Goal: Task Accomplishment & Management: Use online tool/utility

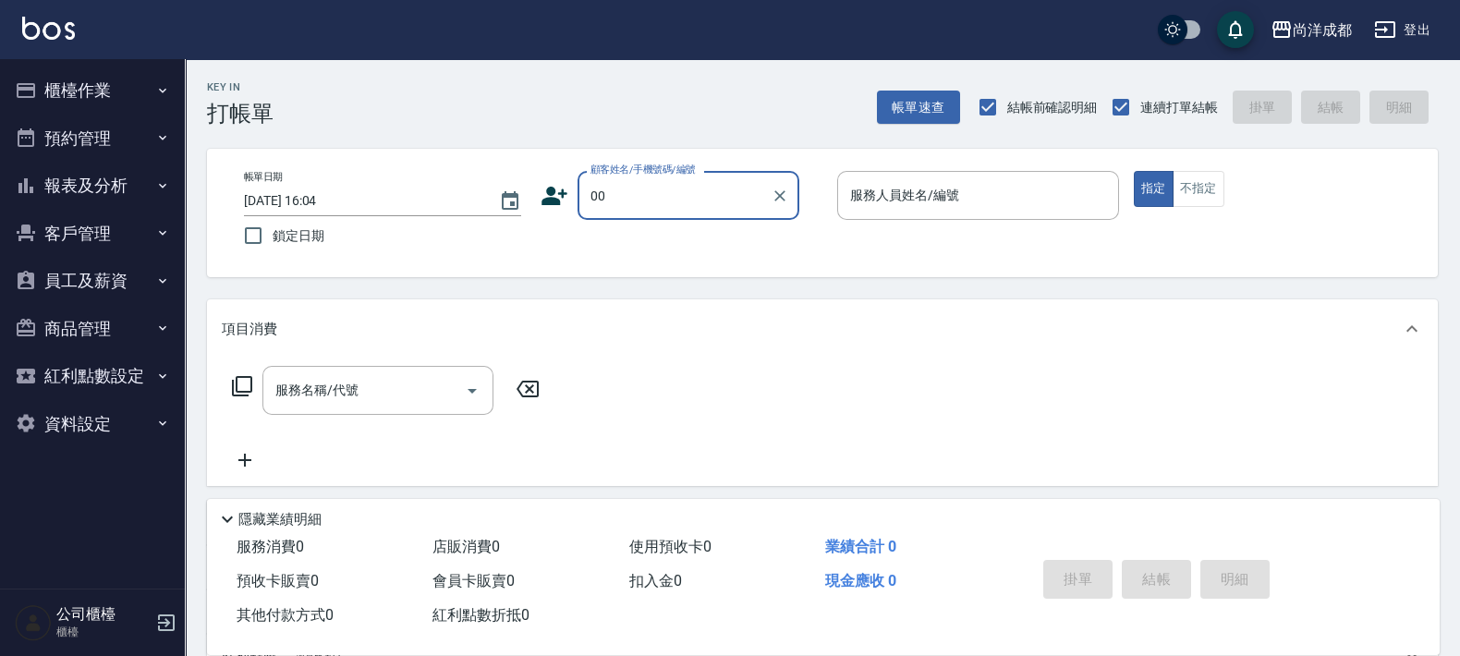
type input "新客人 姓名未設定/00/null"
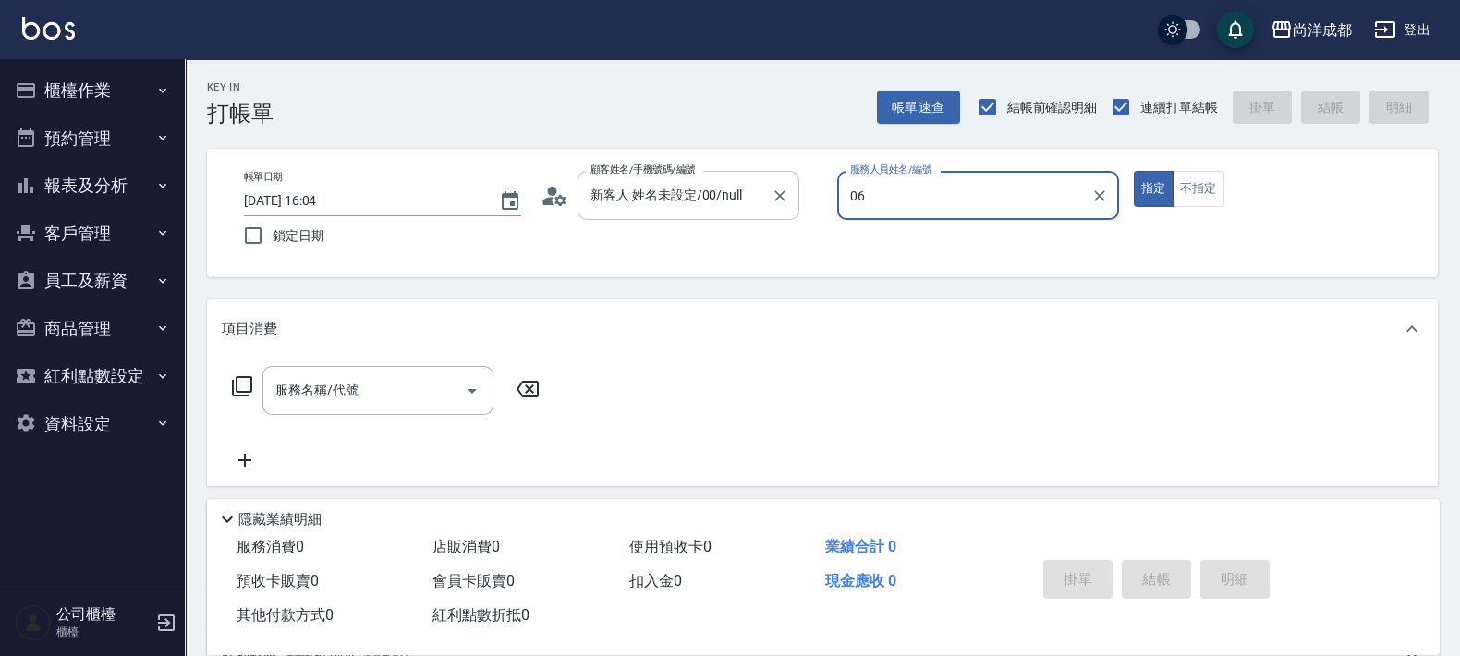
type input "Jojo-06"
type button "true"
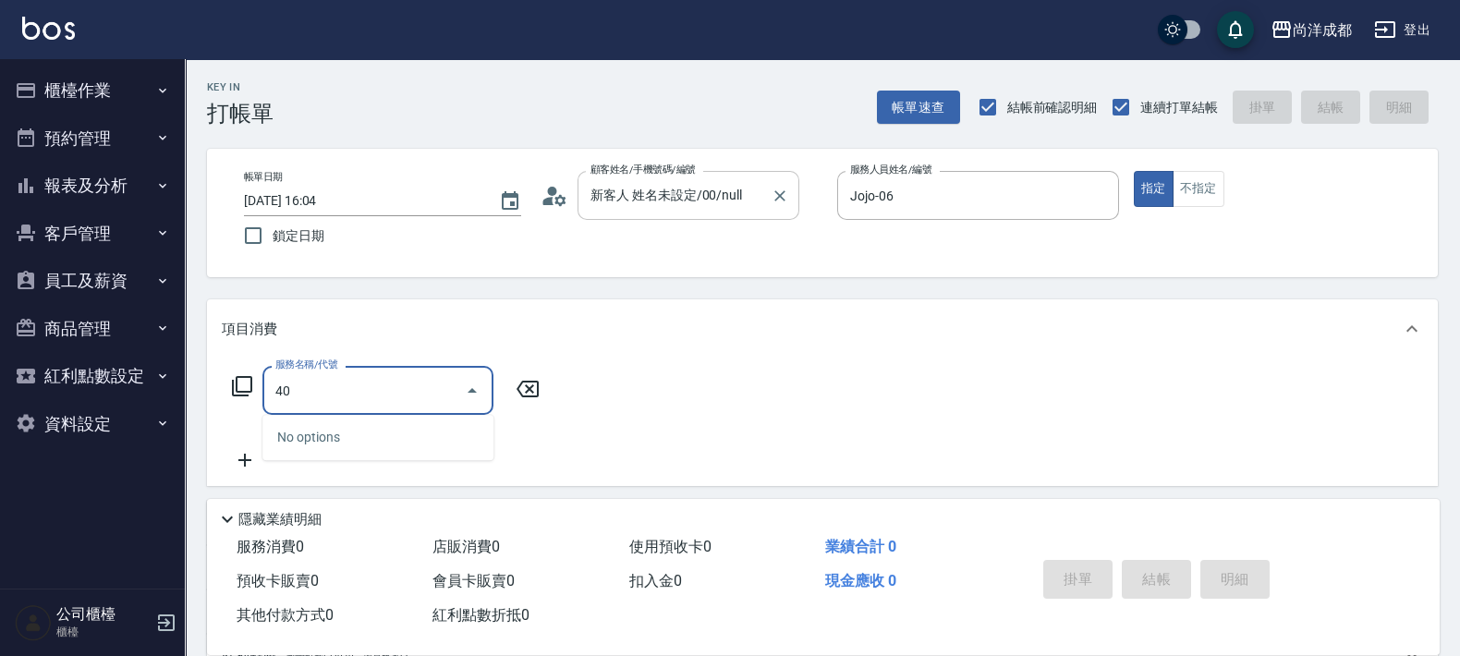
type input "401"
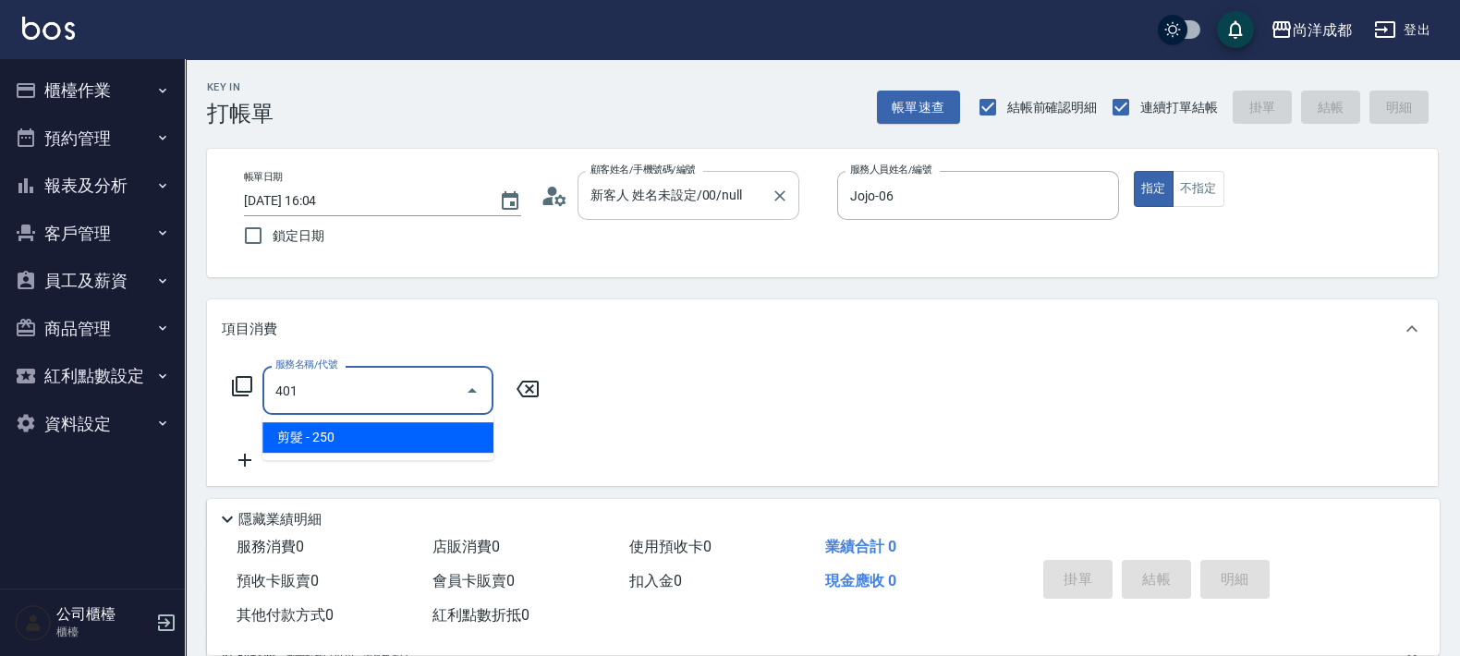
type input "20"
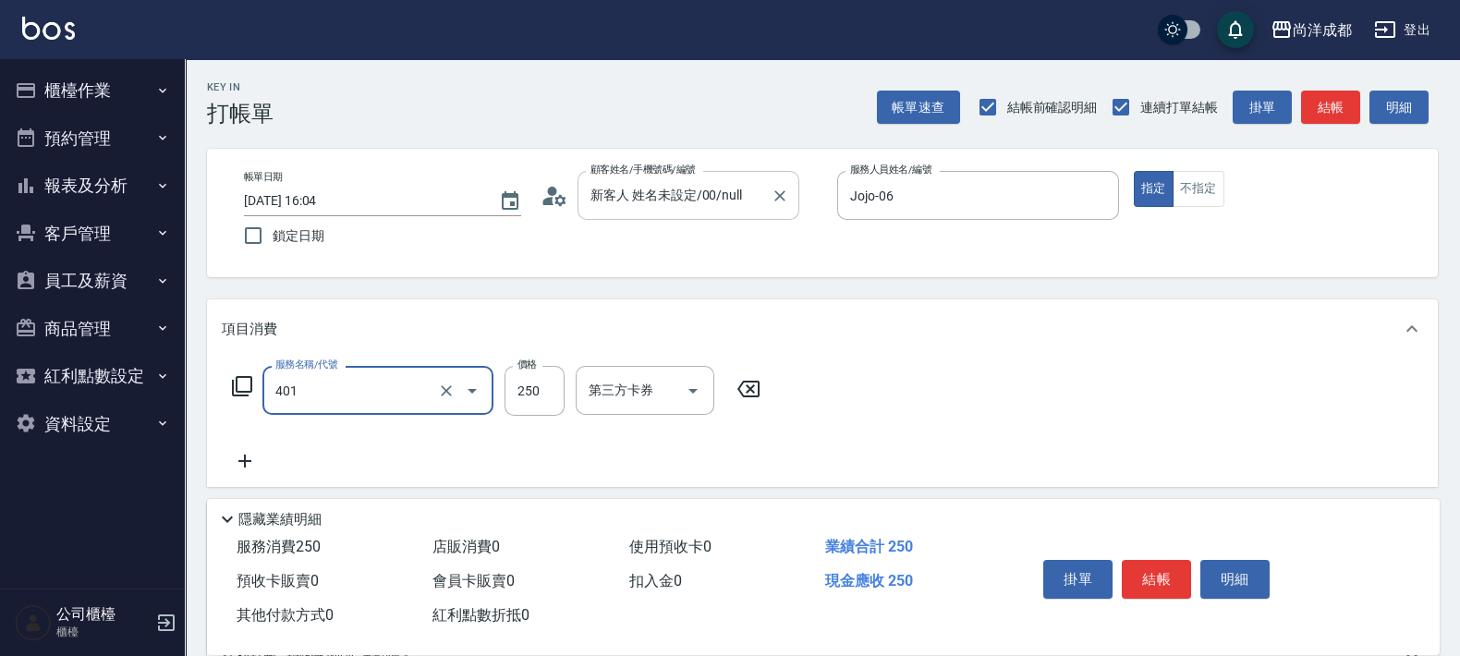
type input "剪髮(401)"
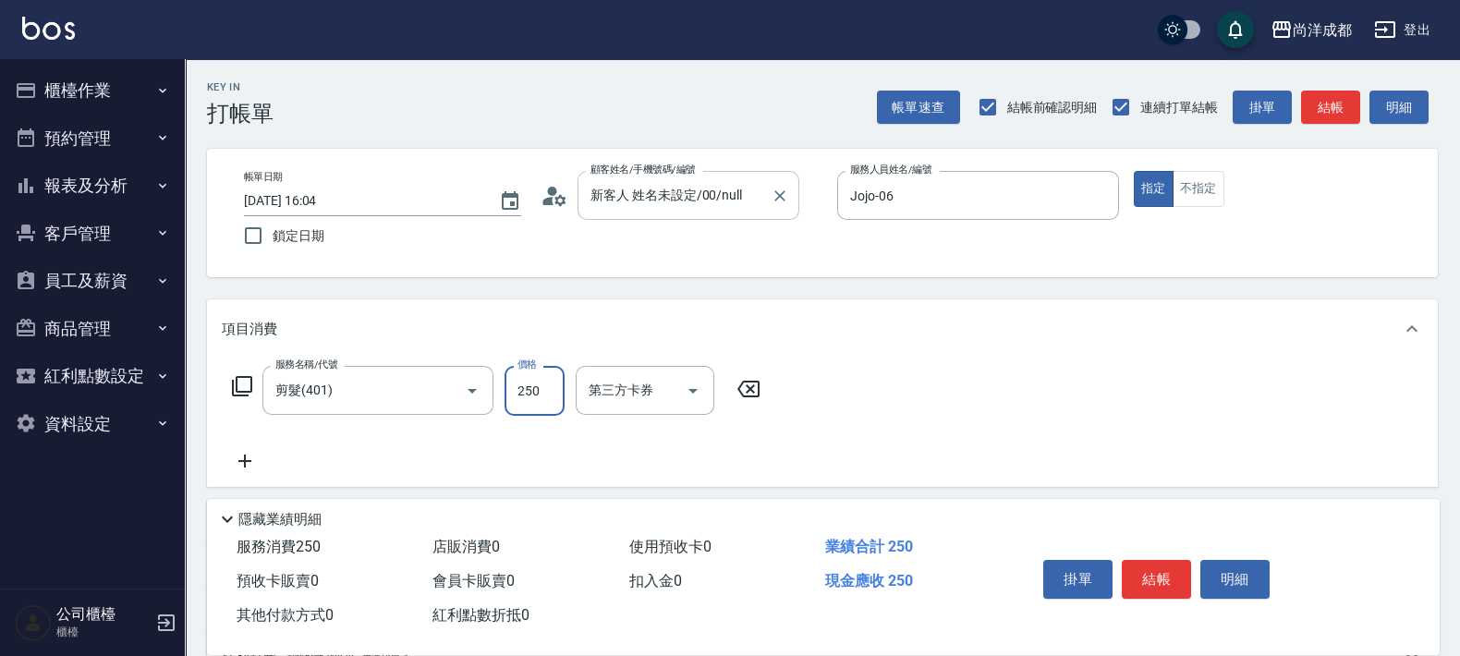
type input "0"
type input "80"
type input "800"
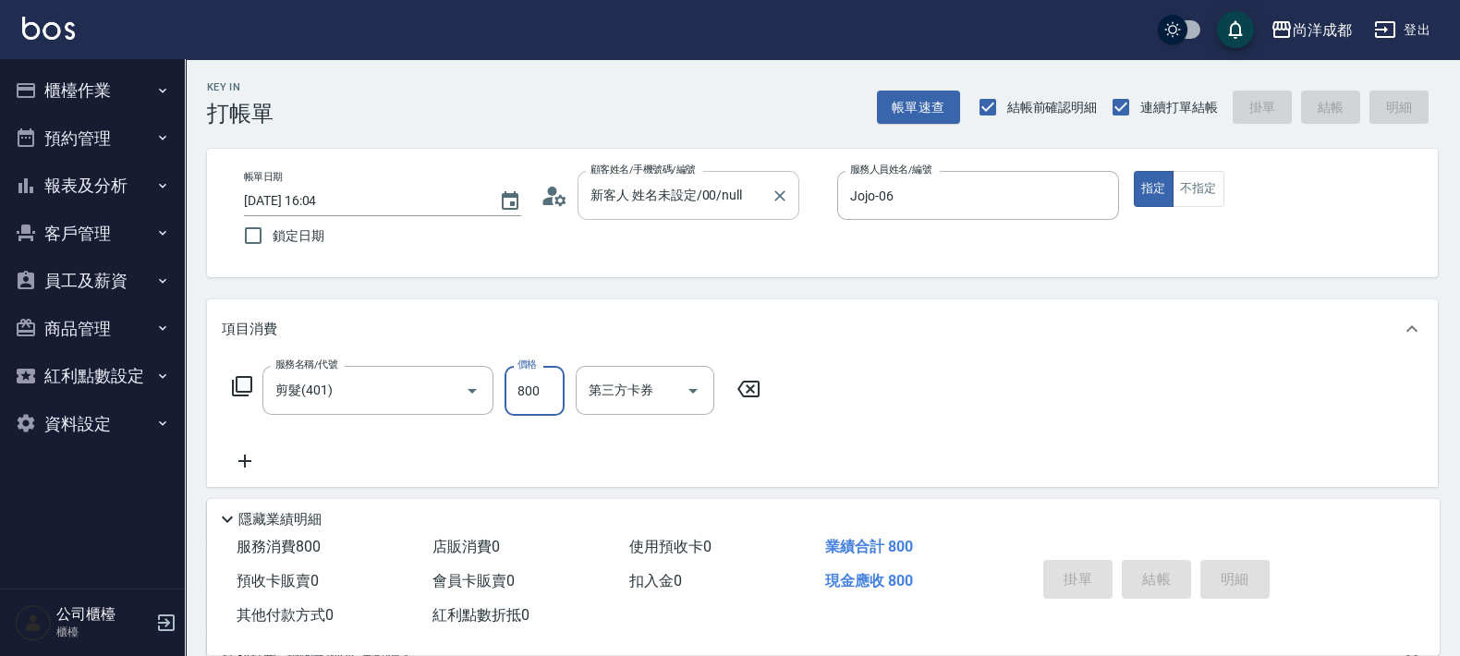
type input "0"
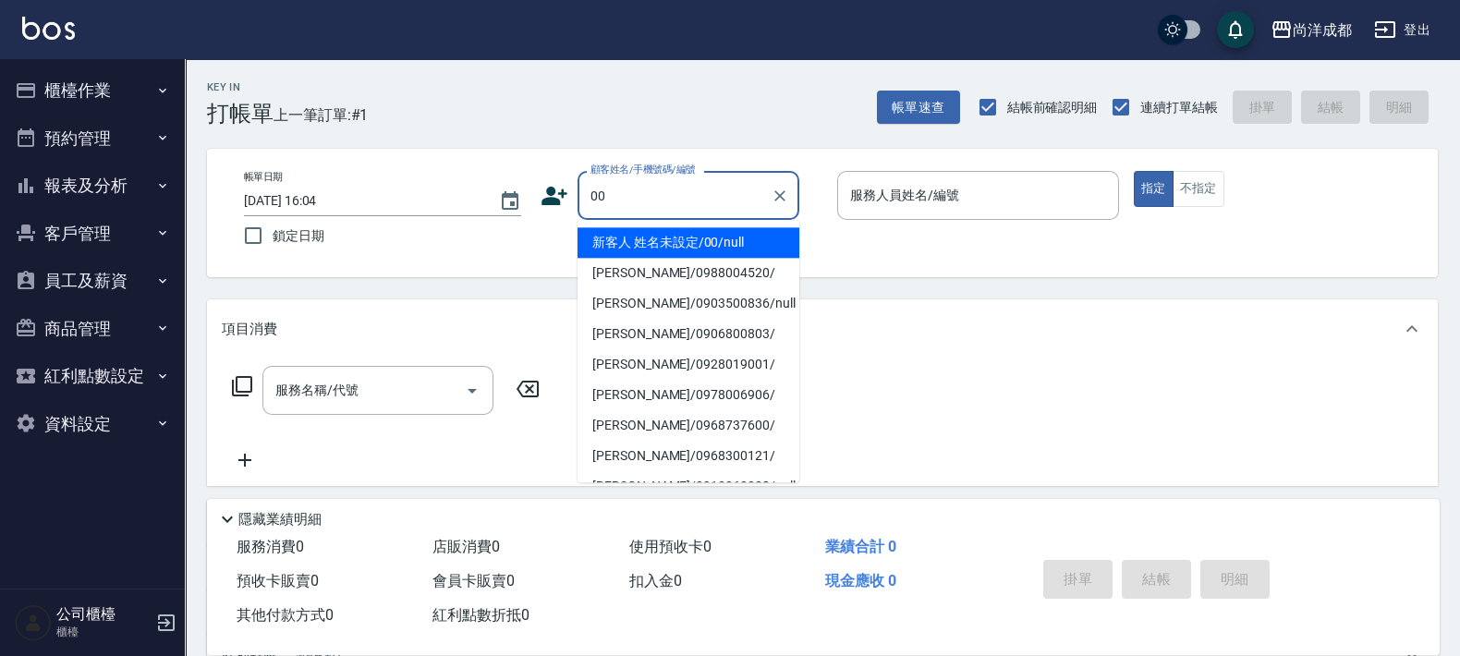
type input "新客人 姓名未設定/00/null"
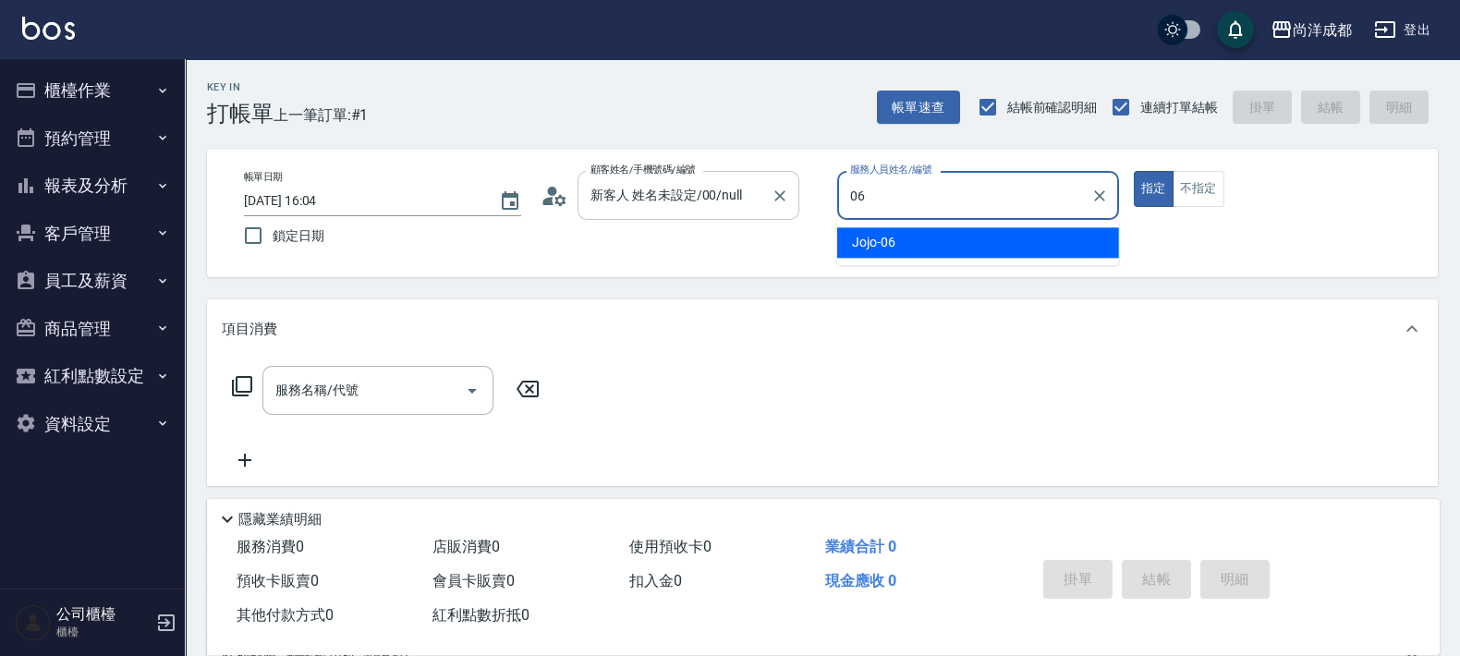
type input "Jojo-06"
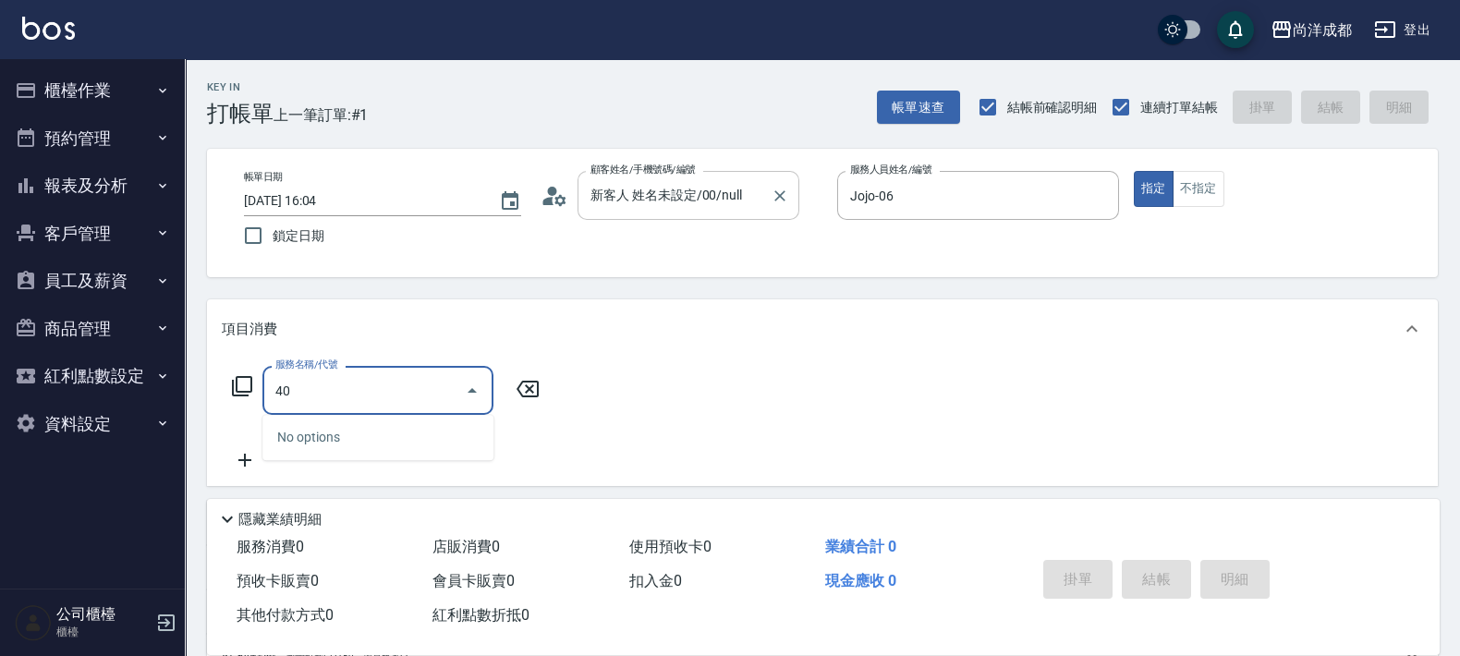
type input "401"
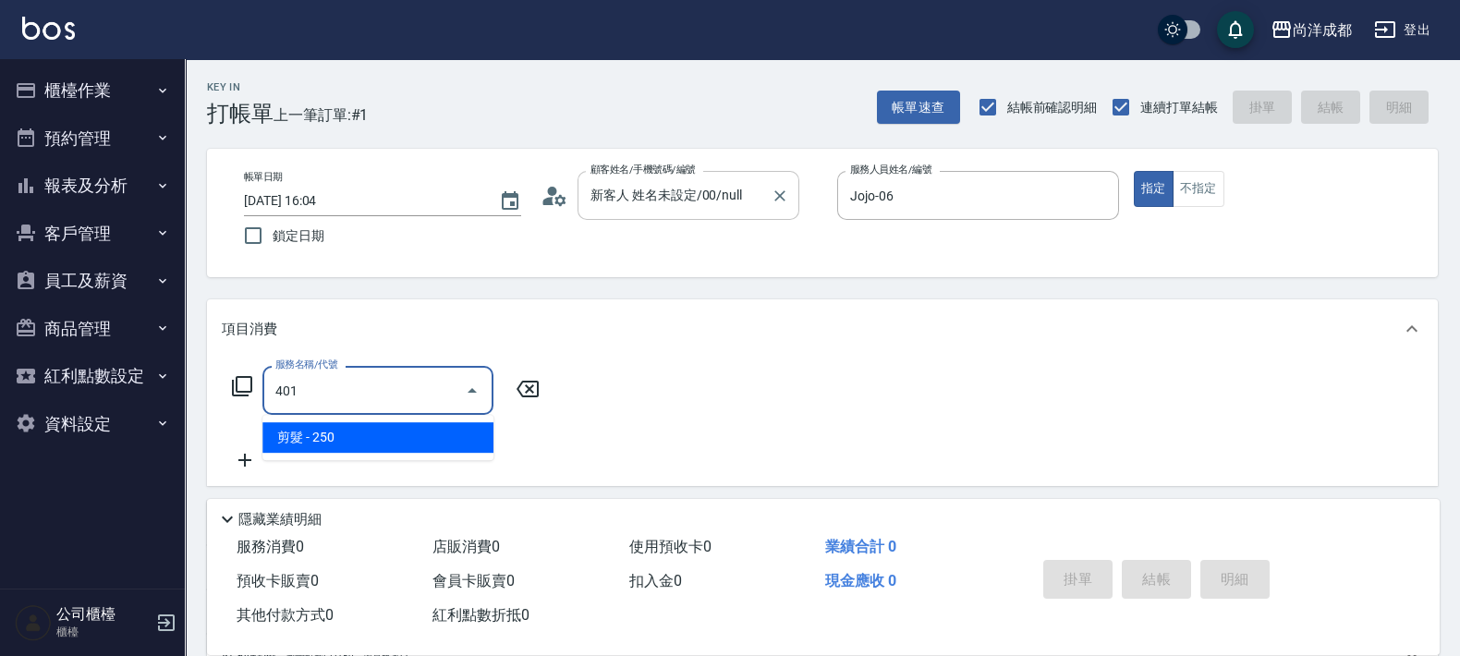
type input "20"
type input "剪髮(401)"
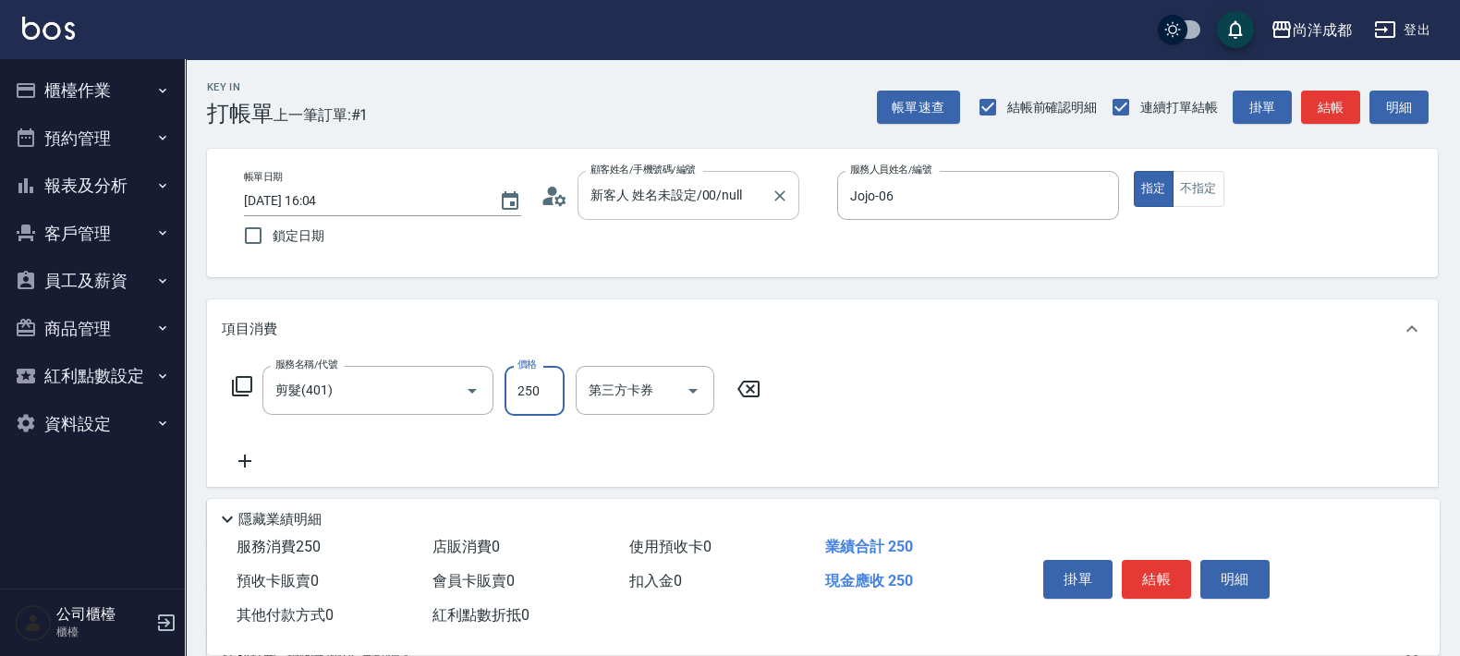
type input "5"
type input "0"
type input "50"
type input "500"
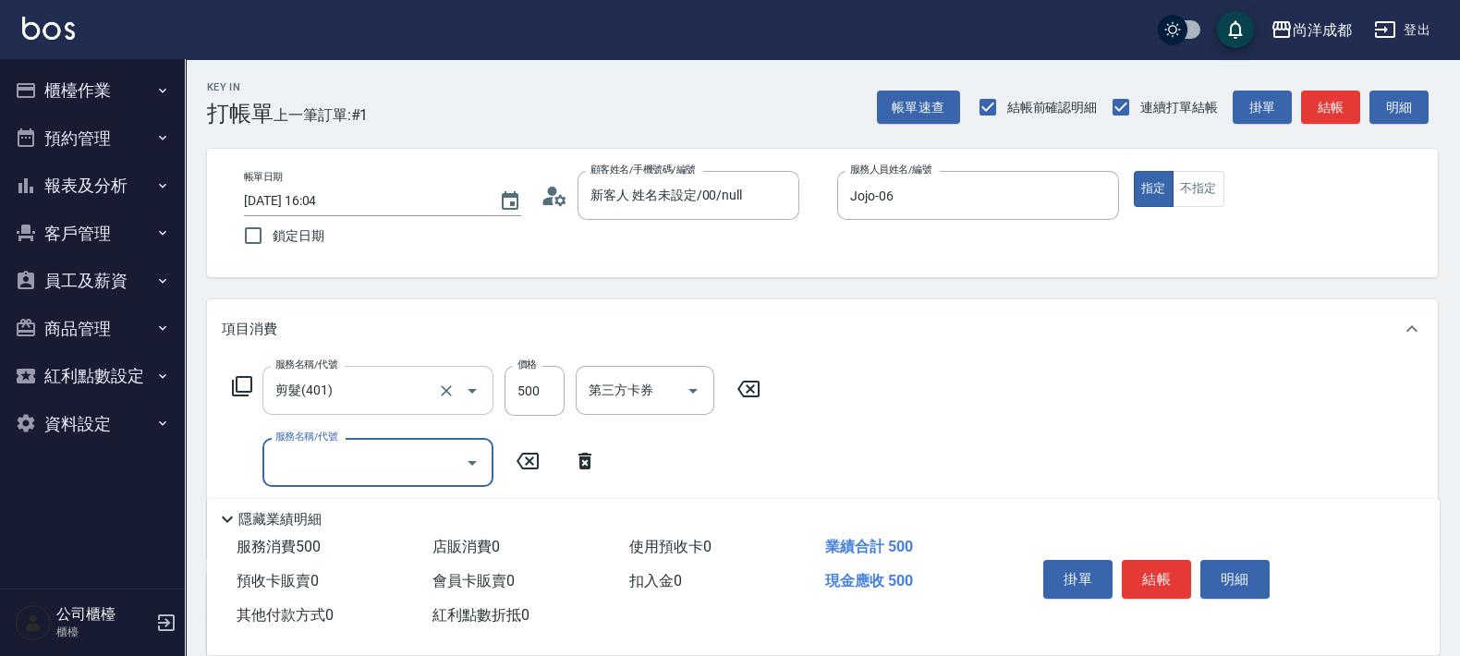
click at [451, 375] on div at bounding box center [459, 390] width 52 height 49
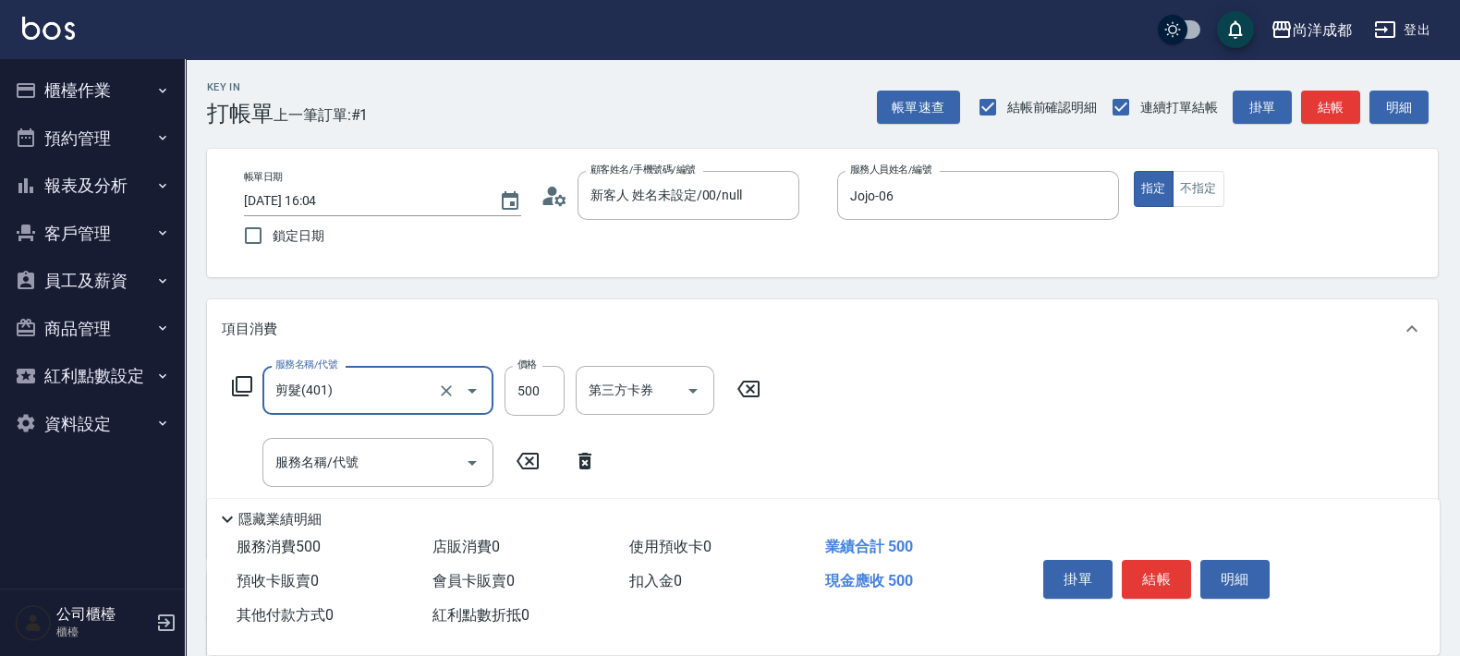
click at [591, 455] on icon at bounding box center [585, 461] width 46 height 22
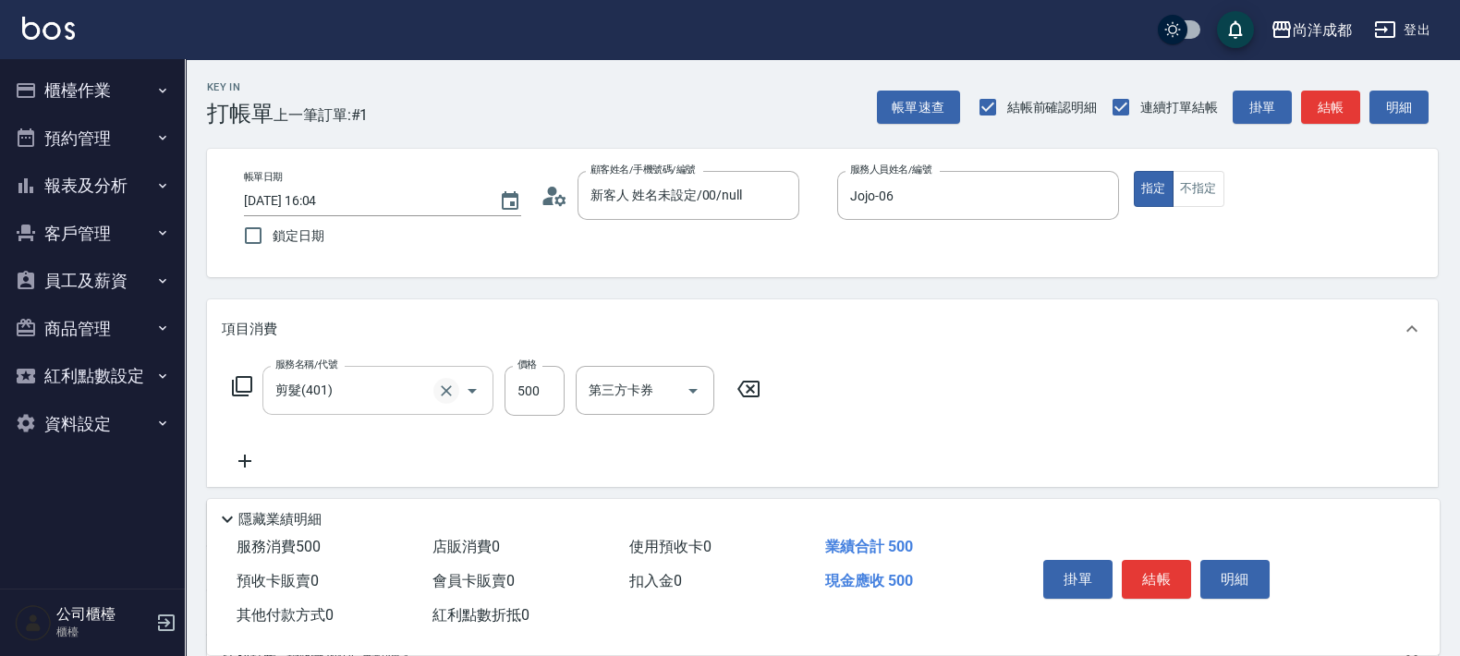
click at [446, 393] on icon "Clear" at bounding box center [446, 391] width 18 height 18
type input "5"
type input "0"
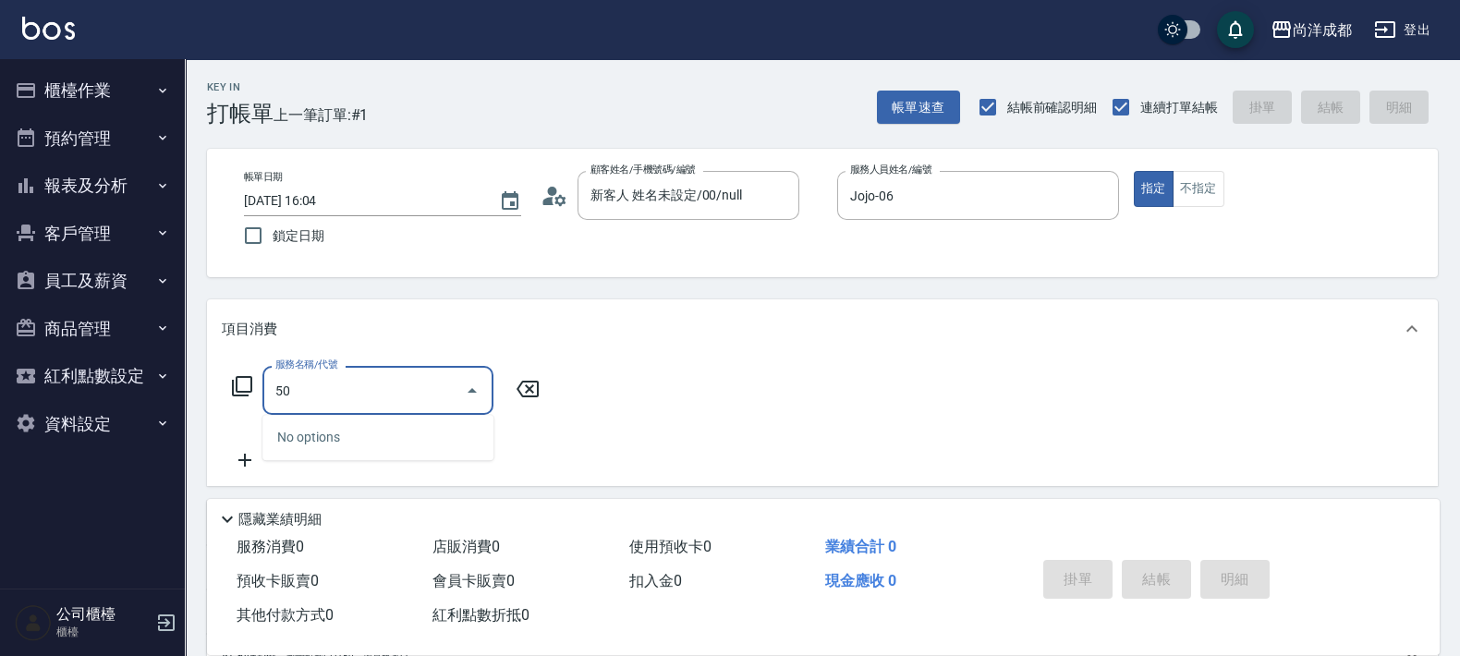
type input "501"
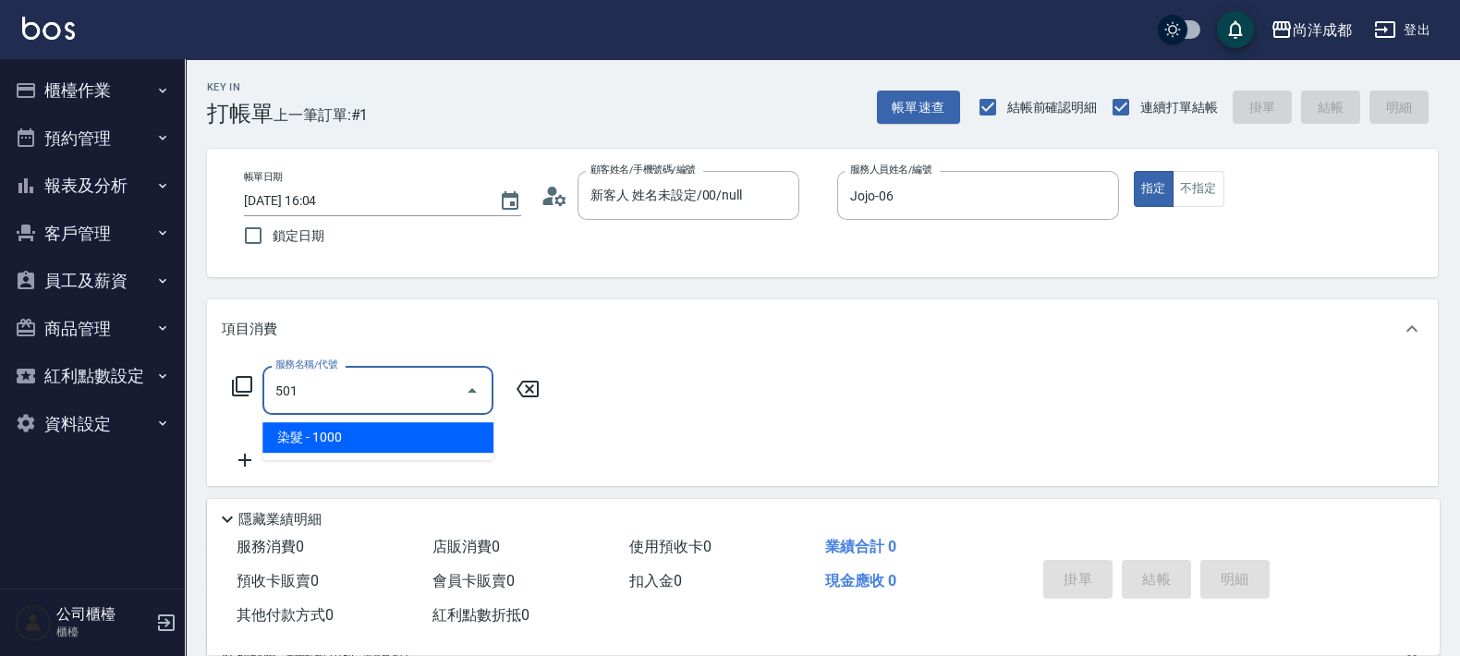
type input "100"
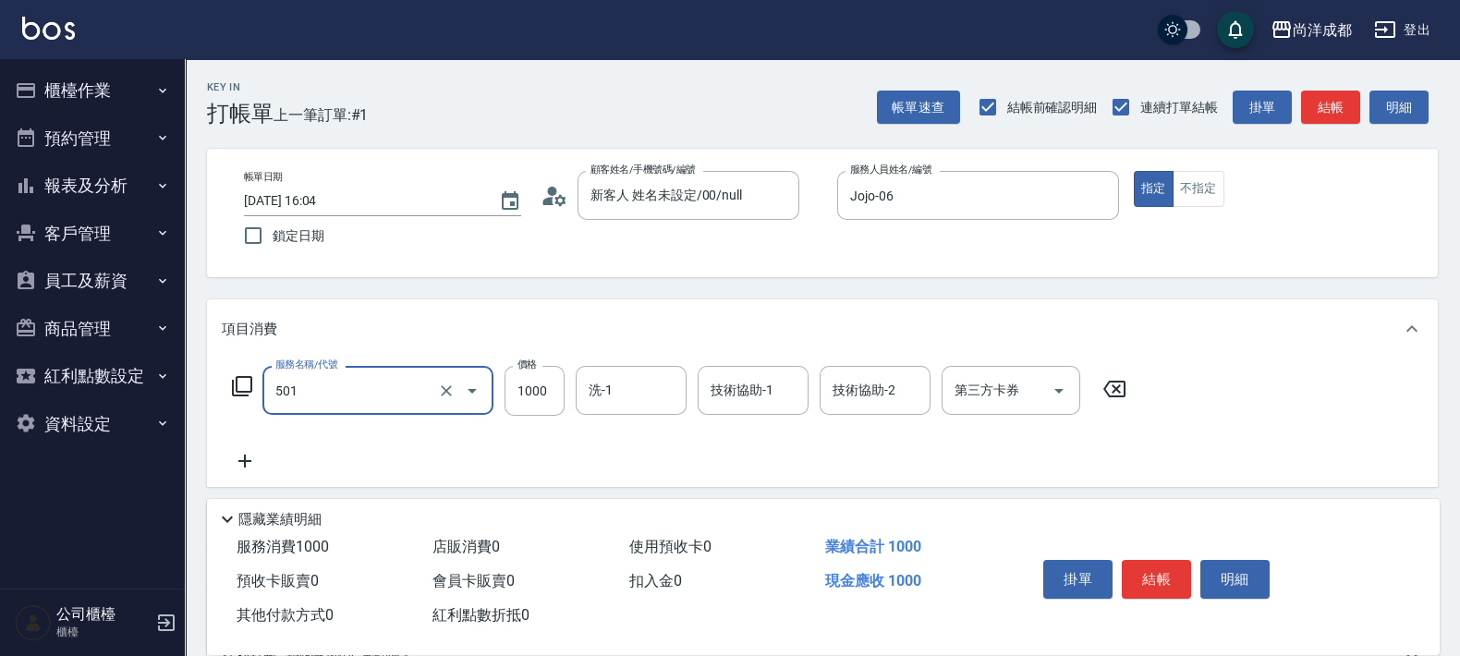
type input "染髮(501)"
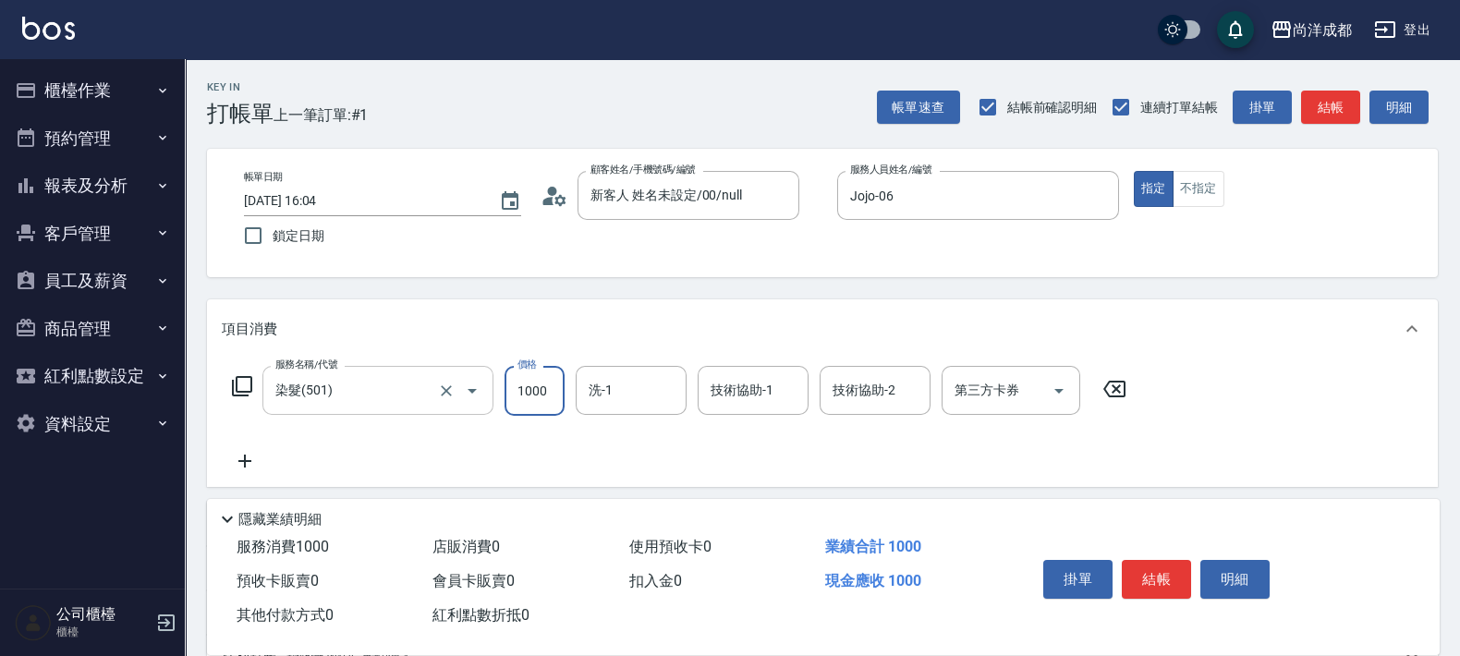
type input "3"
type input "0"
type input "350"
type input "3500"
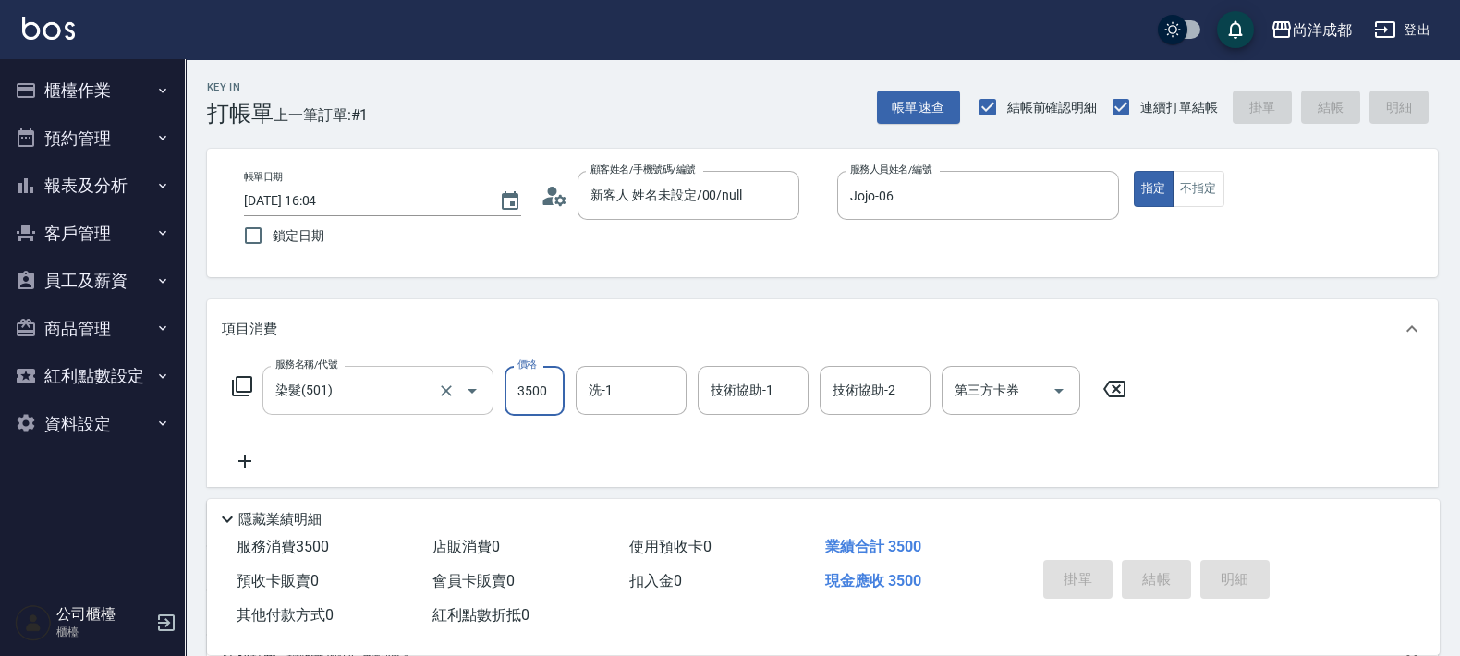
type input "0"
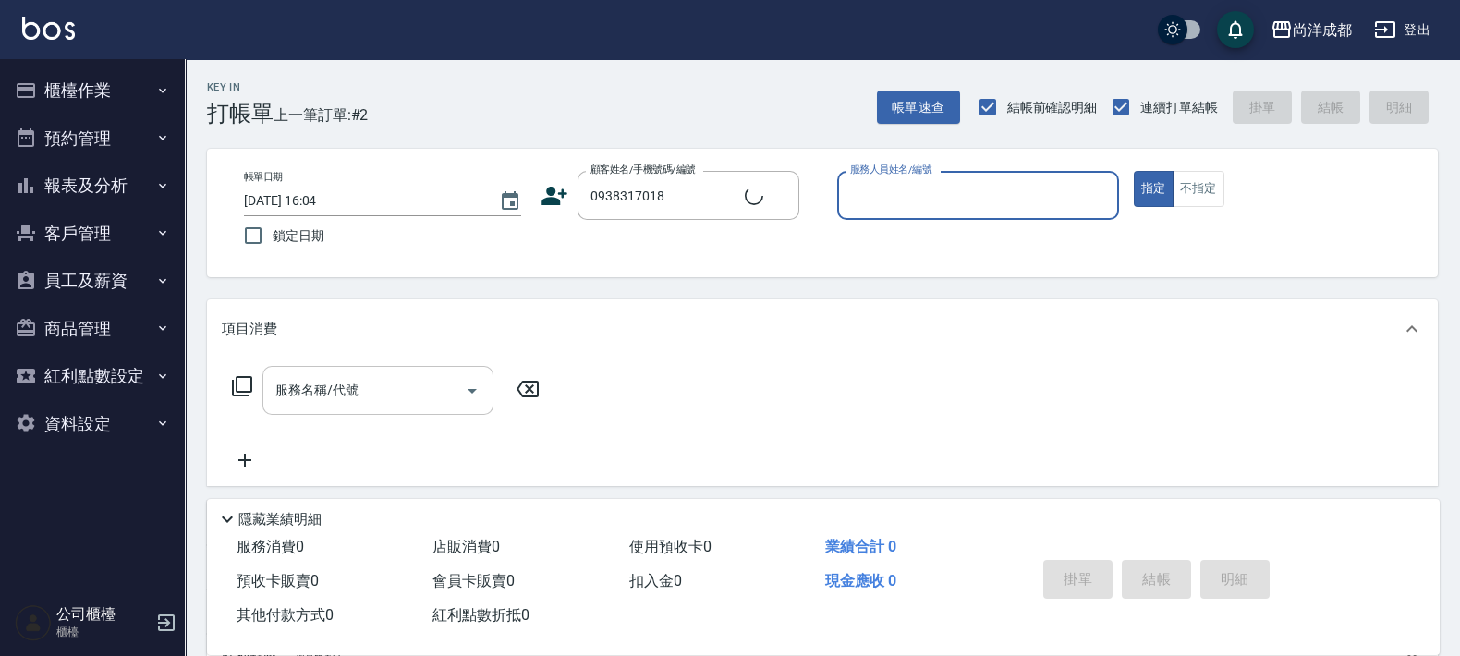
type input "[PERSON_NAME]/0938317018/"
type input "Lance-02"
click at [1134, 171] on button "指定" at bounding box center [1154, 189] width 40 height 36
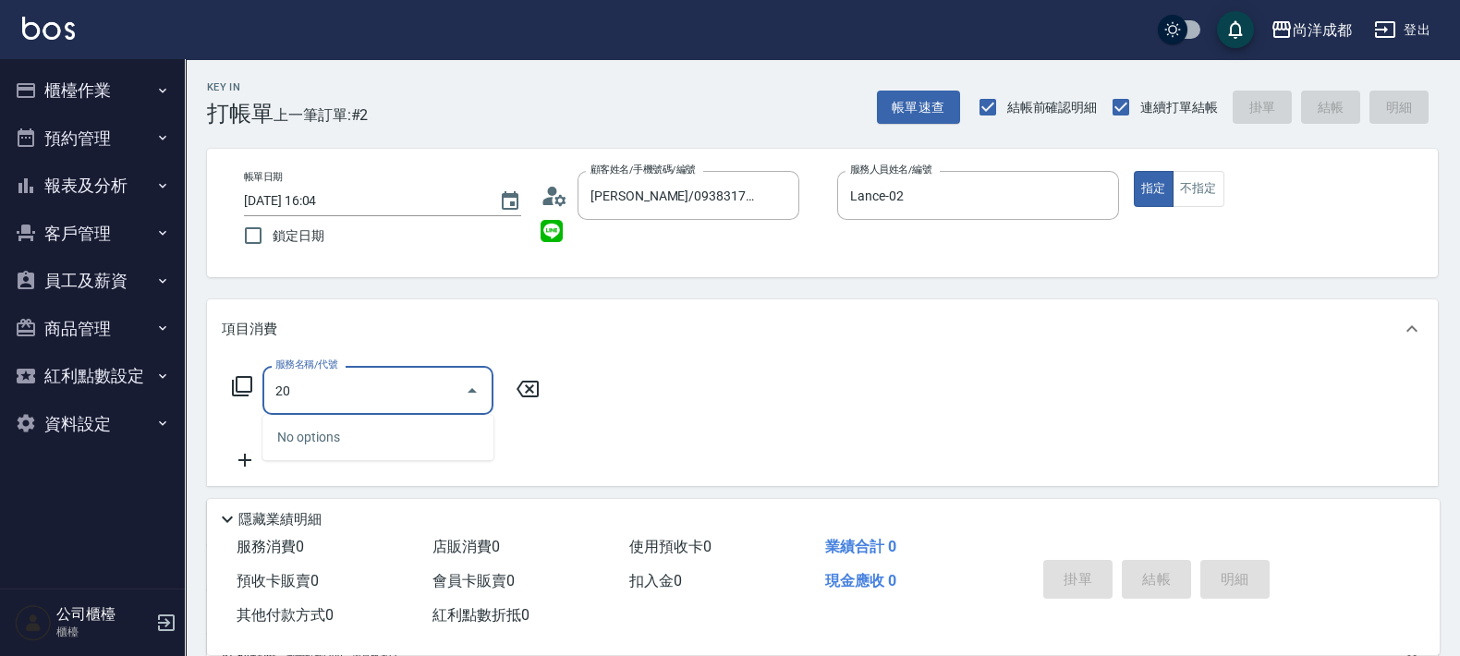
type input "201"
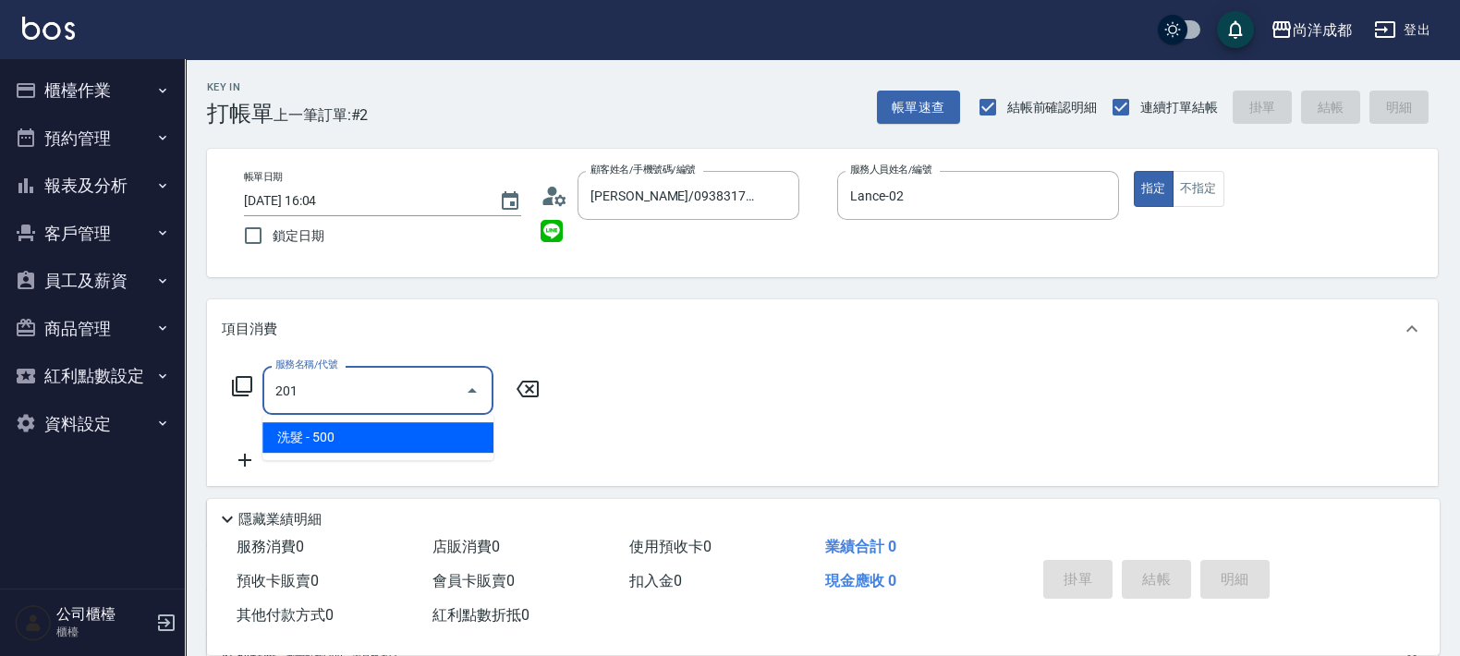
type input "50"
type input "洗髮(201)"
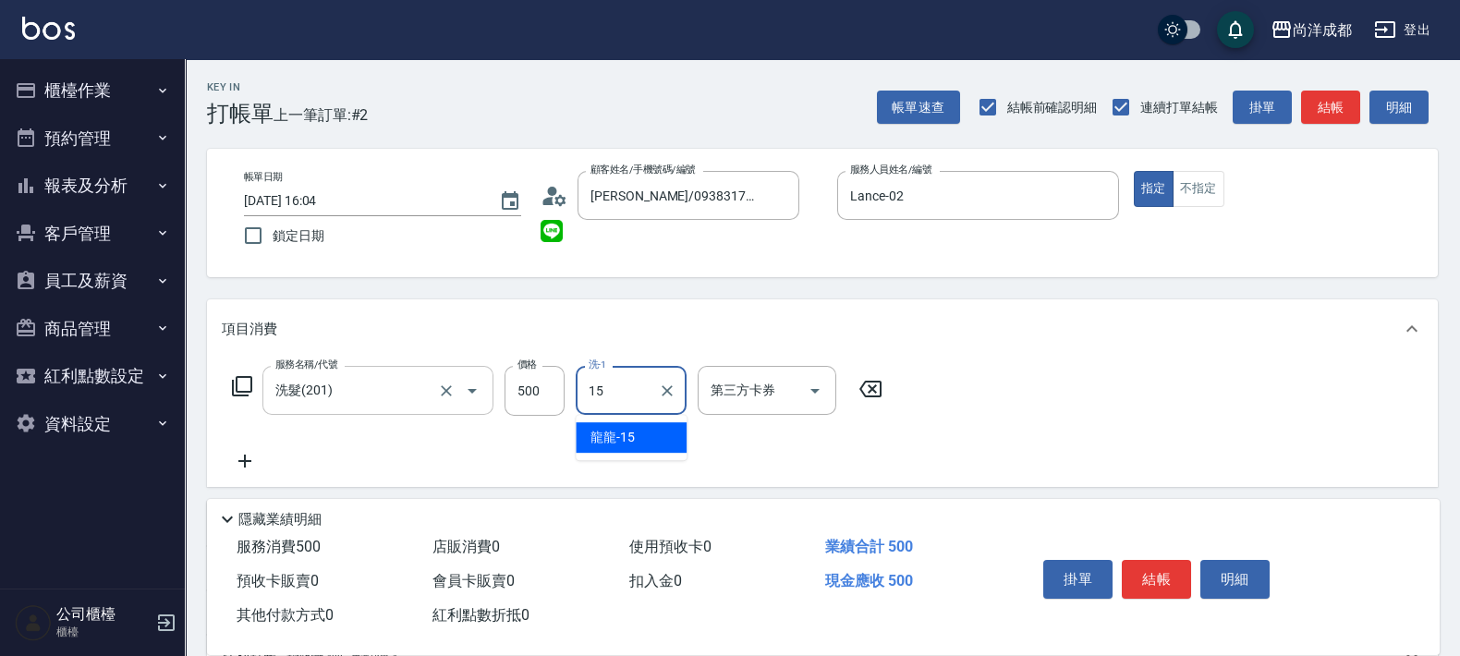
type input "龍龍-15"
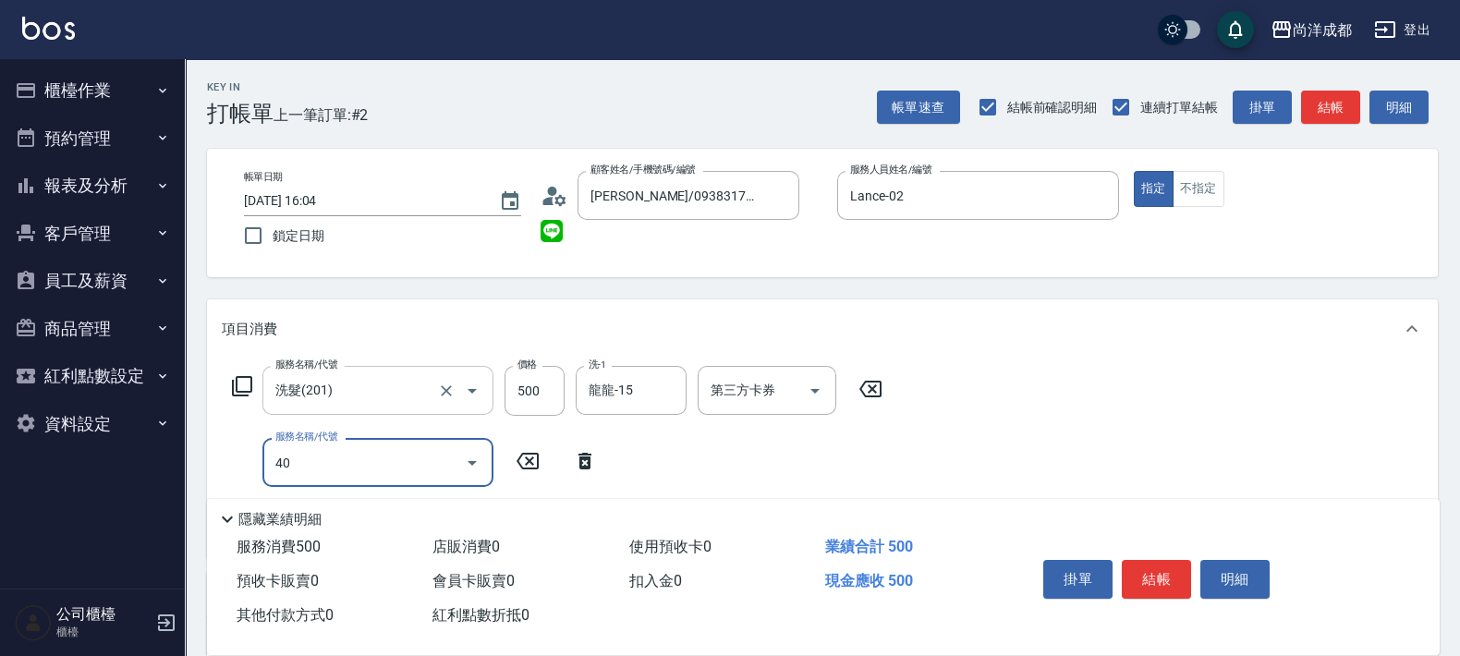
type input "401"
type input "70"
type input "剪髮(401)"
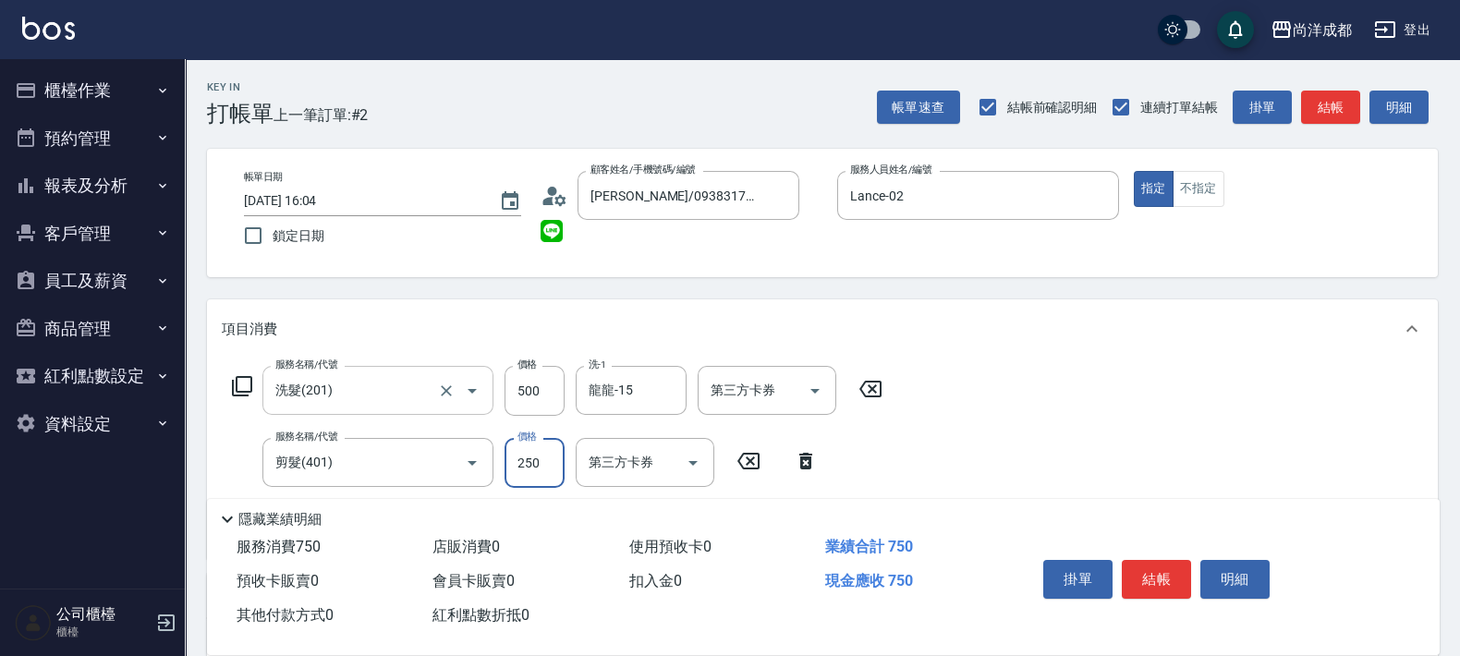
type input "1"
type input "50"
type input "55"
type input "100"
type input "5500"
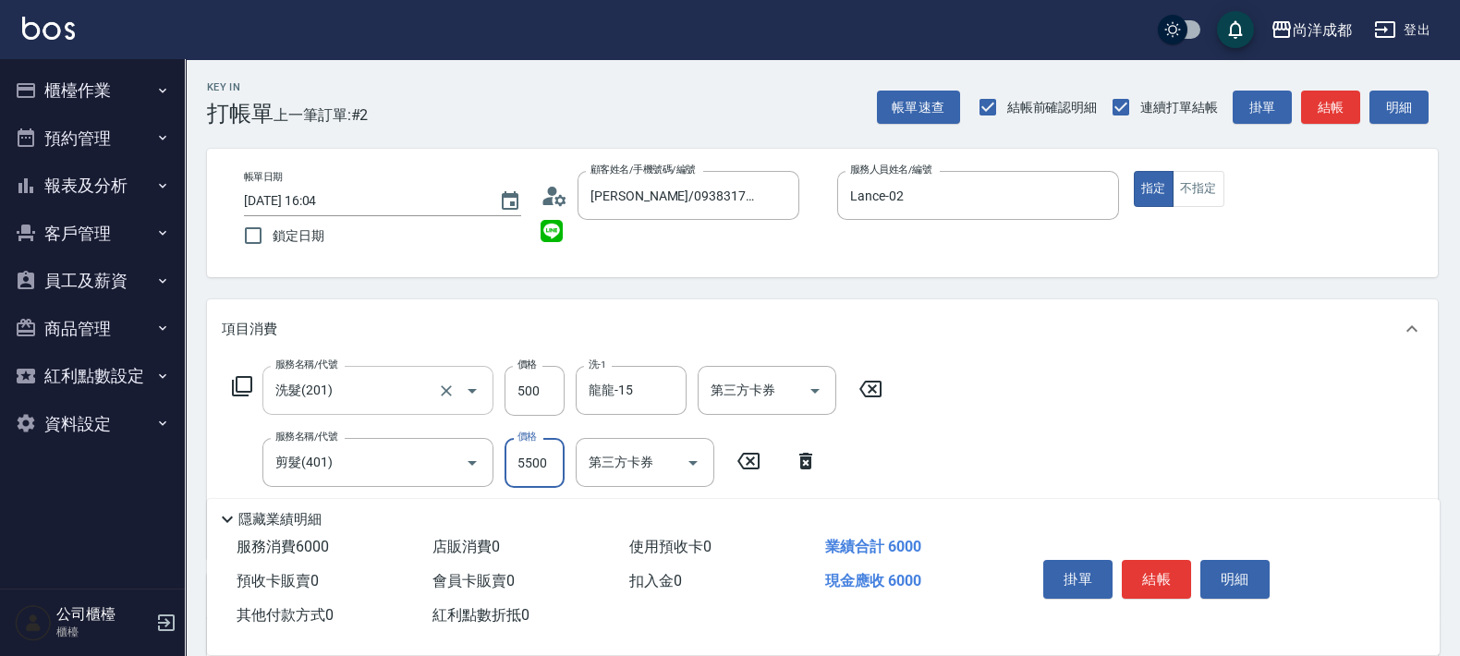
type input "600"
type input "500"
type input "100"
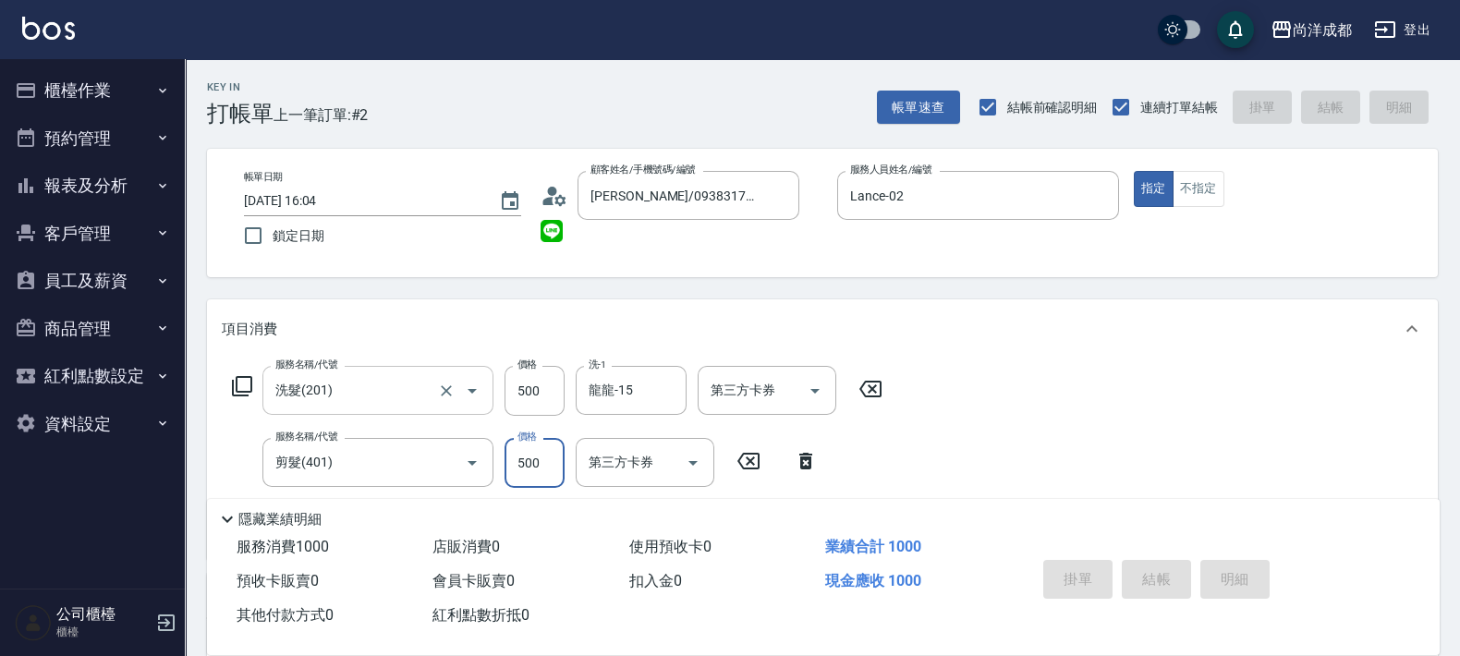
type input "[DATE] 16:05"
type input "0"
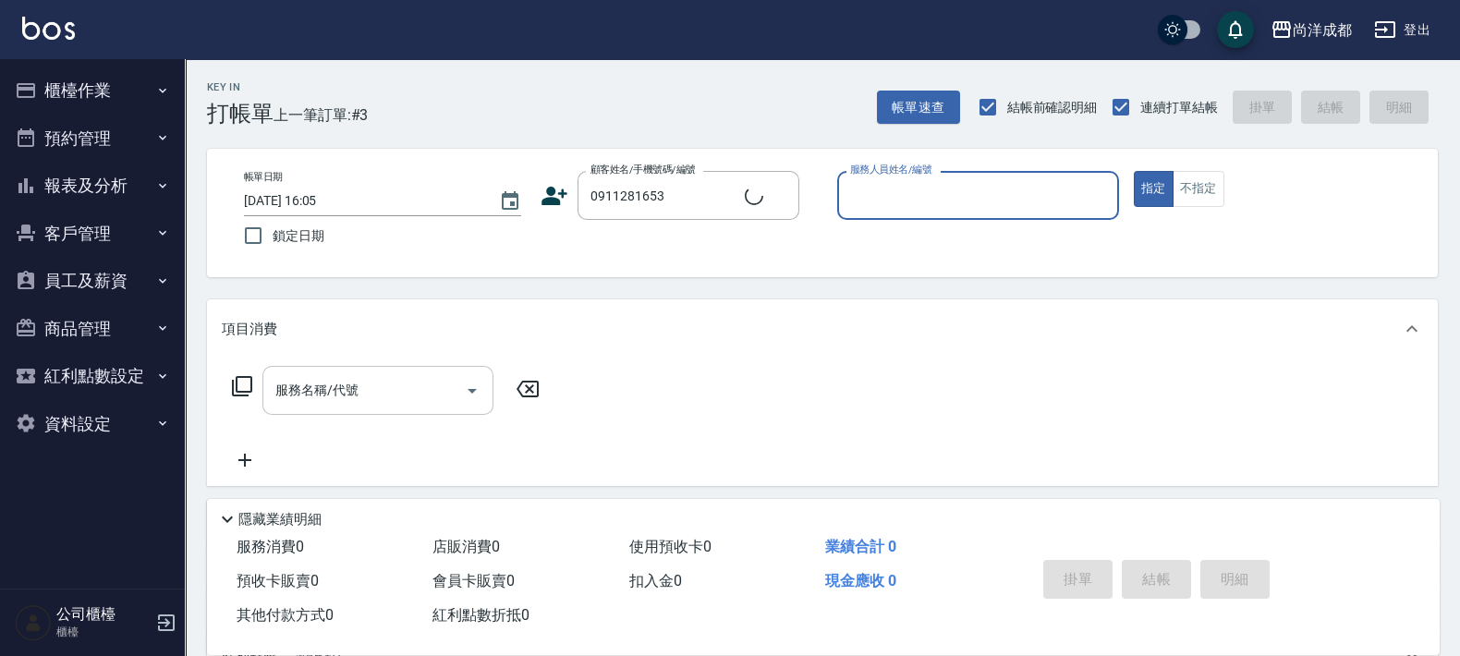
type input "[PERSON_NAME]/0911281653/"
type input "Lorance-03"
click at [1134, 171] on button "指定" at bounding box center [1154, 189] width 40 height 36
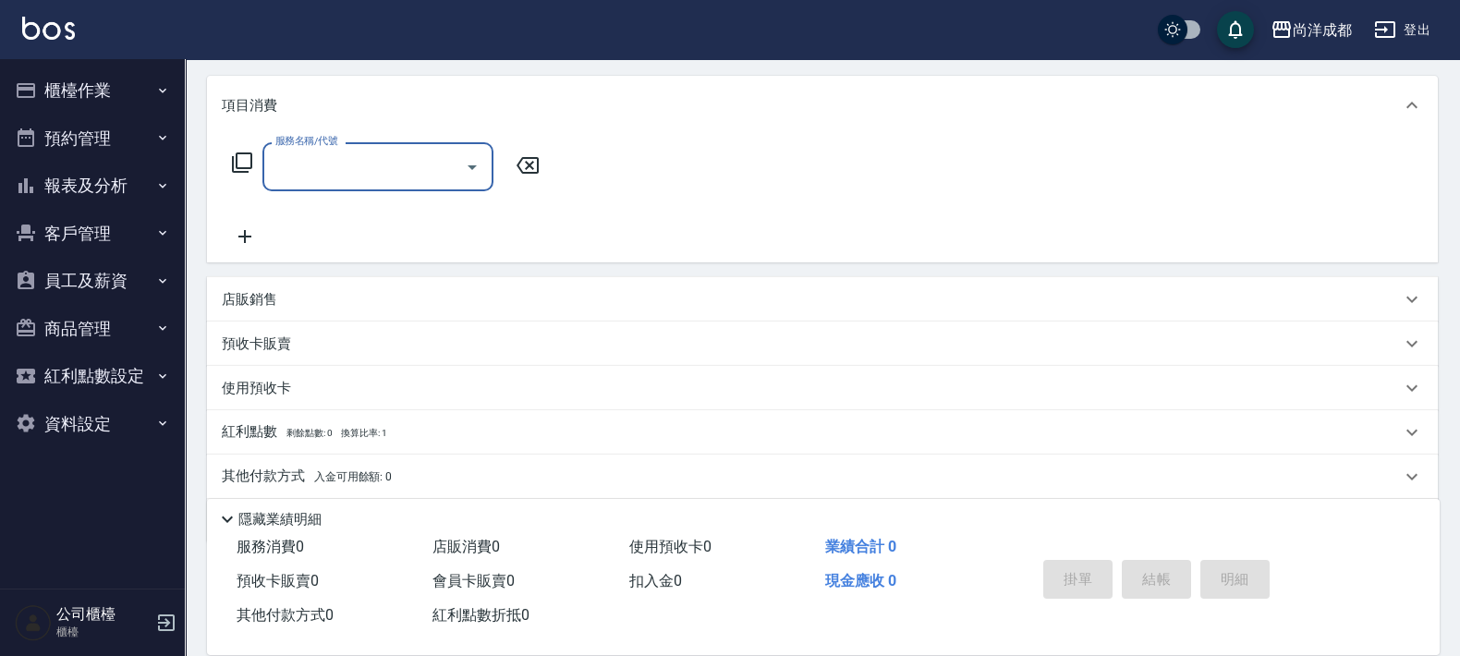
scroll to position [286, 0]
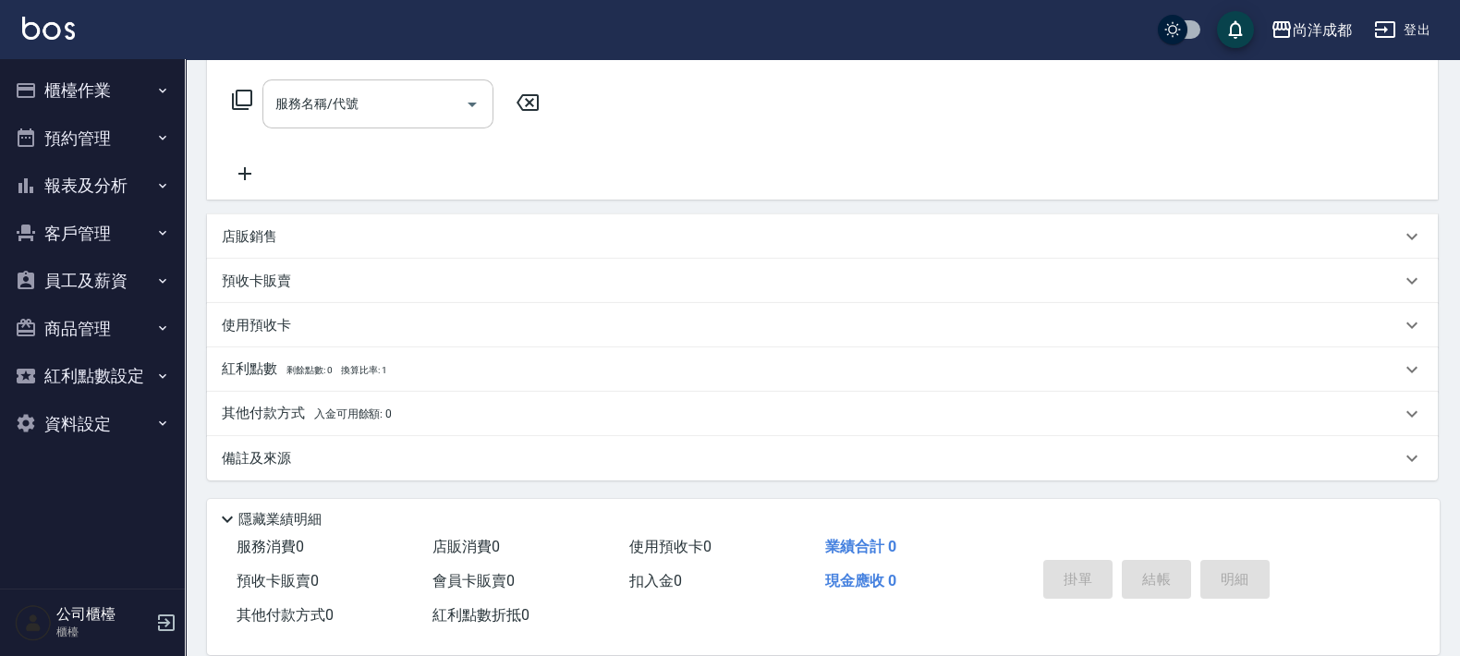
click at [263, 281] on p "預收卡販賣" at bounding box center [256, 281] width 69 height 19
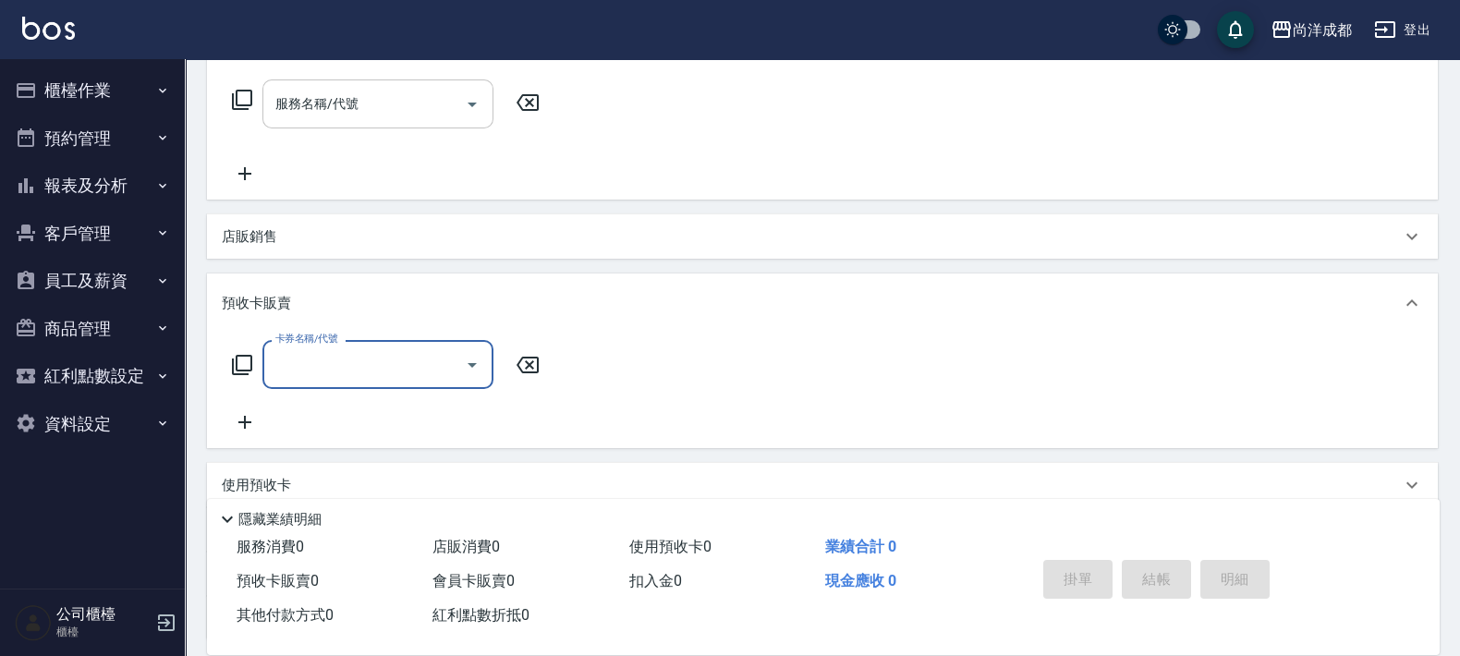
scroll to position [0, 0]
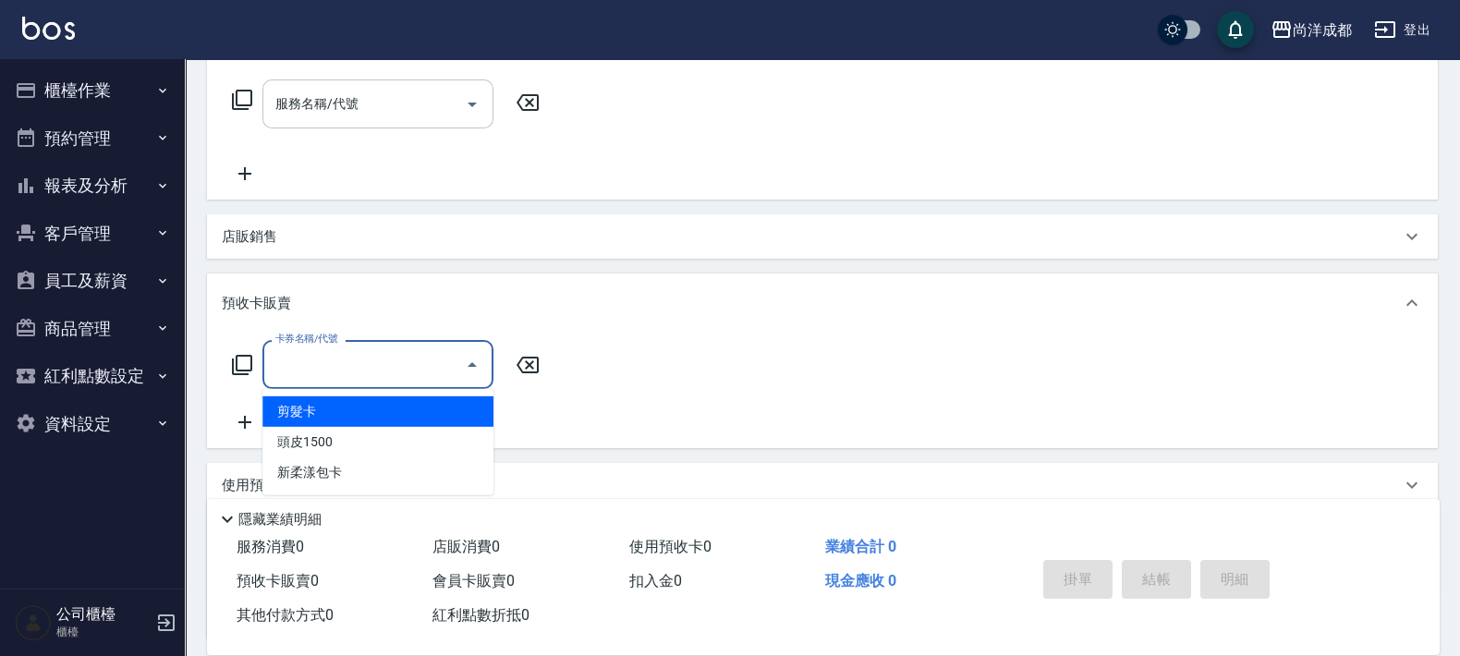
click at [340, 349] on input "卡券名稱/代號" at bounding box center [364, 364] width 187 height 32
click at [380, 411] on span "剪髮卡" at bounding box center [377, 411] width 231 height 30
type input "280"
type input "剪髮卡(001)"
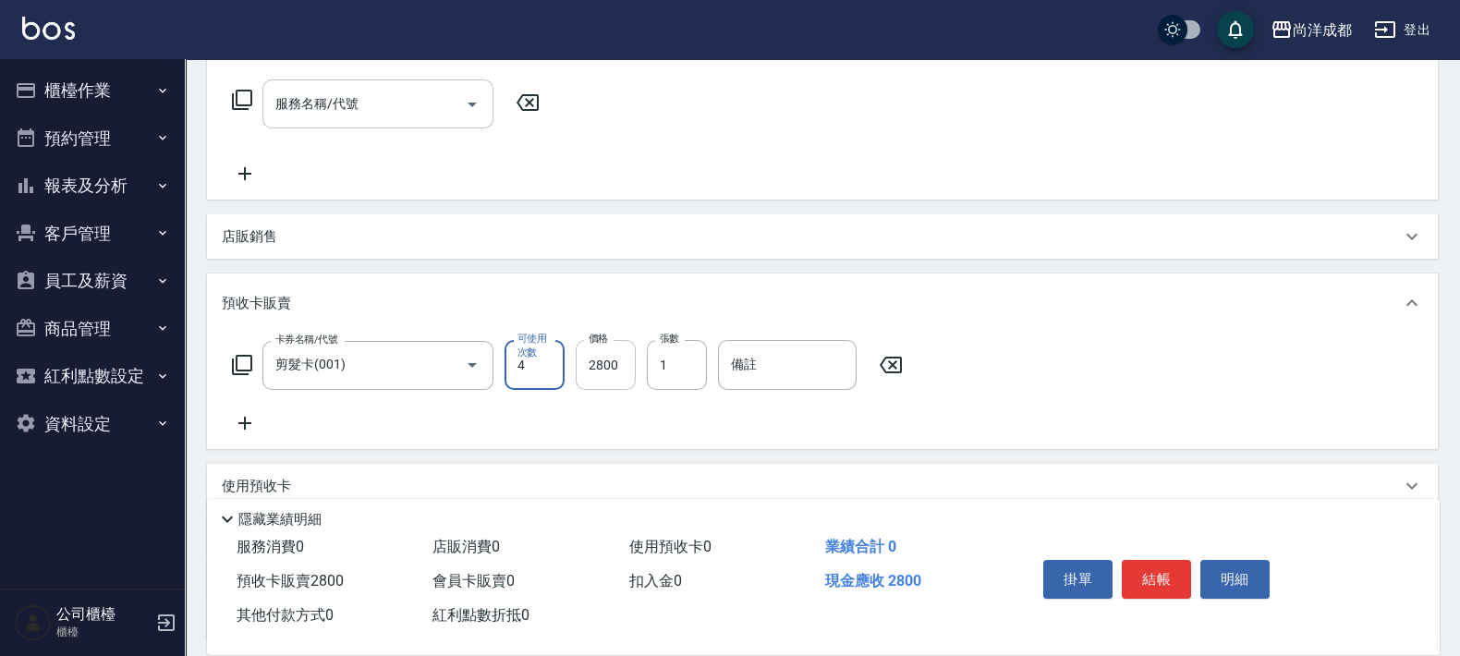
click at [614, 378] on input "2800" at bounding box center [606, 365] width 60 height 50
type input "3"
type input "0"
type input "320"
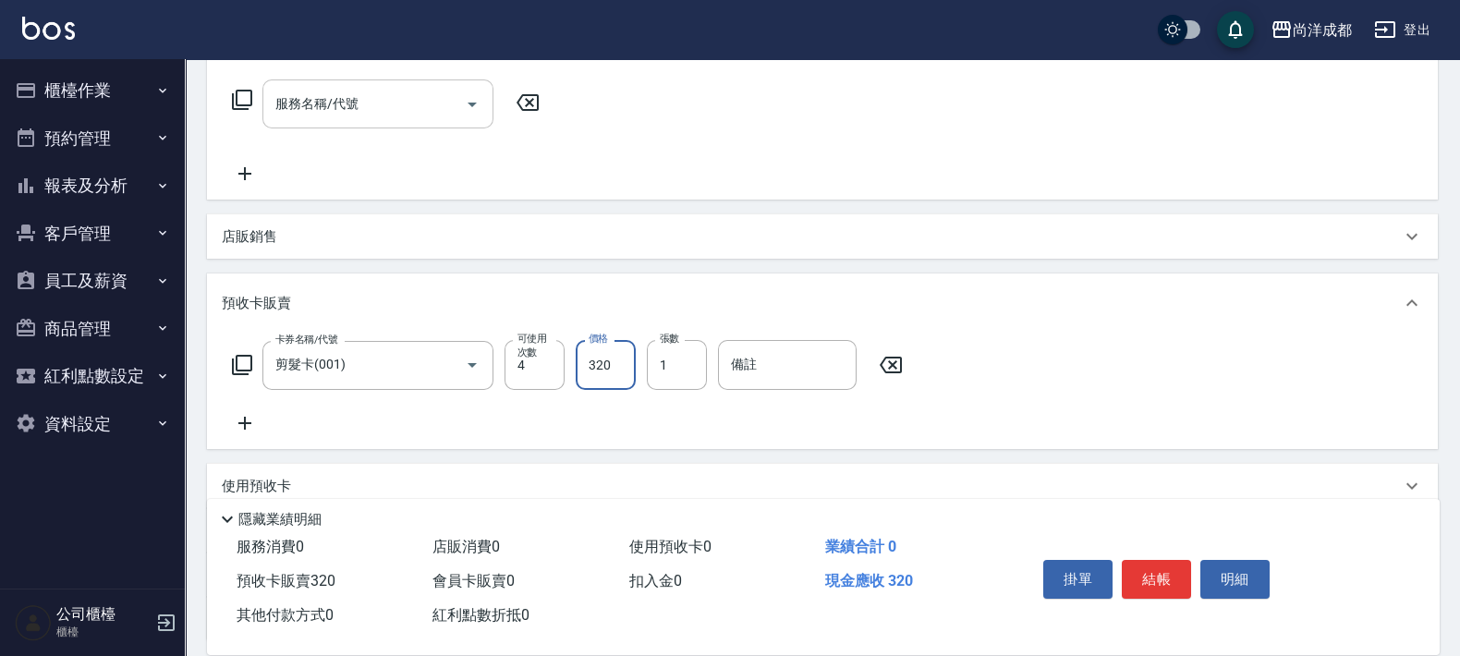
type input "3200"
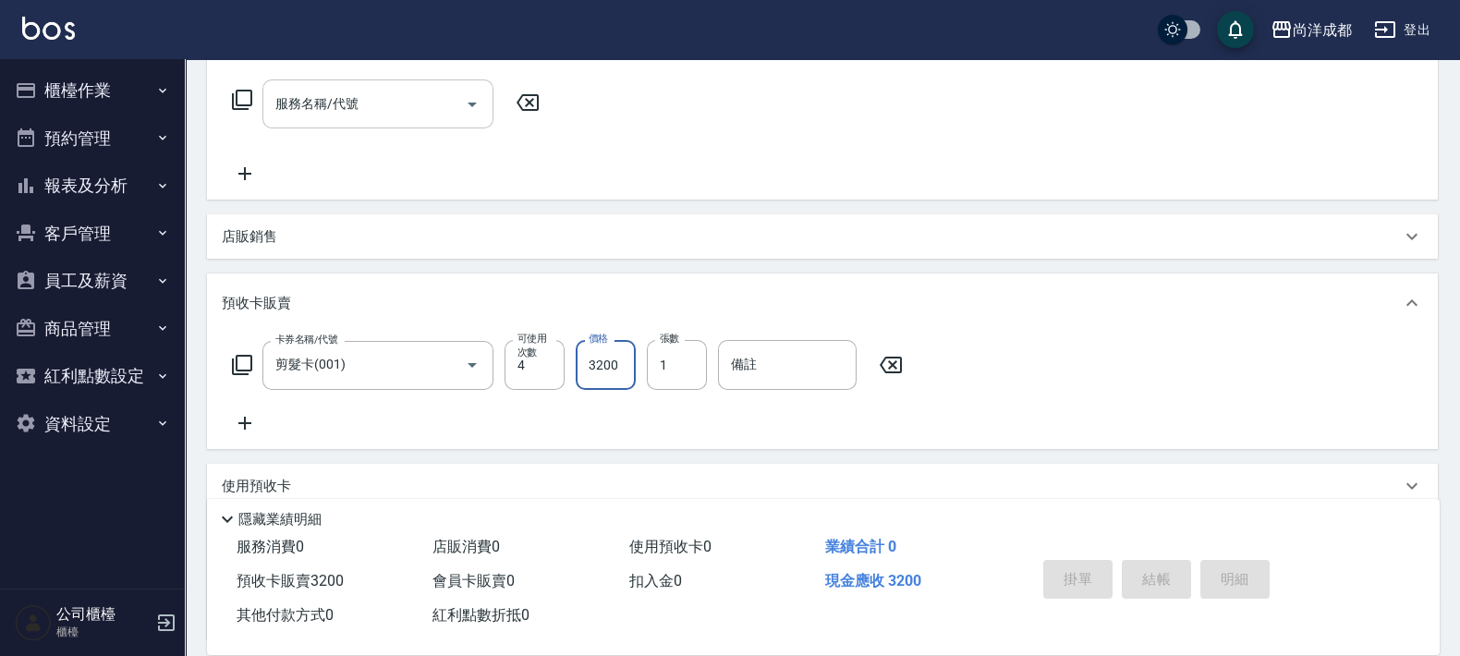
type input "0"
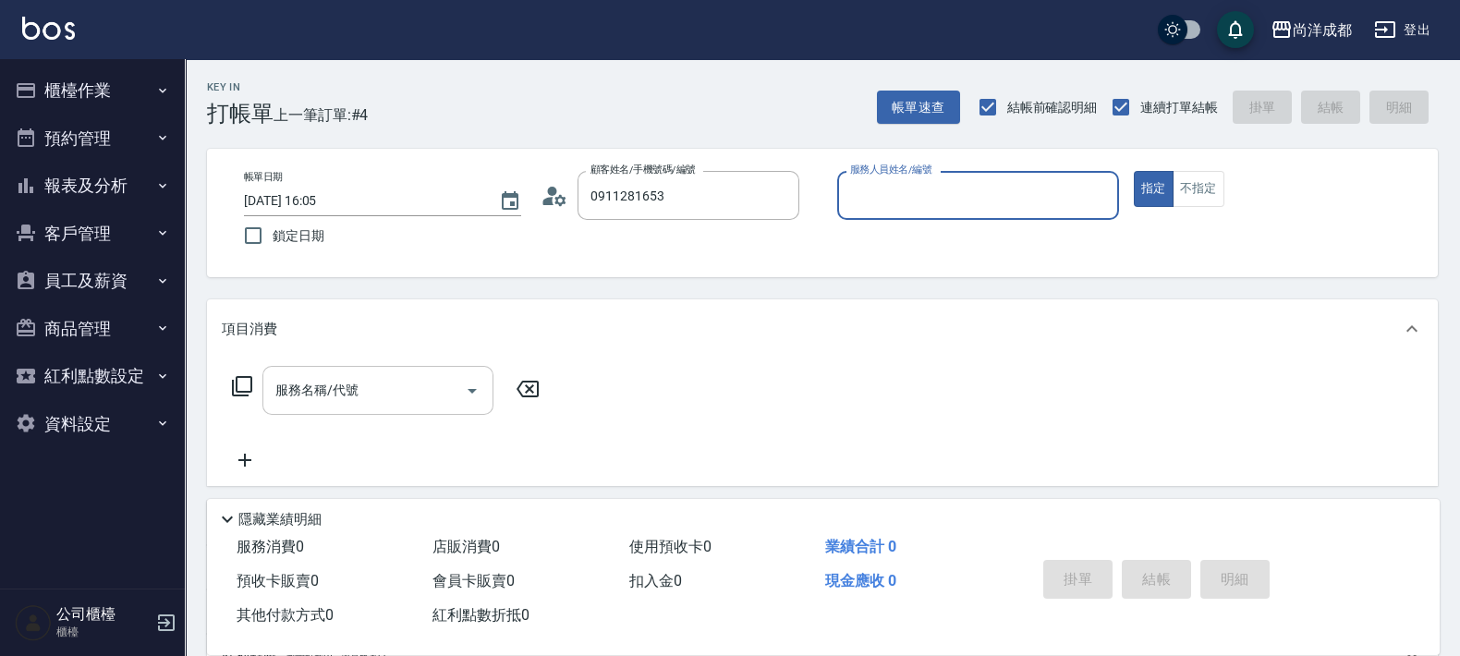
type input "[PERSON_NAME]/0911281653/"
type input "Lorance-03"
click at [1134, 171] on button "指定" at bounding box center [1154, 189] width 40 height 36
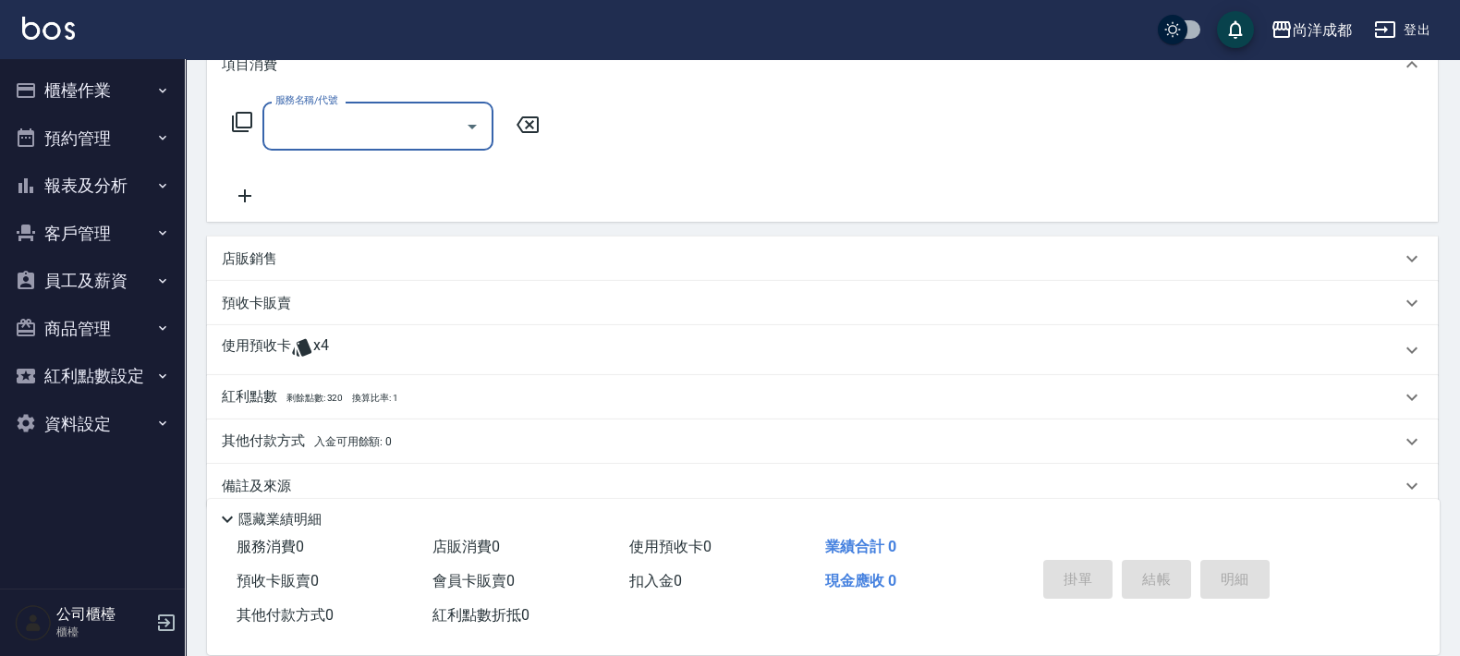
scroll to position [291, 0]
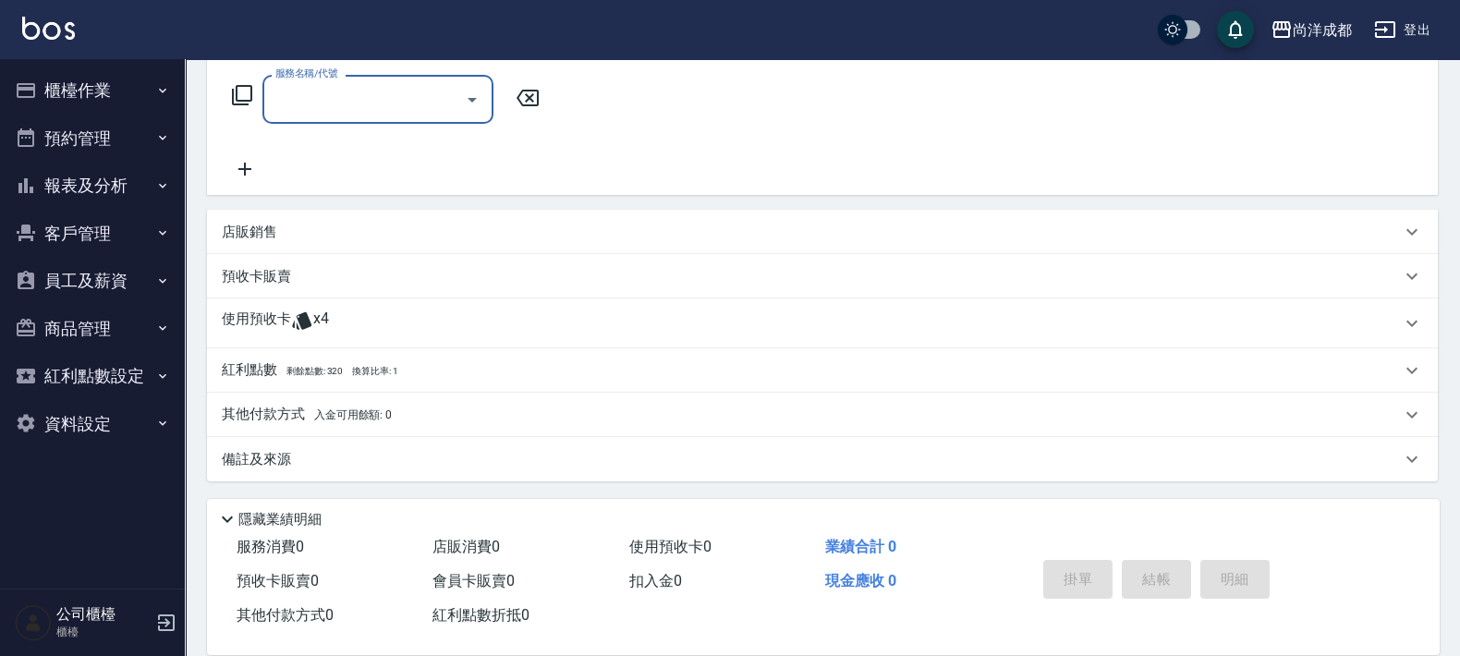
click at [315, 321] on span "x4" at bounding box center [321, 323] width 16 height 28
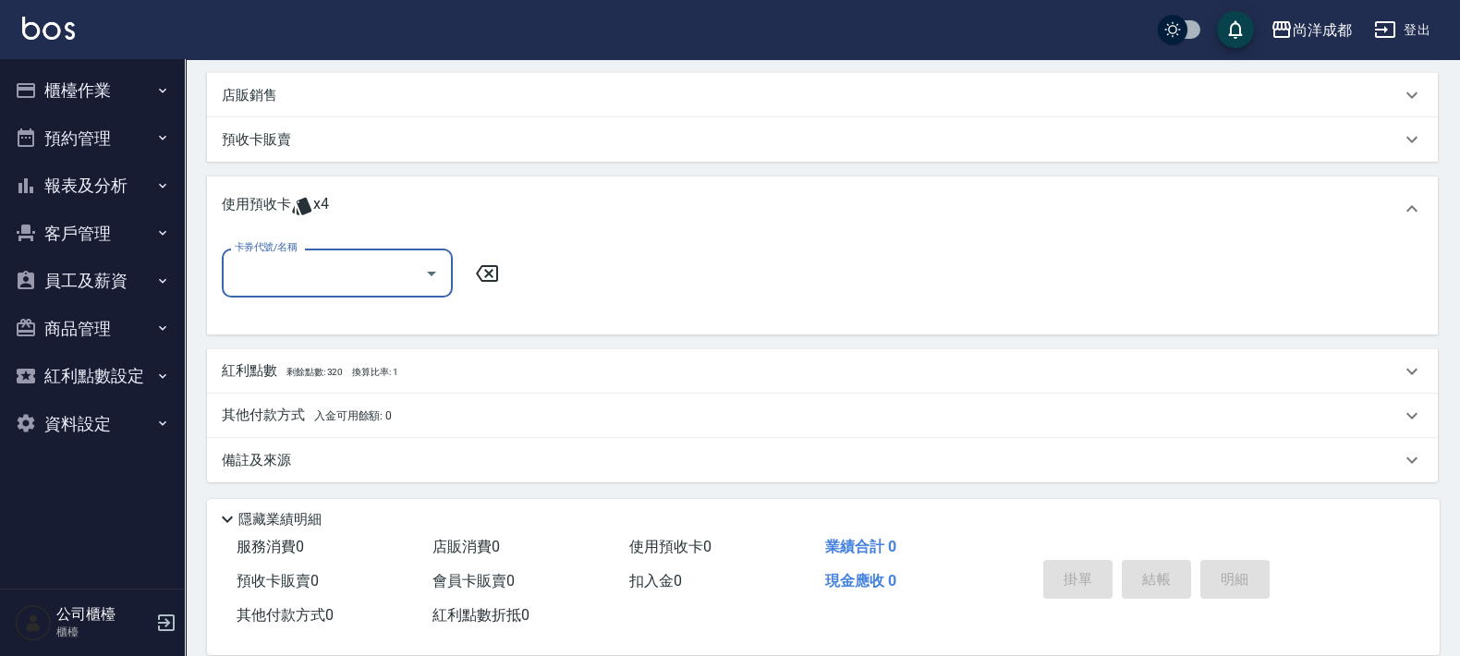
scroll to position [429, 0]
click at [346, 265] on input "卡券代號/名稱" at bounding box center [323, 272] width 187 height 32
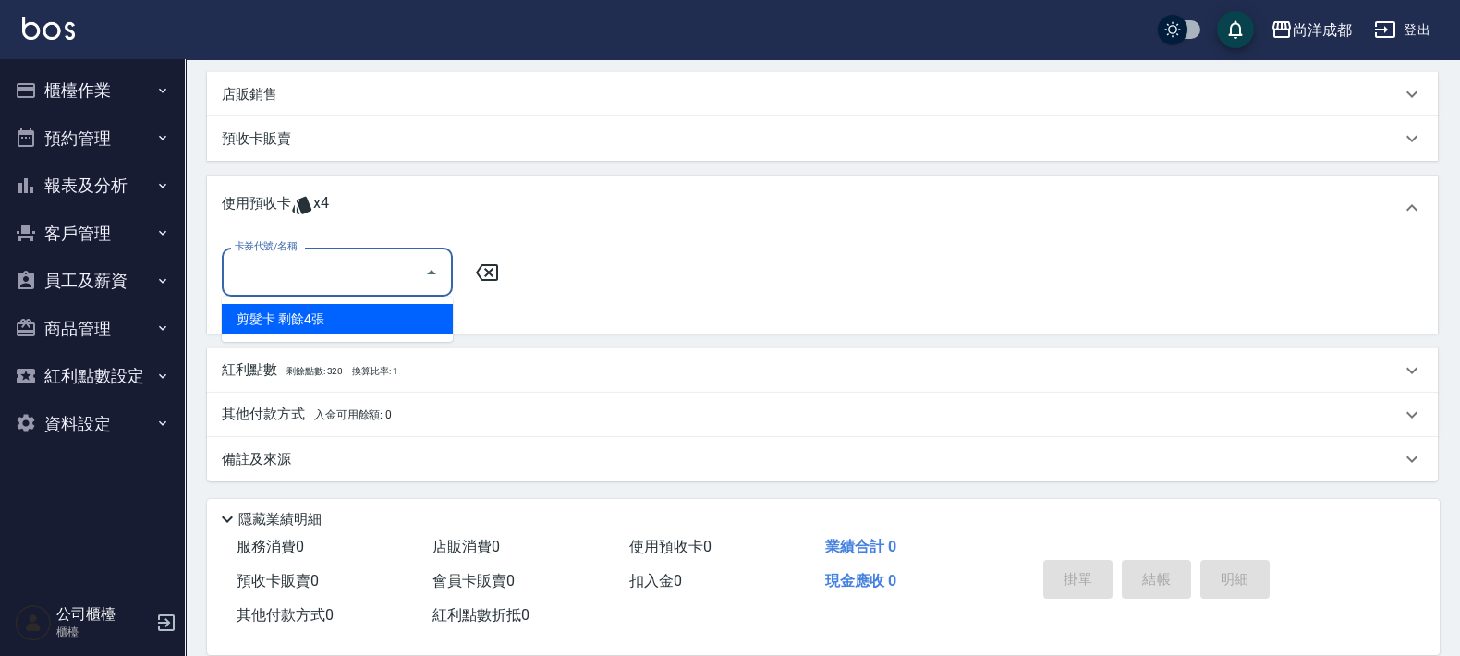
click at [385, 319] on div "剪髮卡 剩餘4張" at bounding box center [337, 319] width 231 height 30
type input "剪髮卡"
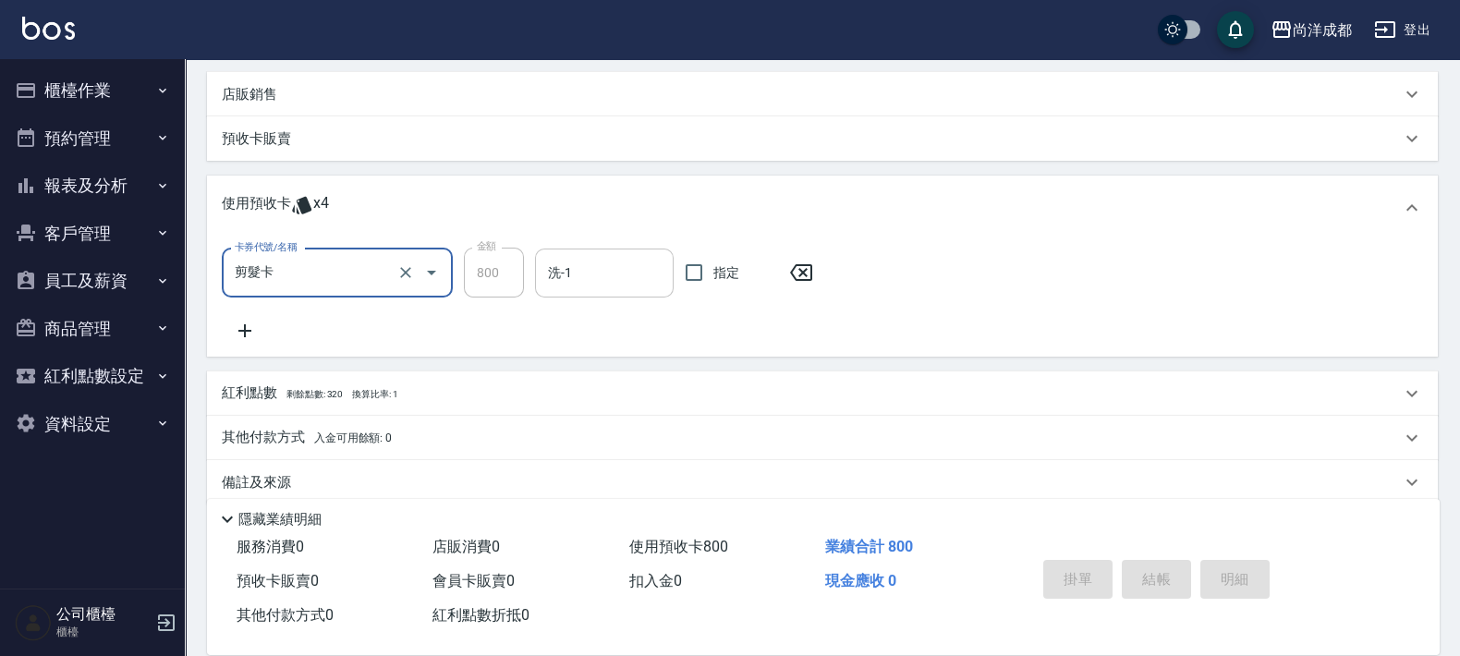
type input "[DATE] 16:06"
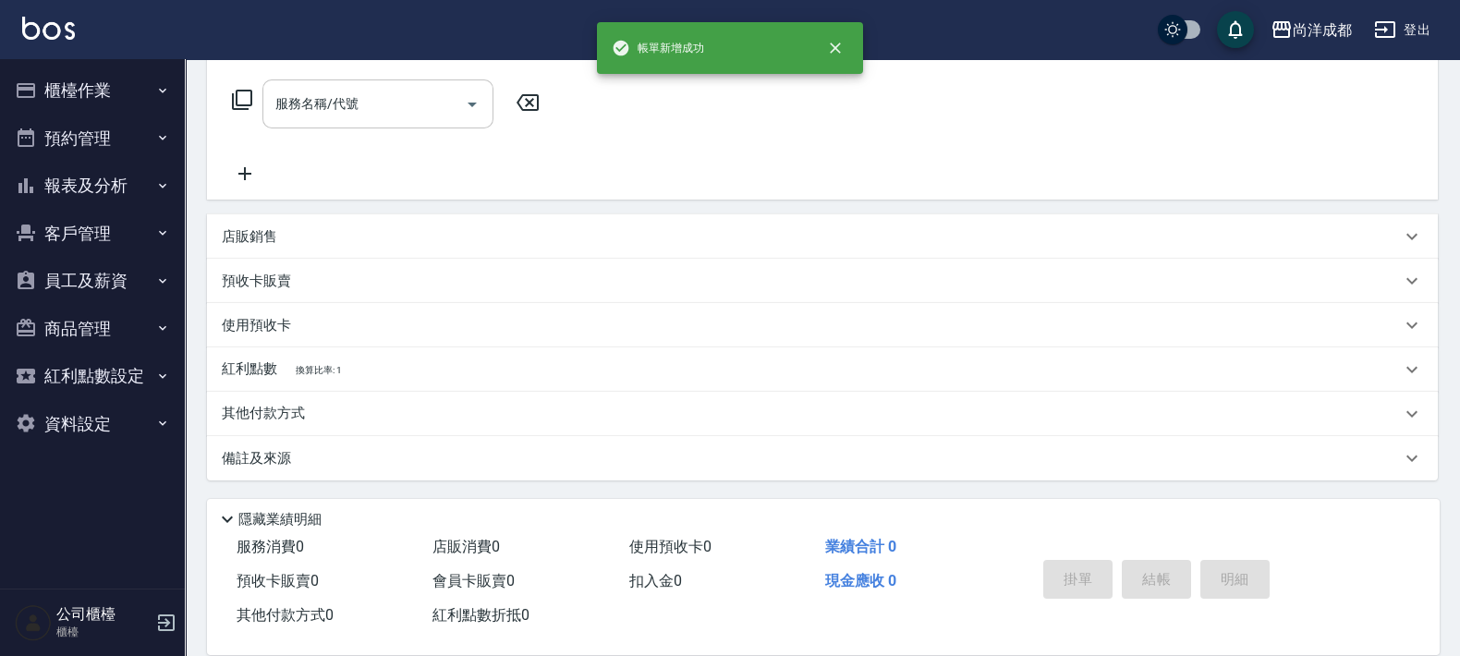
scroll to position [0, 0]
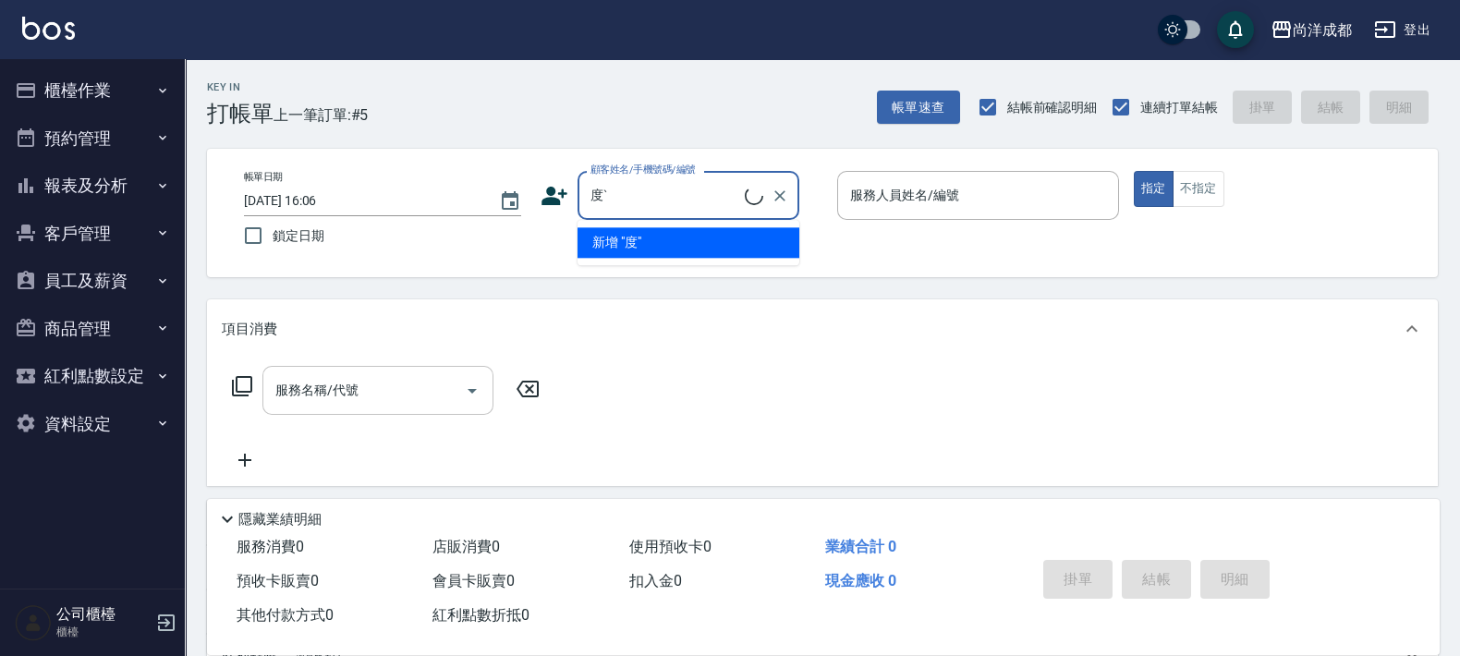
type input "度"
click at [680, 254] on li "[PERSON_NAME]/0952721122/" at bounding box center [688, 242] width 222 height 30
type input "[PERSON_NAME]/0952721122/"
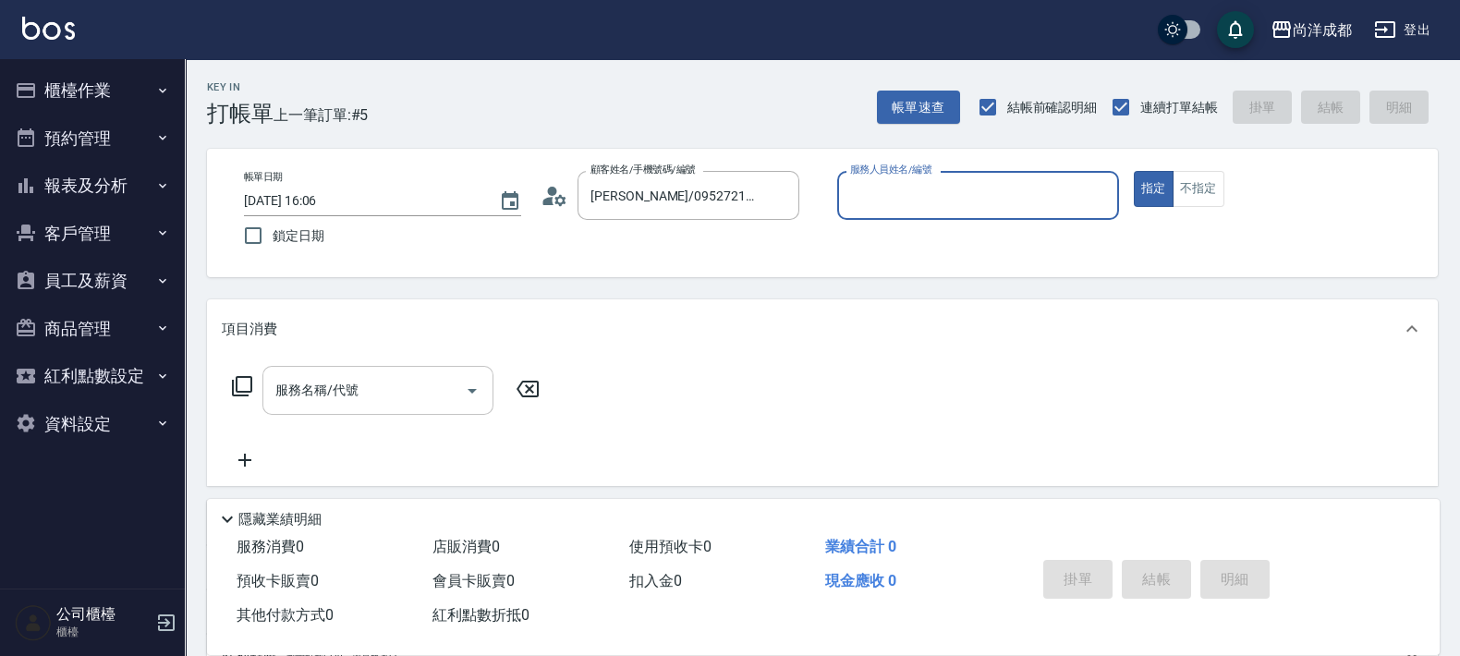
type input "Lorance-03"
click at [1134, 171] on button "指定" at bounding box center [1154, 189] width 40 height 36
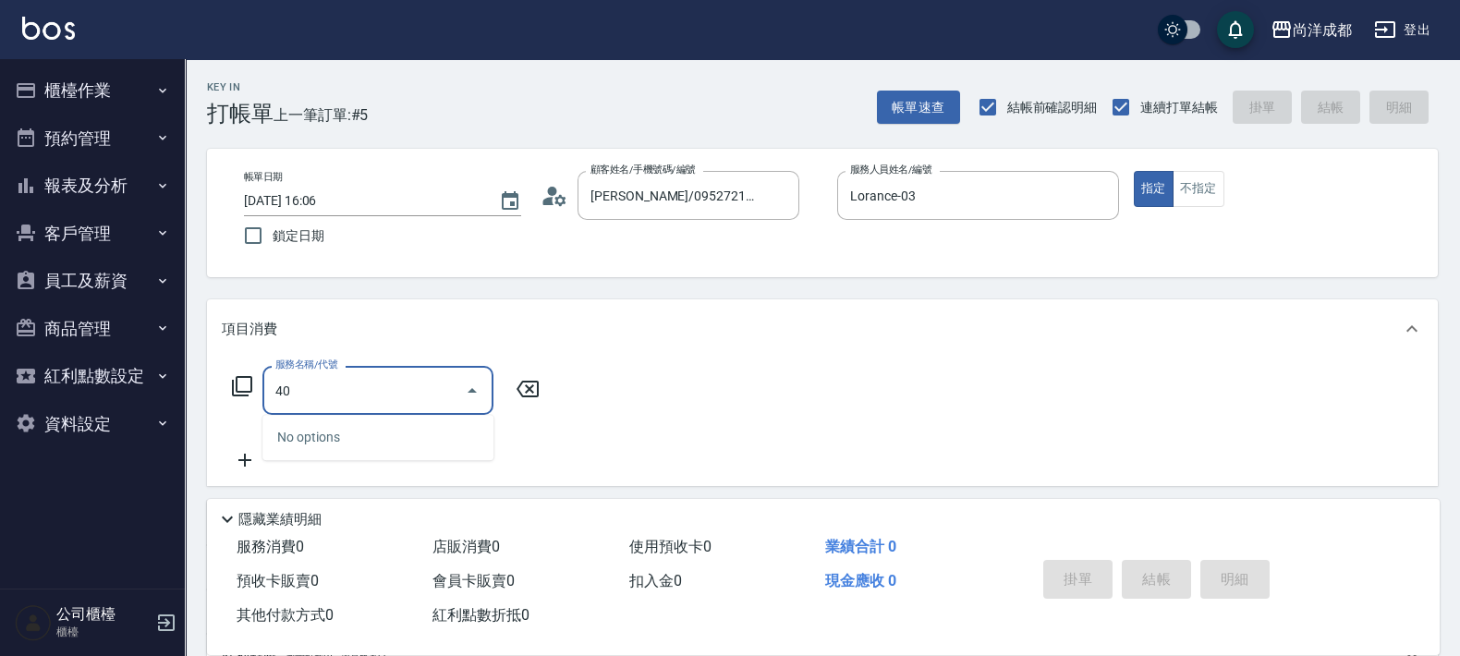
type input "401"
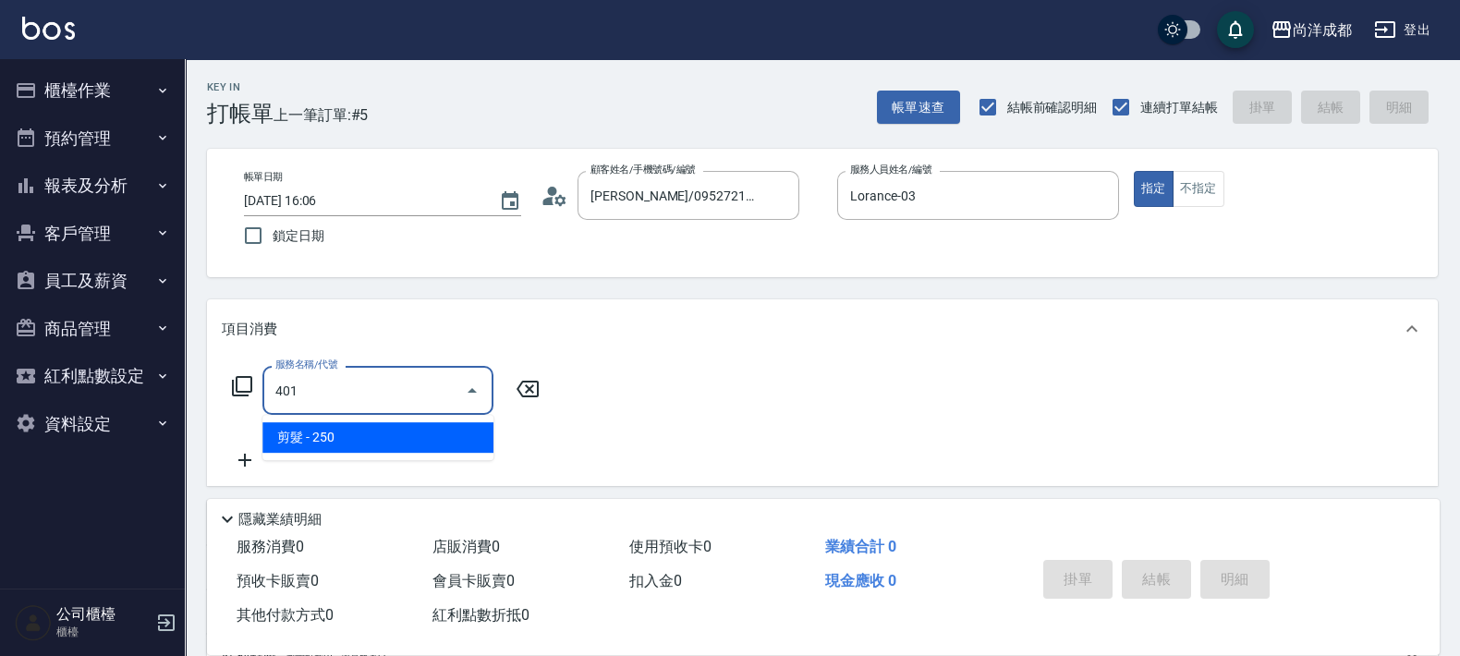
type input "20"
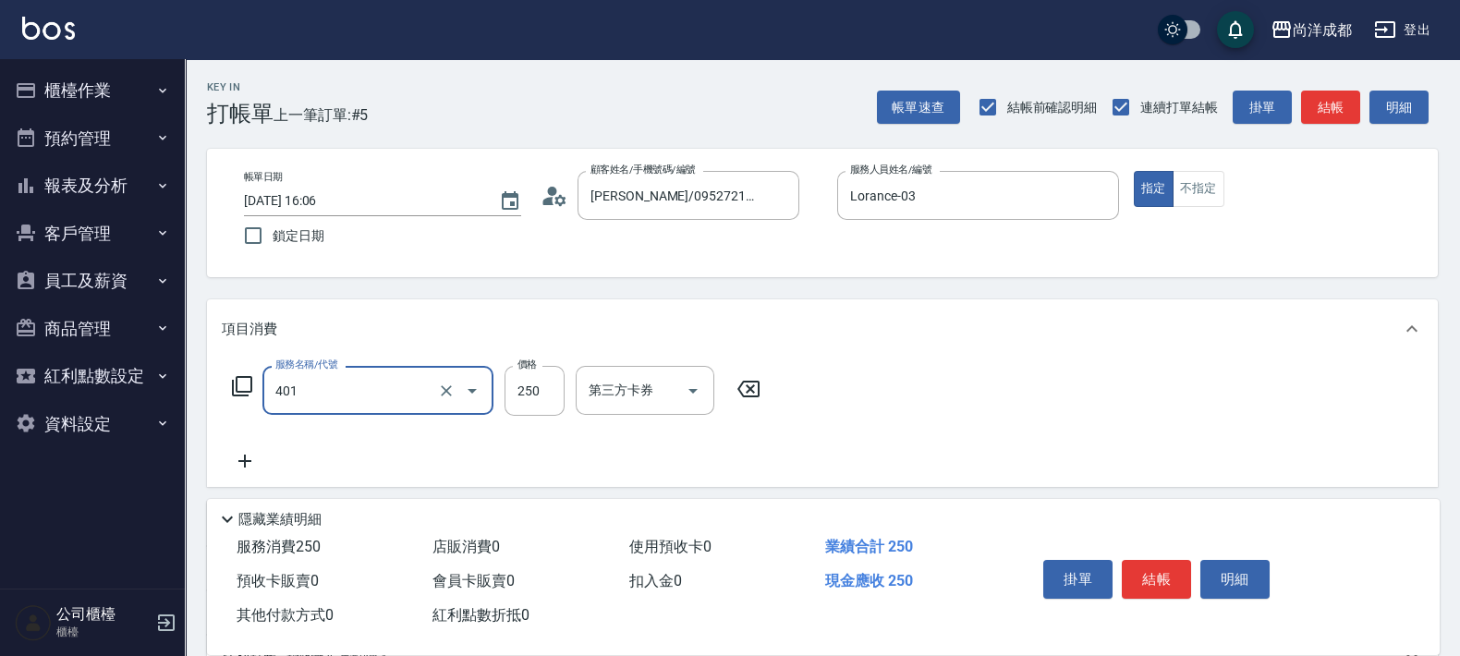
type input "剪髮(401)"
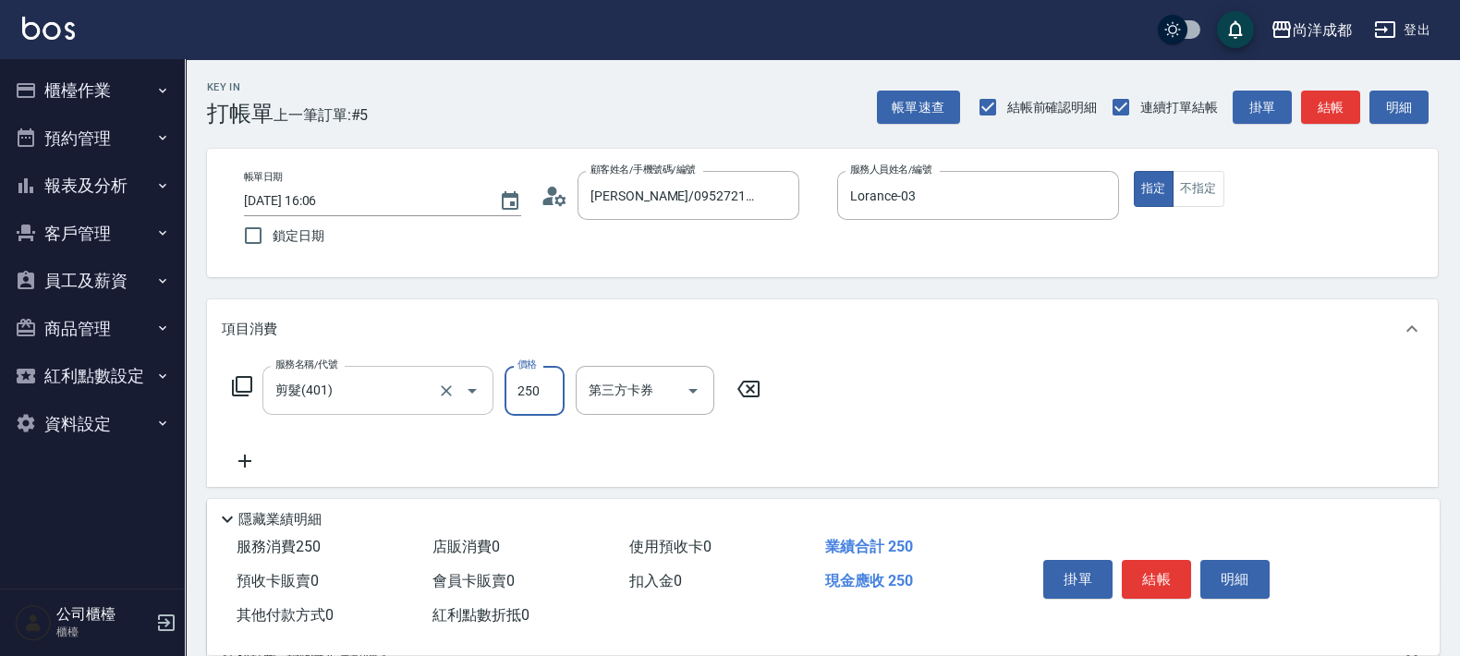
type input "8"
type input "0"
type input "80"
type input "800"
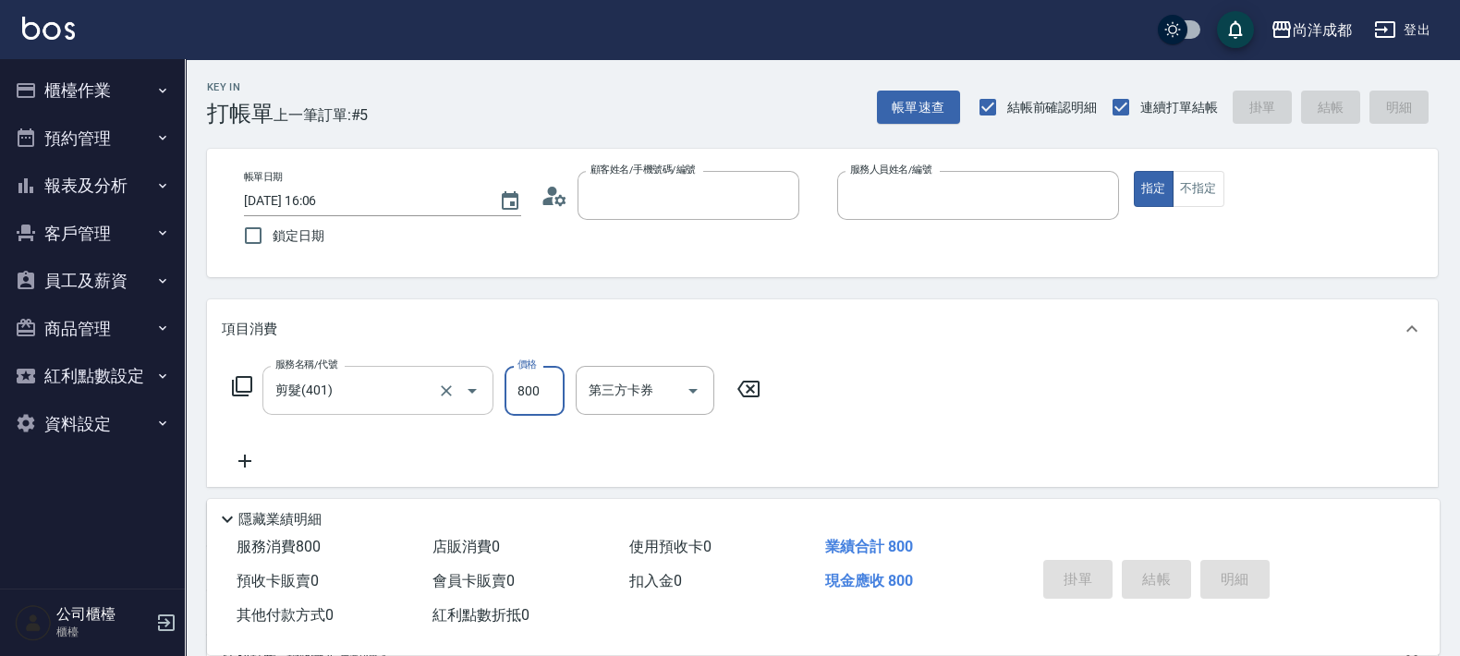
type input "0"
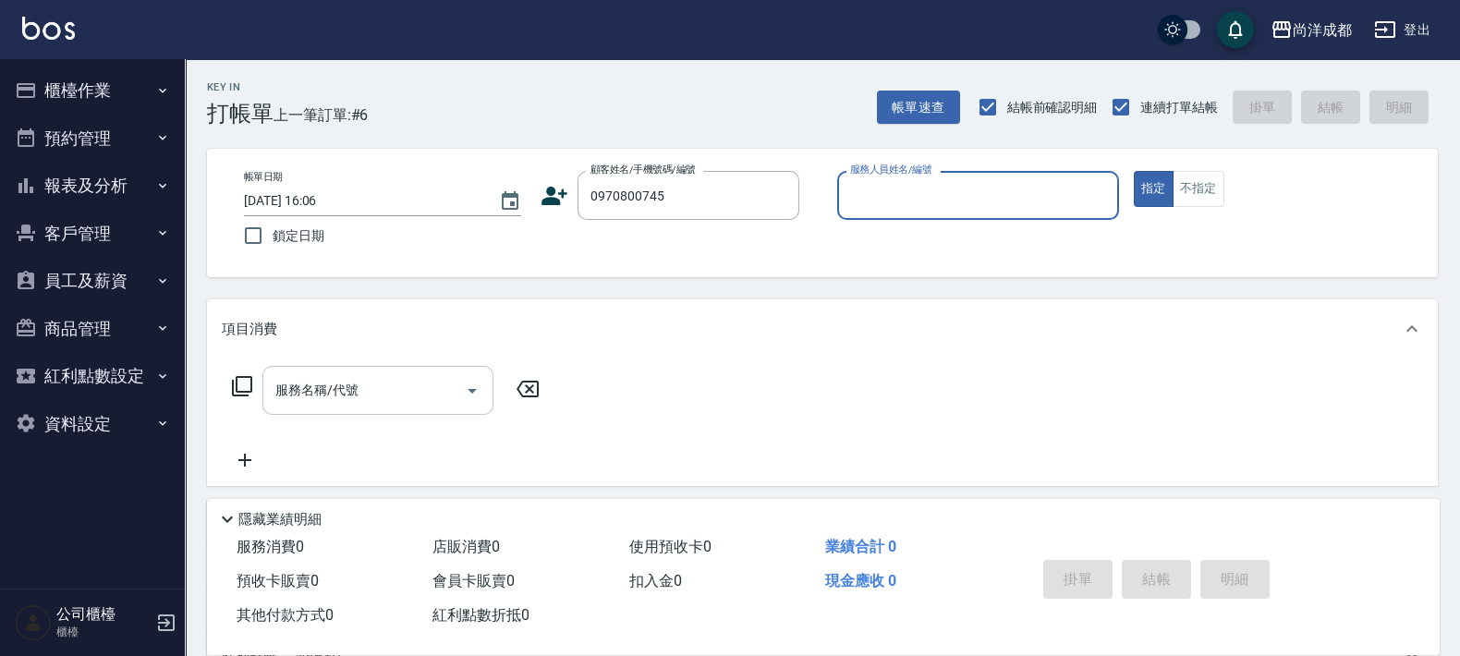
type input "[PERSON_NAME]/0970800745/null"
type input "Lorance-03"
click at [1134, 171] on button "指定" at bounding box center [1154, 189] width 40 height 36
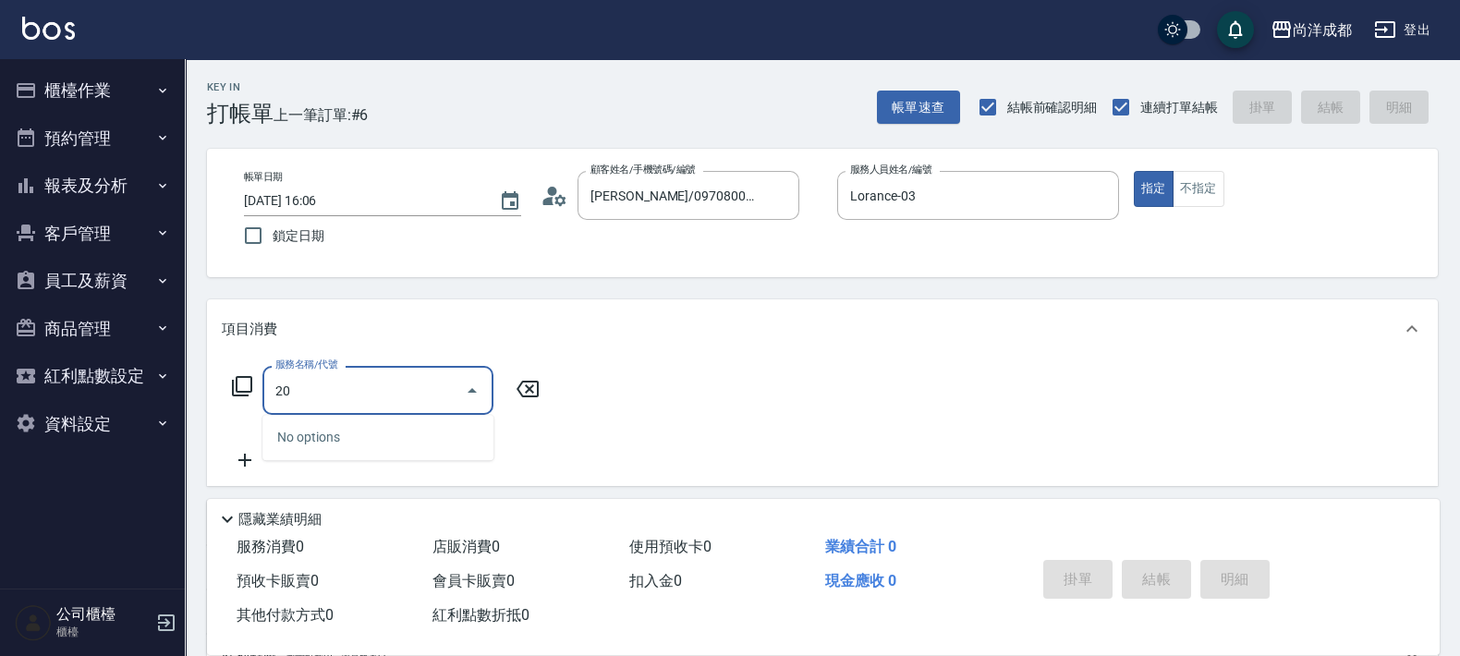
type input "201"
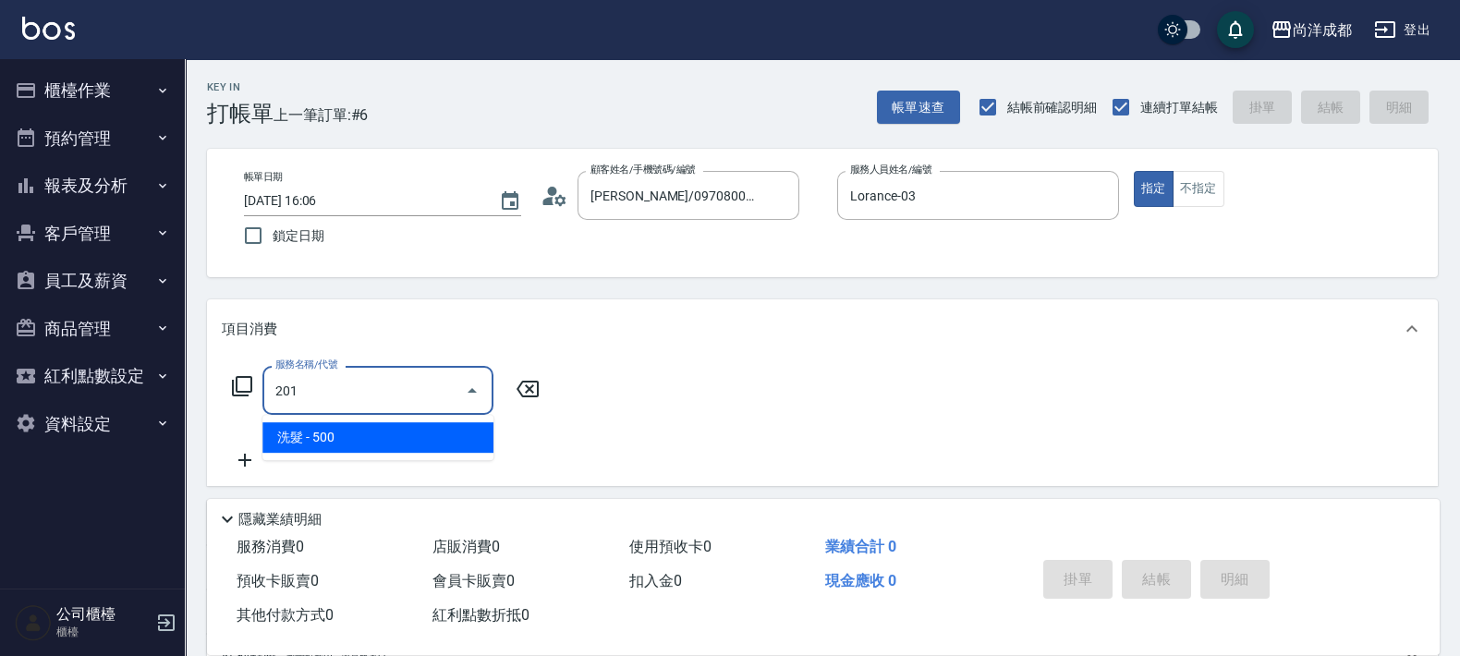
type input "50"
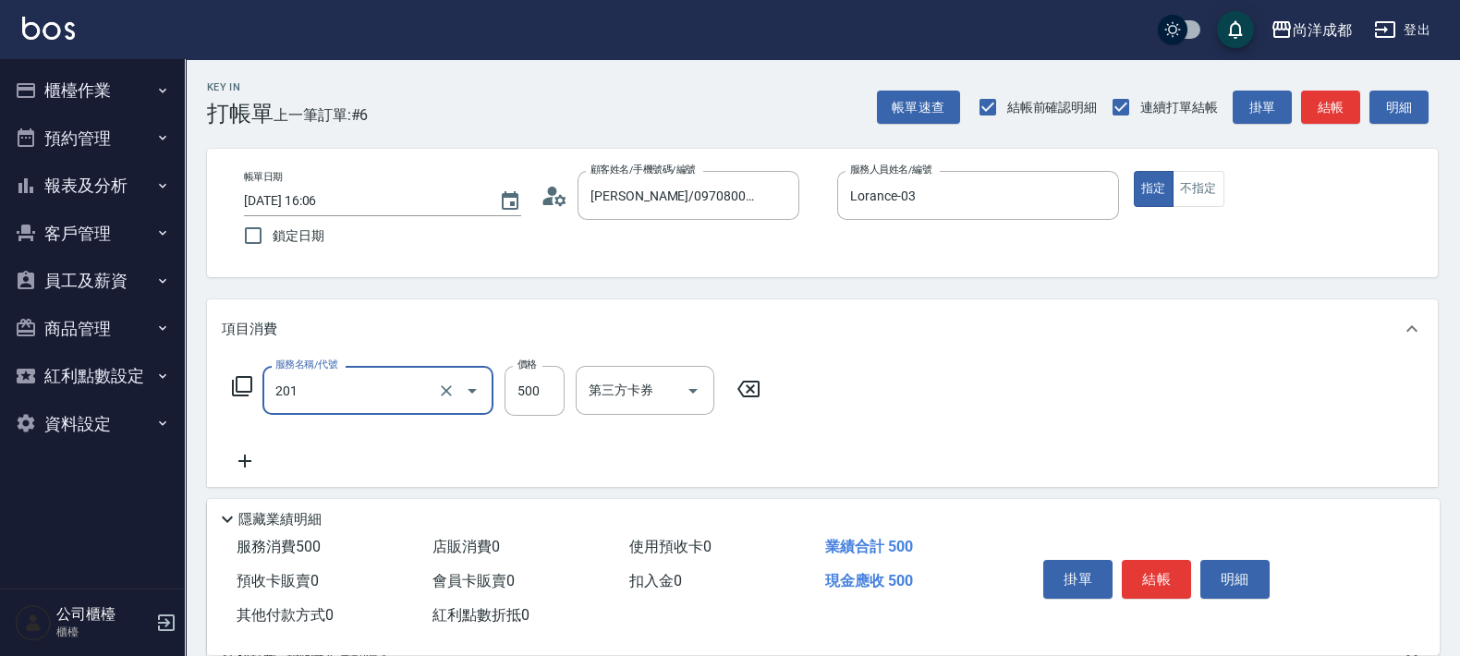
type input "洗髮(201)"
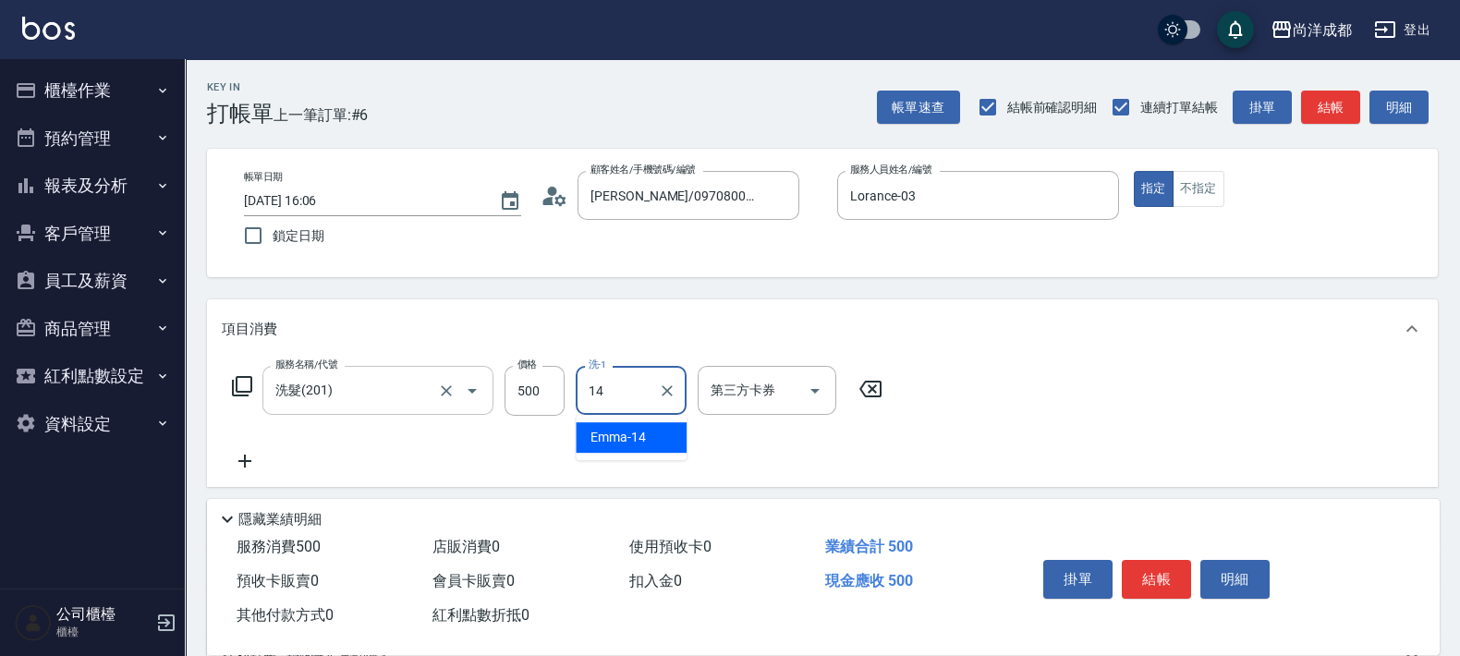
type input "Emma-14"
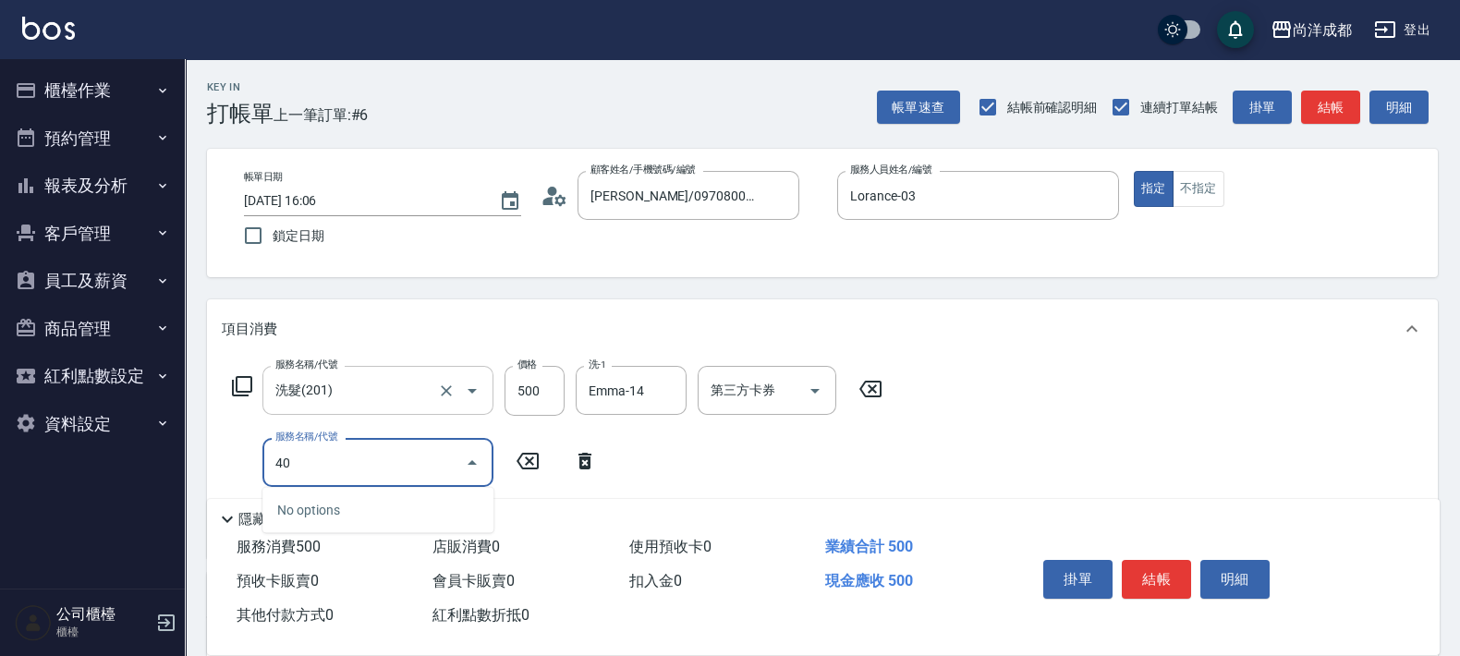
type input "401"
type input "70"
type input "剪髮(401)"
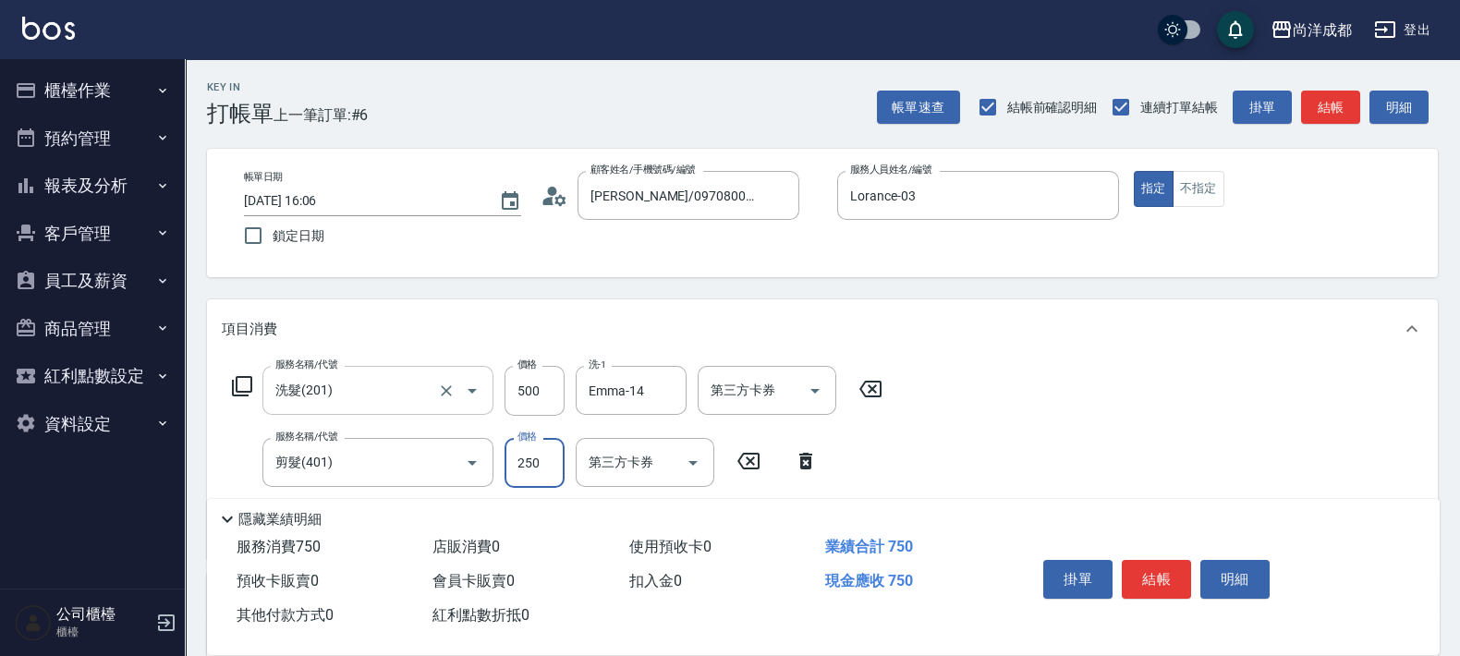
type input "3"
type input "50"
type input "30"
type input "80"
type input "300"
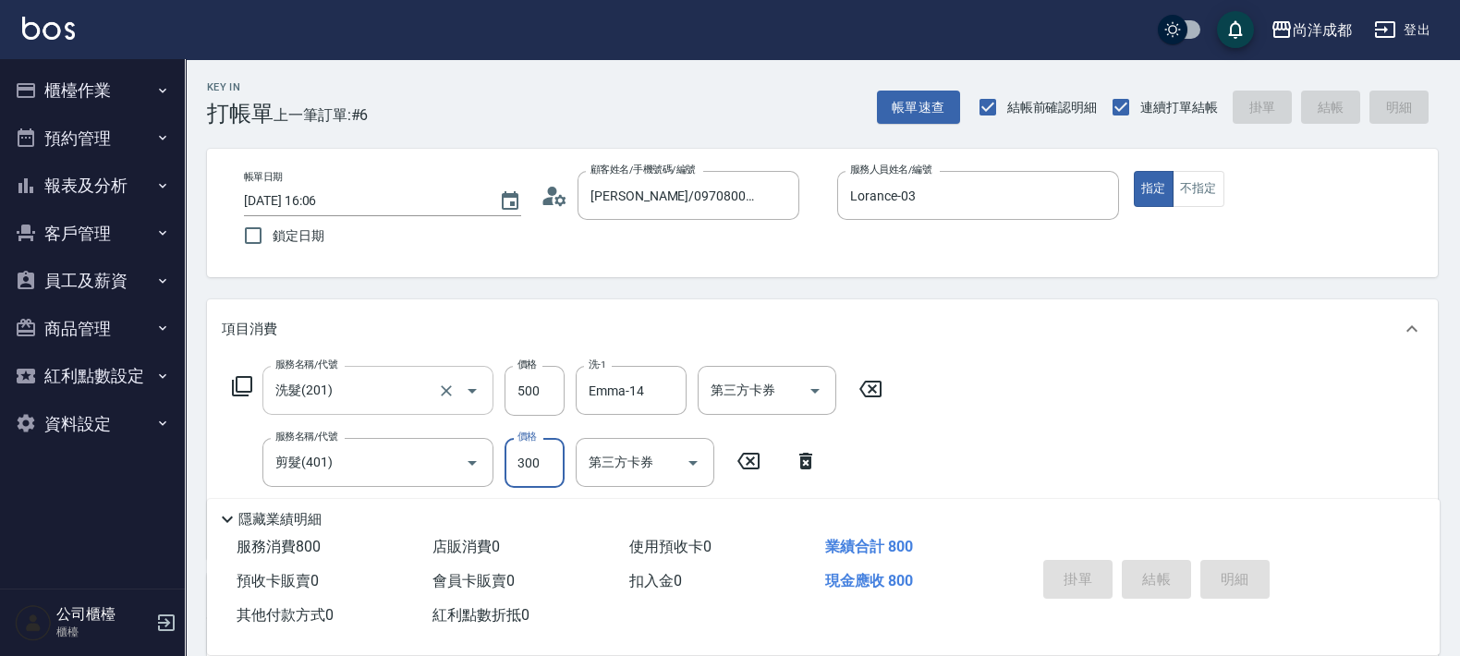
type input "[DATE] 16:07"
type input "0"
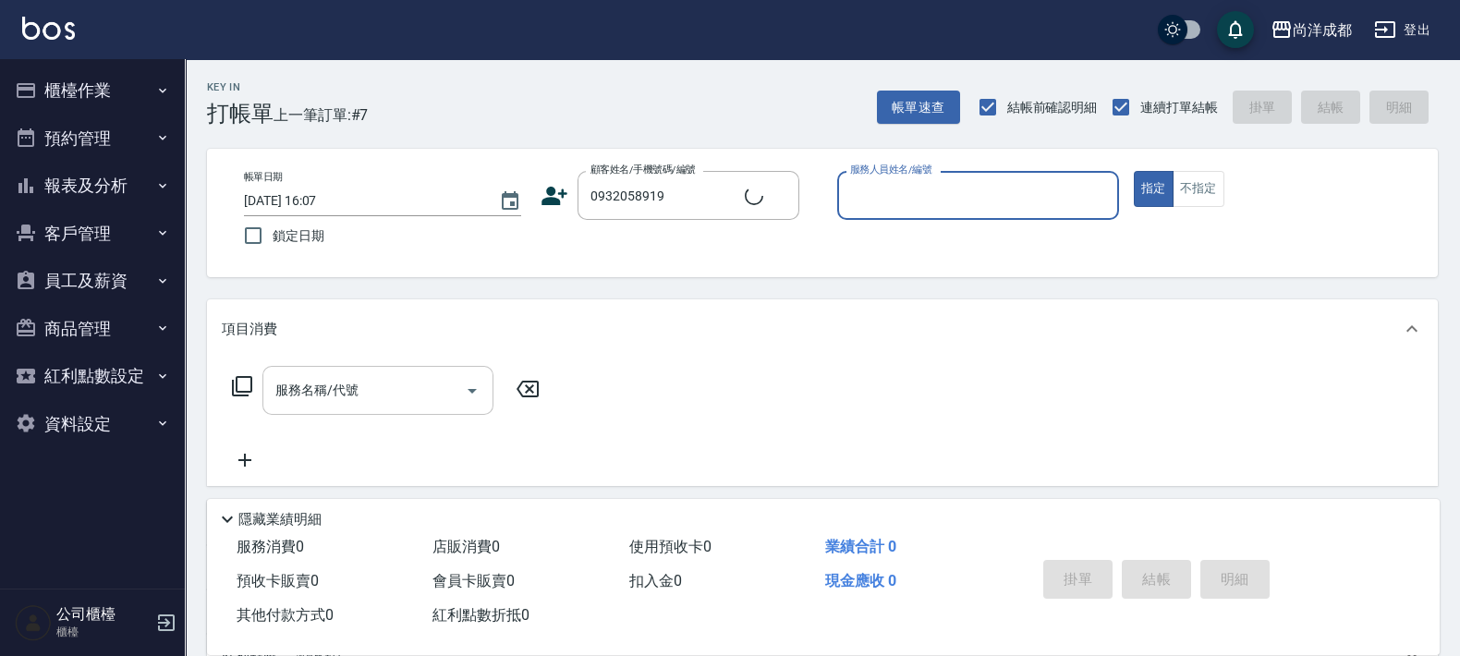
type input "[PERSON_NAME]/0932058919/null"
type input "Lorance-03"
click at [1134, 171] on button "指定" at bounding box center [1154, 189] width 40 height 36
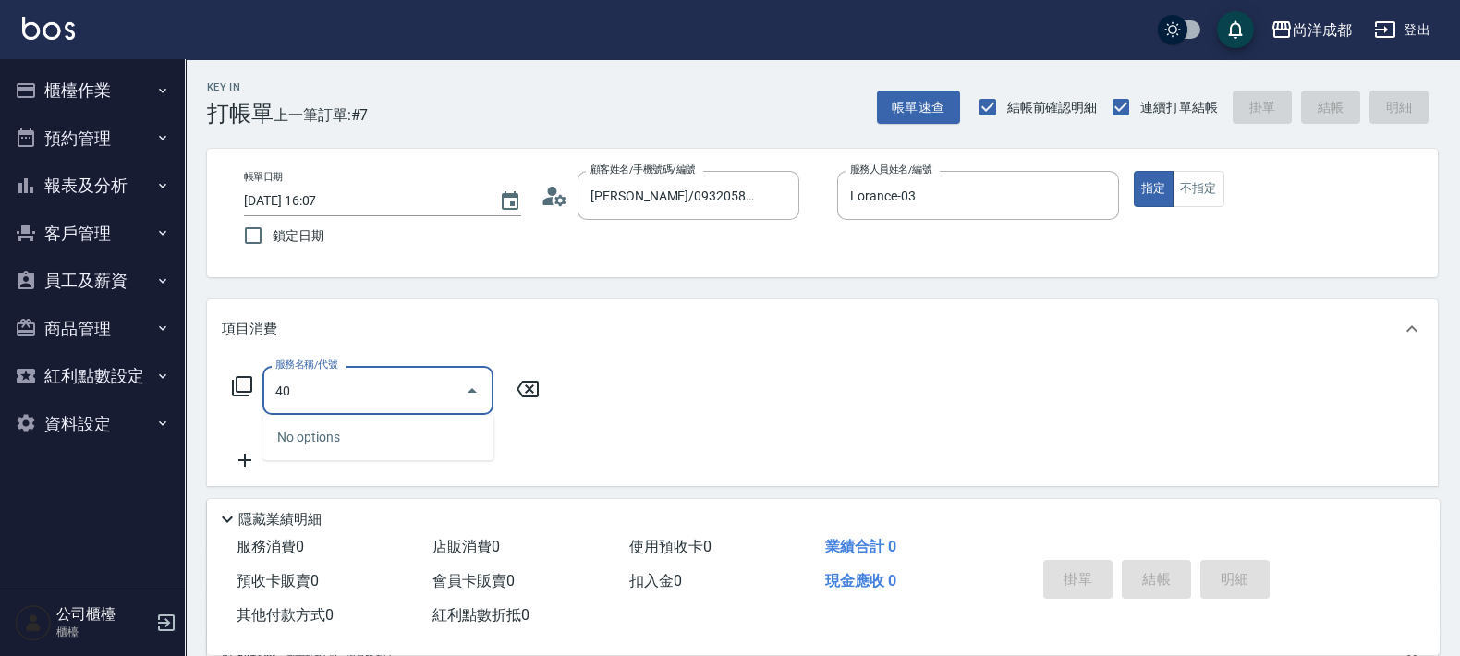
type input "401"
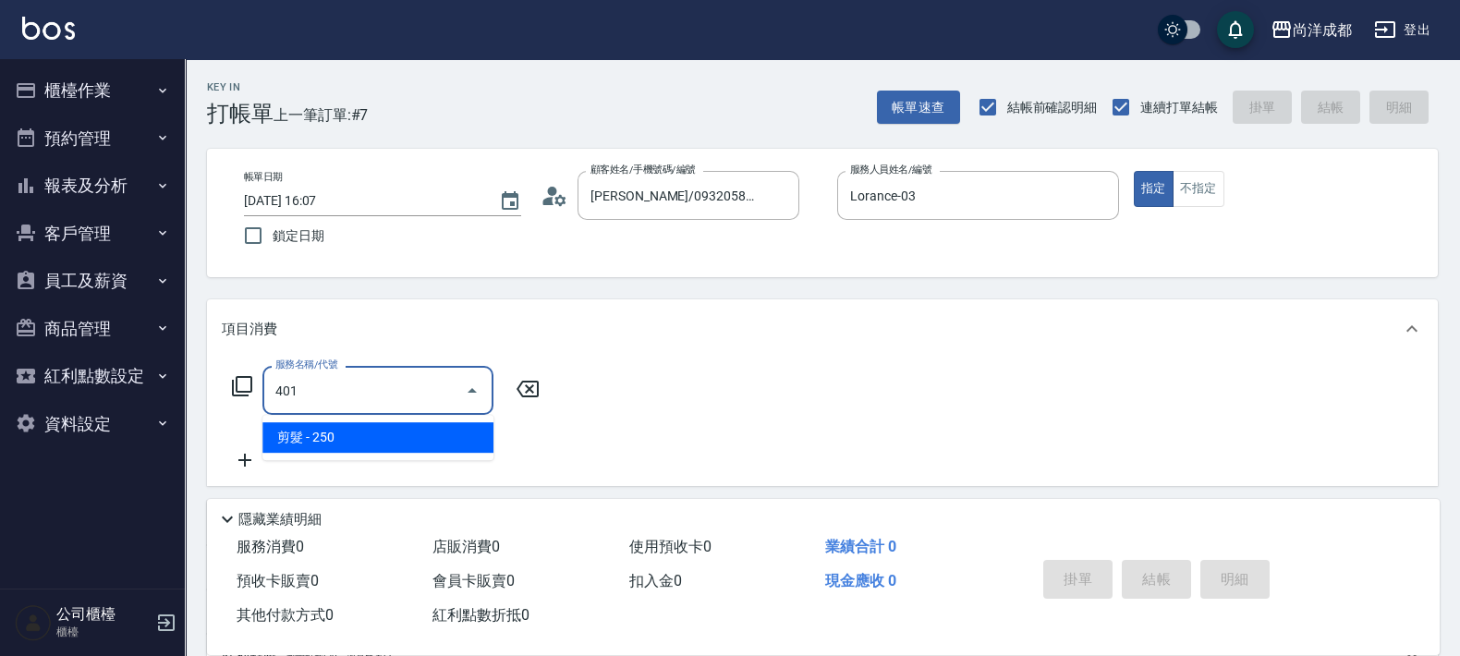
type input "20"
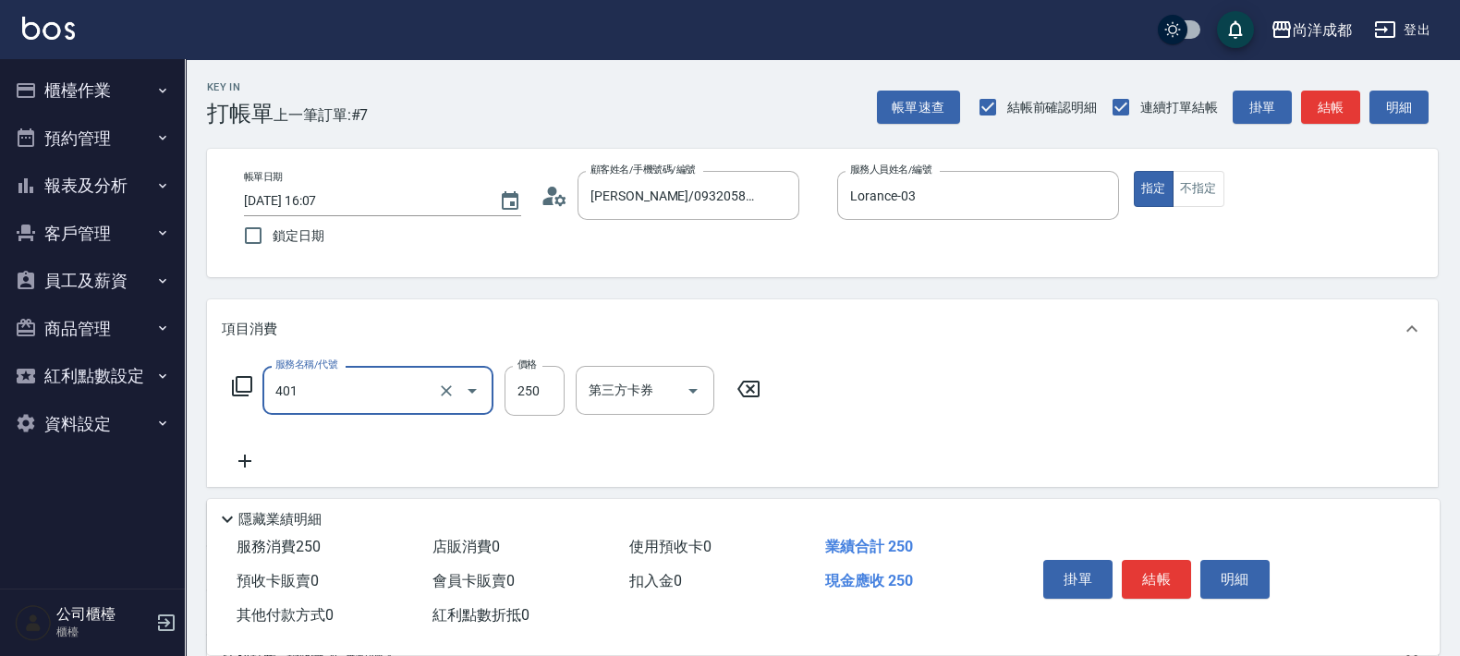
type input "剪髮(401)"
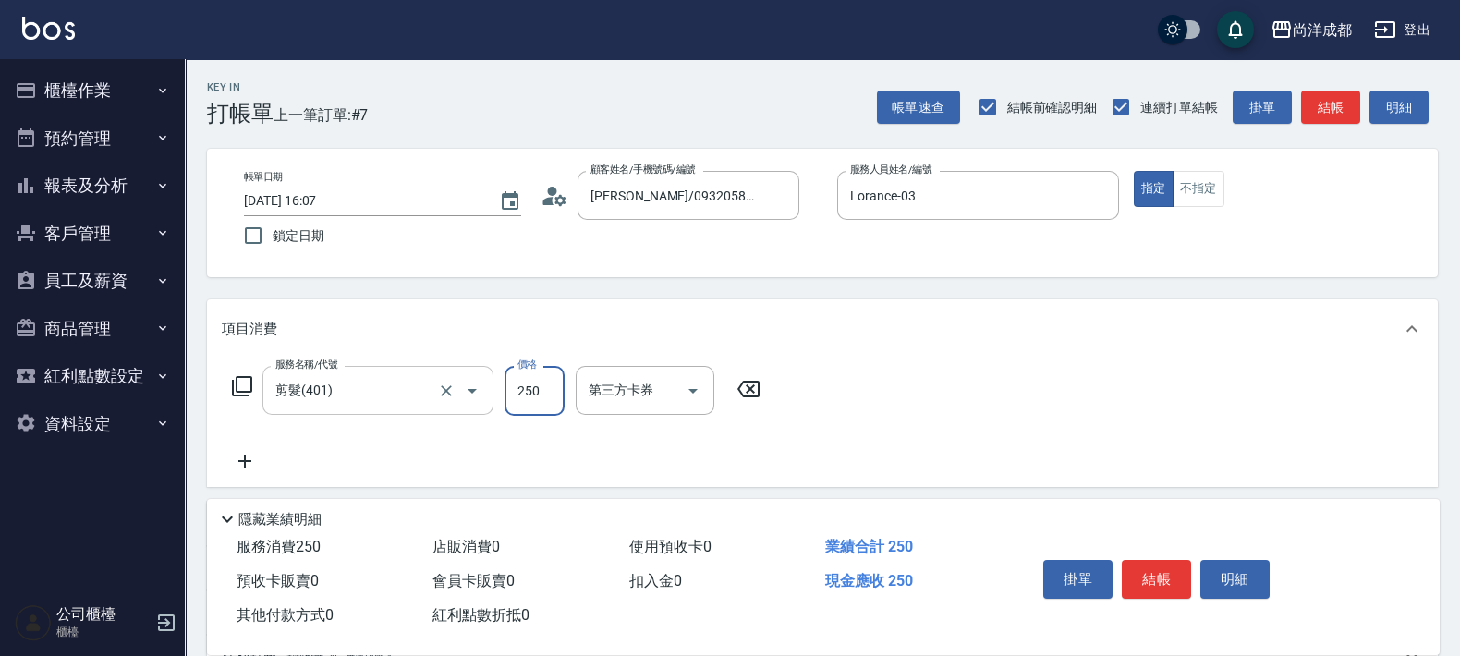
type input "0"
type input "70"
type input "700"
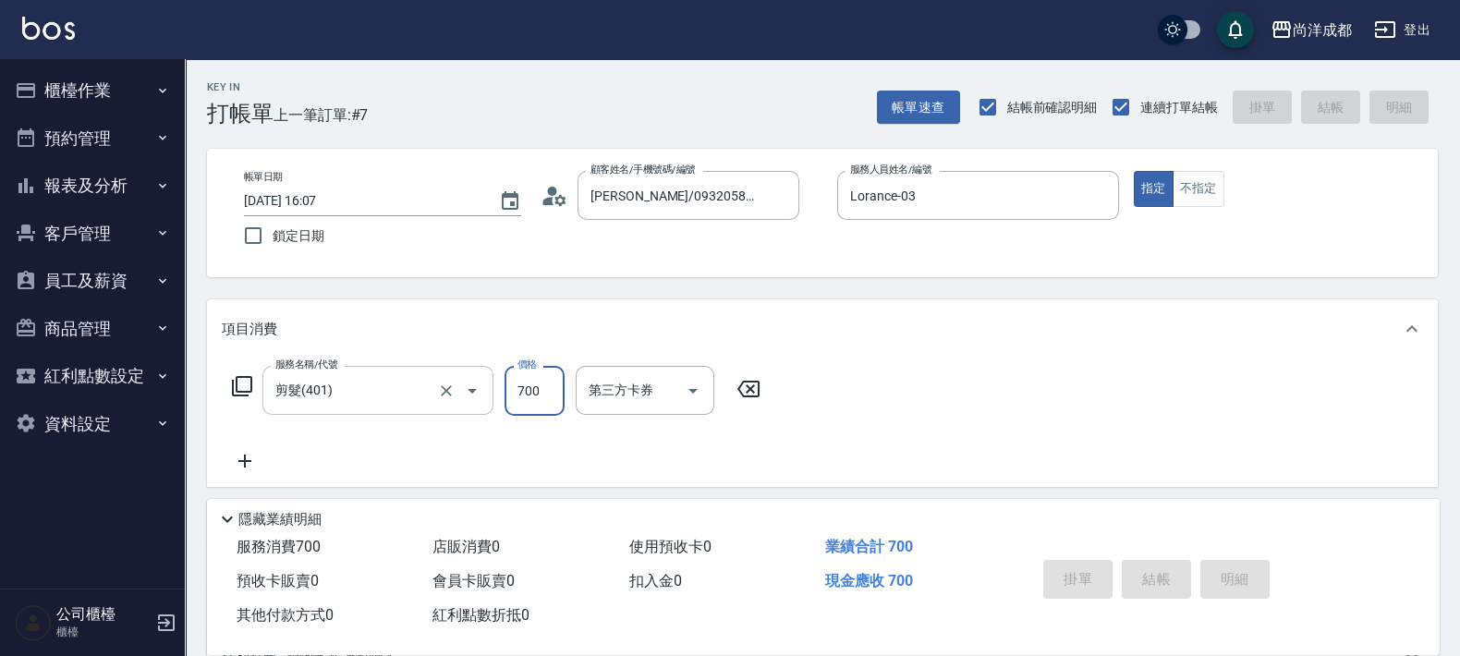
type input "0"
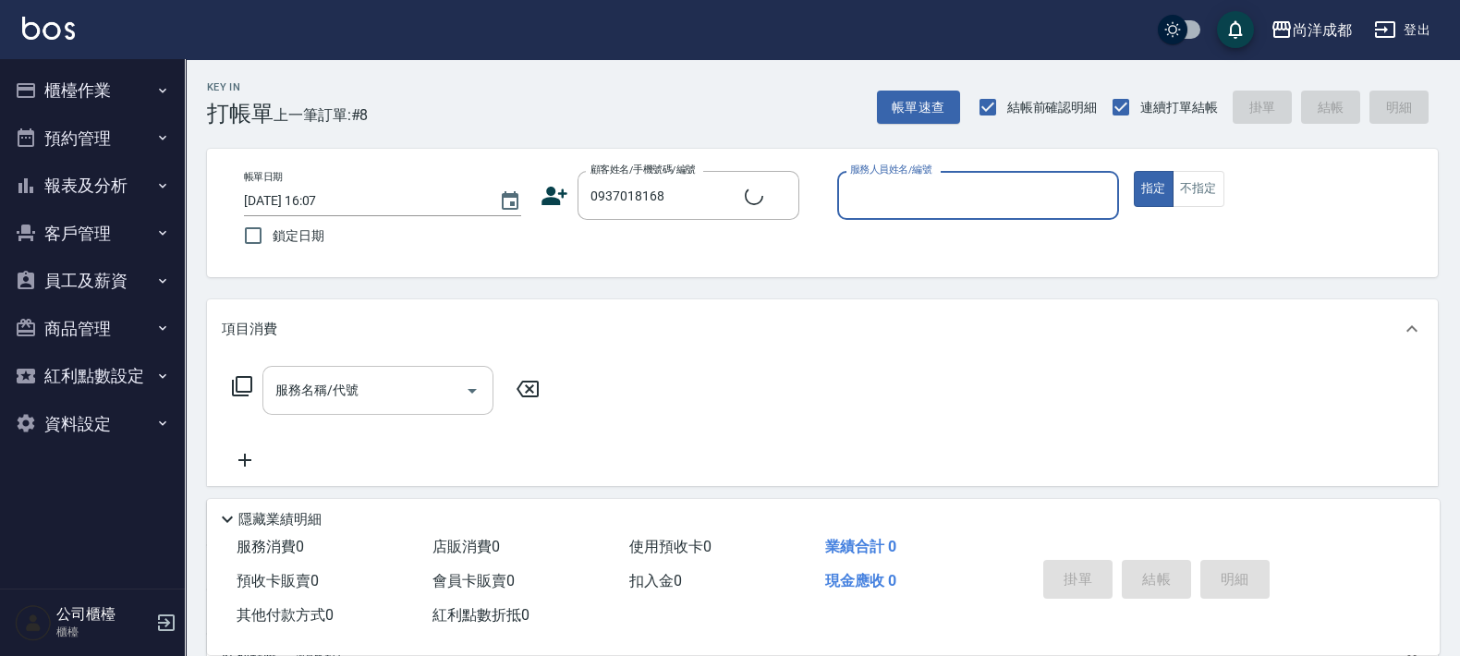
type input "[PERSON_NAME]/0937018168/"
type input "[PERSON_NAME]-01"
click at [1134, 171] on button "指定" at bounding box center [1154, 189] width 40 height 36
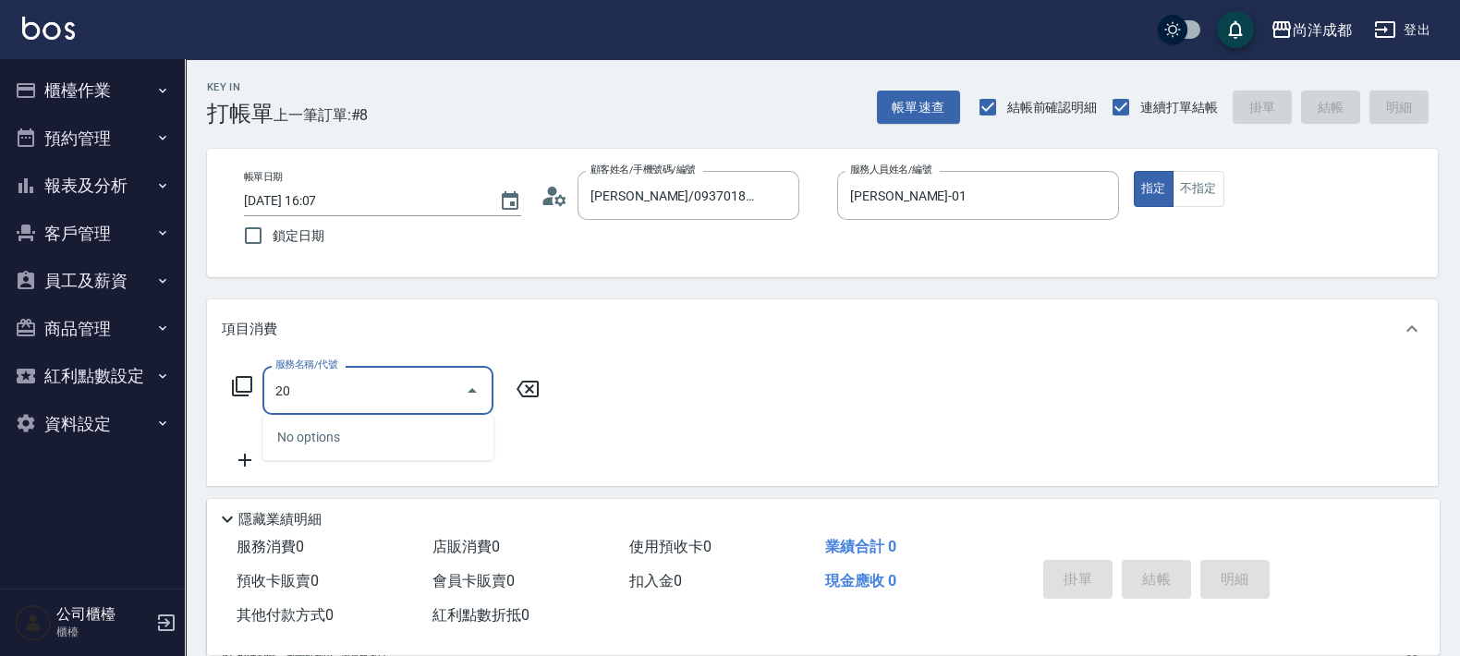
type input "201"
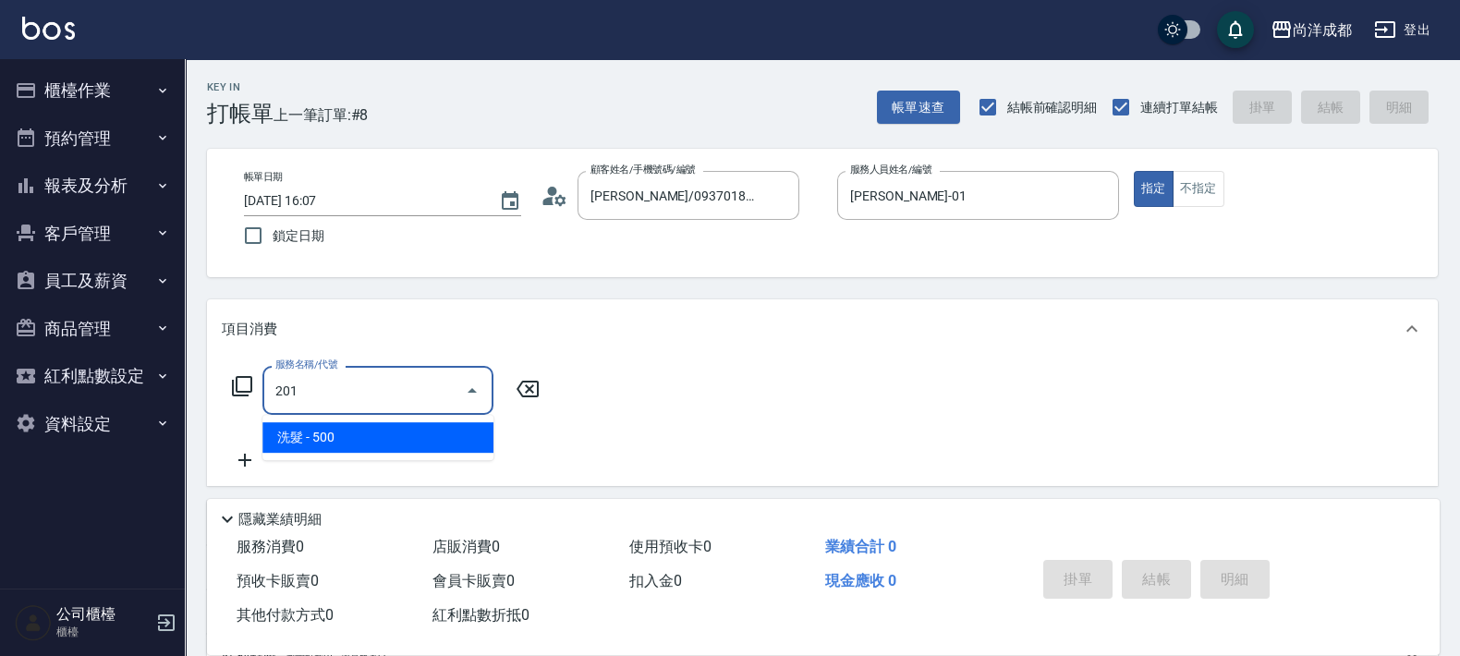
type input "50"
type input "洗髮(201)"
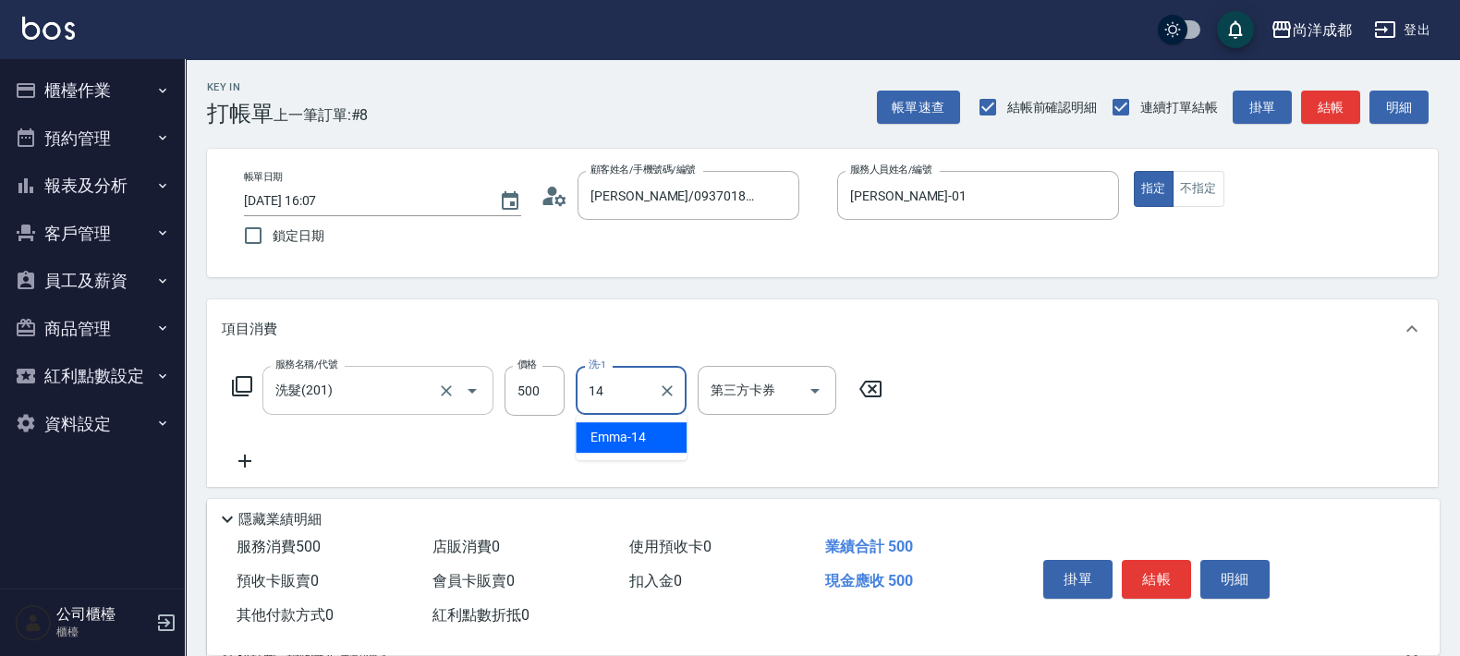
type input "Emma-14"
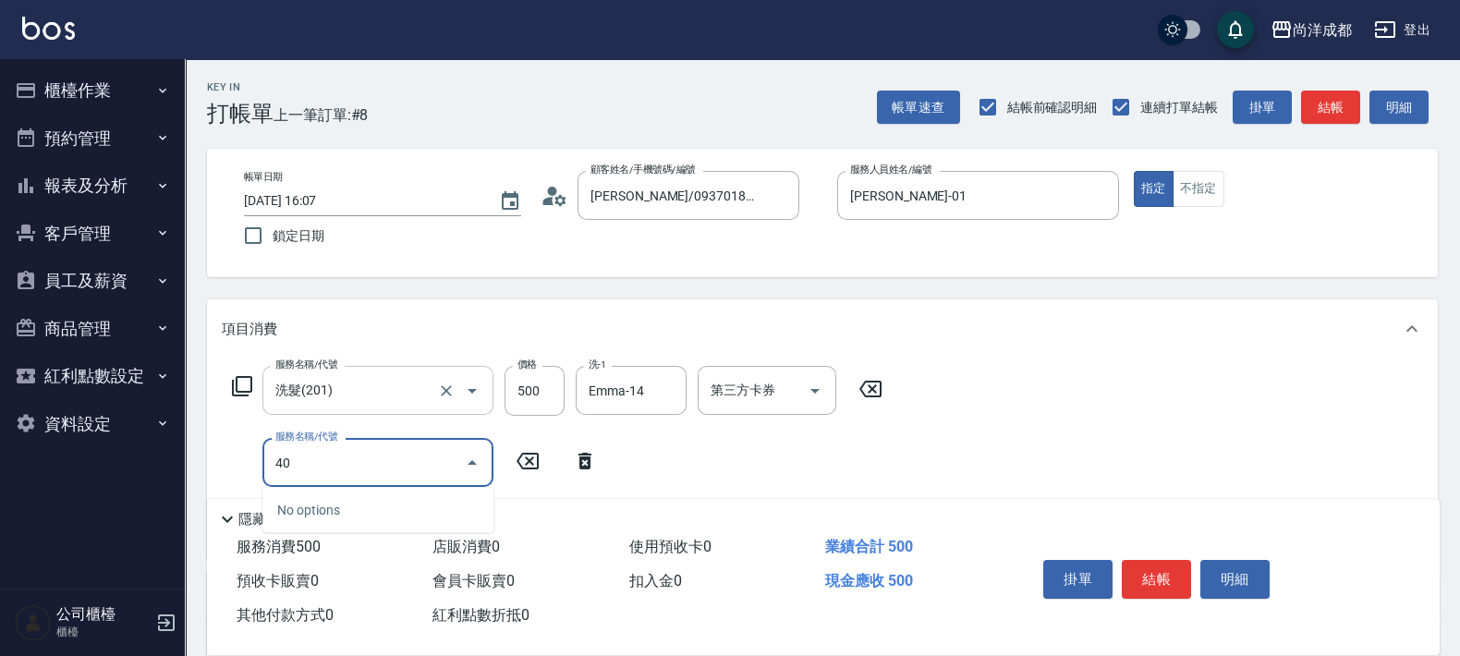
type input "401"
type input "70"
type input "剪髮(401)"
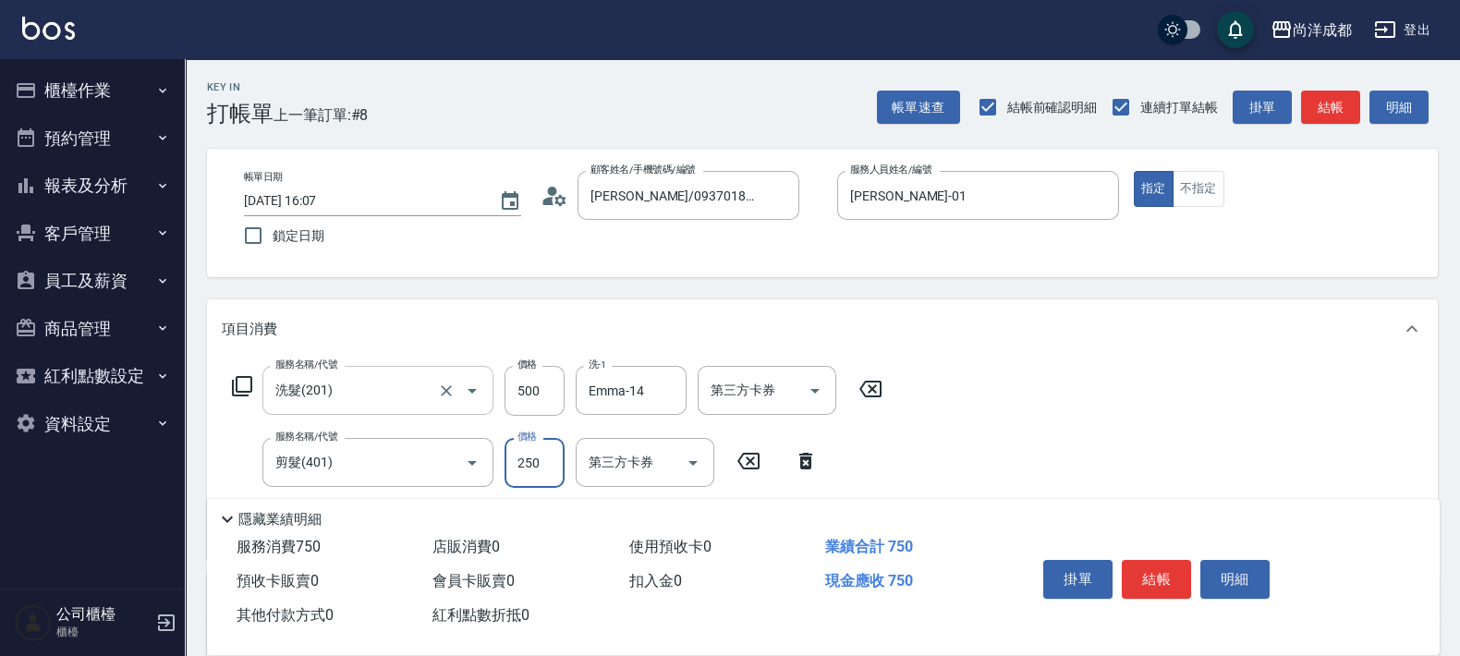
type input "8"
type input "50"
type input "80"
type input "130"
type input "800"
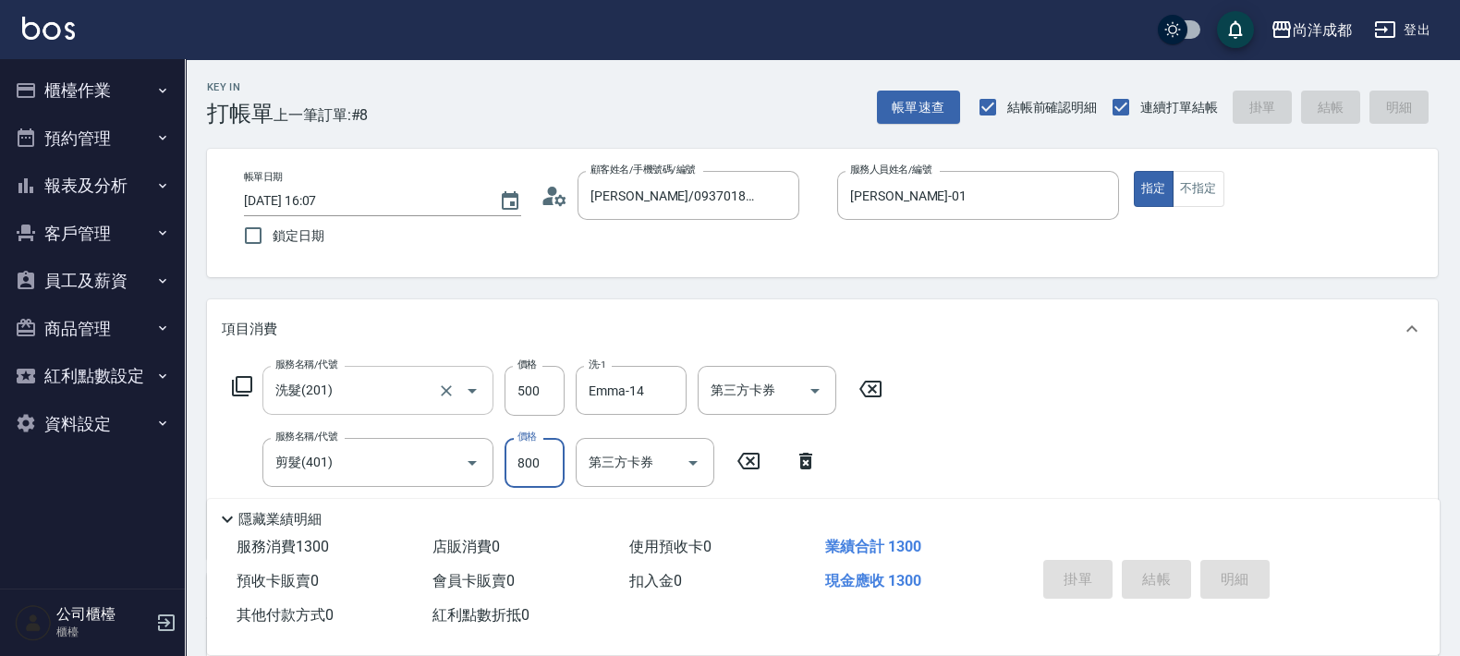
type input "0"
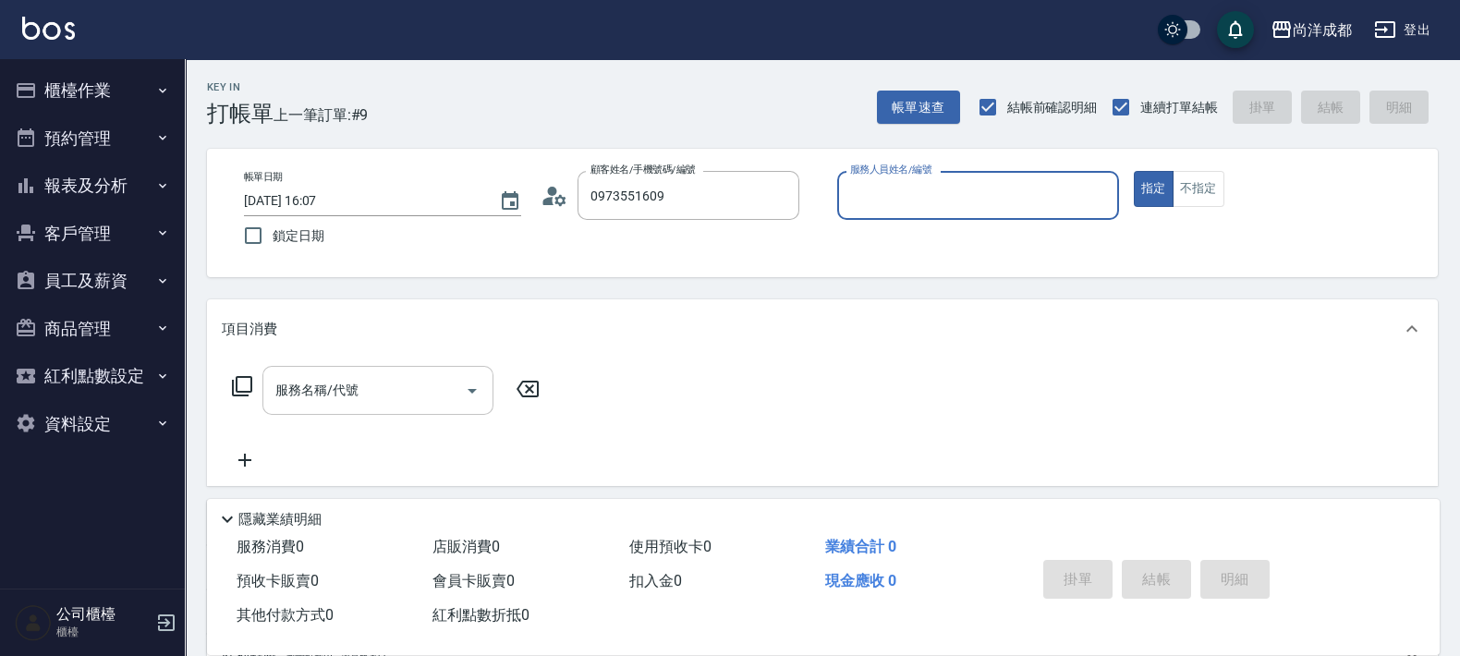
type input "簡/0973551609/null"
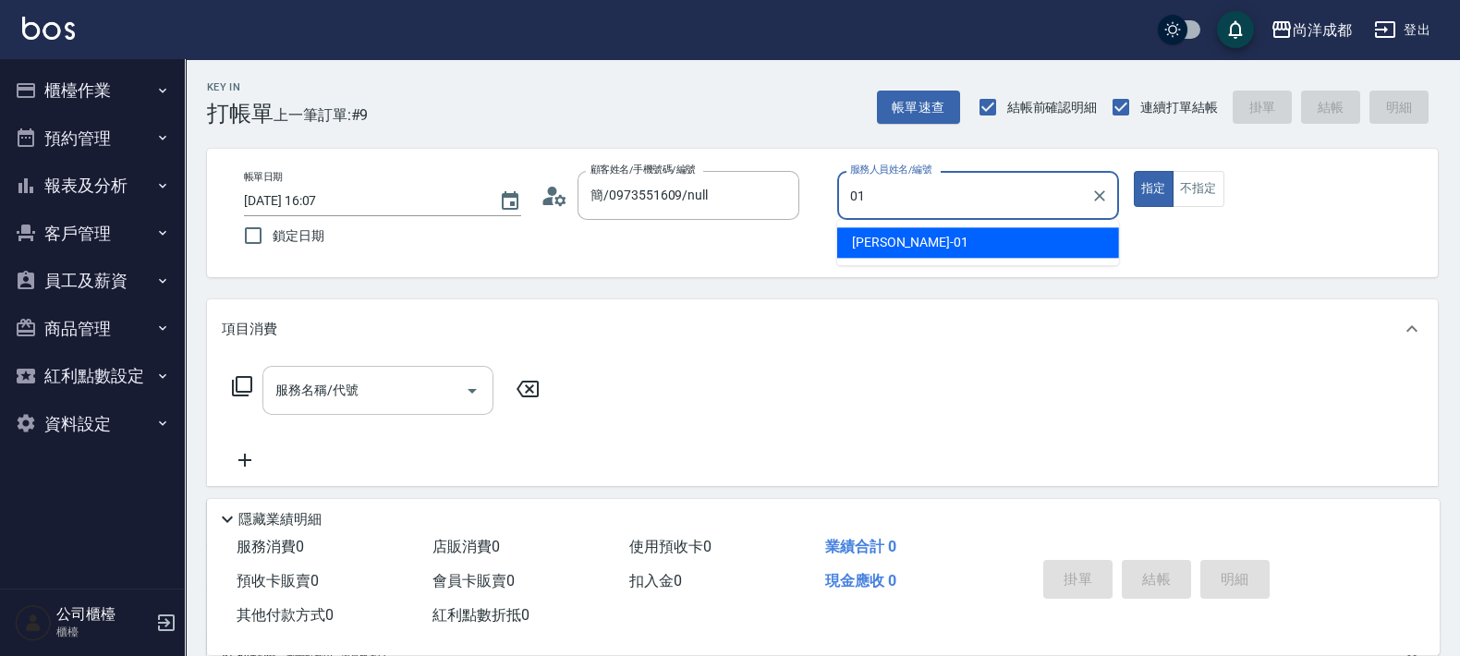
type input "[PERSON_NAME]-01"
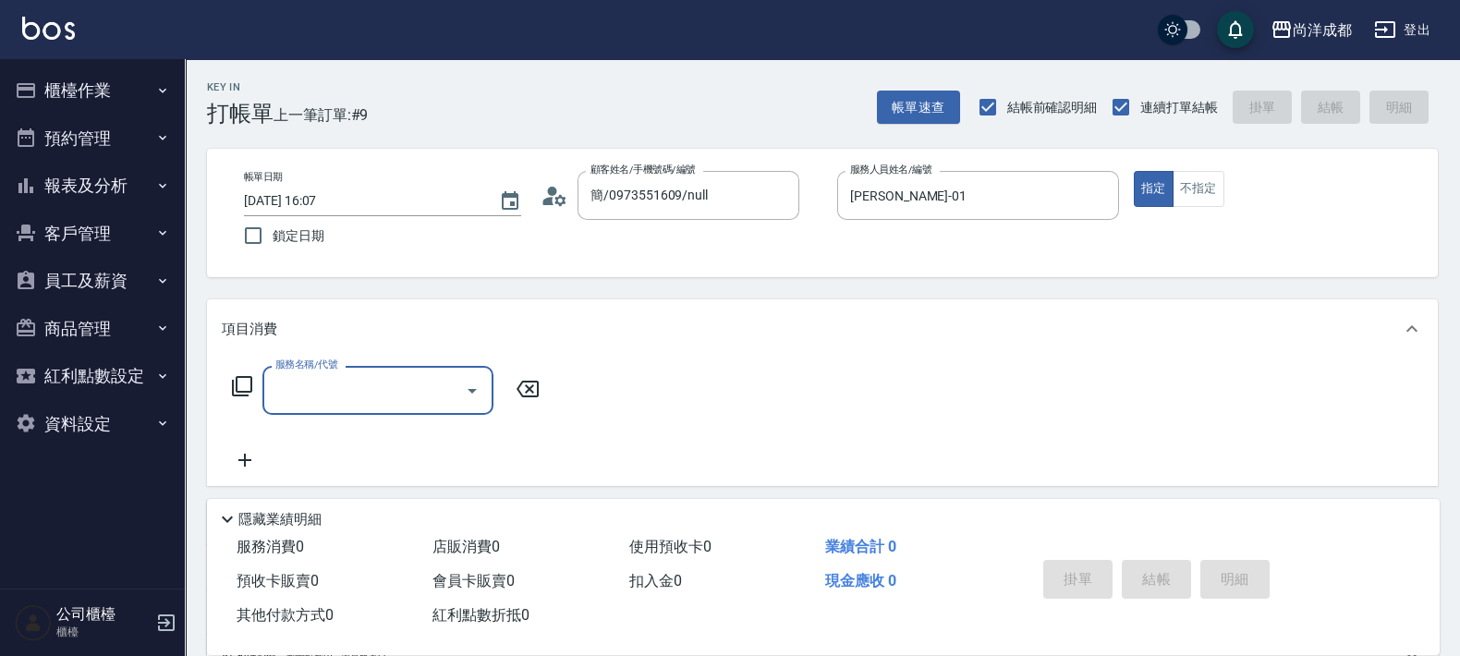
click at [552, 189] on circle at bounding box center [552, 191] width 9 height 9
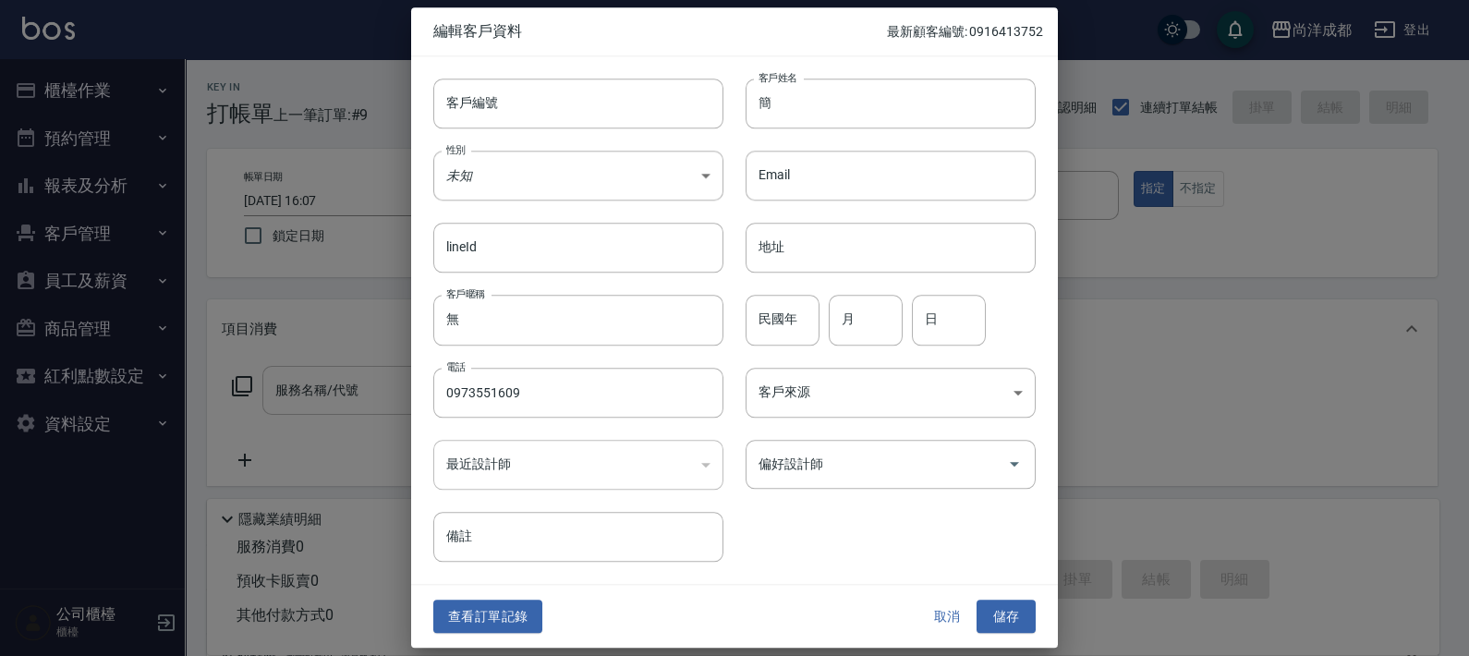
click at [860, 135] on div "Email Email" at bounding box center [879, 164] width 312 height 72
click at [867, 120] on input "簡" at bounding box center [891, 104] width 290 height 50
type input "[PERSON_NAME]"
click at [818, 300] on input "民國年" at bounding box center [783, 321] width 74 height 50
type input "72"
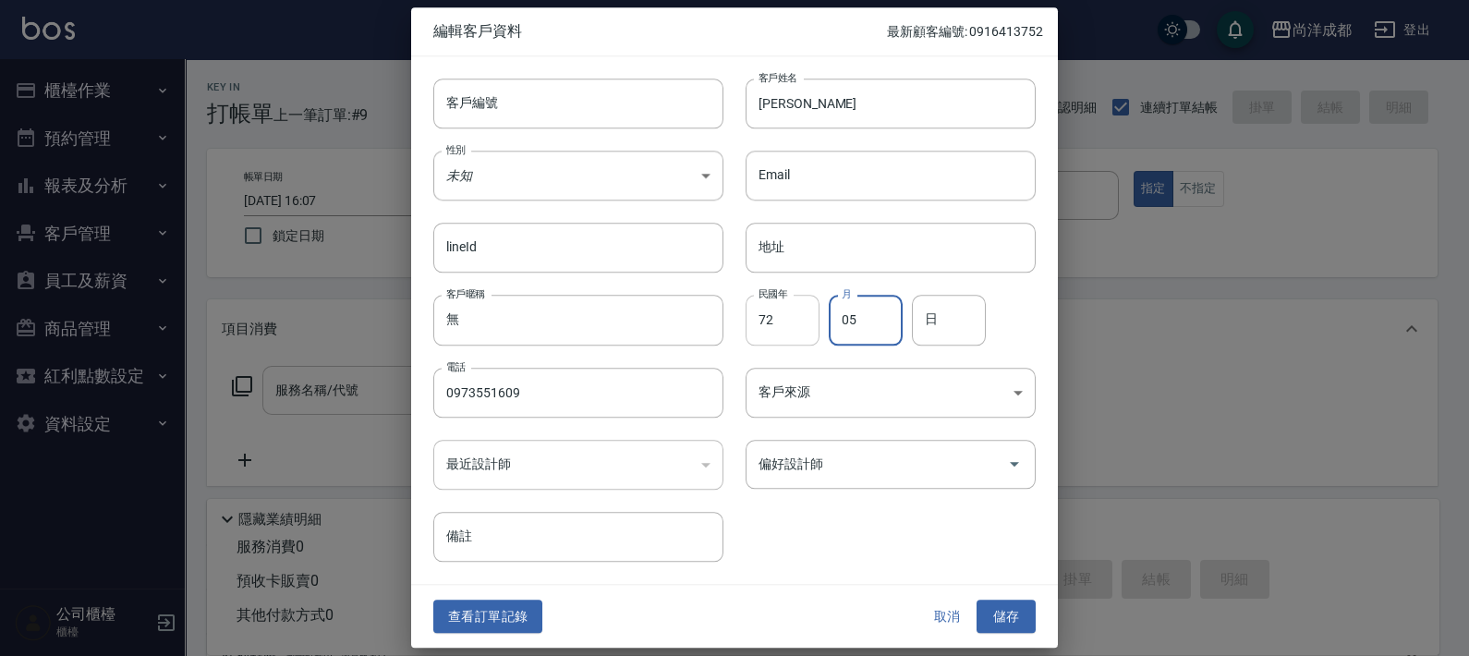
type input "05"
type input "0"
type input "18"
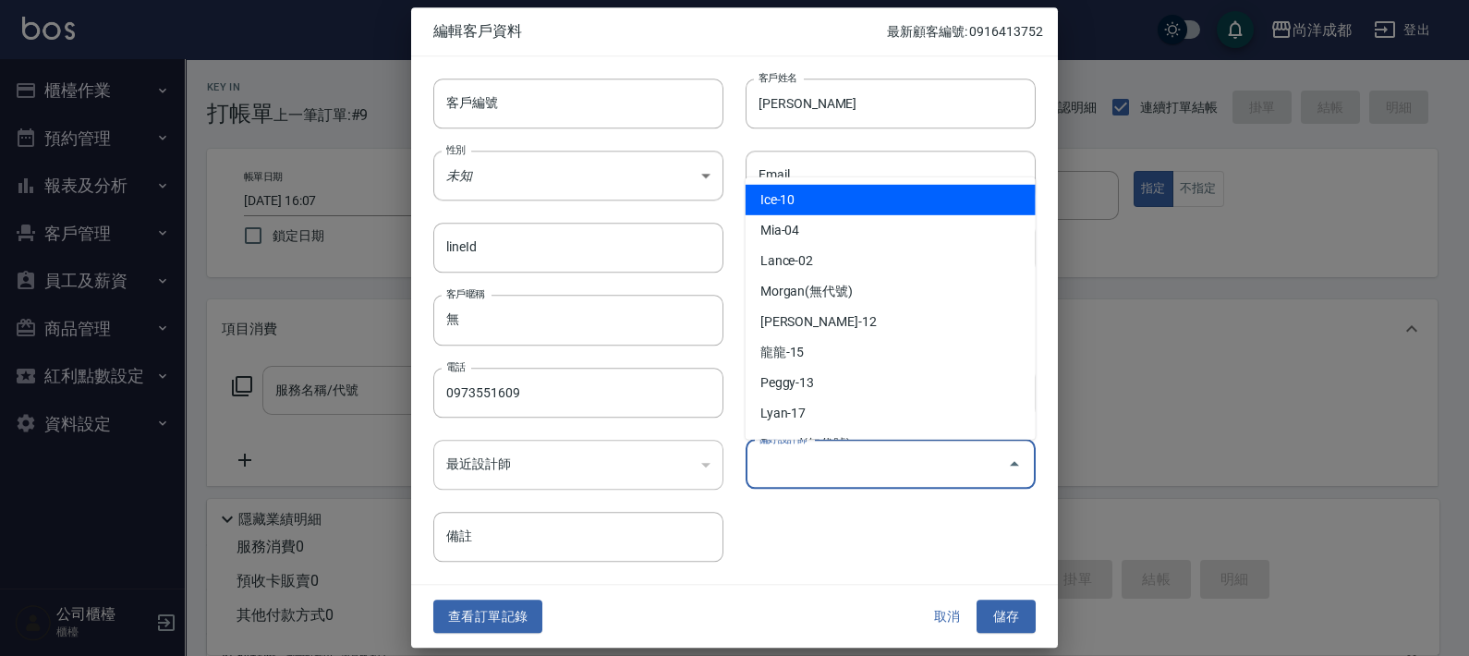
click at [919, 461] on input "偏好設計師" at bounding box center [877, 464] width 246 height 32
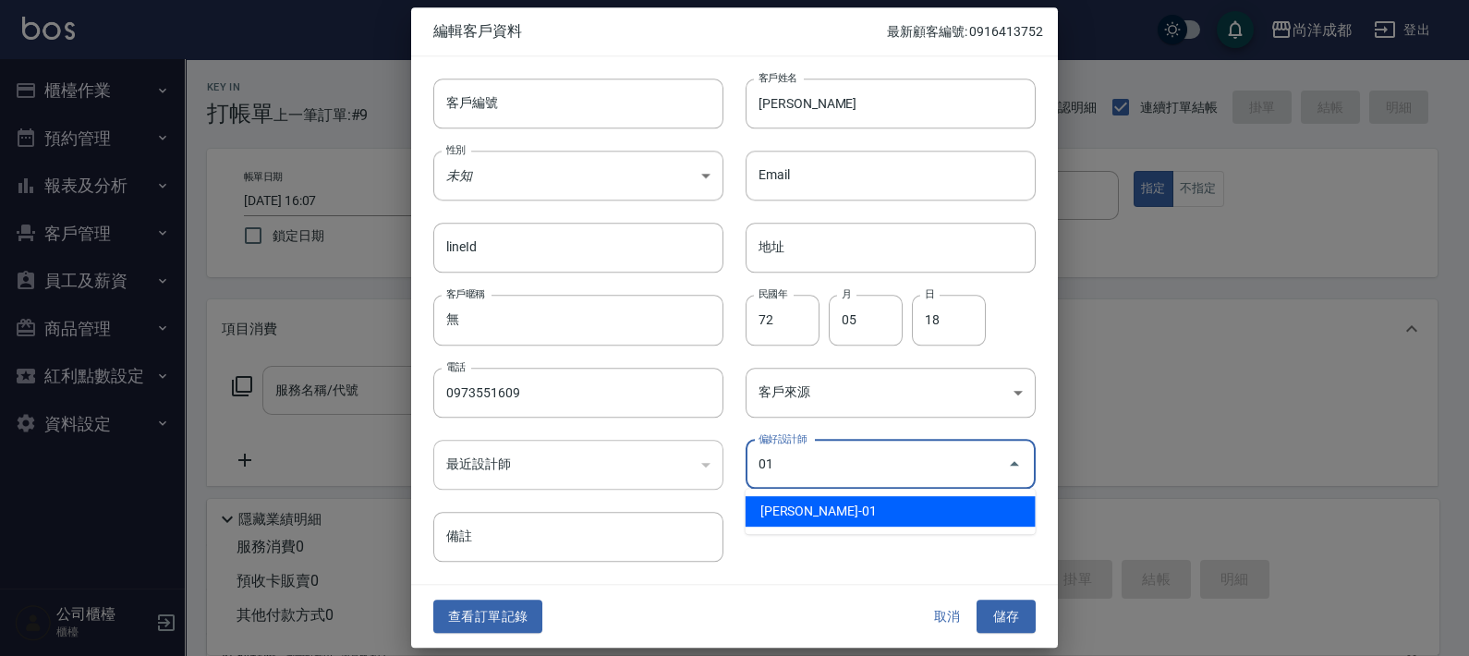
type input "[PERSON_NAME]"
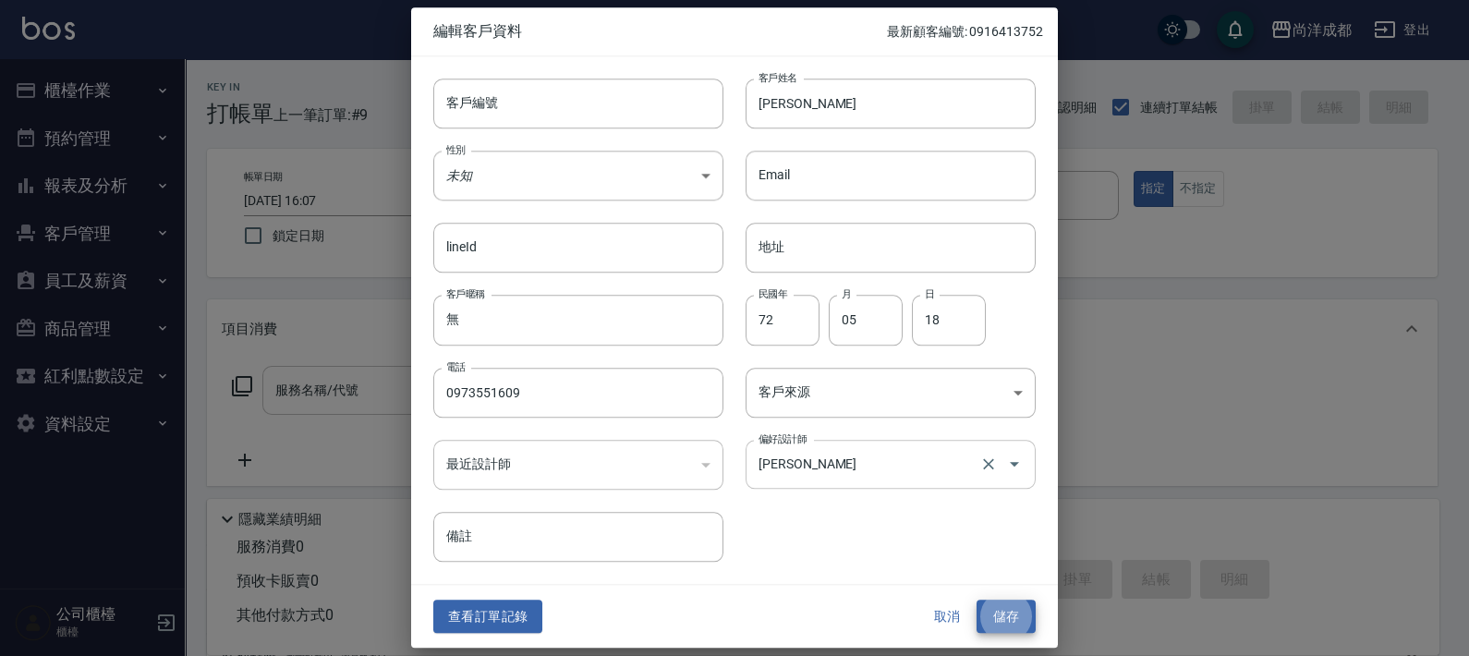
click at [977, 600] on button "儲存" at bounding box center [1006, 617] width 59 height 34
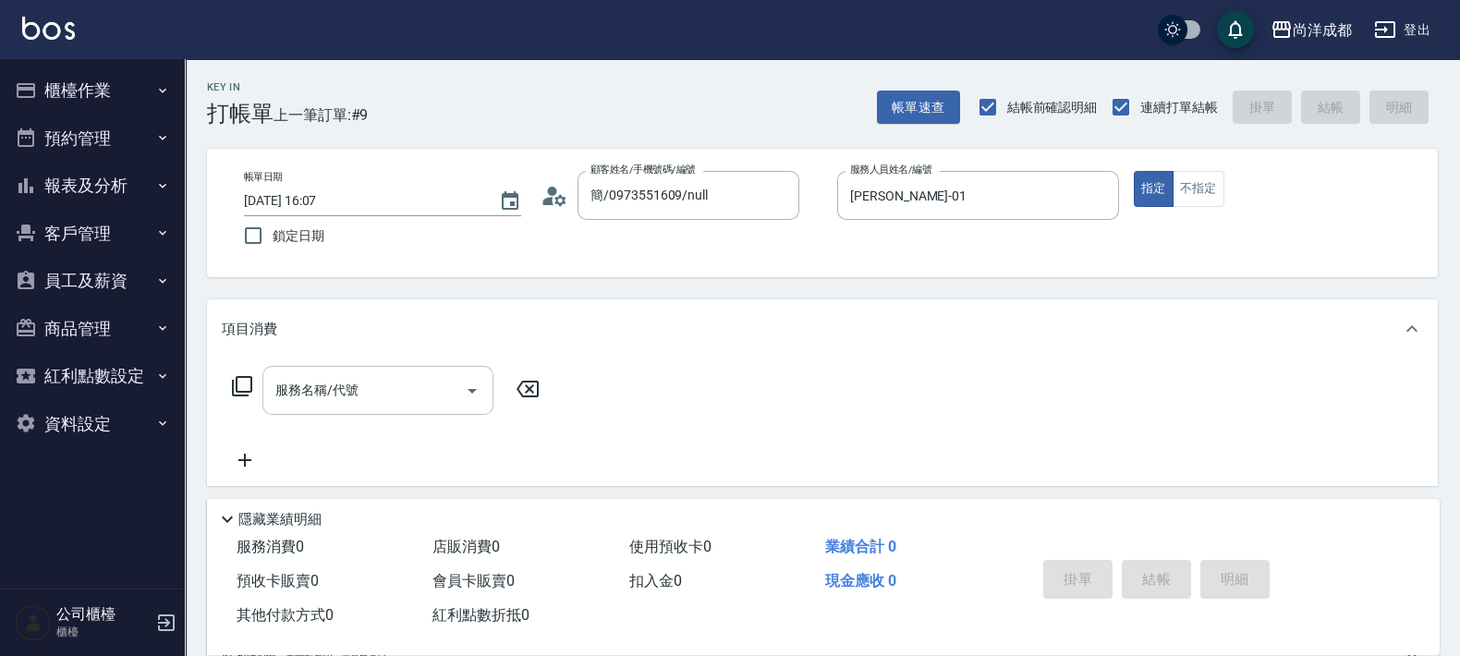
click at [394, 362] on div "服務名稱/代號 服務名稱/代號" at bounding box center [822, 421] width 1231 height 127
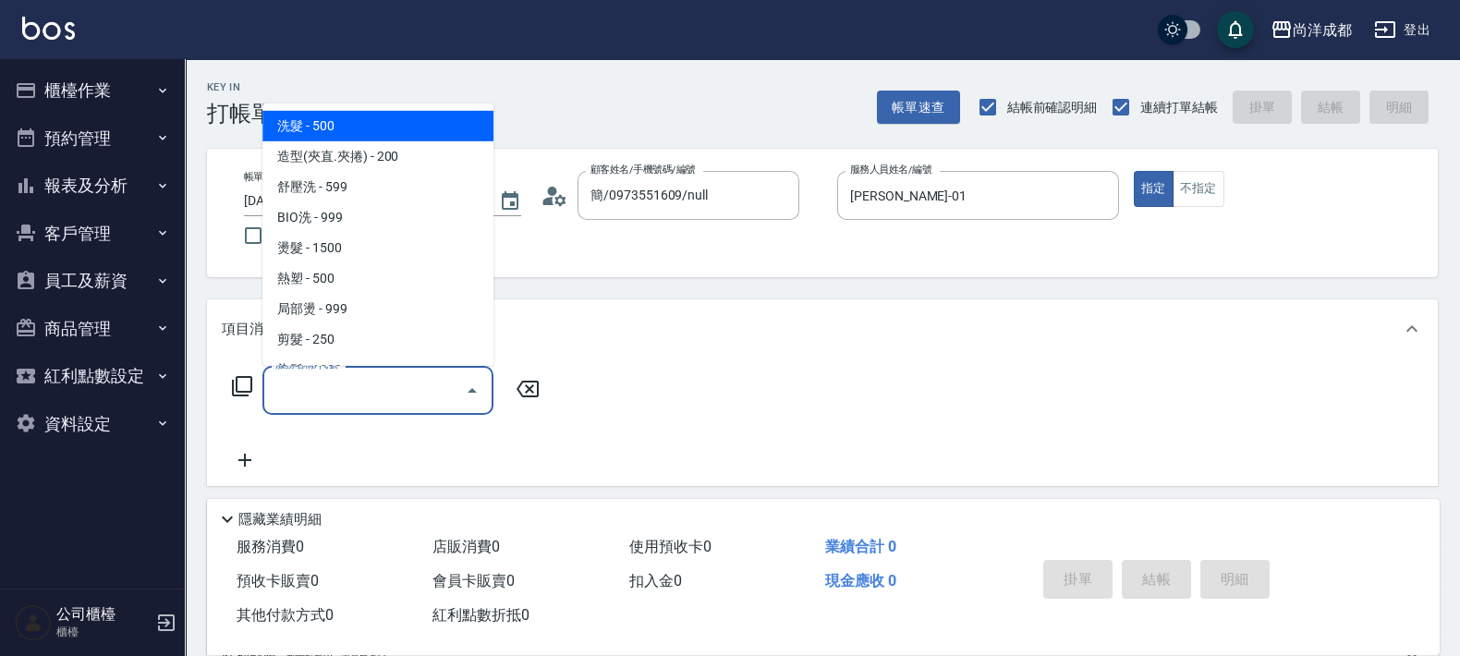
click at [408, 379] on input "服務名稱/代號" at bounding box center [364, 390] width 187 height 32
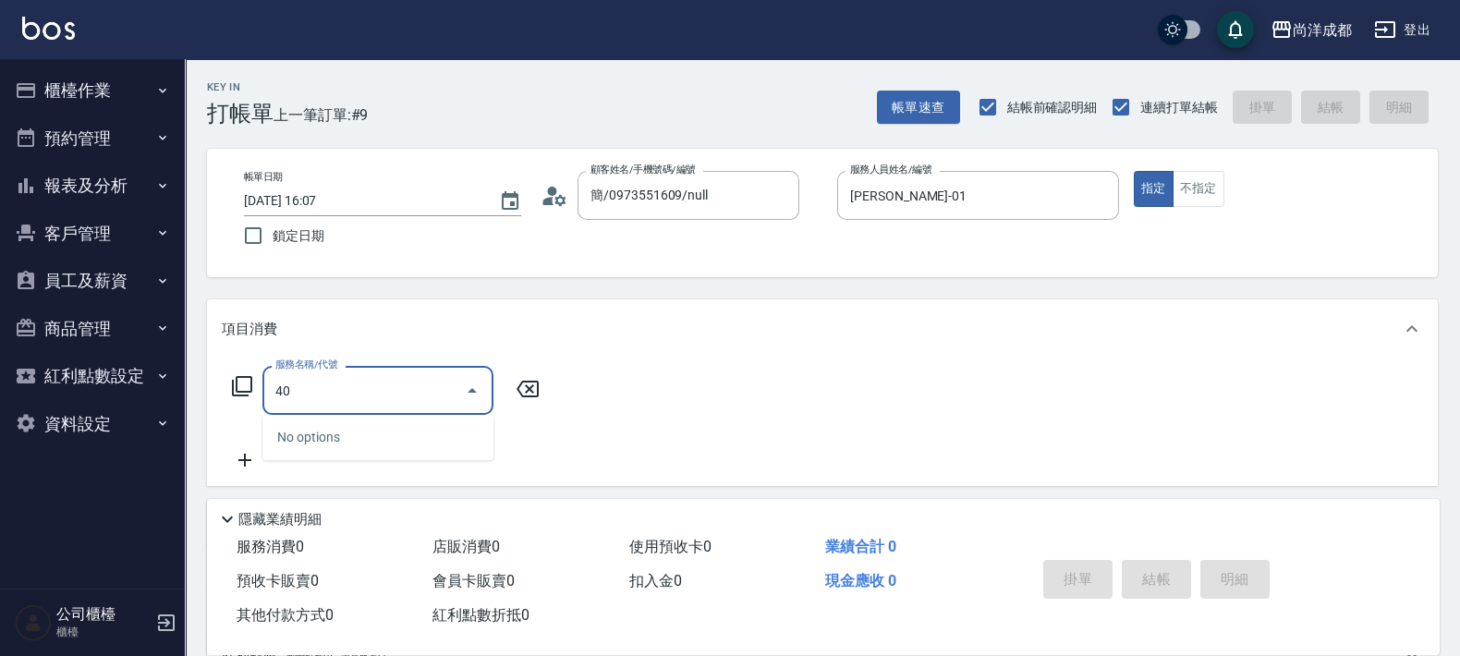
type input "401"
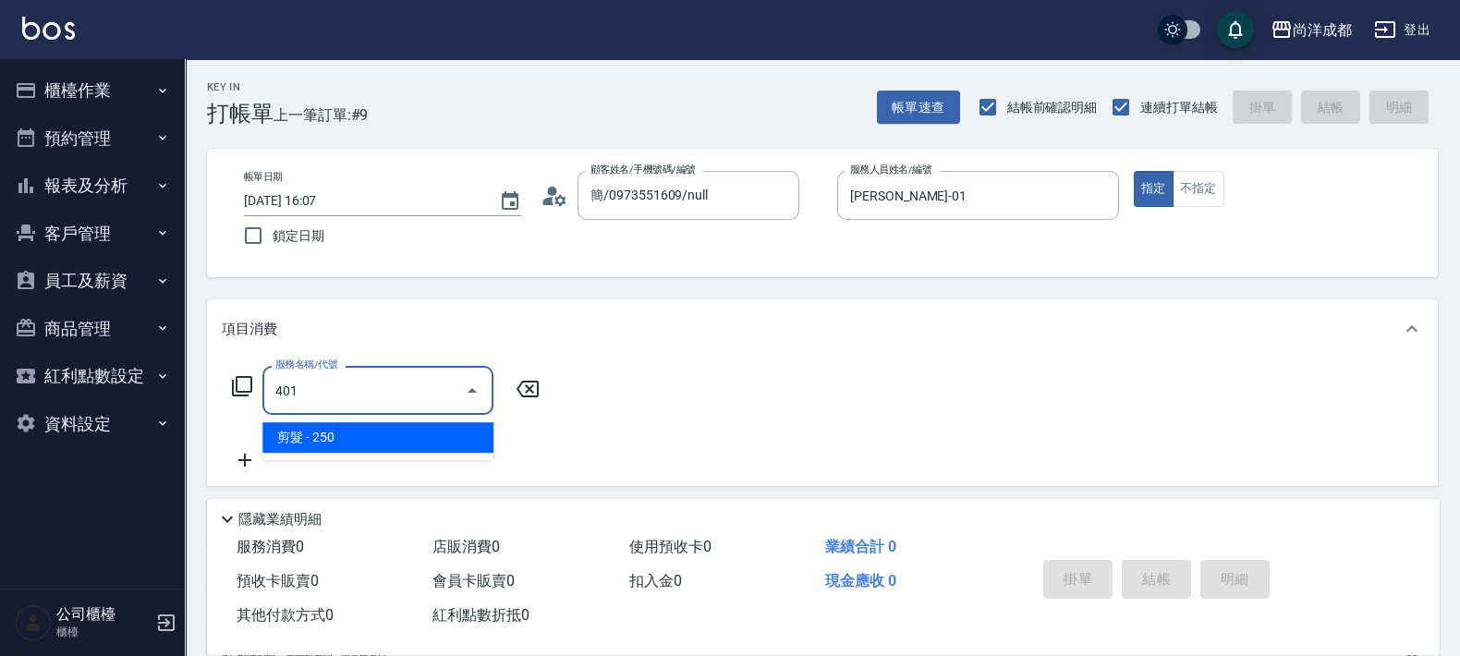
type input "20"
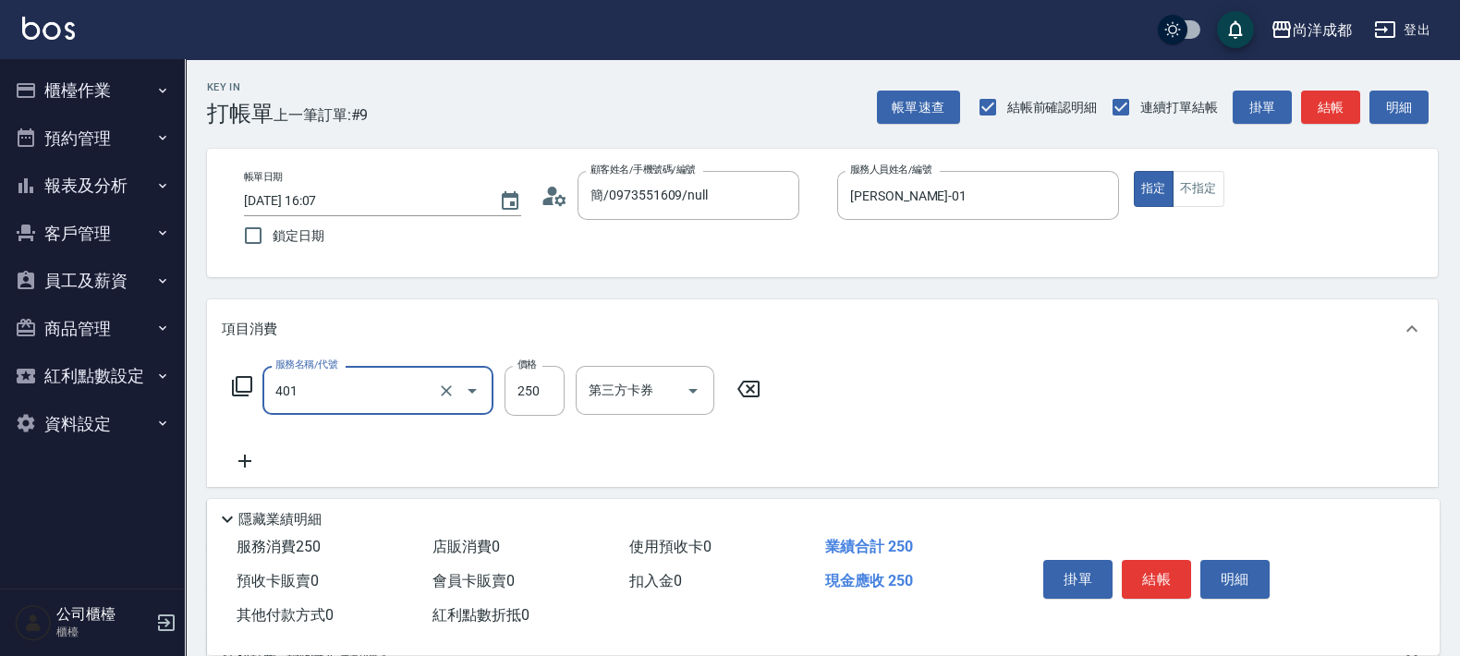
type input "剪髮(401)"
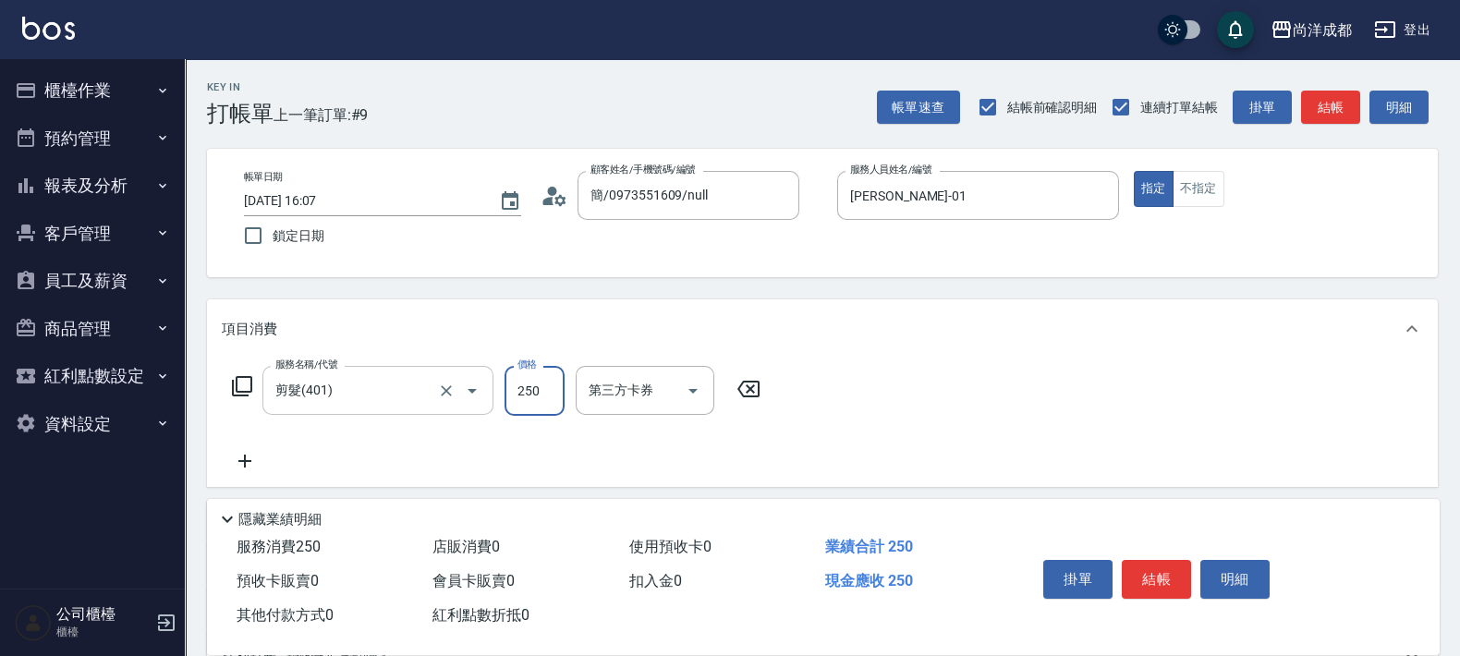
type input "1"
type input "0"
type input "150"
type input "1500"
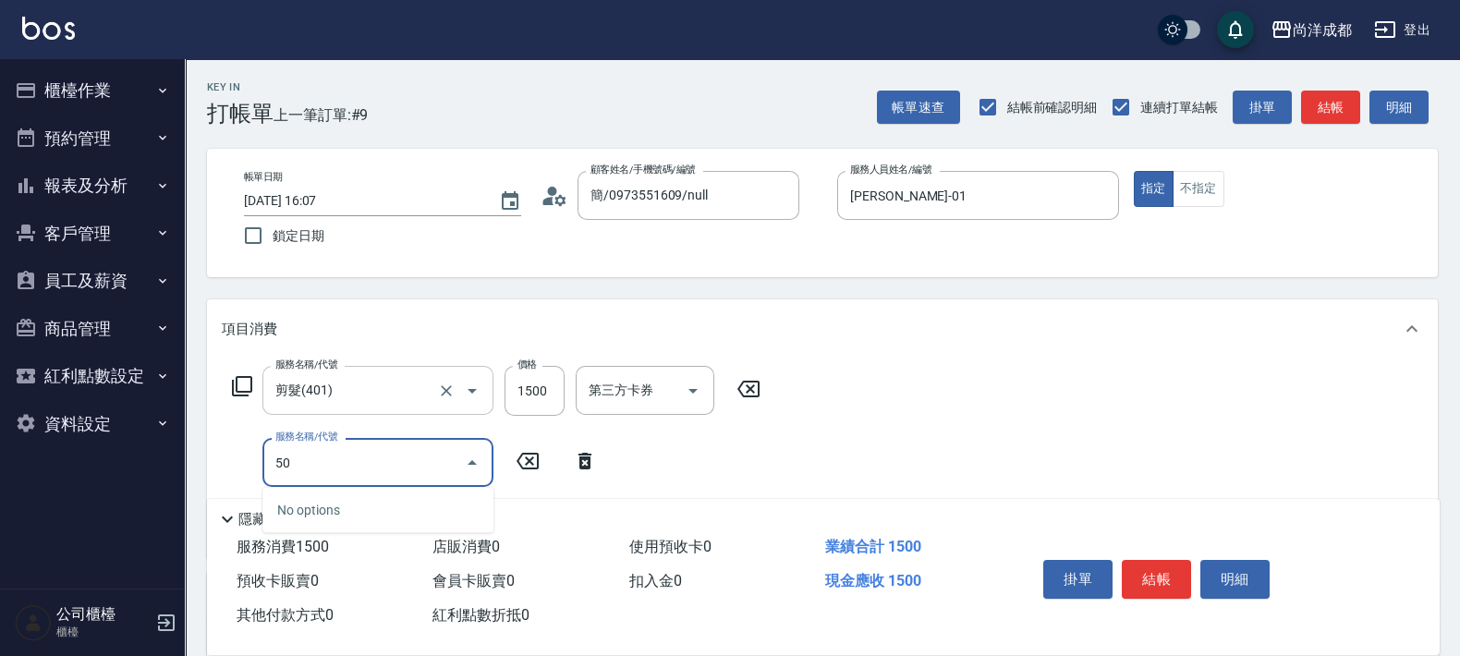
type input "501"
type input "250"
type input "染髮(501)"
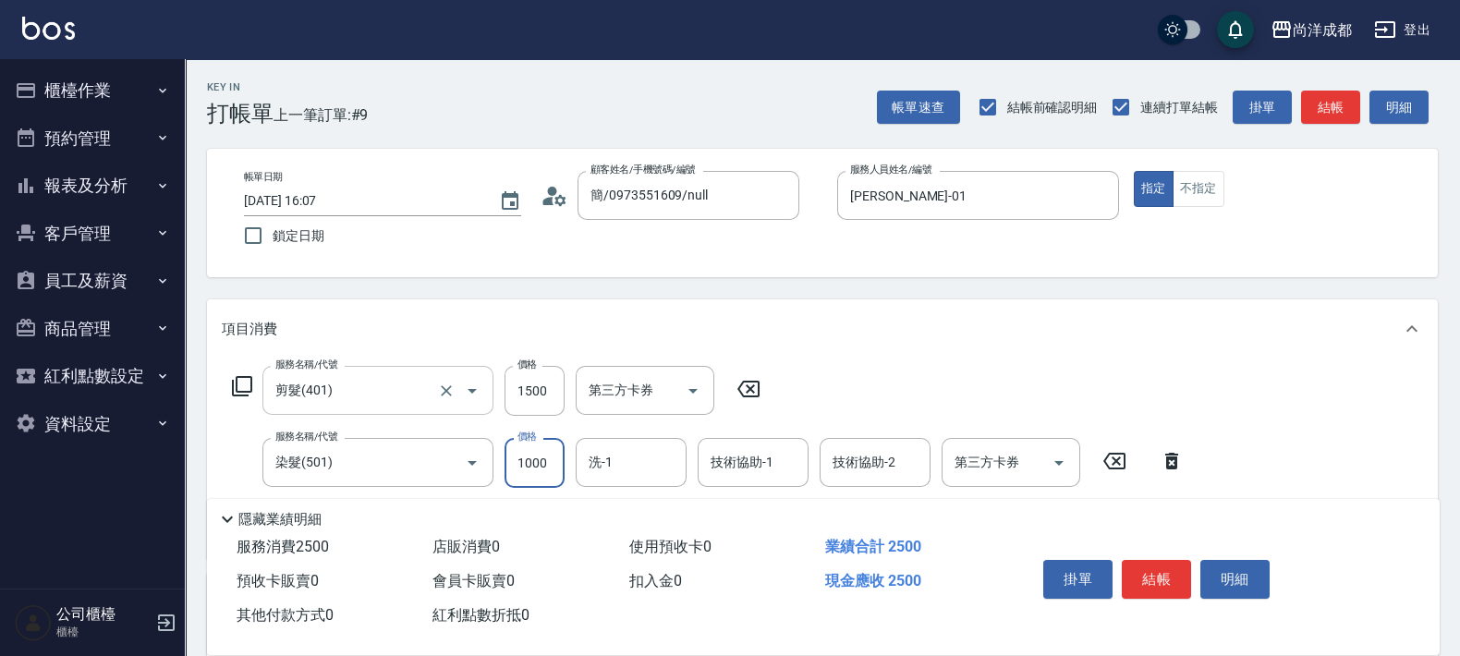
type input "2"
type input "150"
type input "288"
type input "430"
type input "2888"
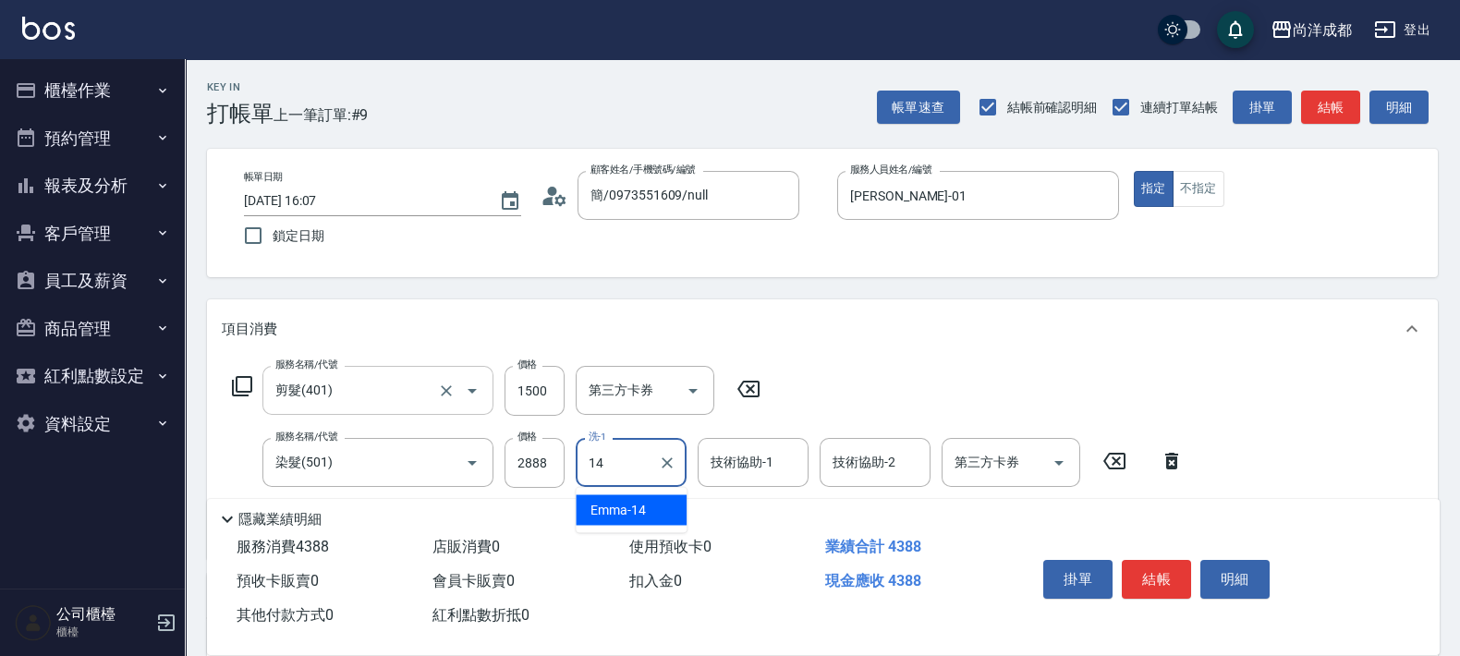
type input "Emma-14"
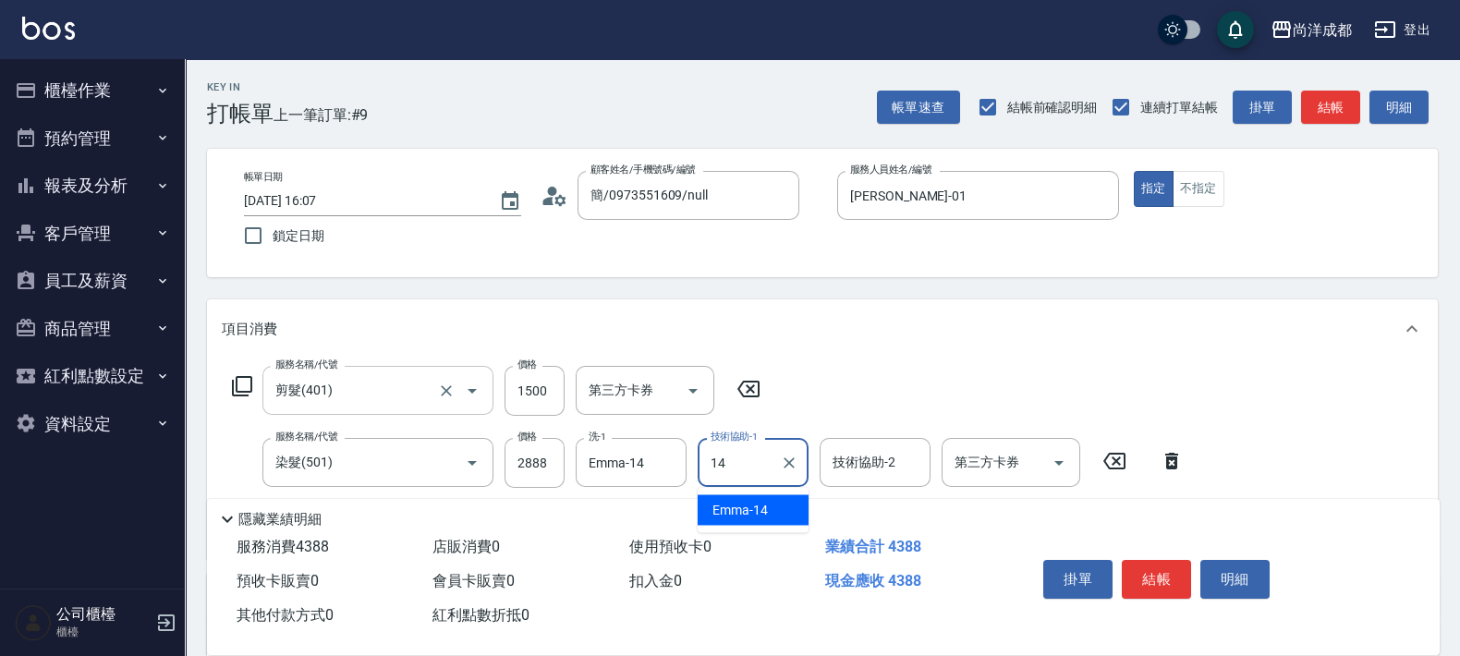
type input "Emma-14"
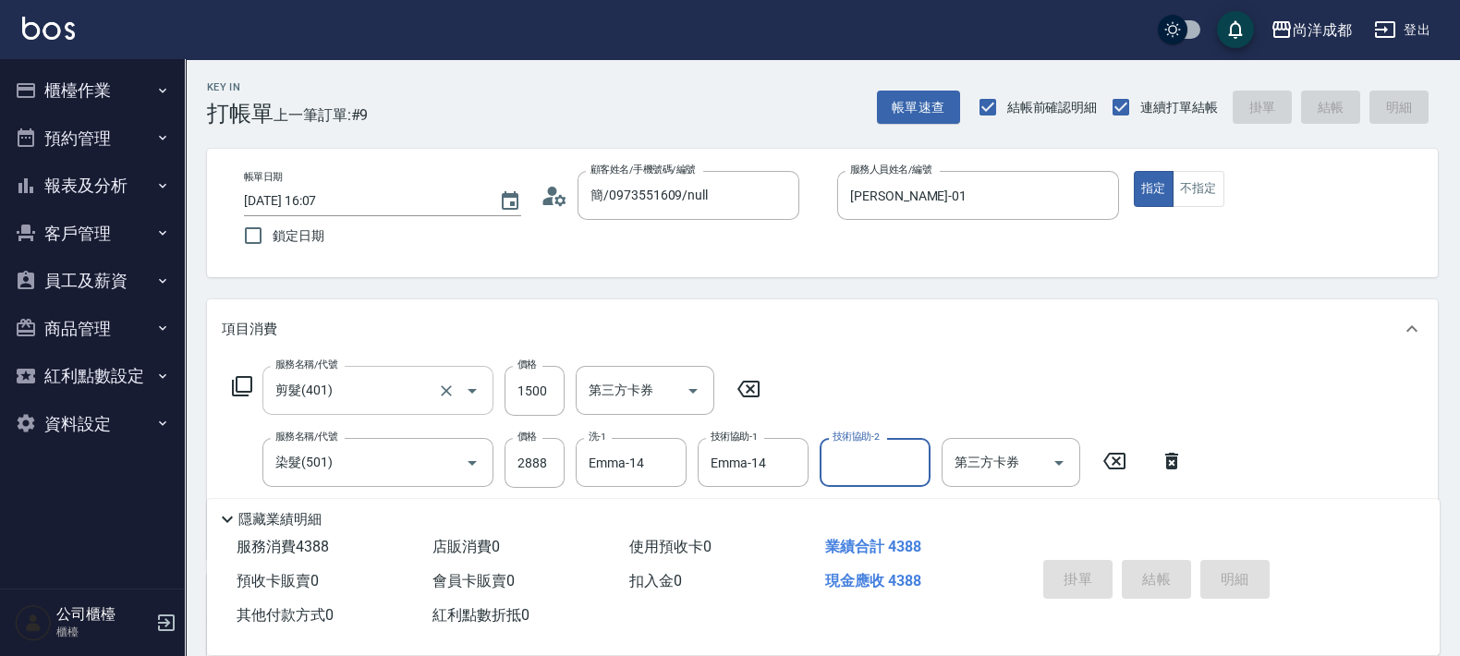
type input "[DATE] 16:08"
type input "0"
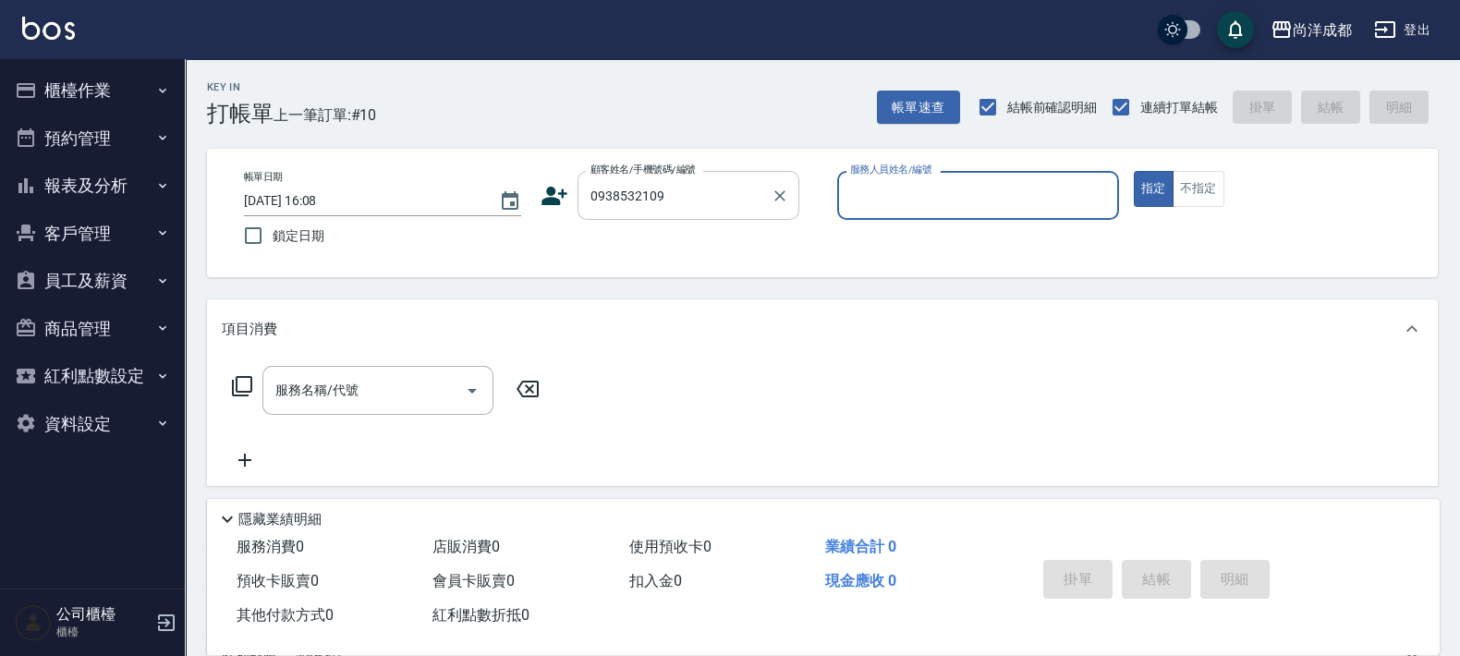
click at [637, 196] on input "0938532109" at bounding box center [674, 195] width 177 height 32
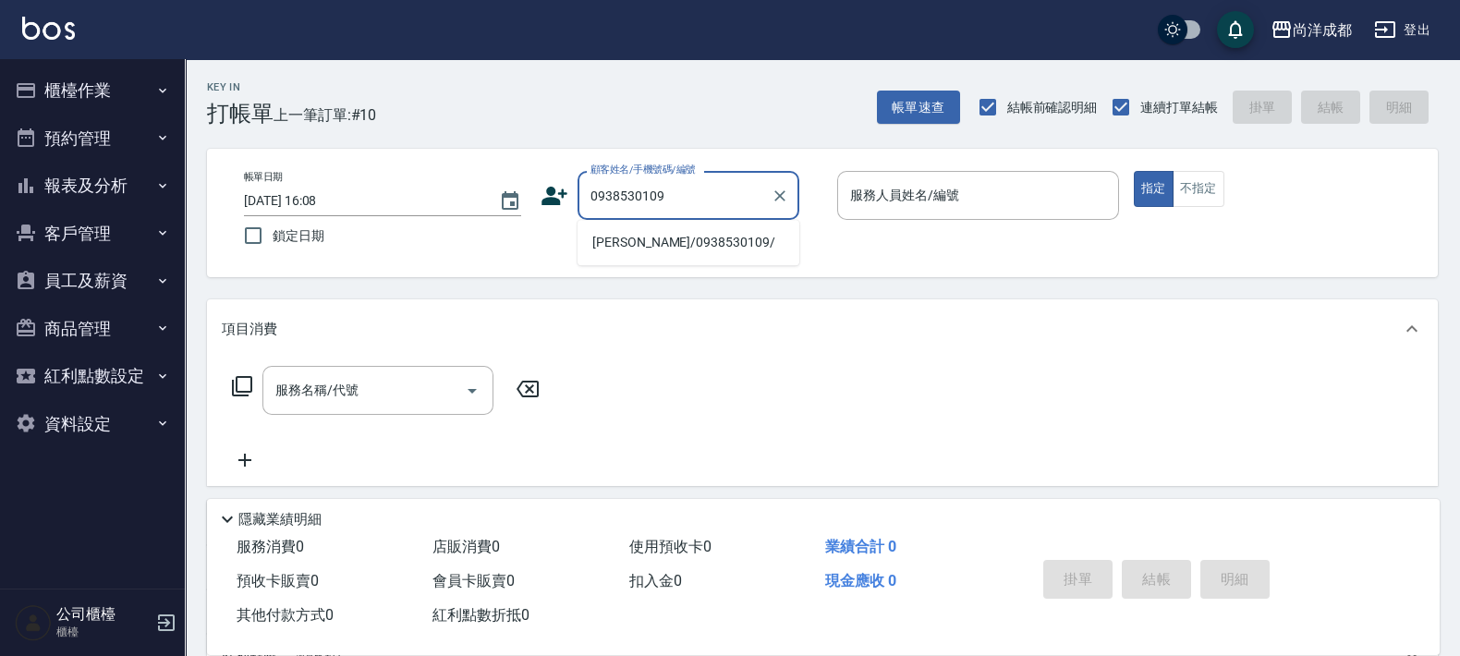
type input "[PERSON_NAME]/0938530109/"
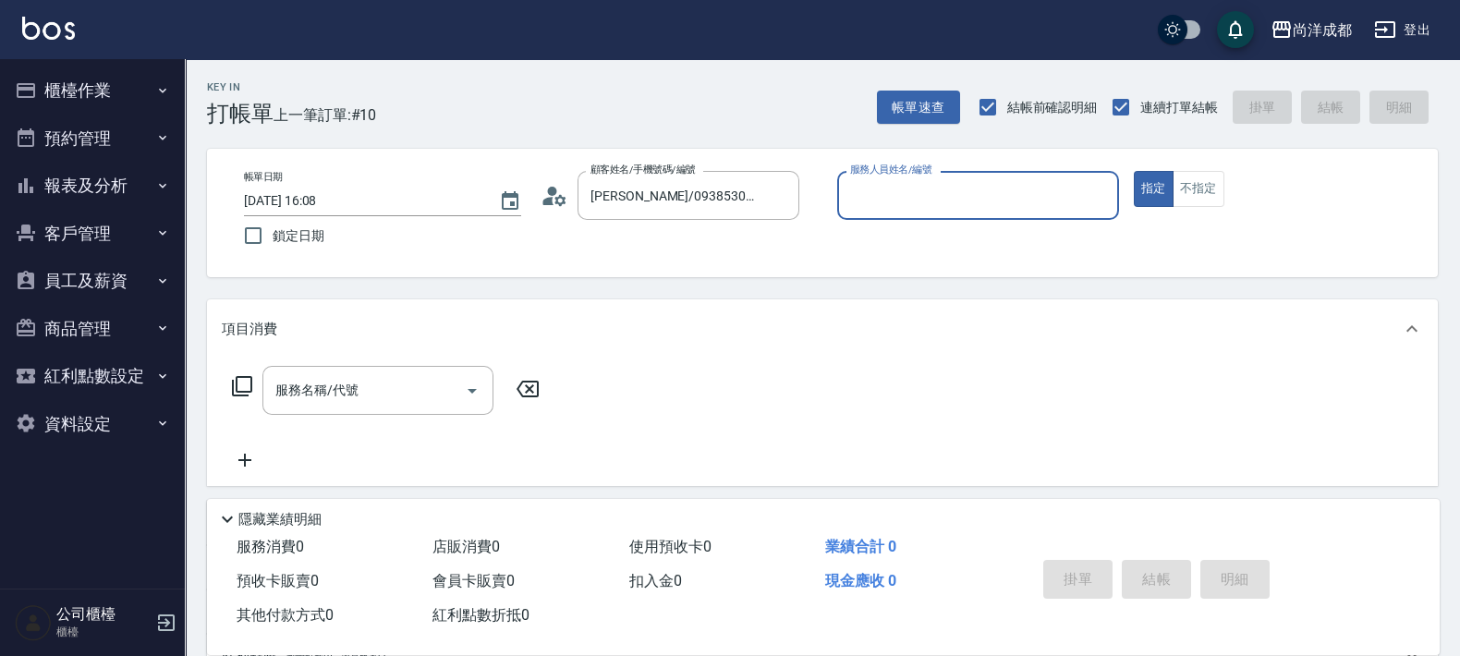
type input "Candy-08"
click at [1134, 171] on button "指定" at bounding box center [1154, 189] width 40 height 36
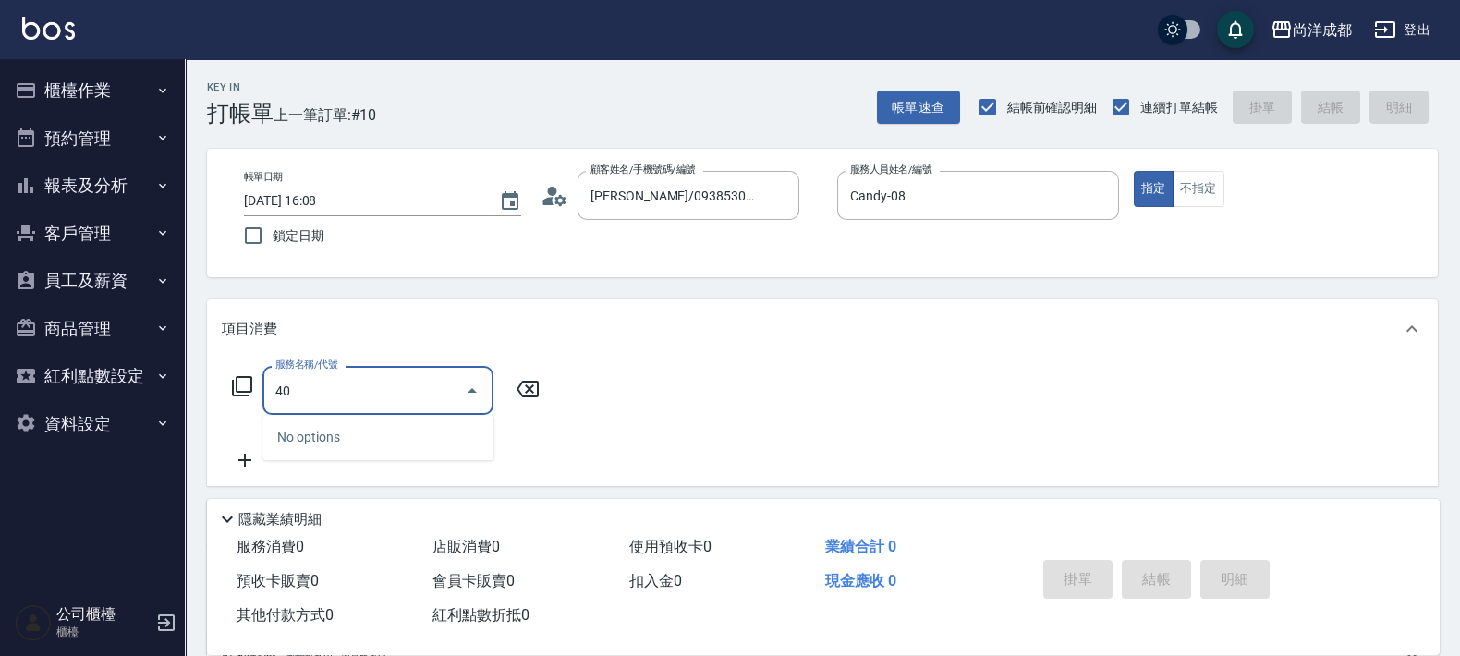
type input "401"
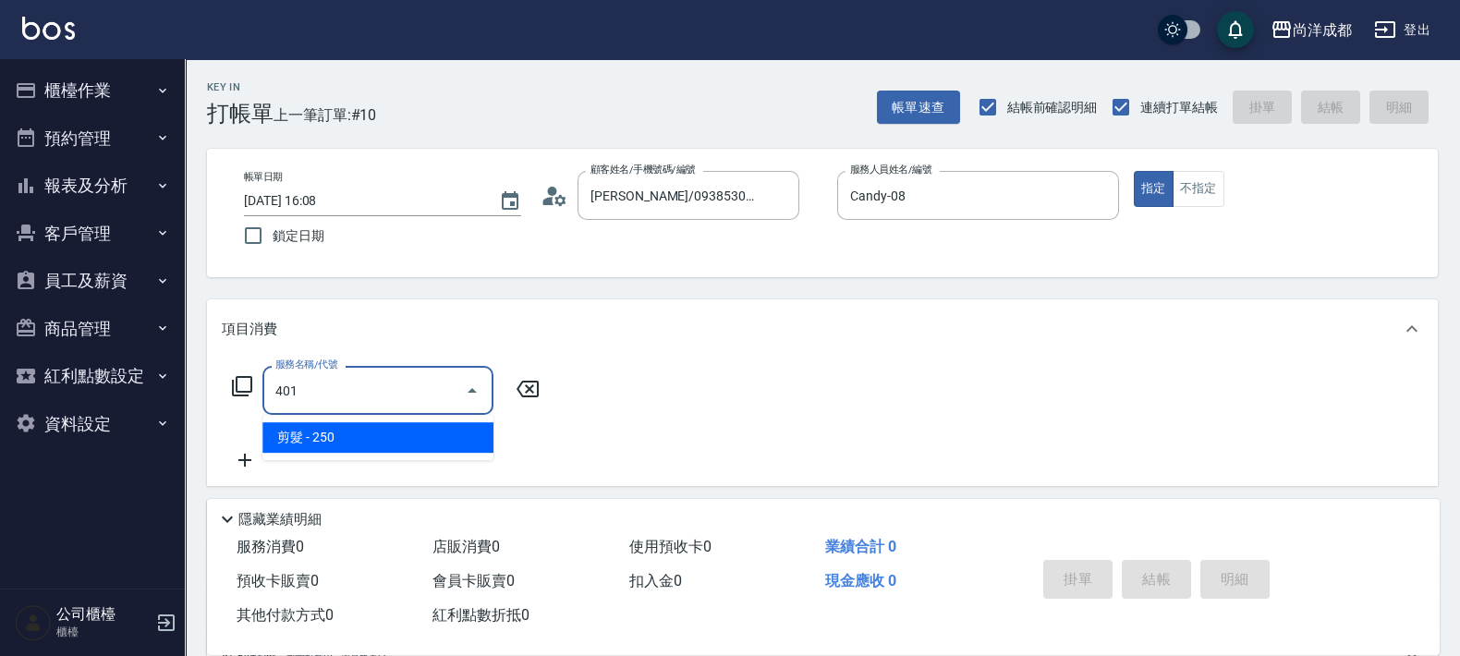
type input "20"
type input "剪髮(401)"
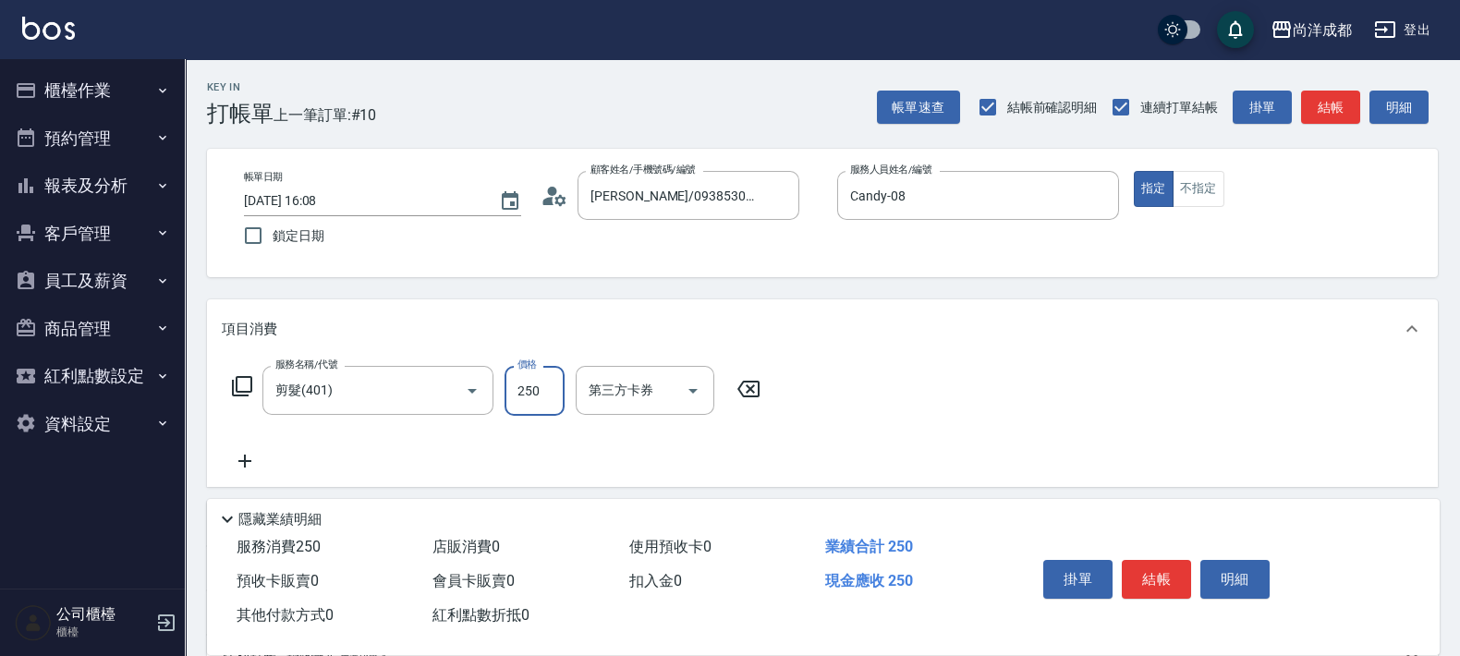
type input "6"
type input "0"
type input "60"
type input "600"
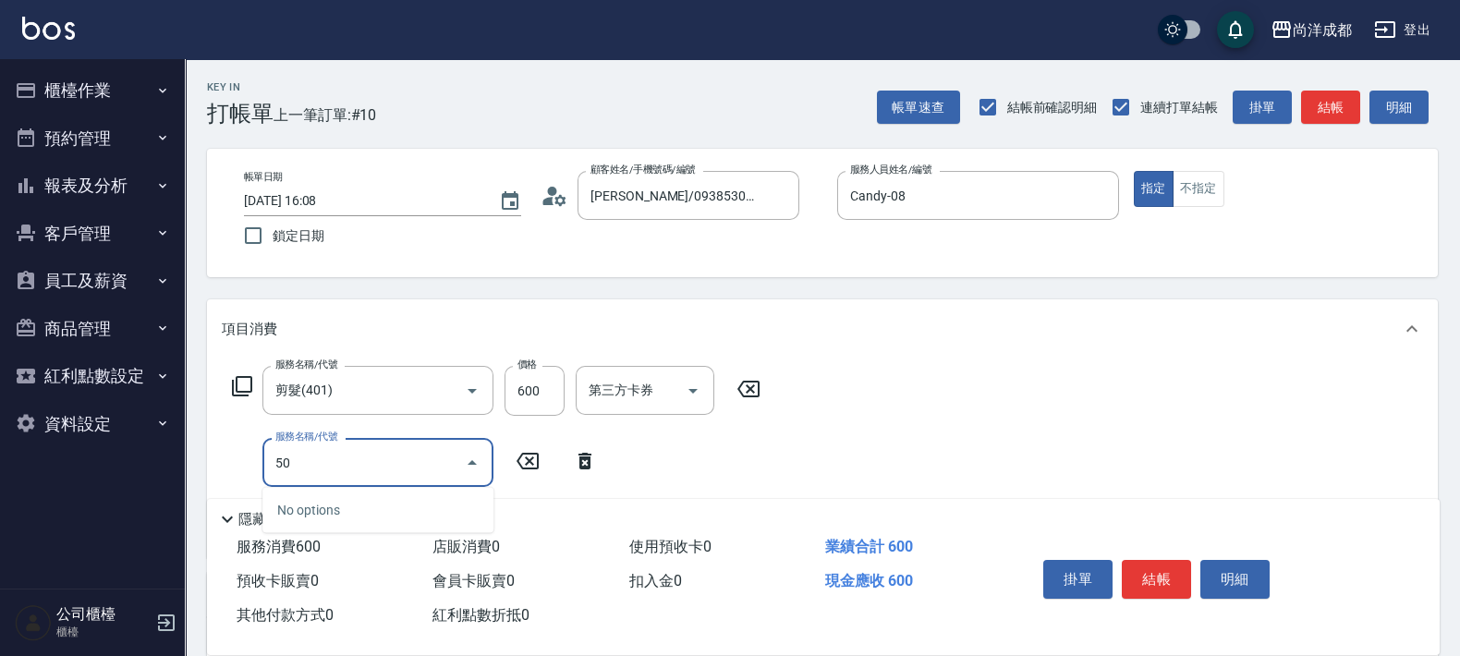
type input "501"
type input "160"
type input "染髮(501)"
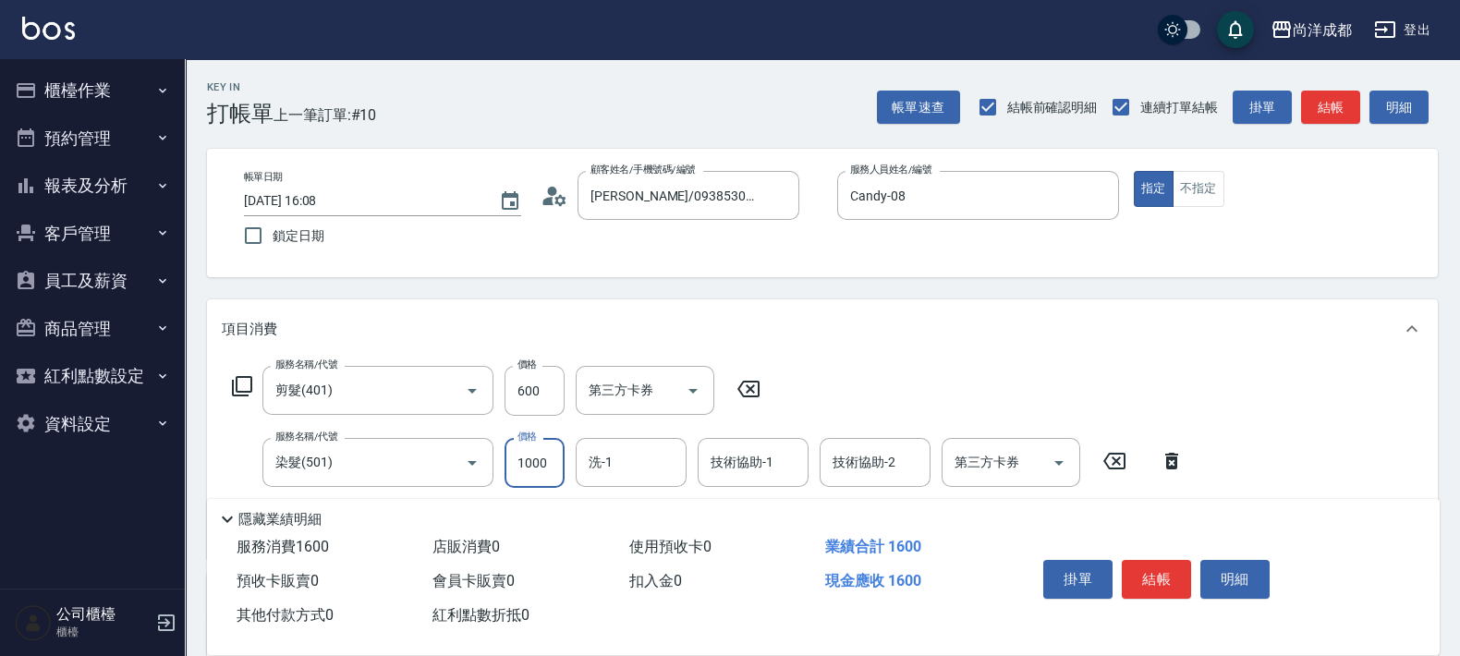
type input "1"
type input "60"
type input "119"
type input "170"
type input "1199"
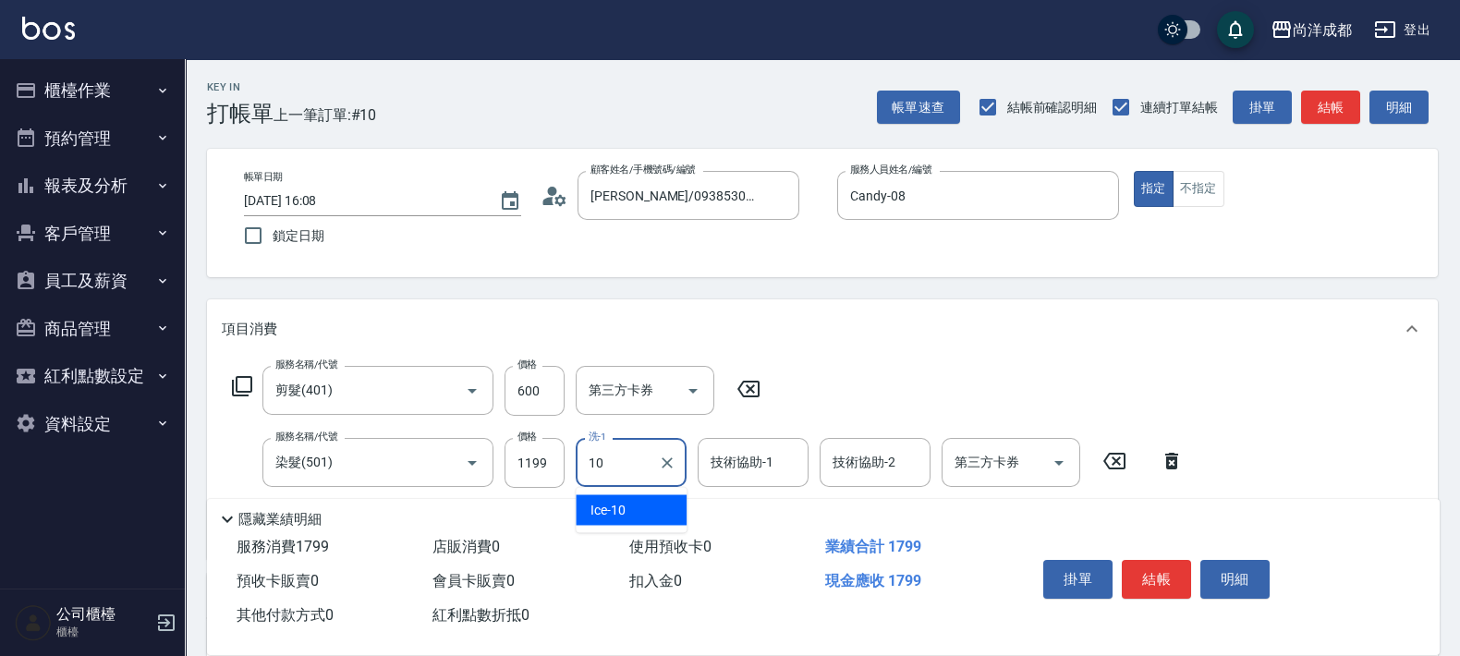
type input "Ice-10"
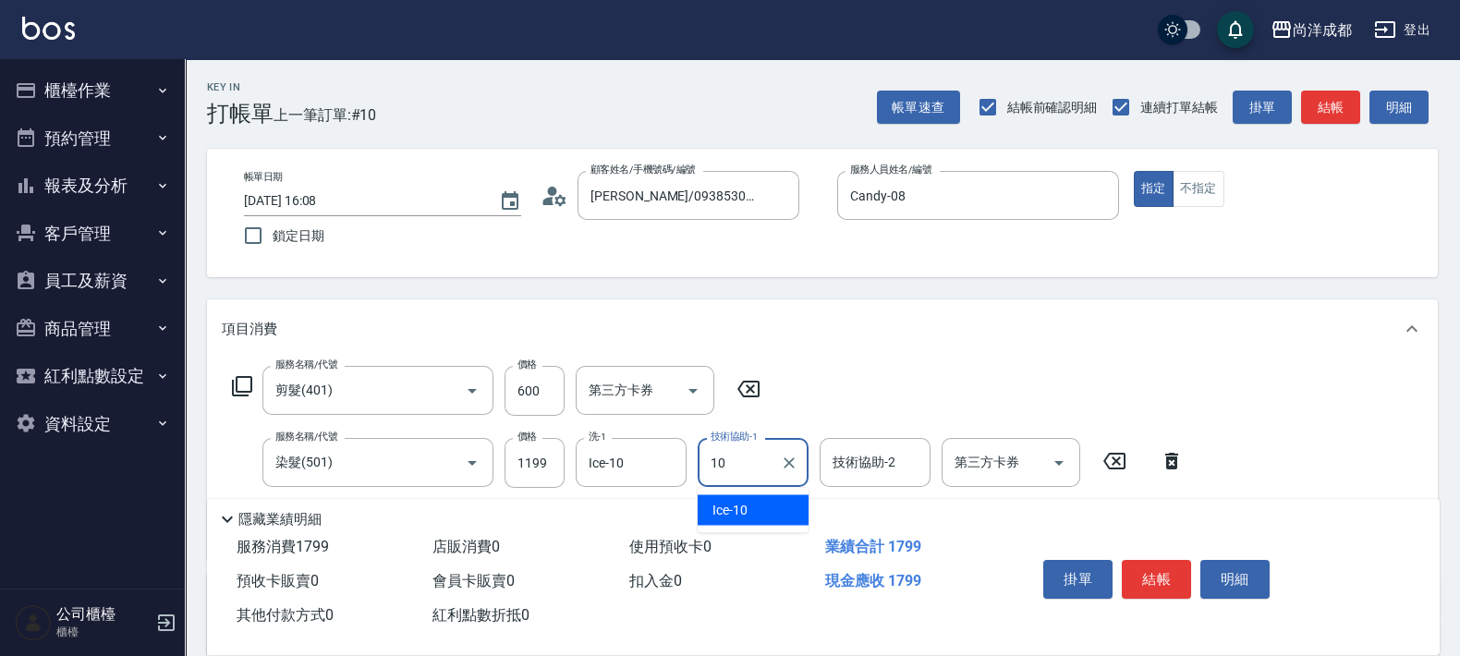
type input "Ice-10"
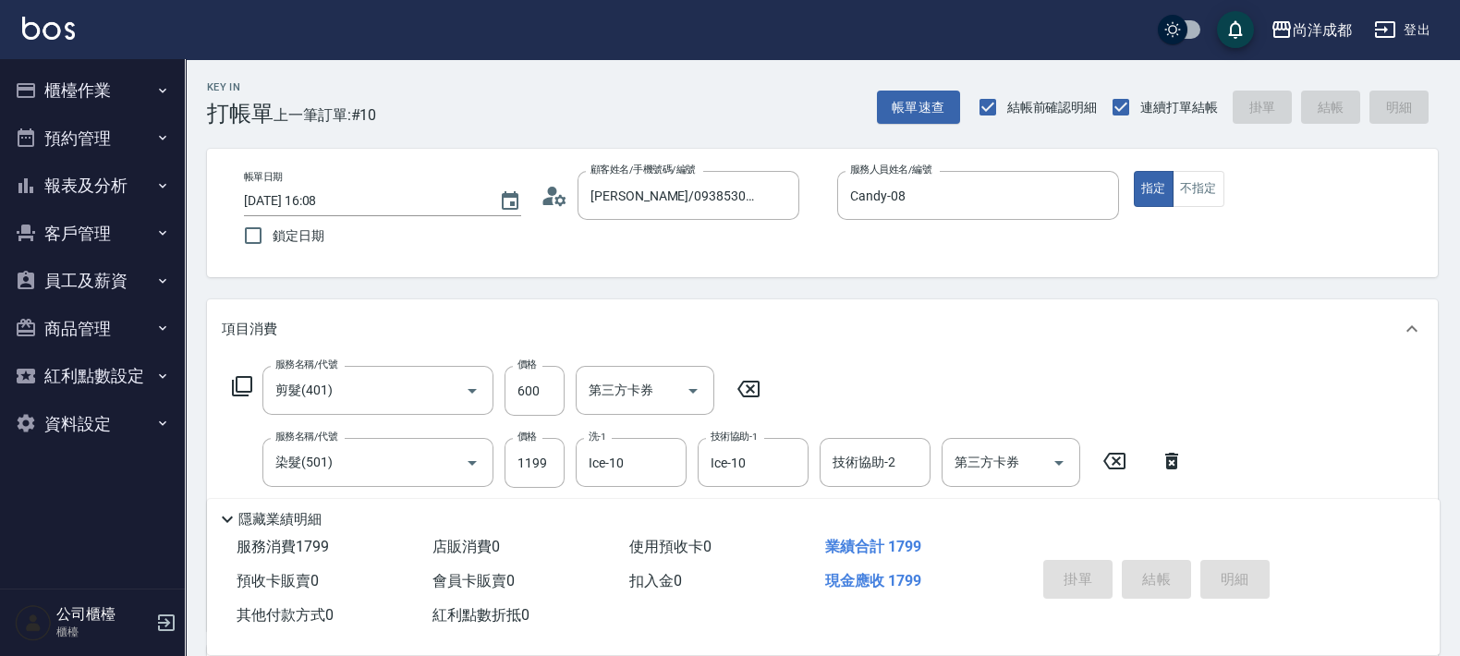
type input "[DATE] 16:09"
type input "0"
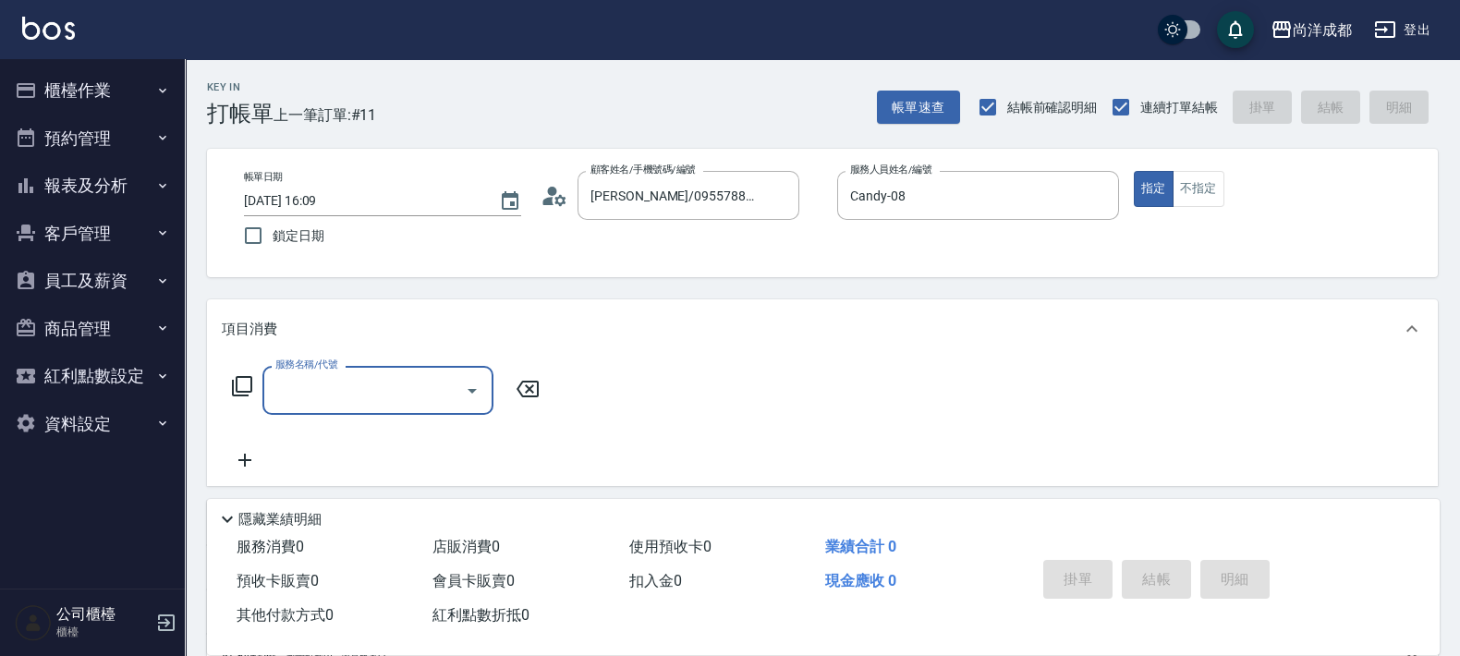
click at [559, 201] on icon at bounding box center [554, 196] width 28 height 28
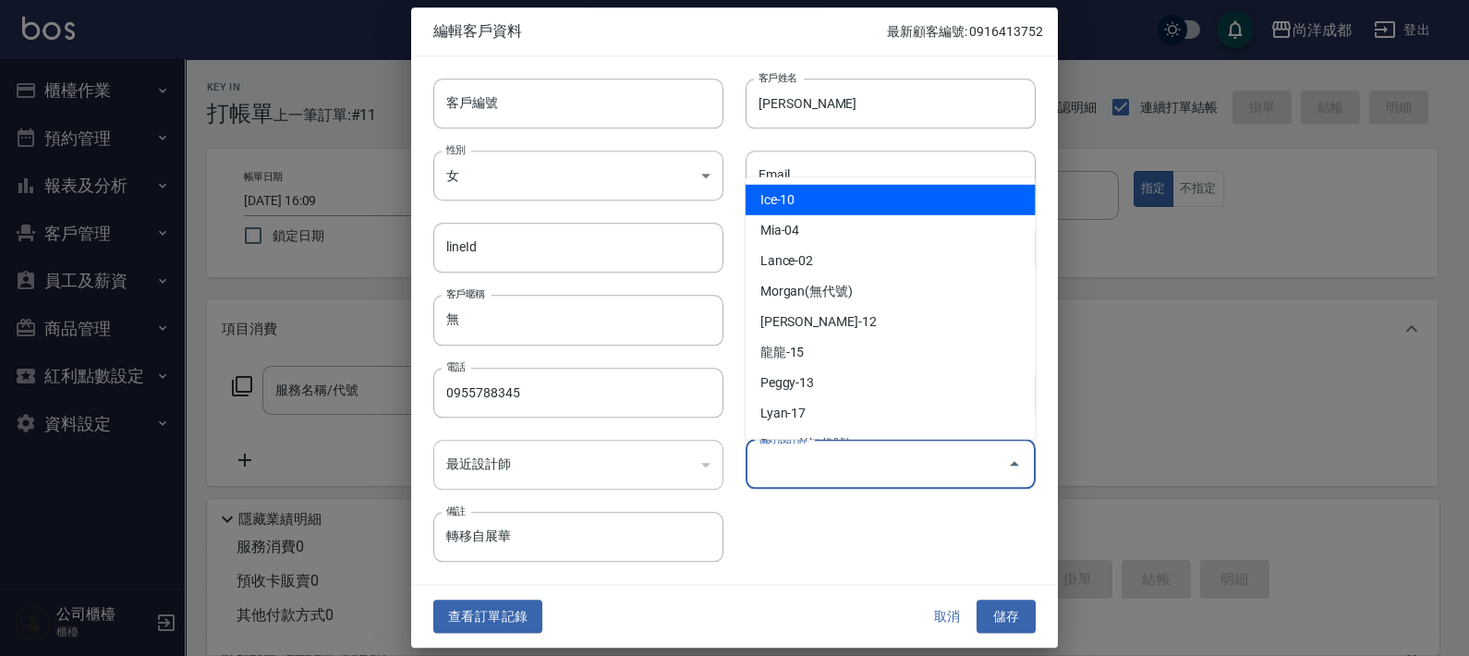
click at [838, 478] on input "偏好設計師" at bounding box center [877, 464] width 246 height 32
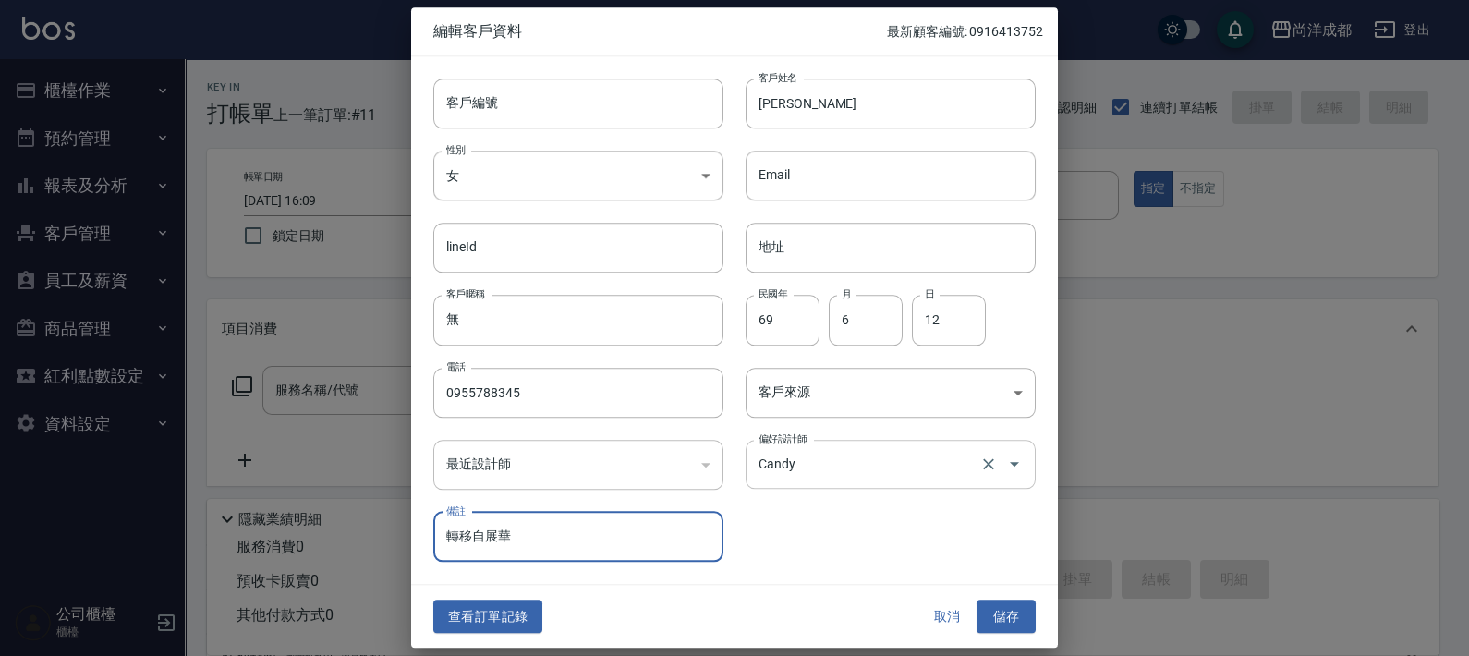
click at [977, 600] on button "儲存" at bounding box center [1006, 617] width 59 height 34
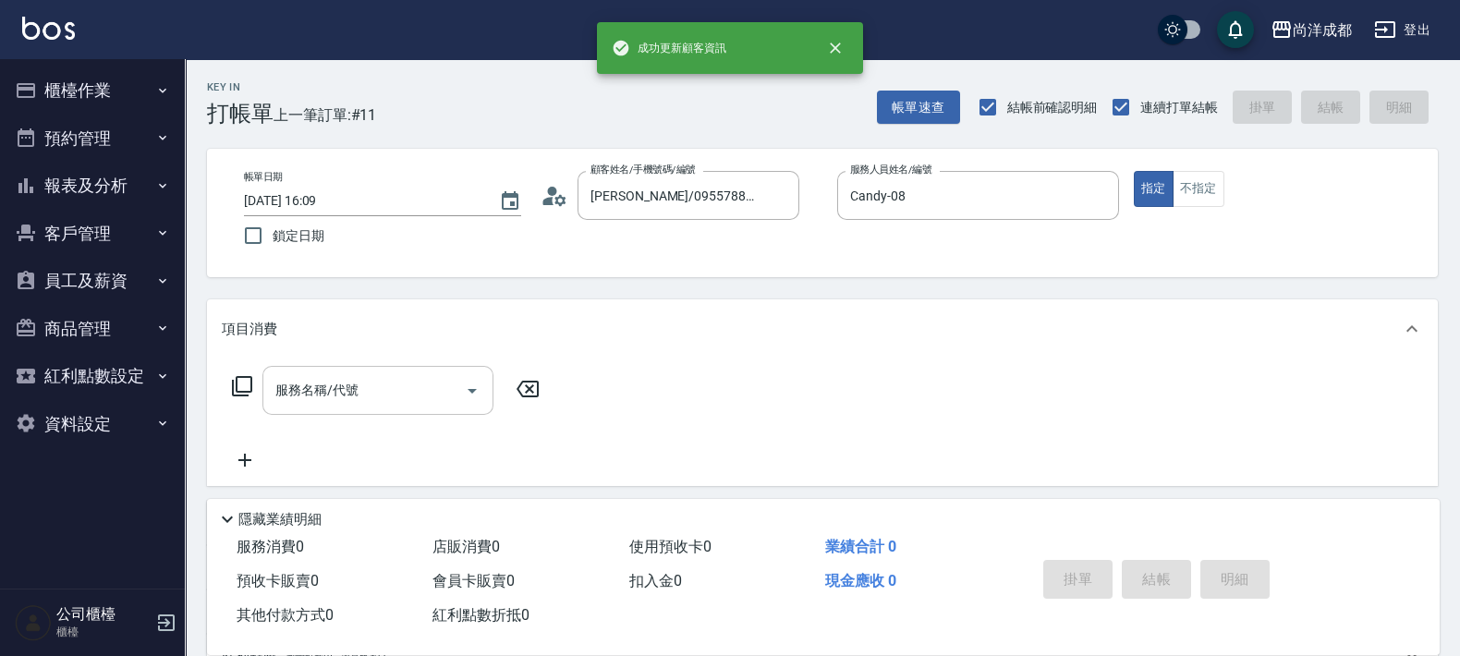
click at [337, 372] on div "服務名稱/代號" at bounding box center [377, 390] width 231 height 49
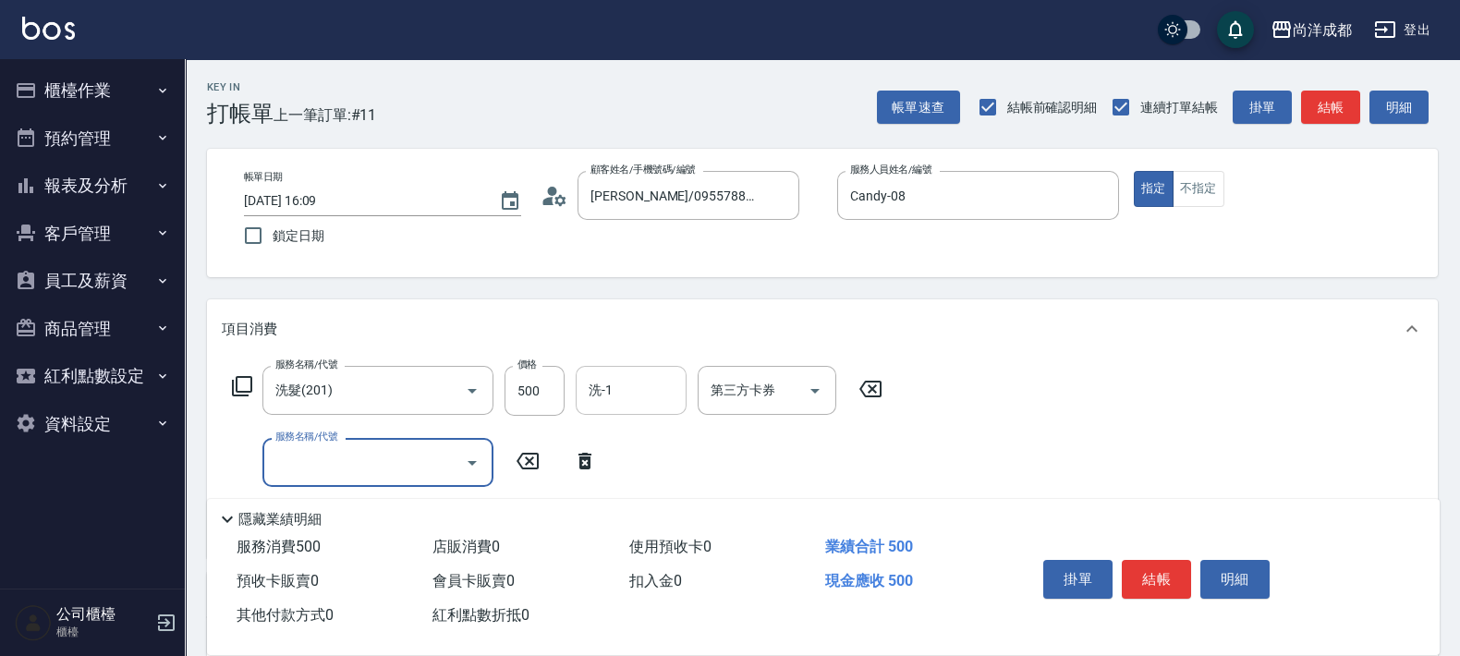
click at [596, 374] on div "洗-1 洗-1" at bounding box center [631, 390] width 111 height 49
click at [370, 453] on input "服務名稱/代號" at bounding box center [364, 462] width 187 height 32
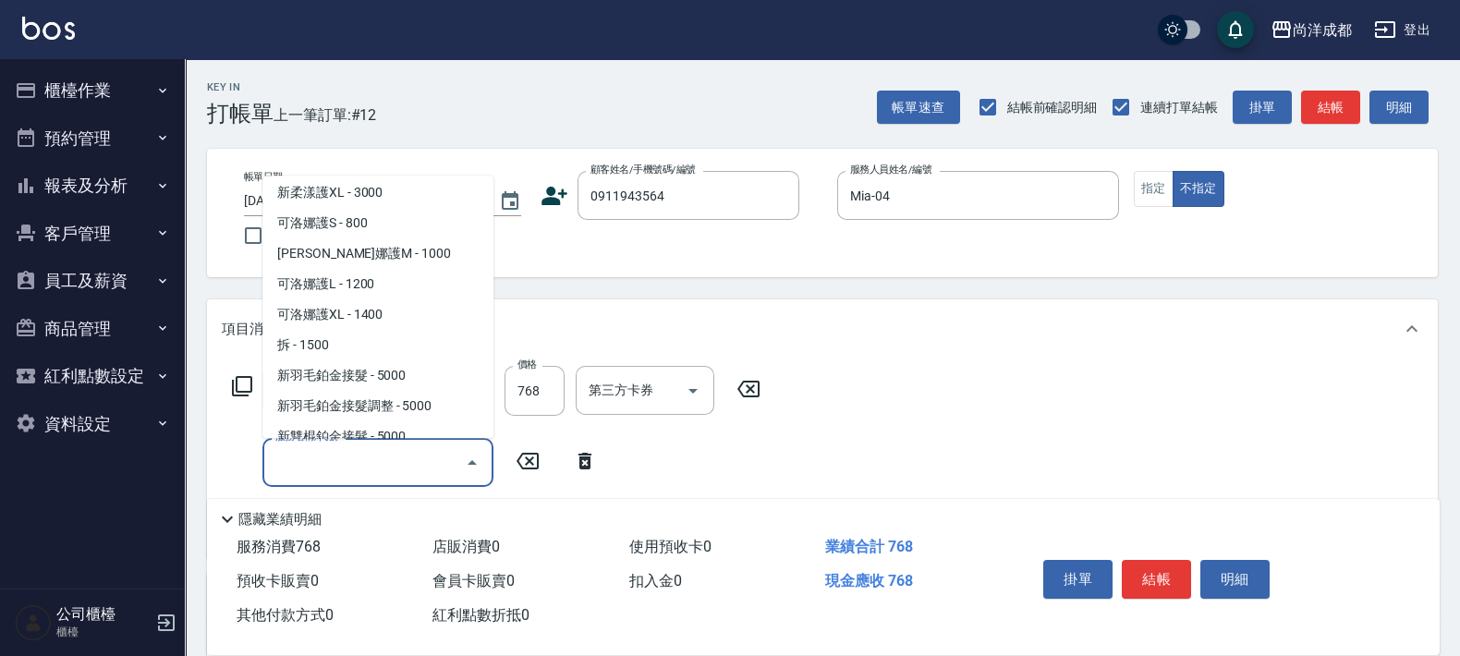
scroll to position [807, 0]
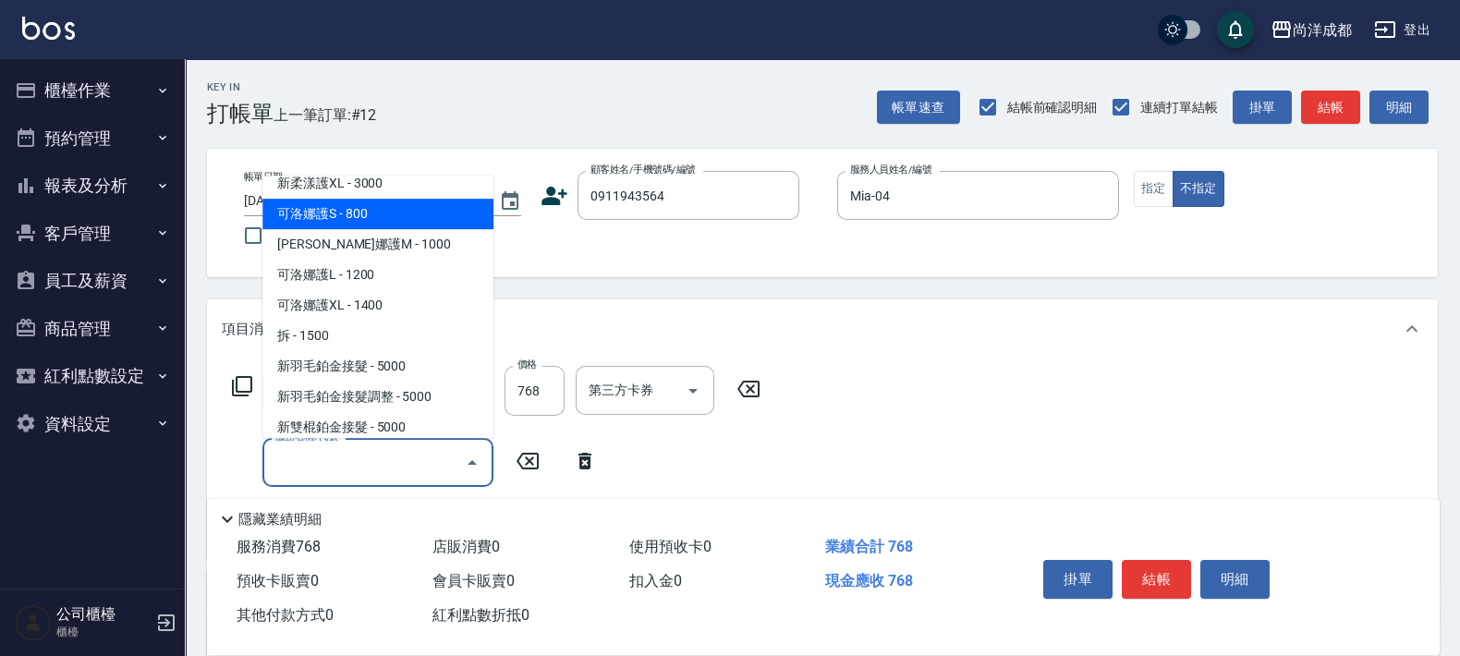
click at [383, 200] on span "可洛娜護S - 800" at bounding box center [377, 214] width 231 height 30
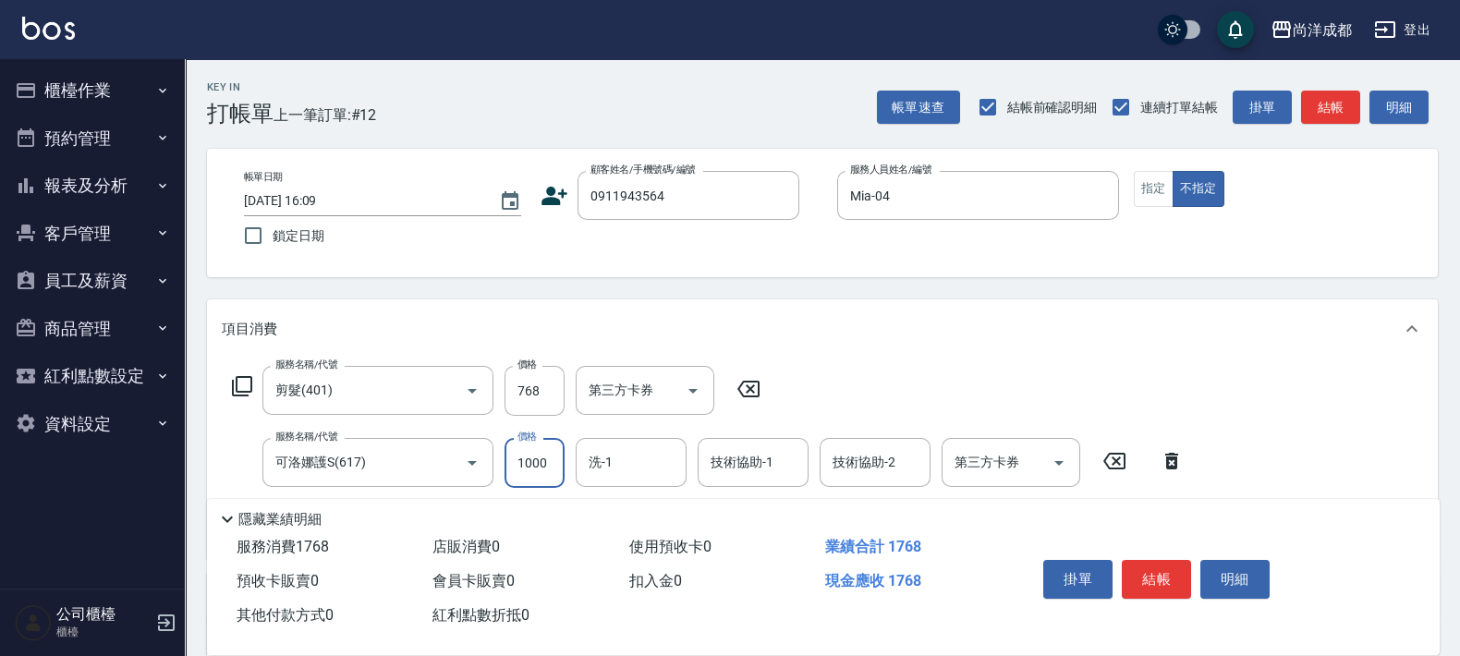
scroll to position [359, 0]
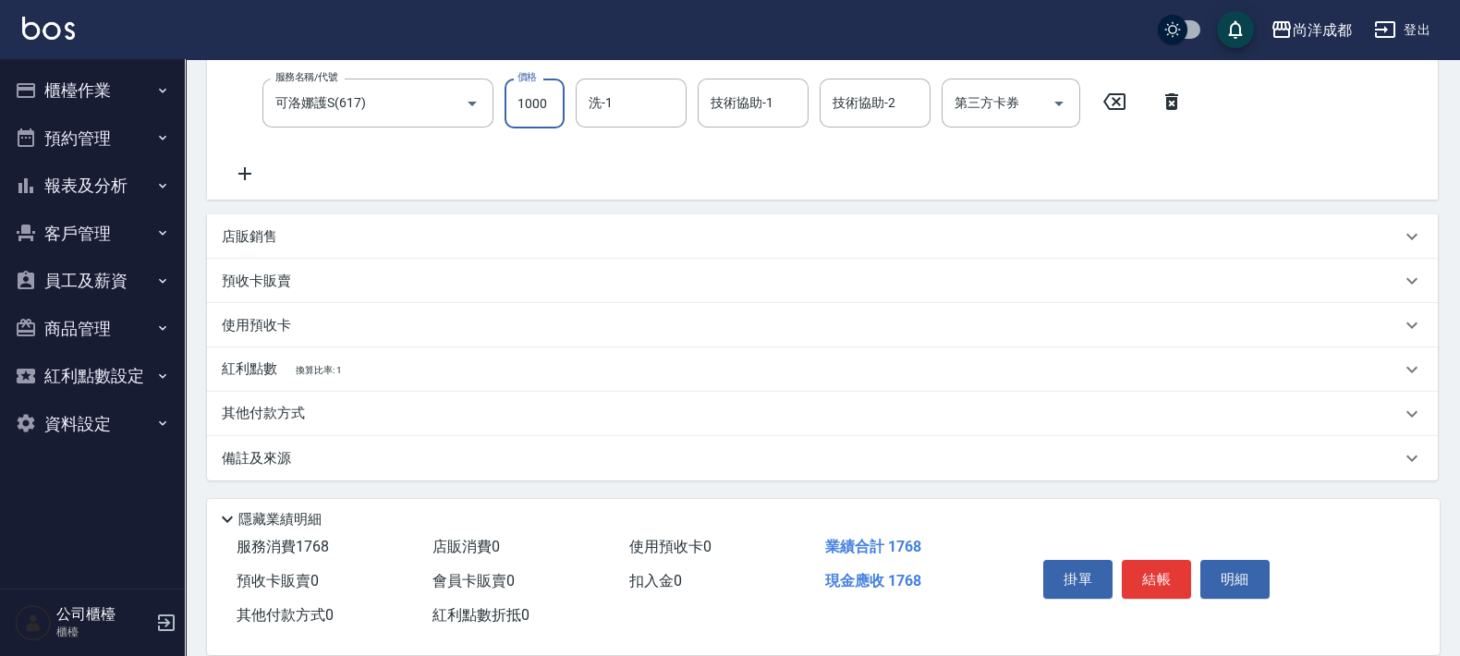
click at [333, 409] on div "其他付款方式" at bounding box center [811, 414] width 1179 height 20
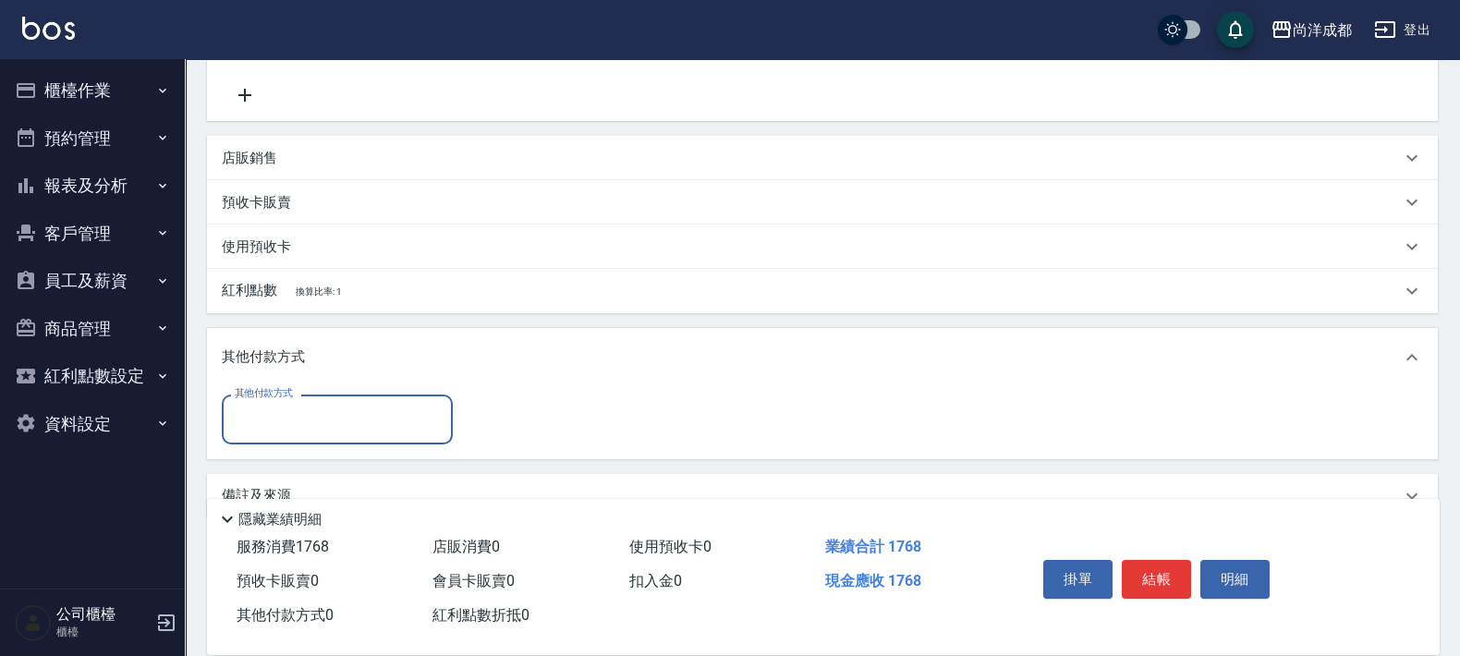
scroll to position [475, 0]
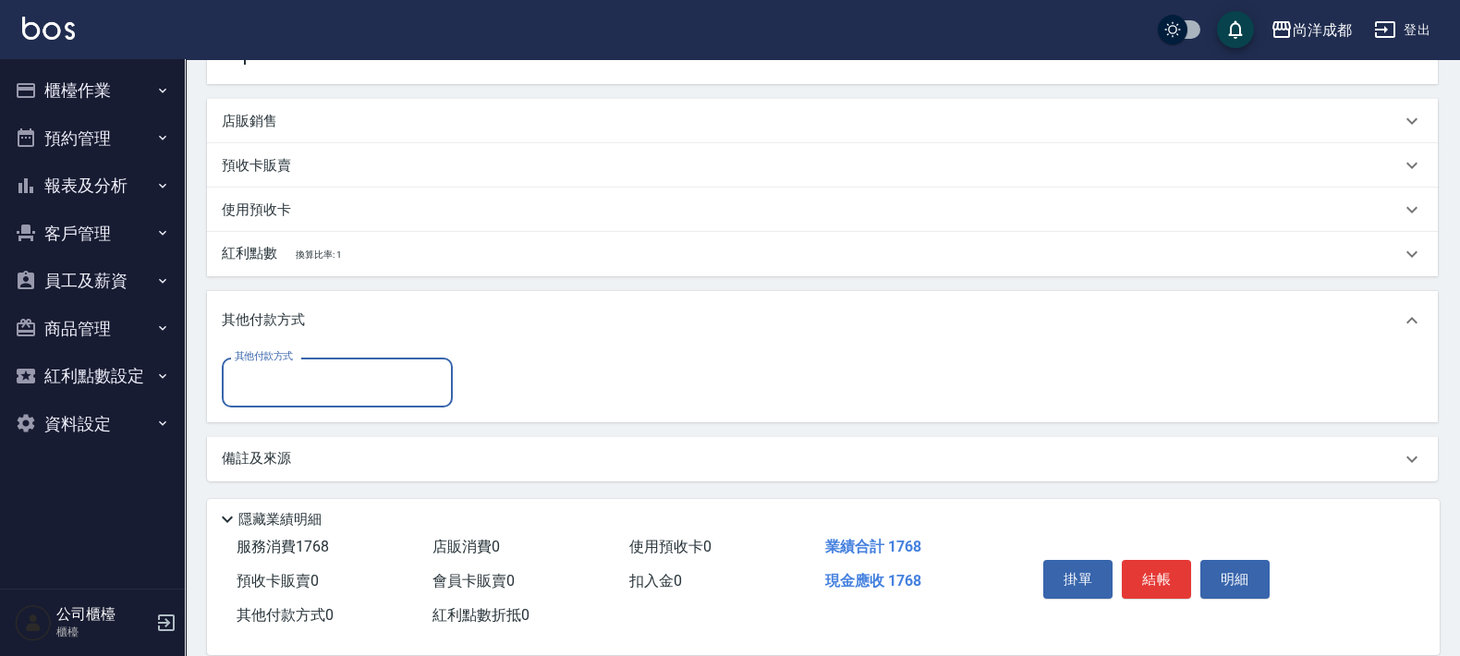
click at [405, 375] on input "其他付款方式" at bounding box center [337, 382] width 214 height 32
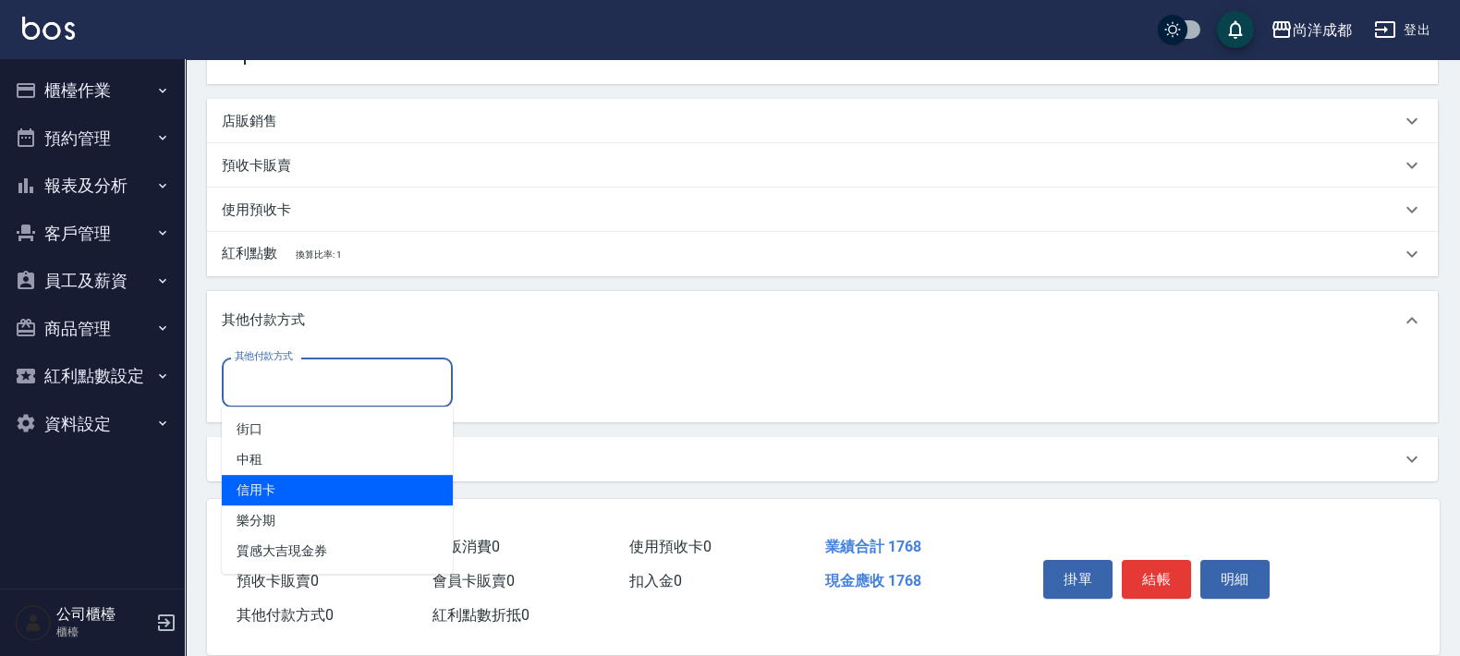
click at [394, 494] on span "信用卡" at bounding box center [337, 490] width 231 height 30
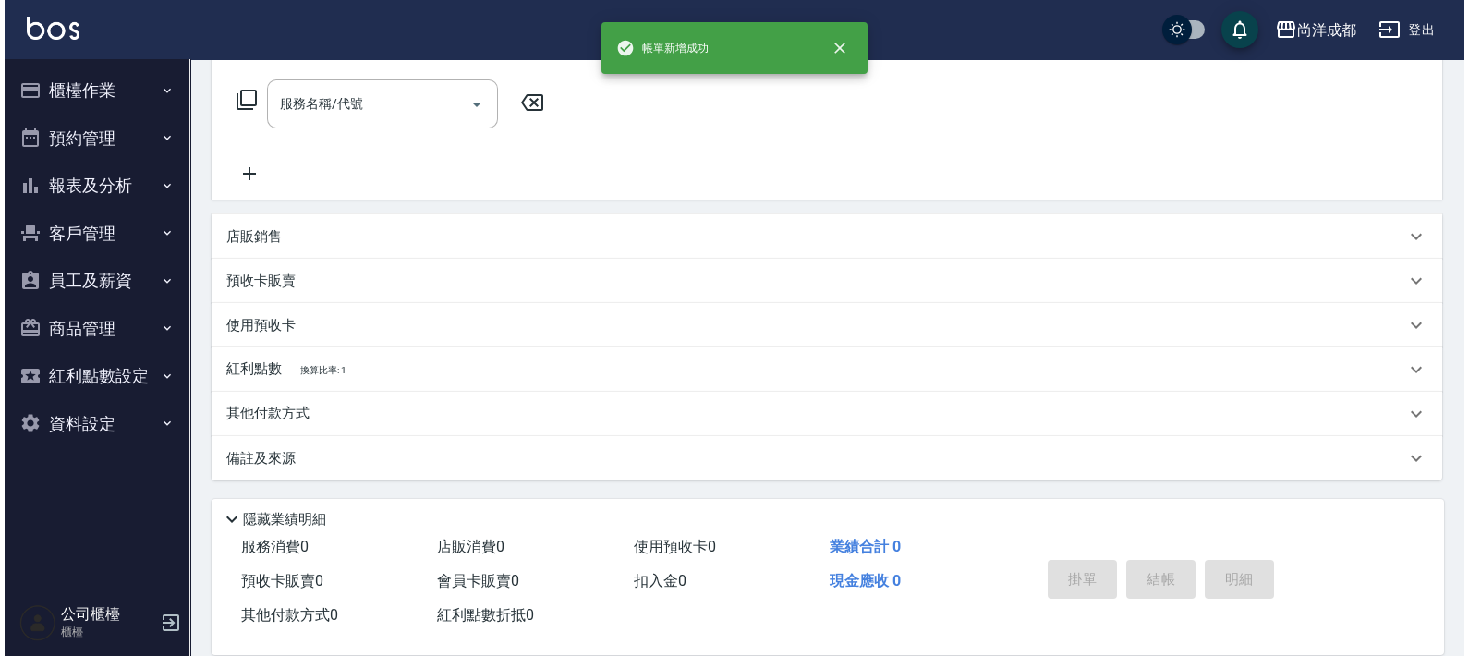
scroll to position [0, 0]
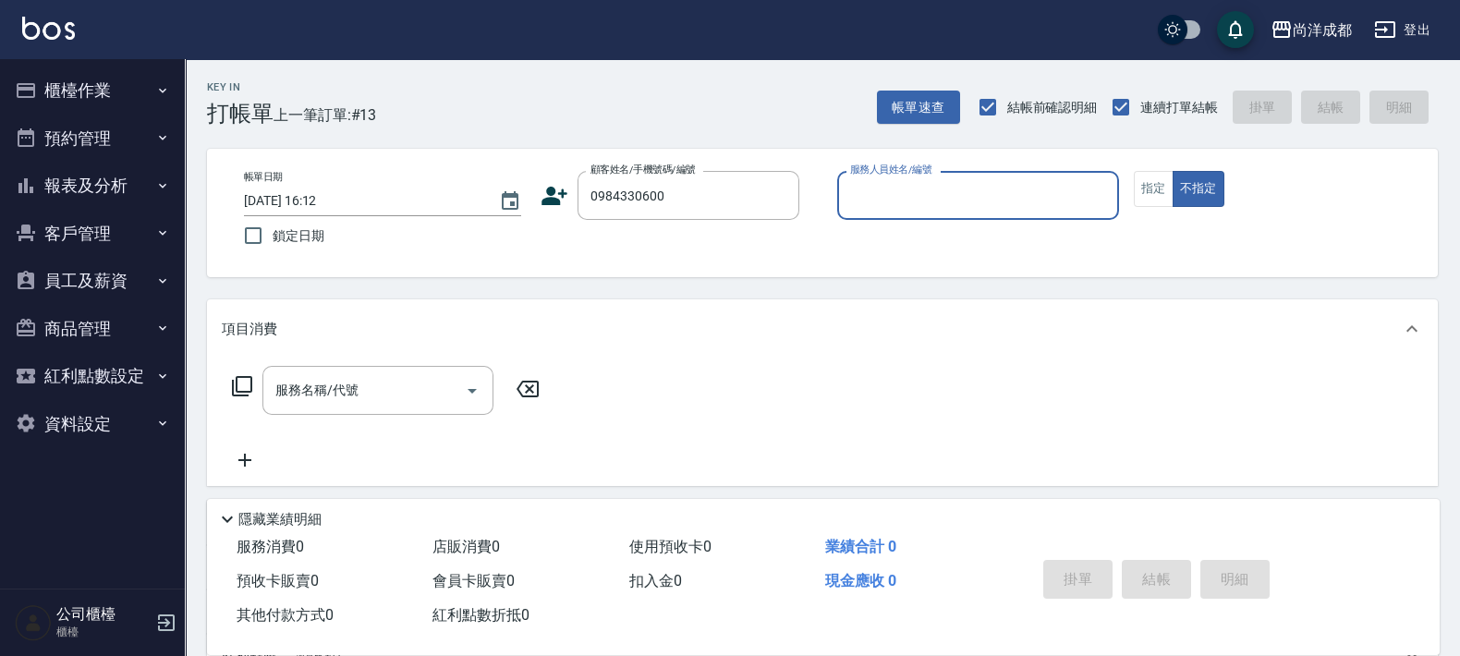
type input "顏政/0984330600/"
type input "Benny-0101"
click at [1172, 171] on button "不指定" at bounding box center [1198, 189] width 52 height 36
type button "false"
type input "[PERSON_NAME]-01"
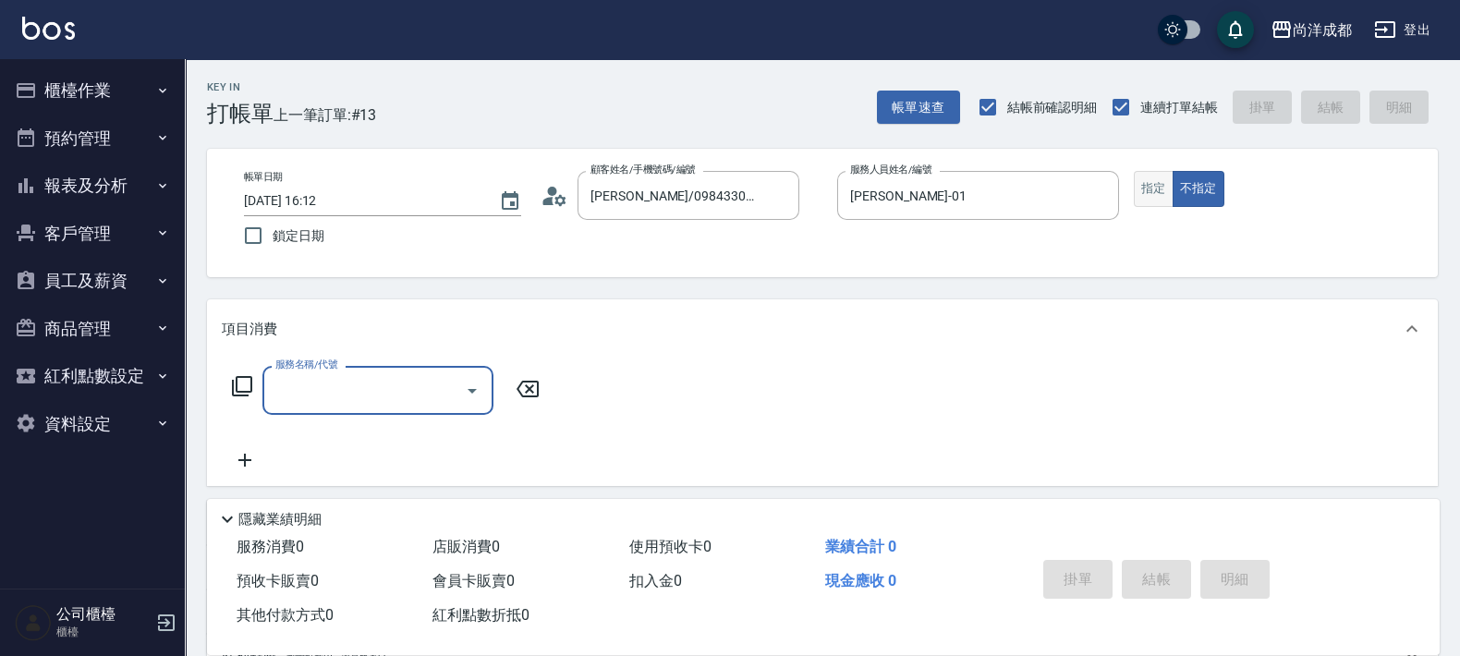
click at [1141, 194] on button "指定" at bounding box center [1154, 189] width 40 height 36
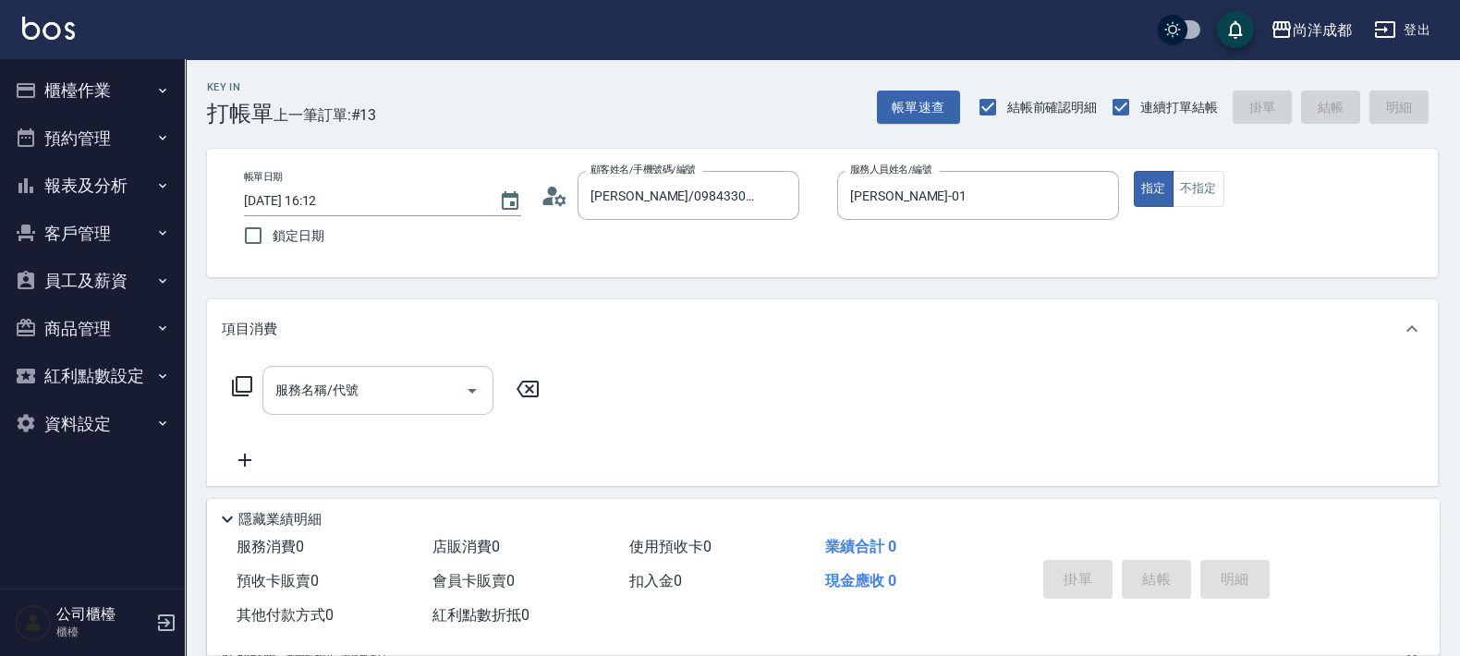
drag, startPoint x: 328, startPoint y: 363, endPoint x: 339, endPoint y: 409, distance: 47.5
click at [328, 375] on div "服務名稱/代號 服務名稱/代號" at bounding box center [822, 421] width 1231 height 127
click at [339, 411] on div "服務名稱/代號" at bounding box center [377, 390] width 231 height 49
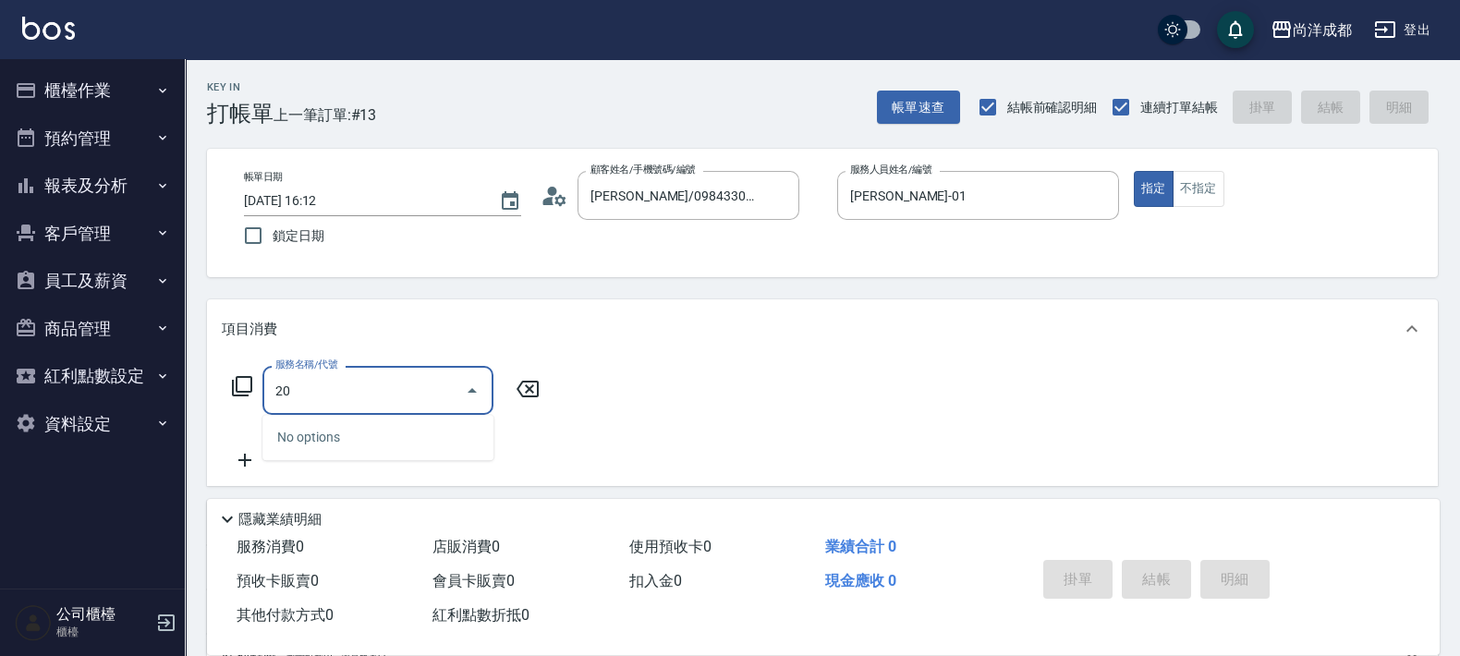
type input "201"
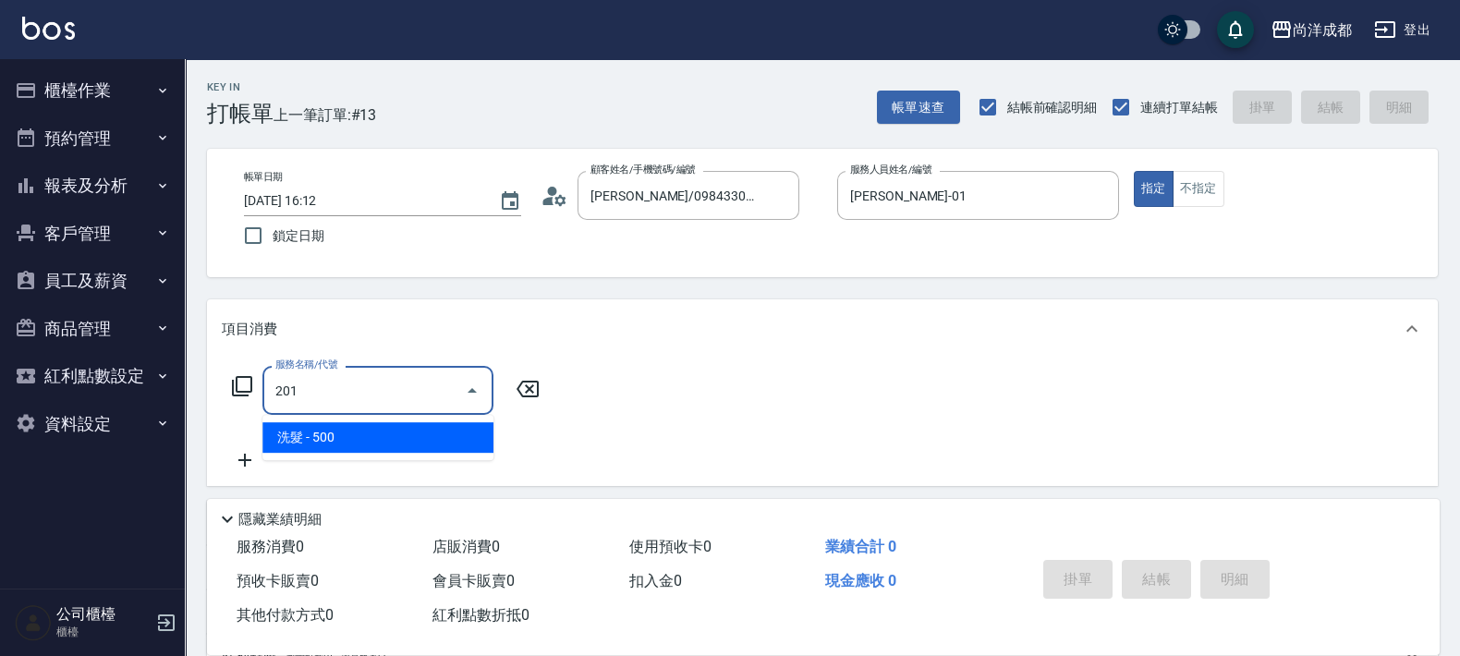
type input "50"
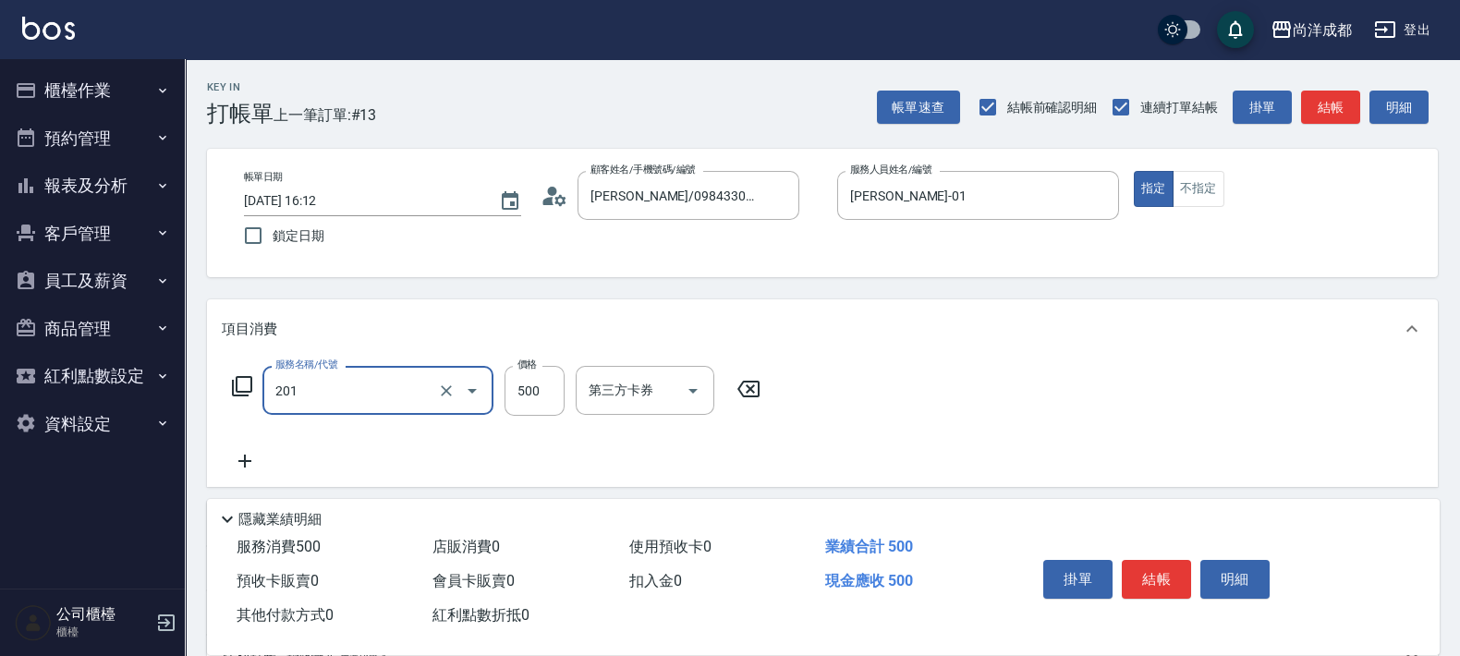
type input "洗髮(201)"
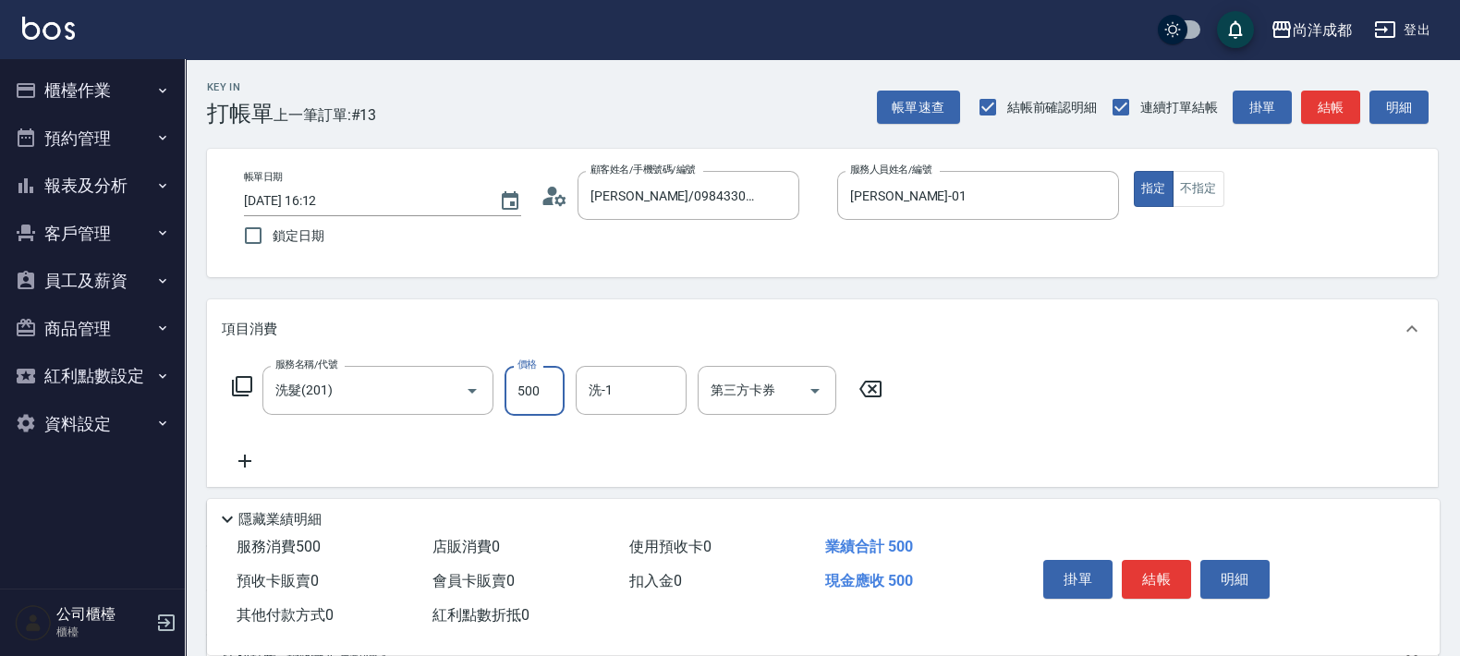
type input "0"
type input "550"
type input "5500"
type input "50"
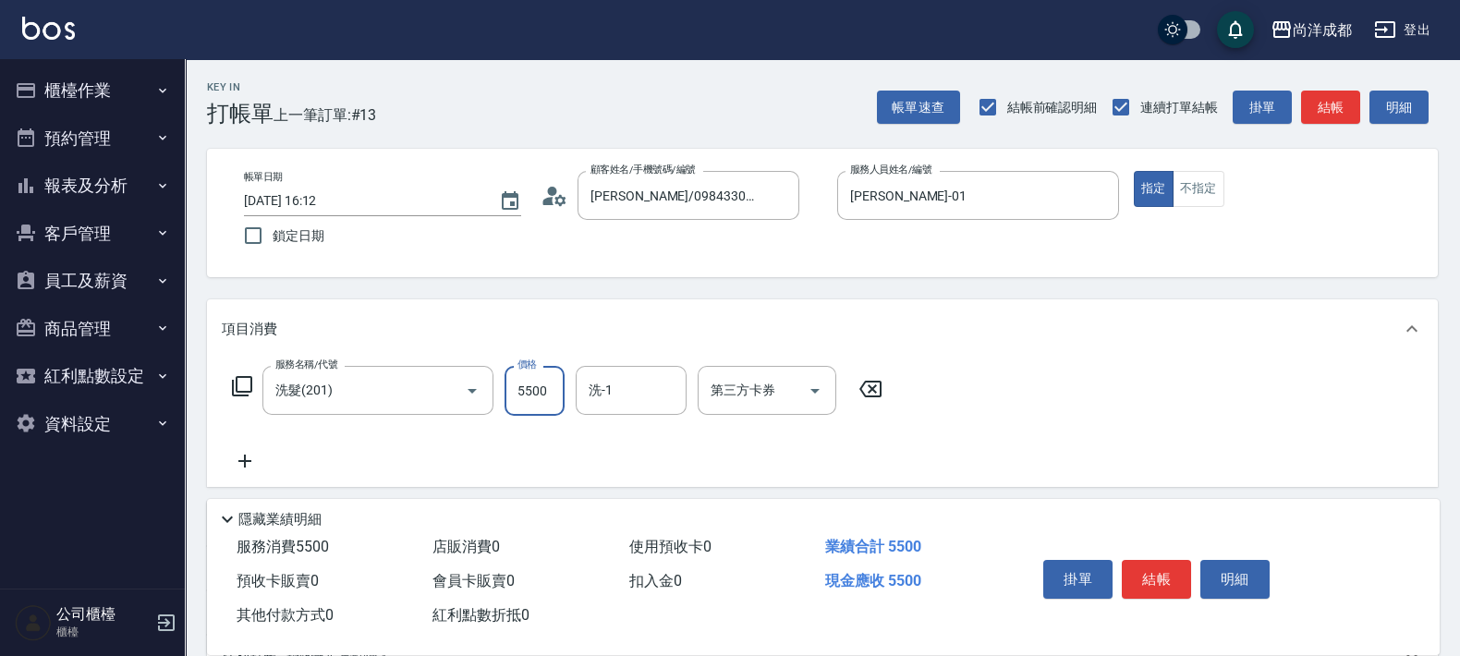
type input "500"
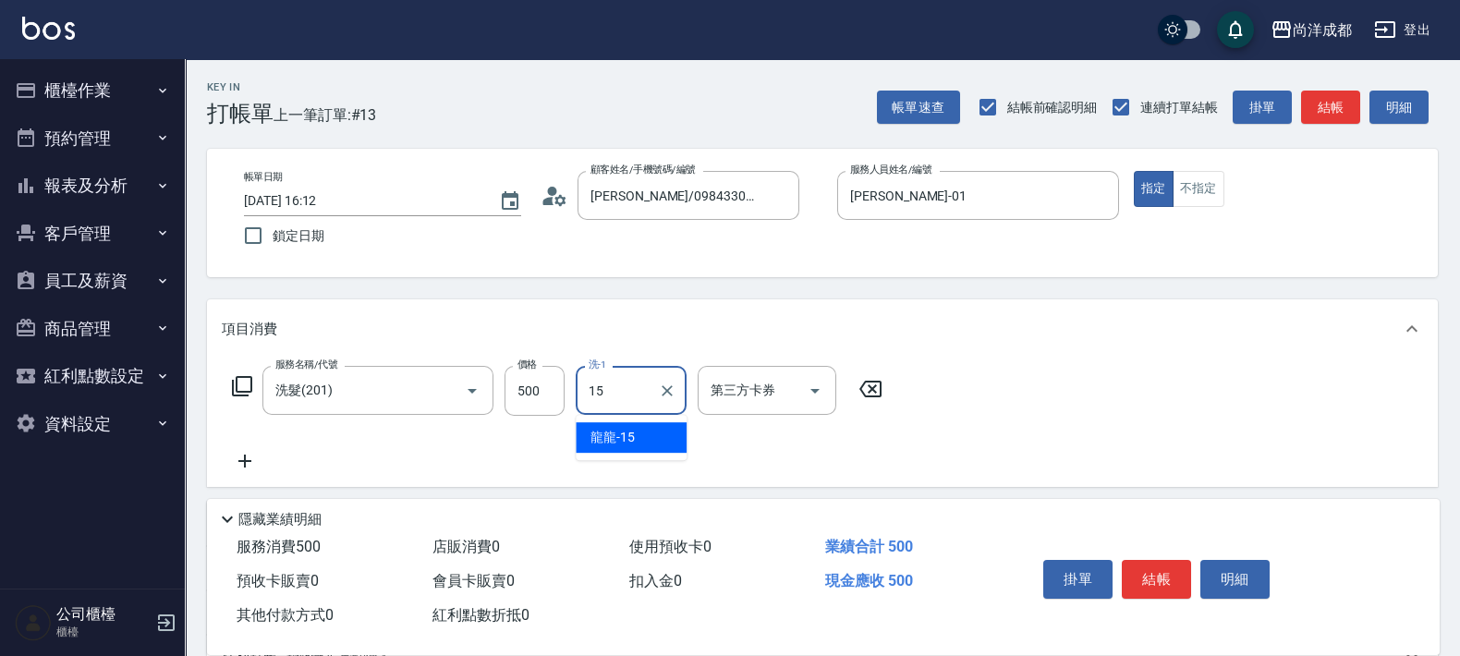
type input "龍龍-15"
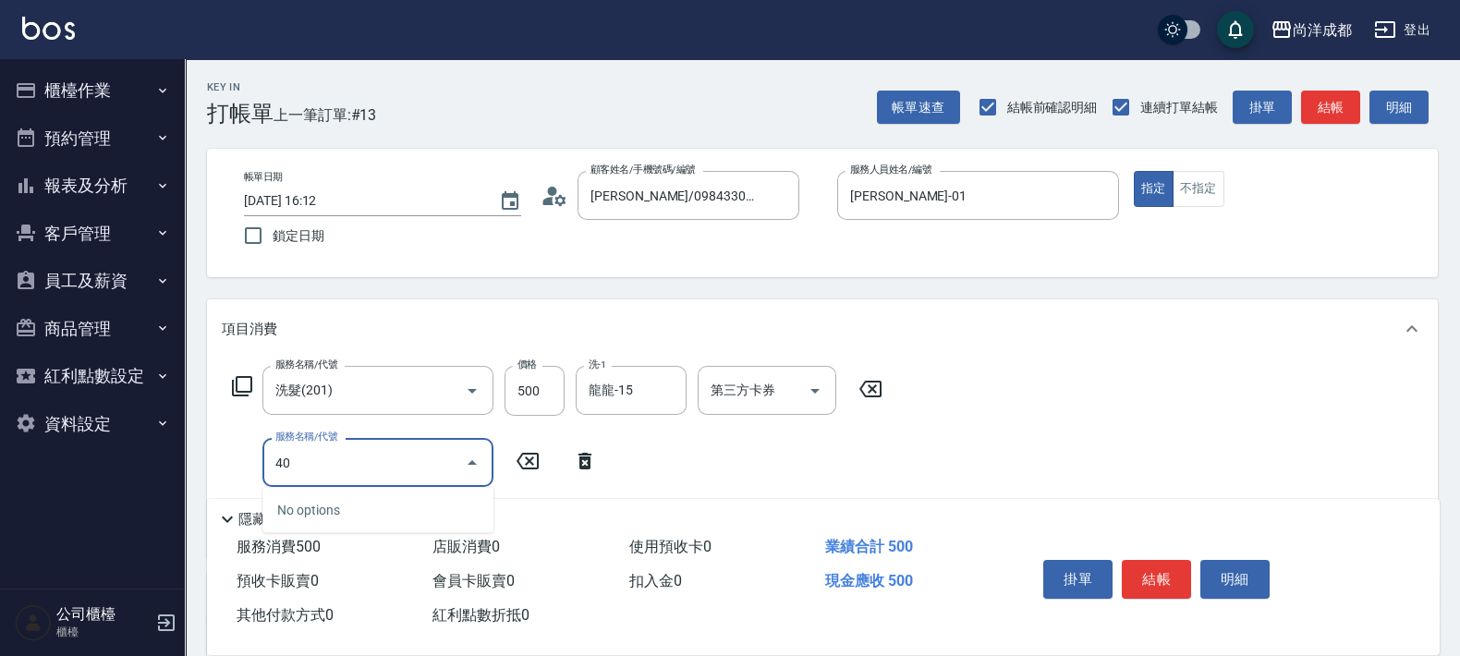
type input "401"
type input "70"
type input "剪髮(401)"
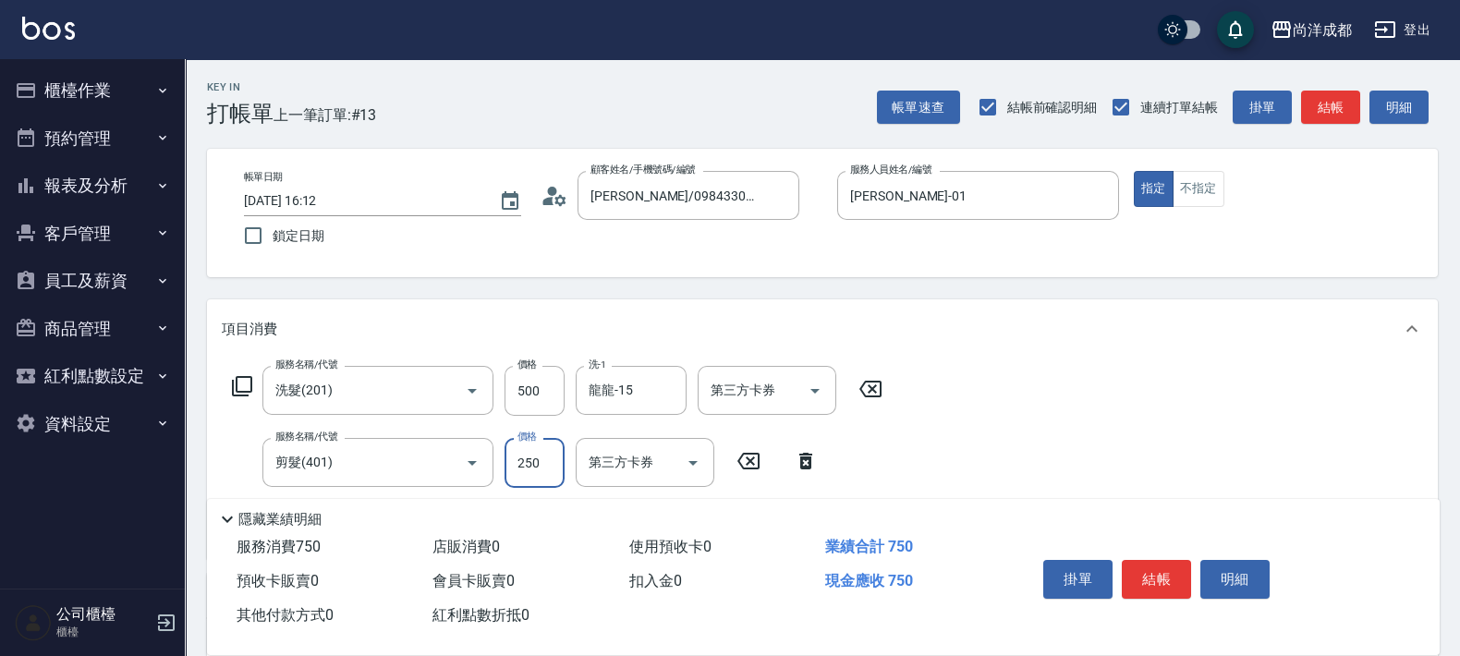
type input "7"
type input "50"
type input "777"
type input "120"
type input "777"
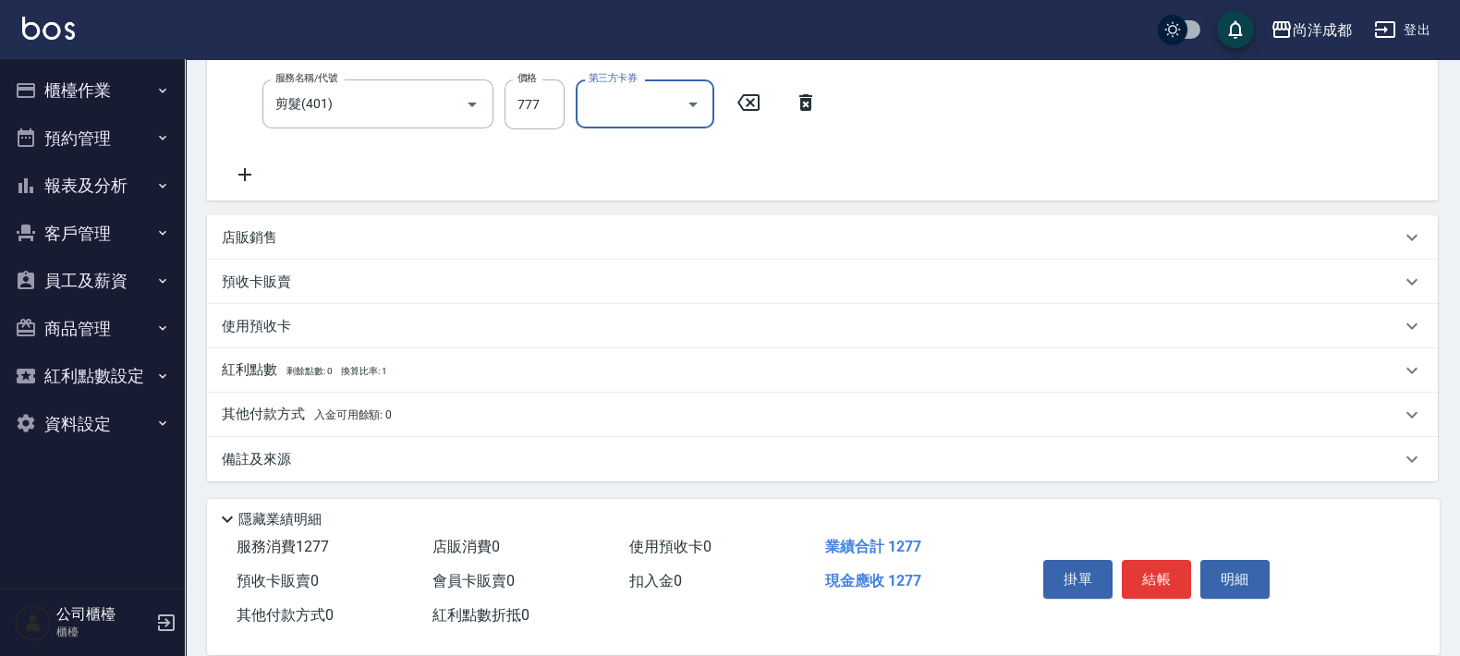
scroll to position [359, 0]
click at [277, 404] on p "其他付款方式 入金可用餘額: 0" at bounding box center [307, 414] width 170 height 20
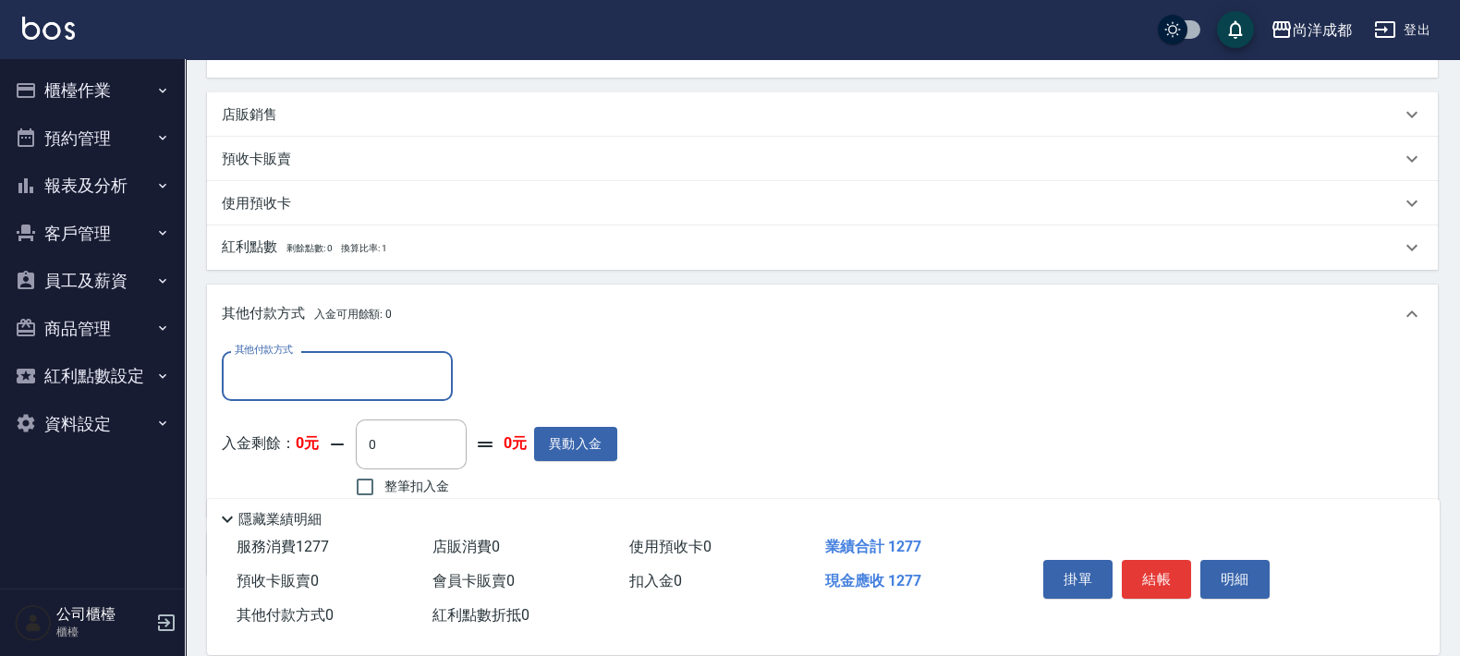
scroll to position [576, 0]
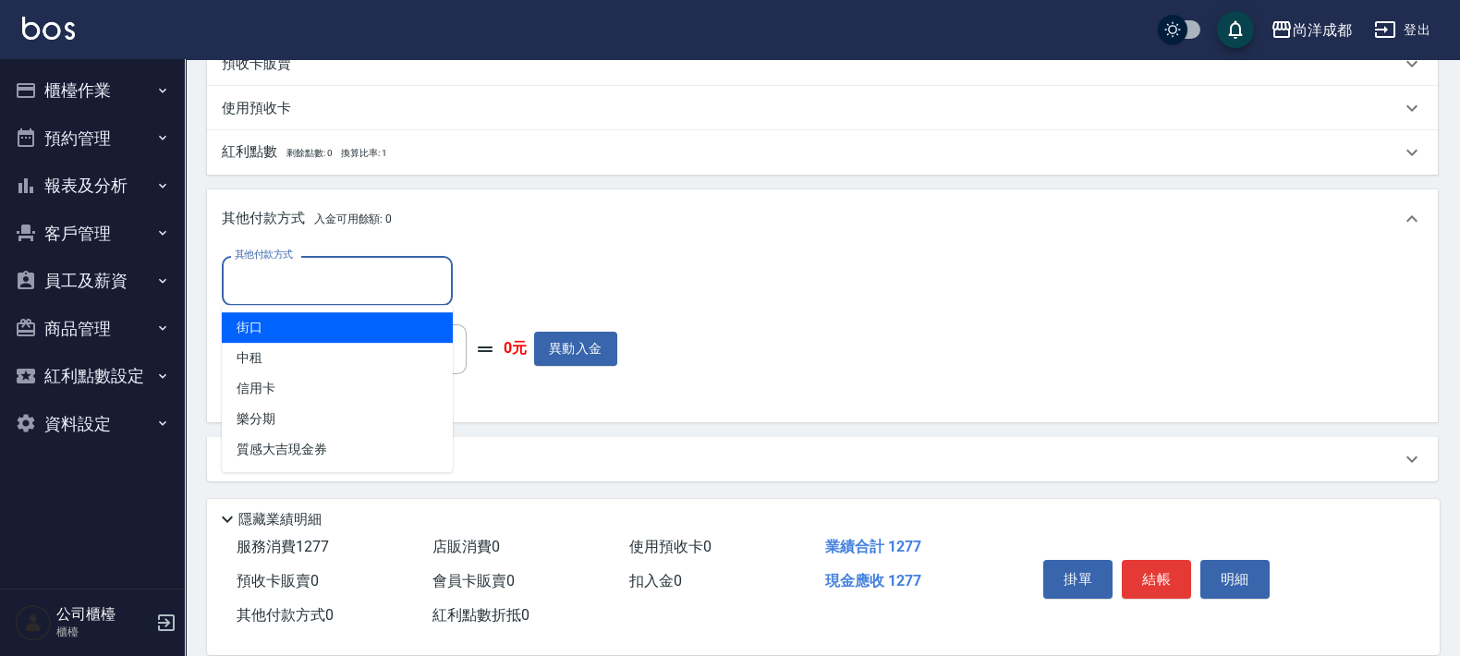
click at [424, 276] on input "其他付款方式" at bounding box center [337, 280] width 214 height 32
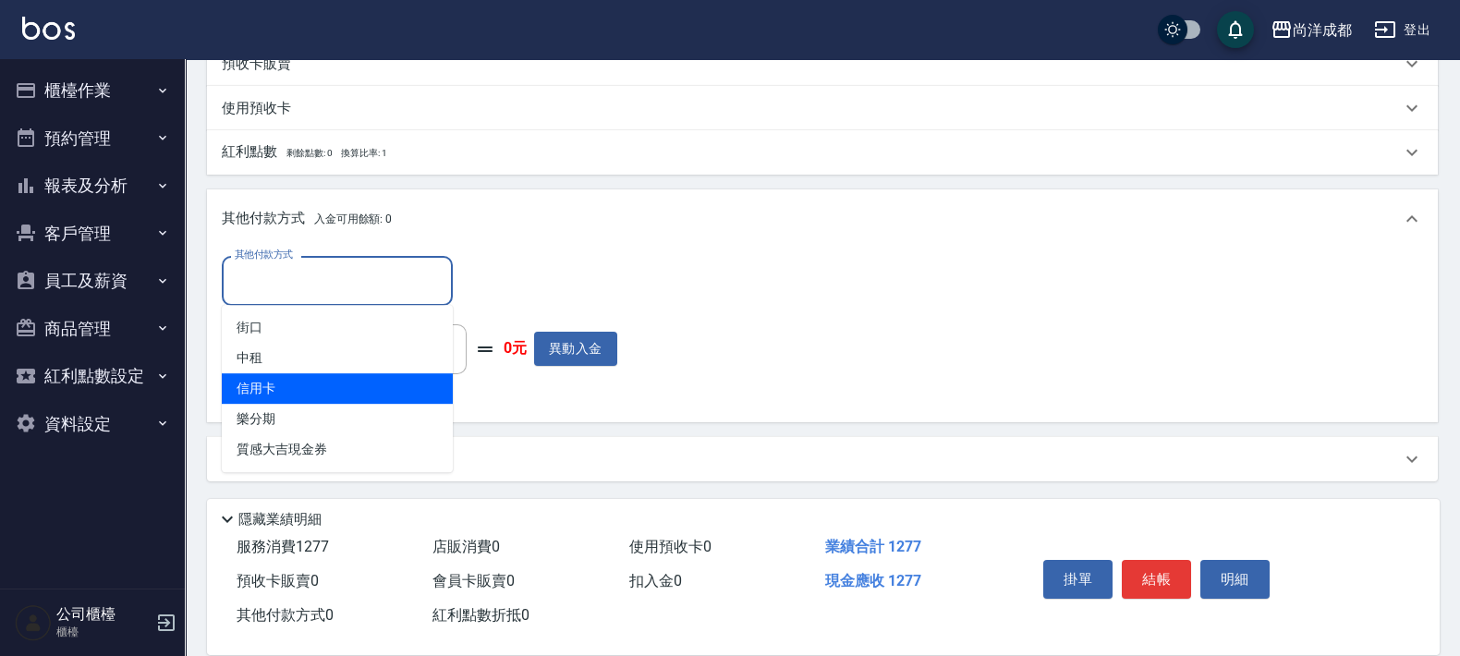
click at [424, 401] on span "信用卡" at bounding box center [337, 388] width 231 height 30
type input "信用卡"
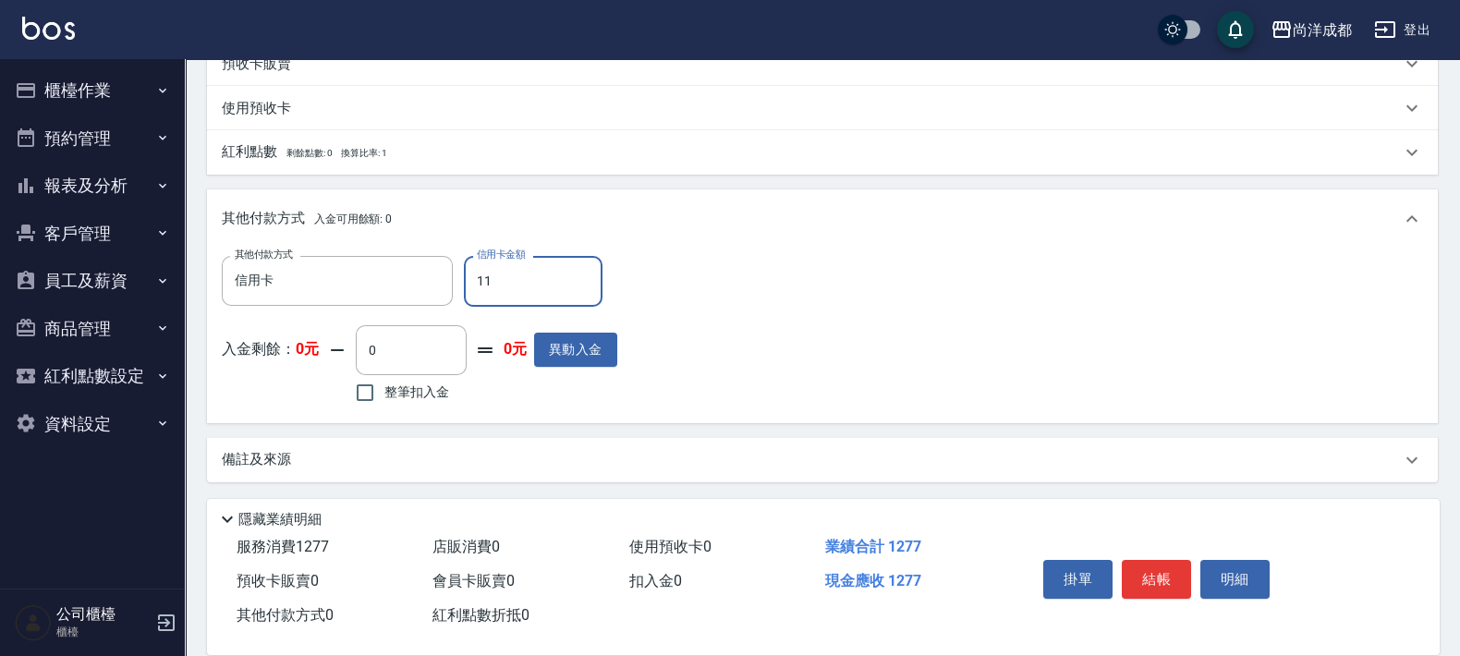
type input "112"
type input "110"
type input "11"
type input "120"
type input "127"
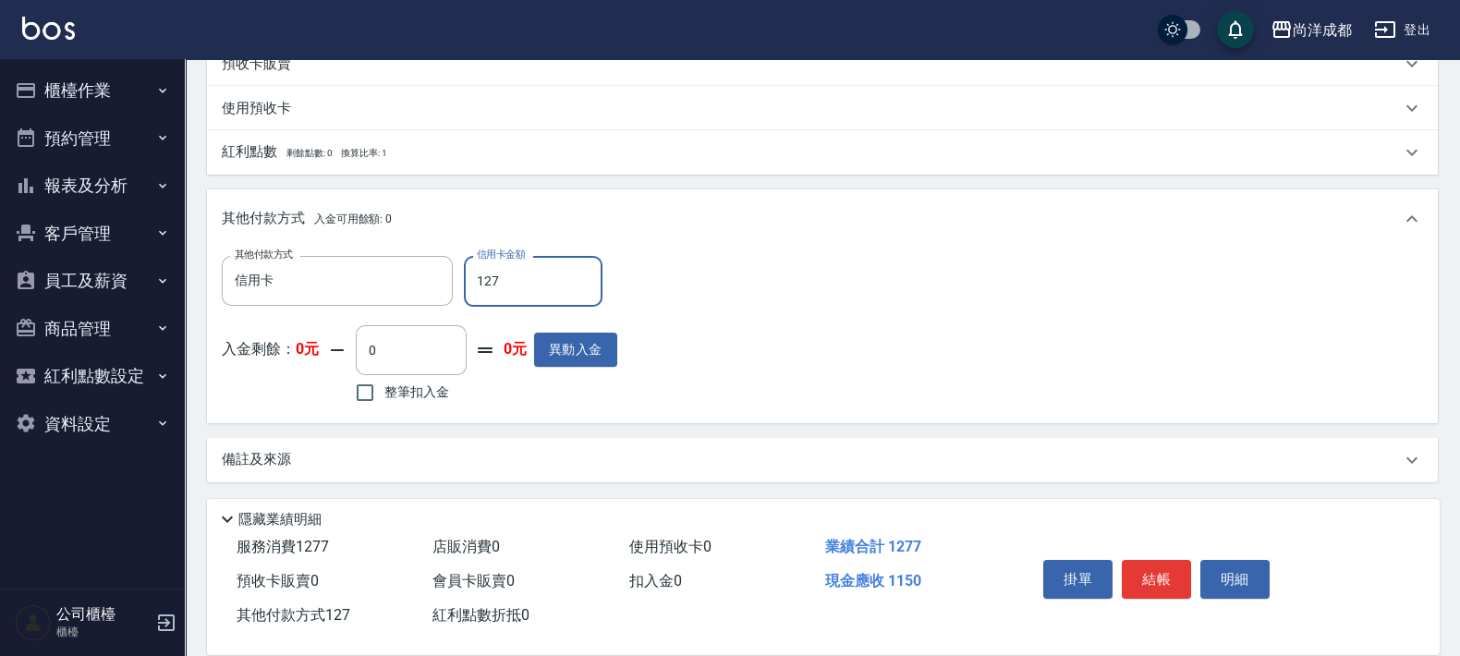
type input "0"
type input "1277"
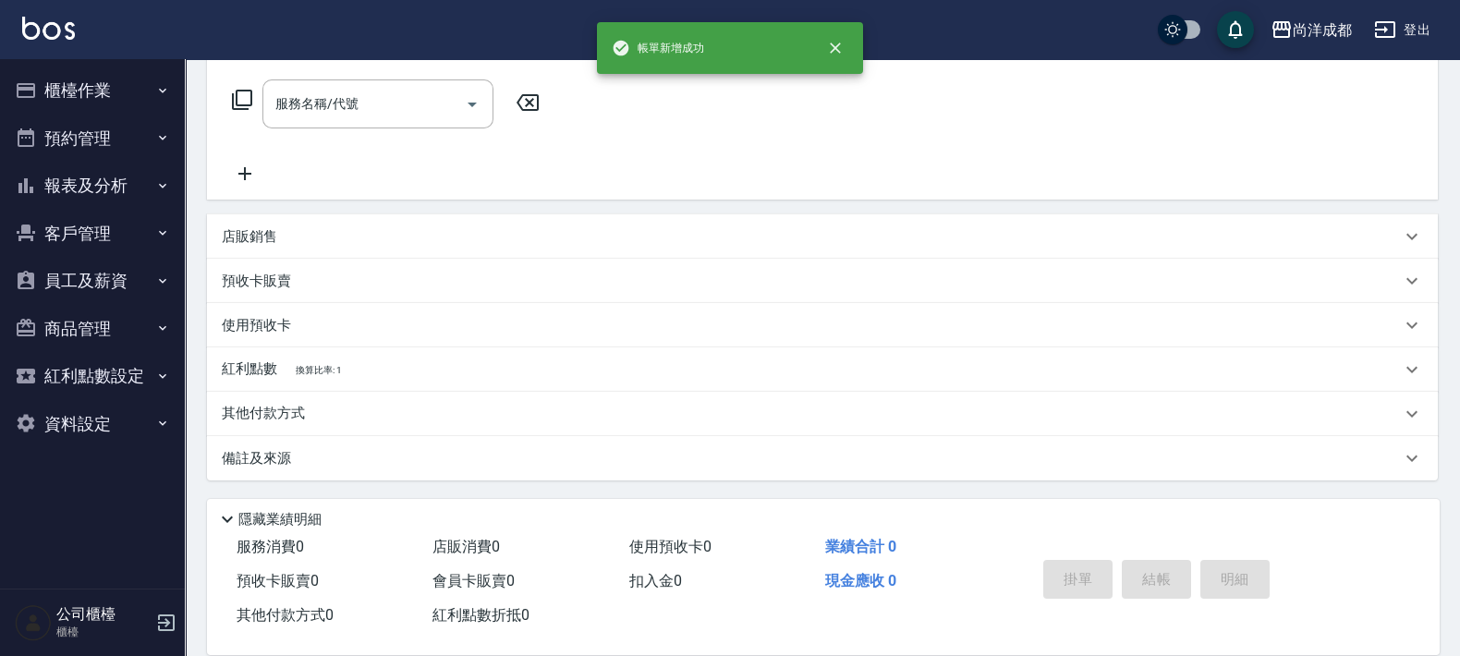
scroll to position [0, 0]
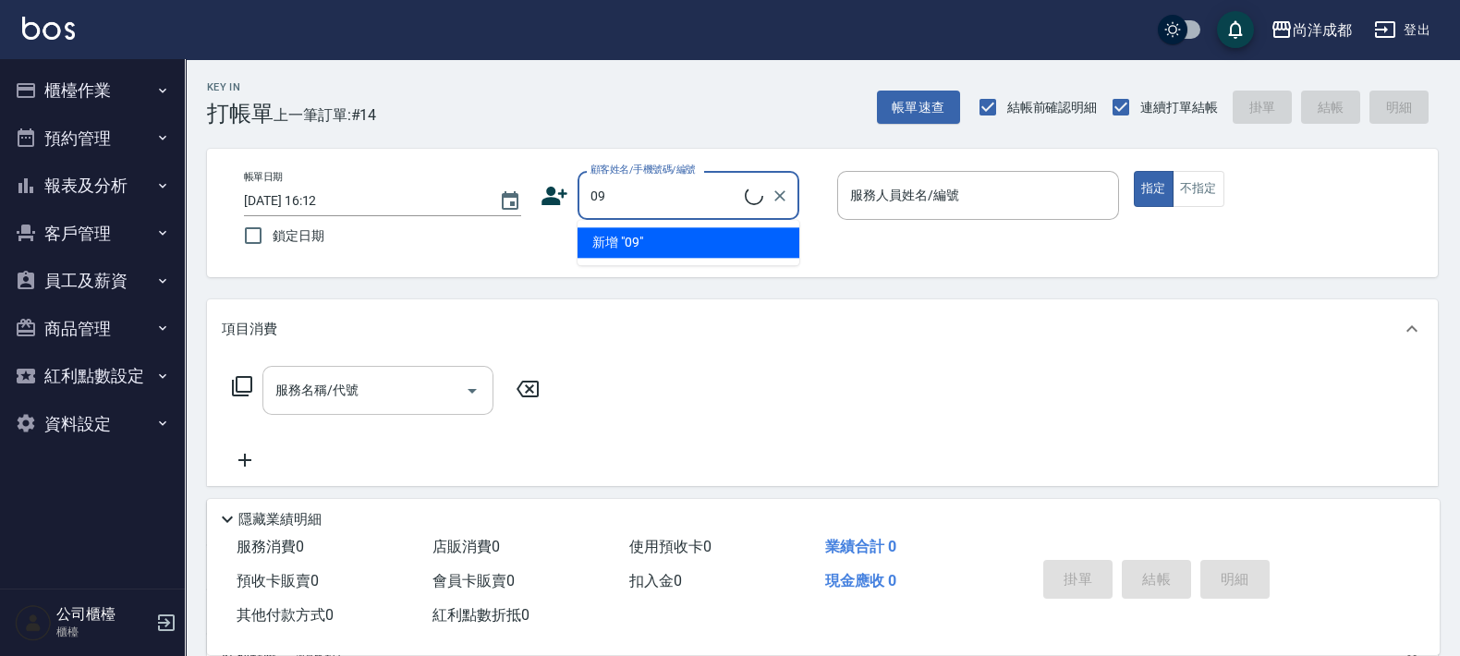
type input "0"
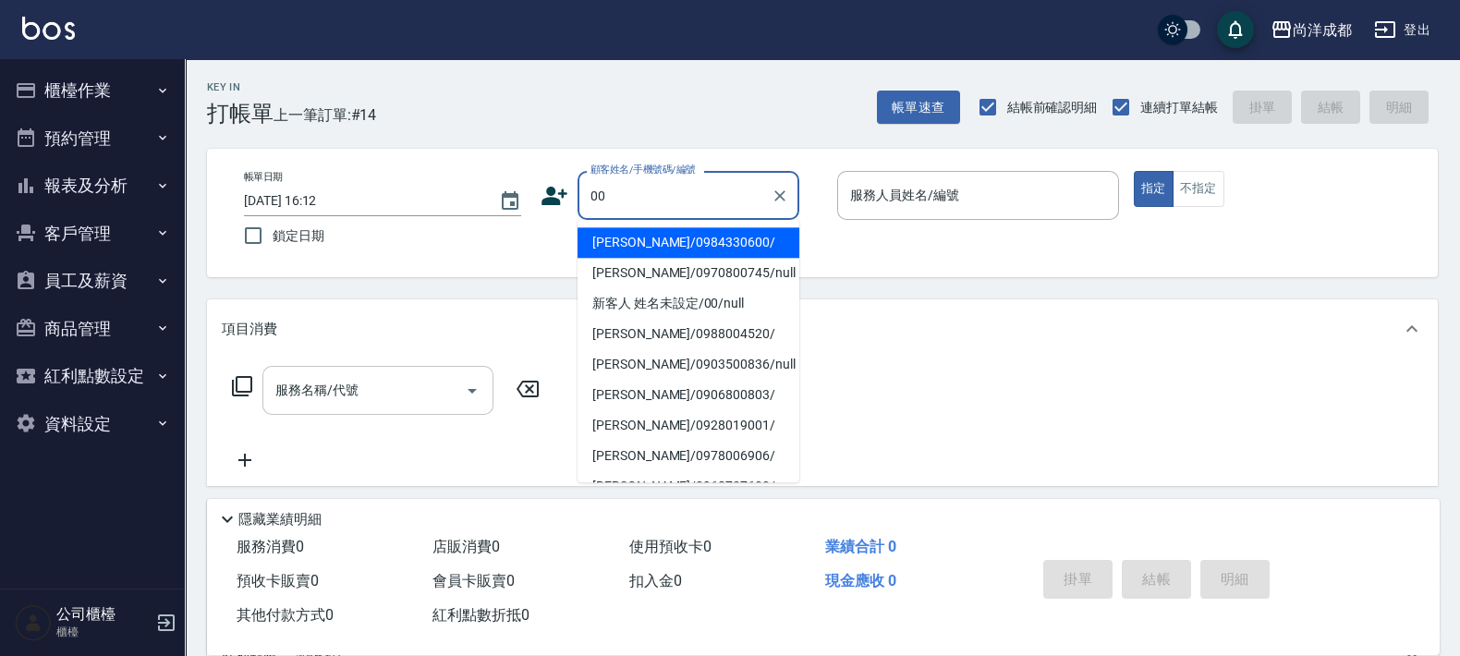
type input "顏政/0984330600/"
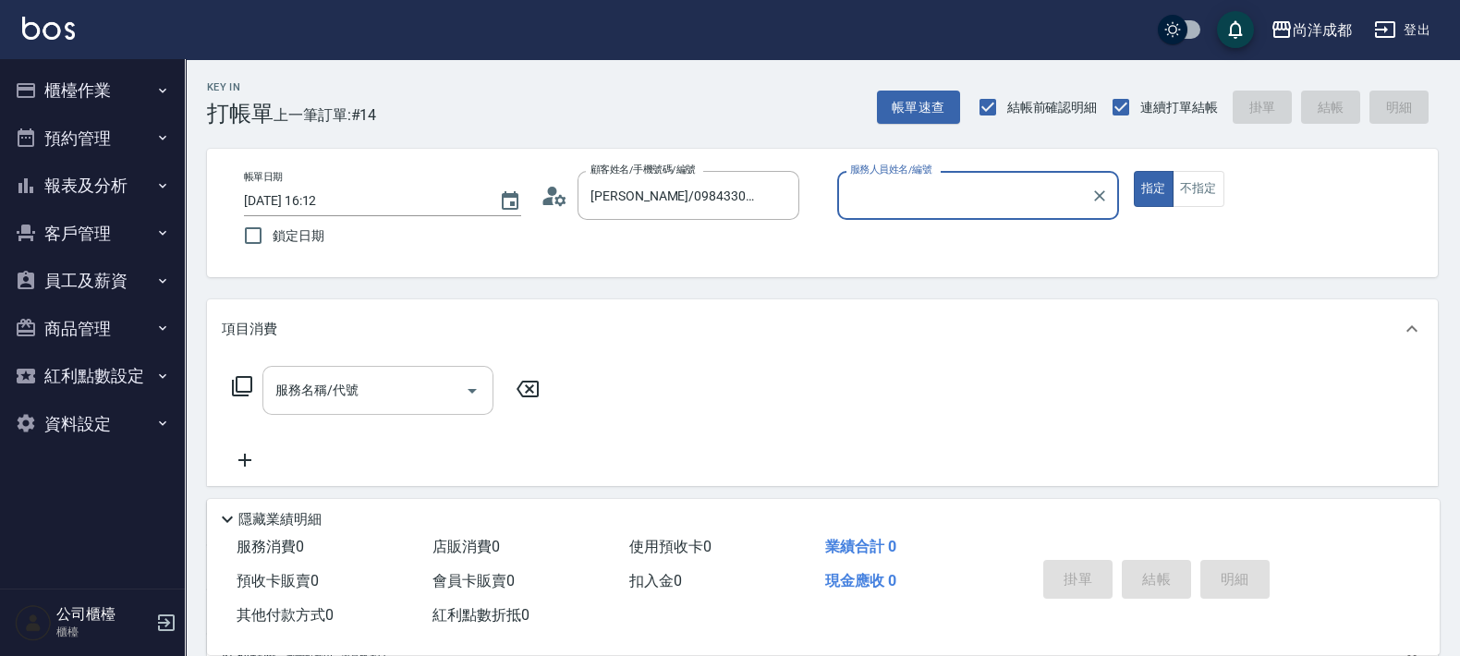
type input "[PERSON_NAME]-01"
click at [784, 206] on button "Clear" at bounding box center [780, 196] width 26 height 26
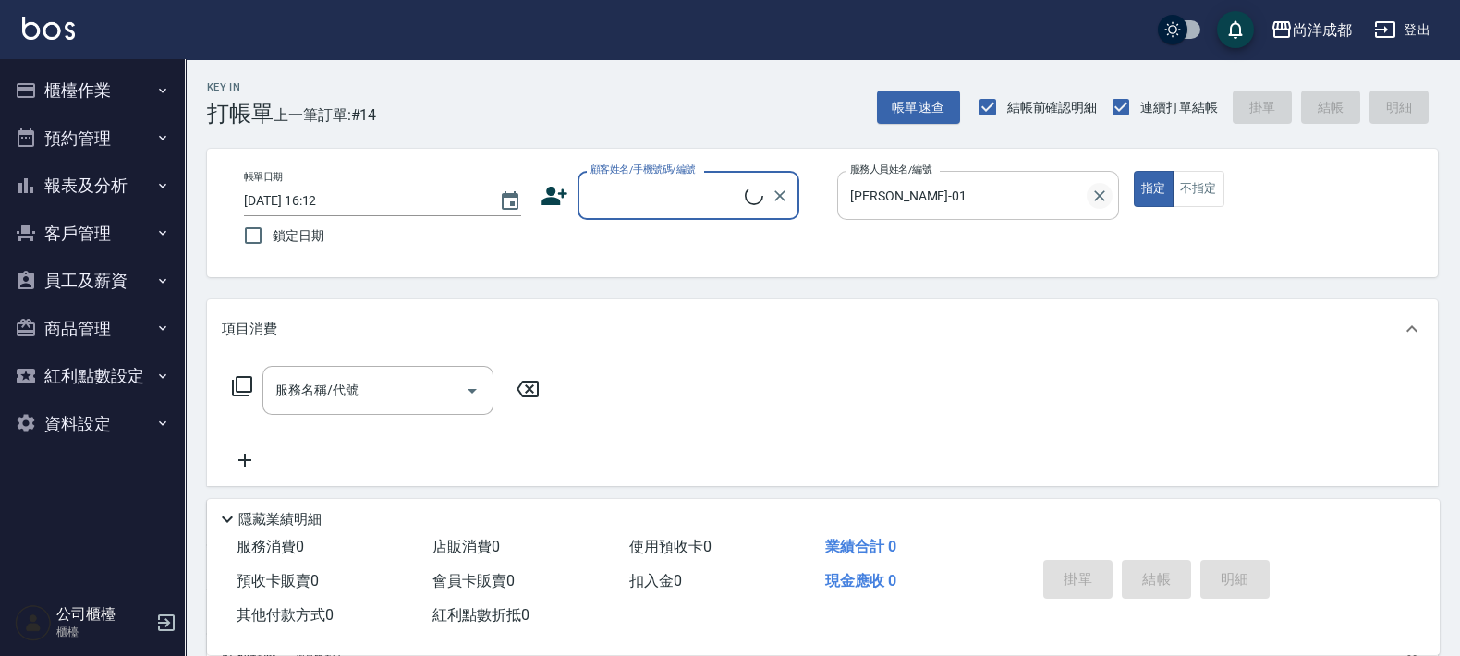
click at [1101, 200] on icon "Clear" at bounding box center [1099, 196] width 18 height 18
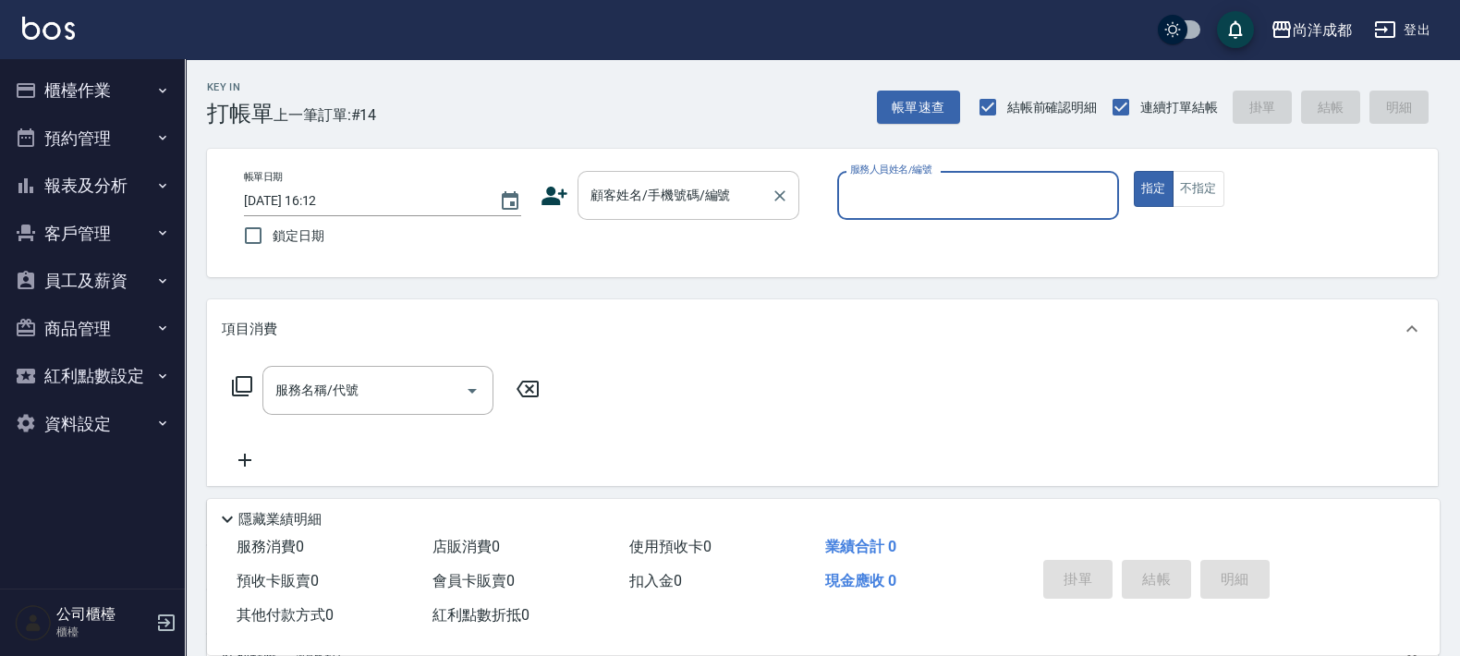
click at [720, 217] on div "顧客姓名/手機號碼/編號" at bounding box center [688, 195] width 222 height 49
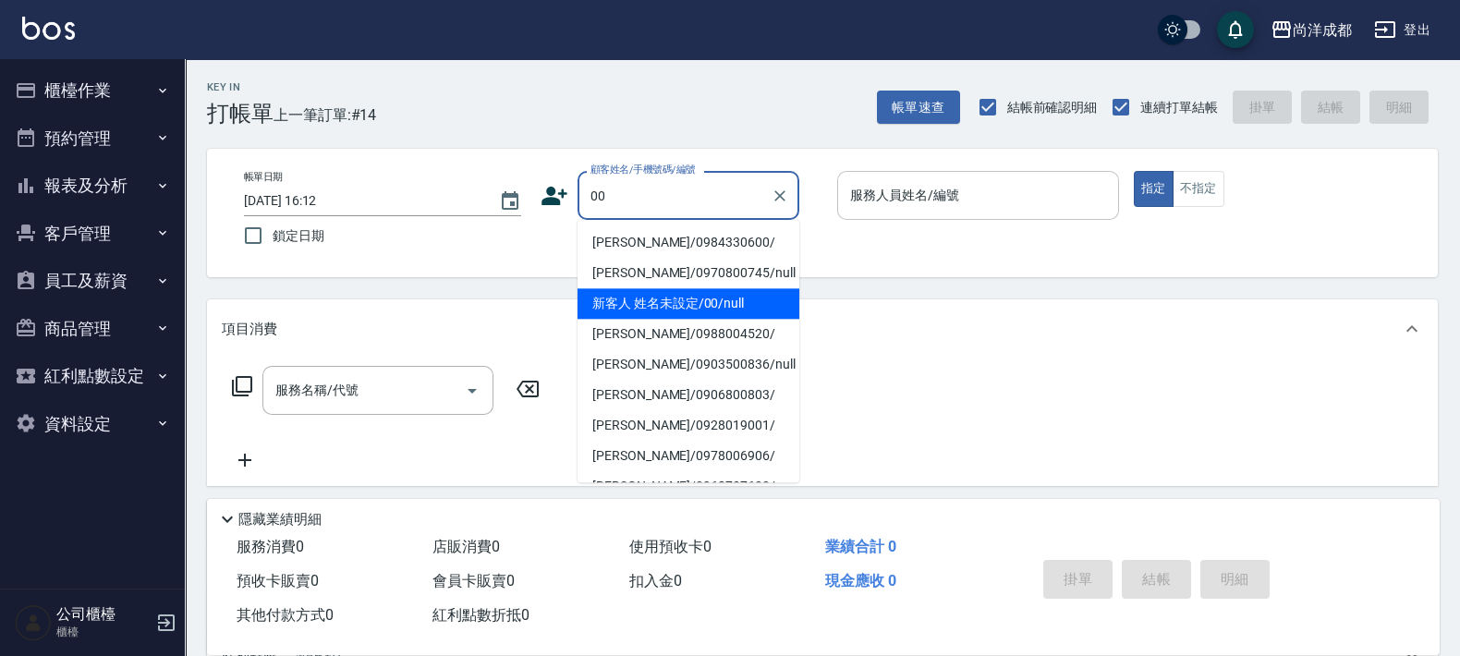
click at [744, 301] on li "新客人 姓名未設定/00/null" at bounding box center [688, 303] width 222 height 30
type input "新客人 姓名未設定/00/null"
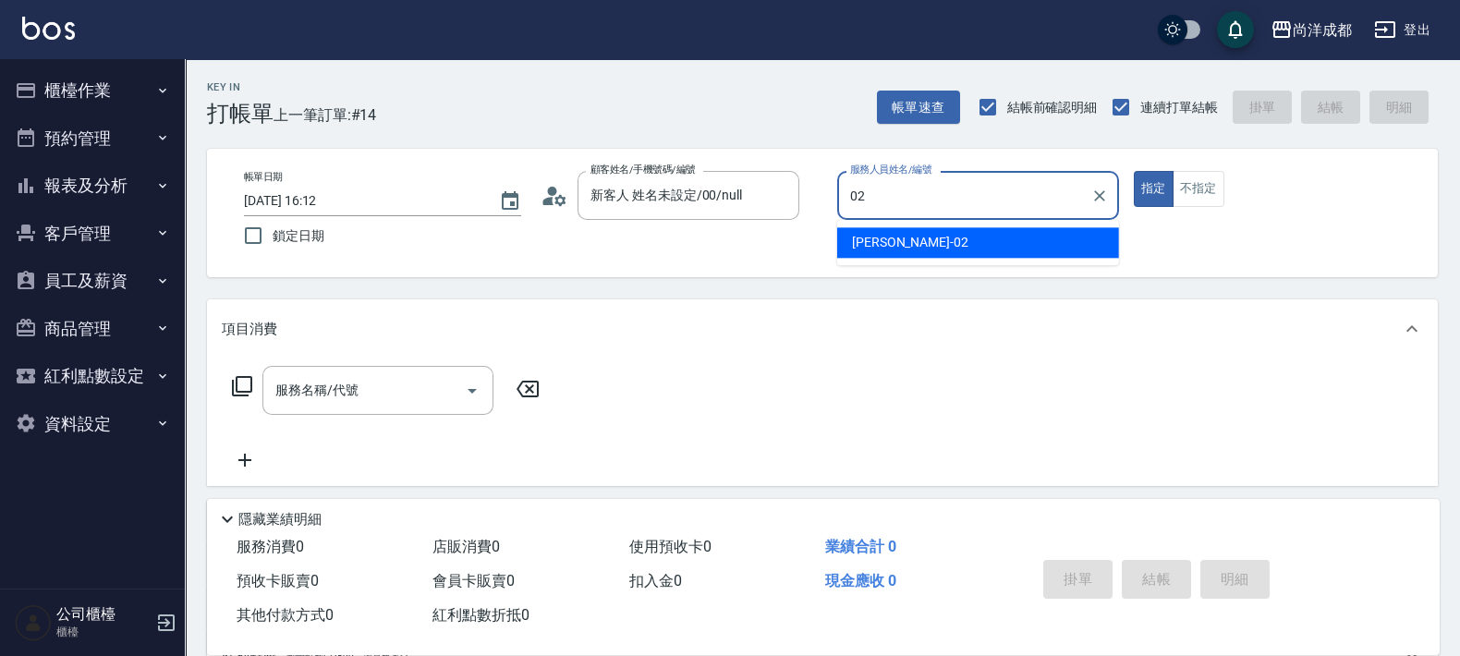
type input "Lance-02"
type button "true"
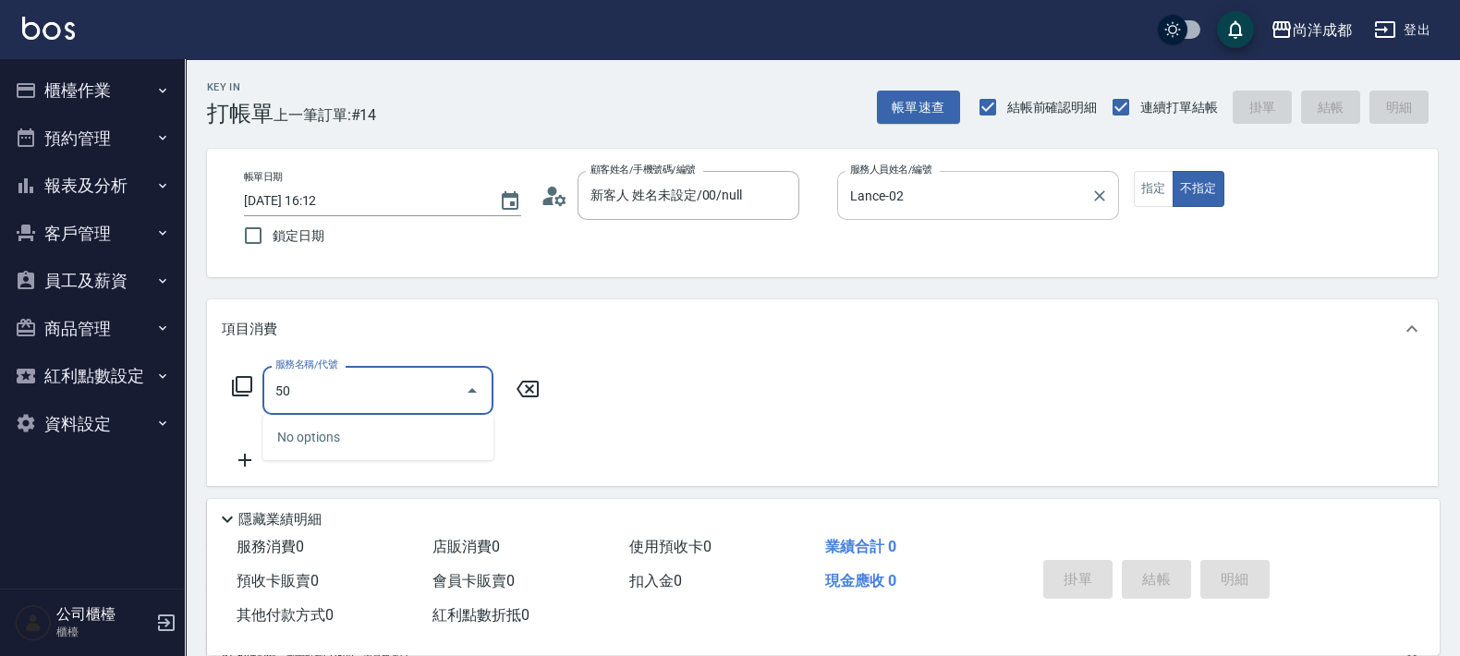
type input "501"
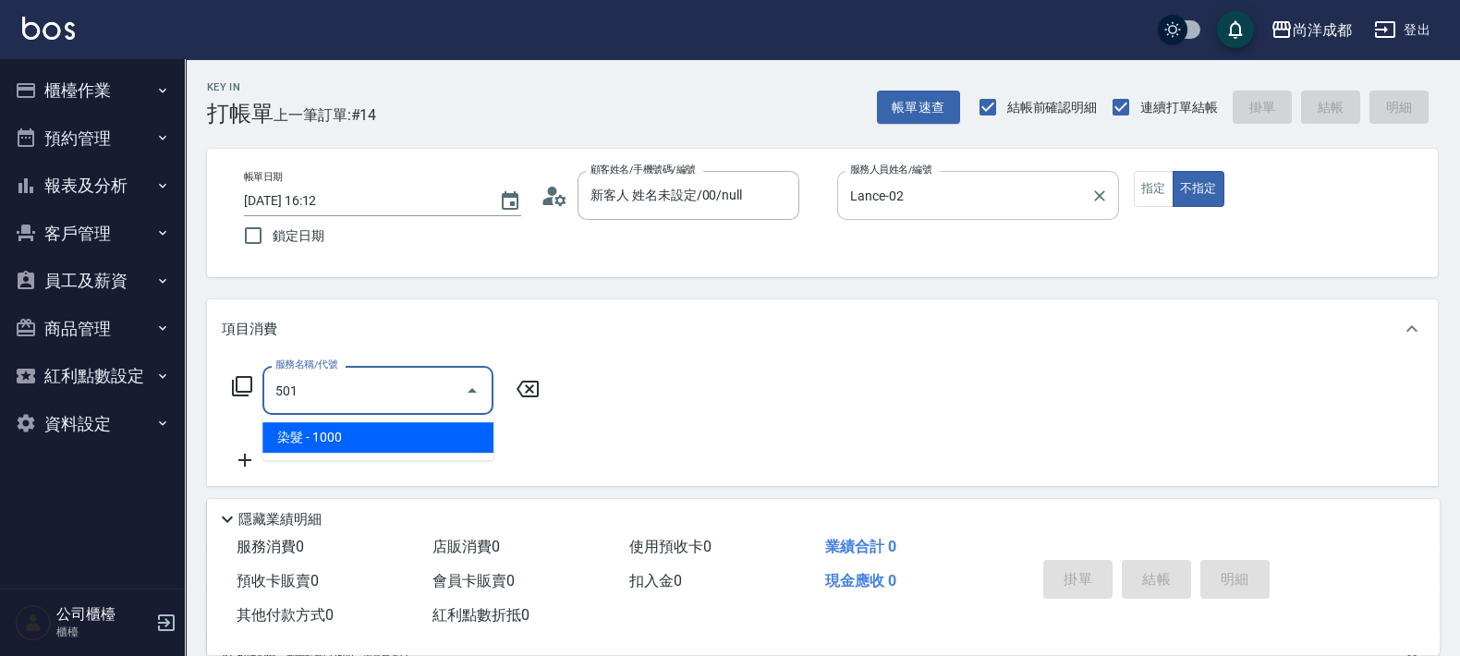
type input "100"
type input "染髮(501)"
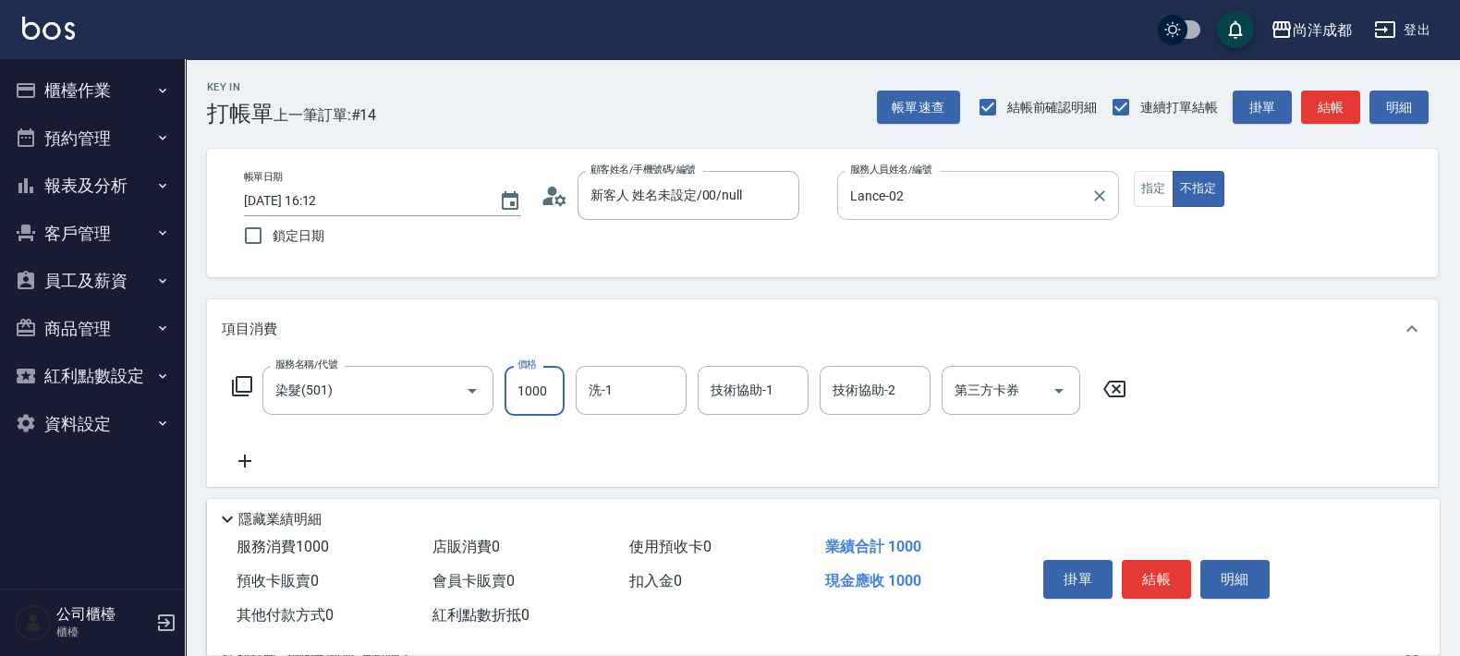
type input "2"
type input "0"
type input "238"
type input "20"
type input "2380"
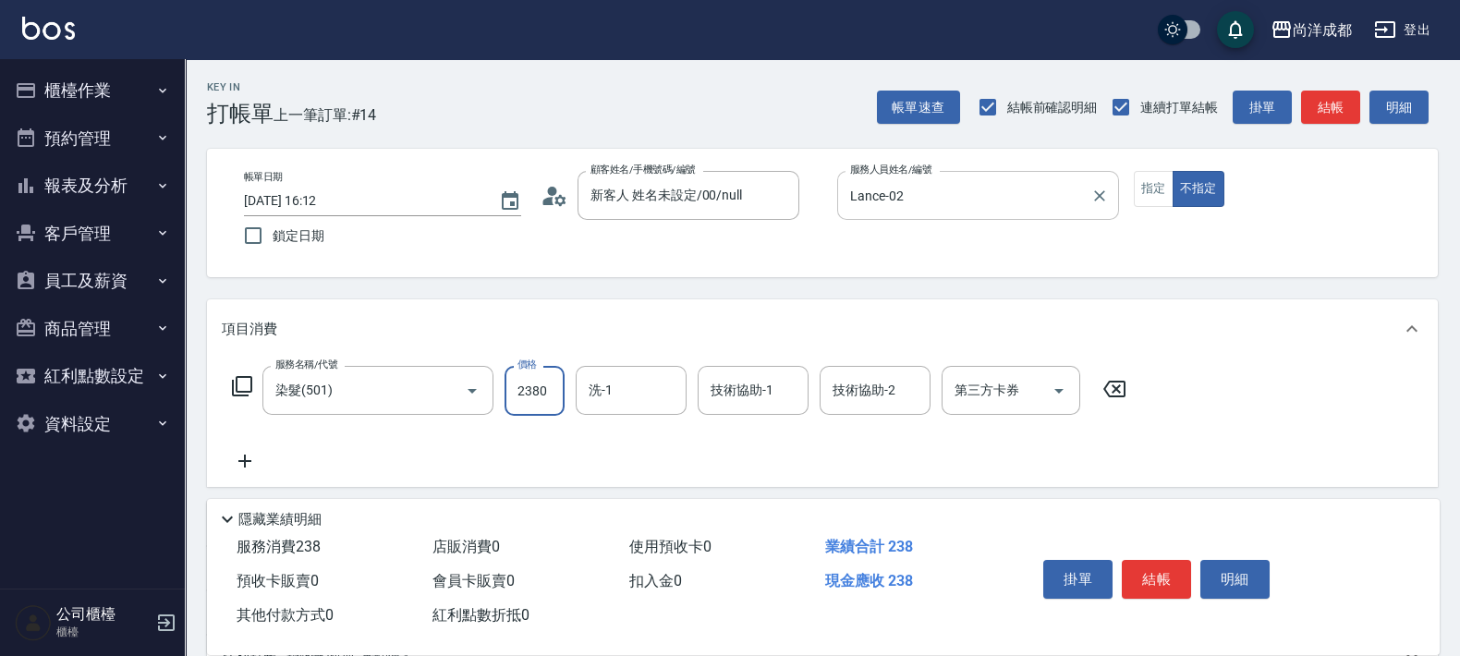
type input "230"
type input "2380"
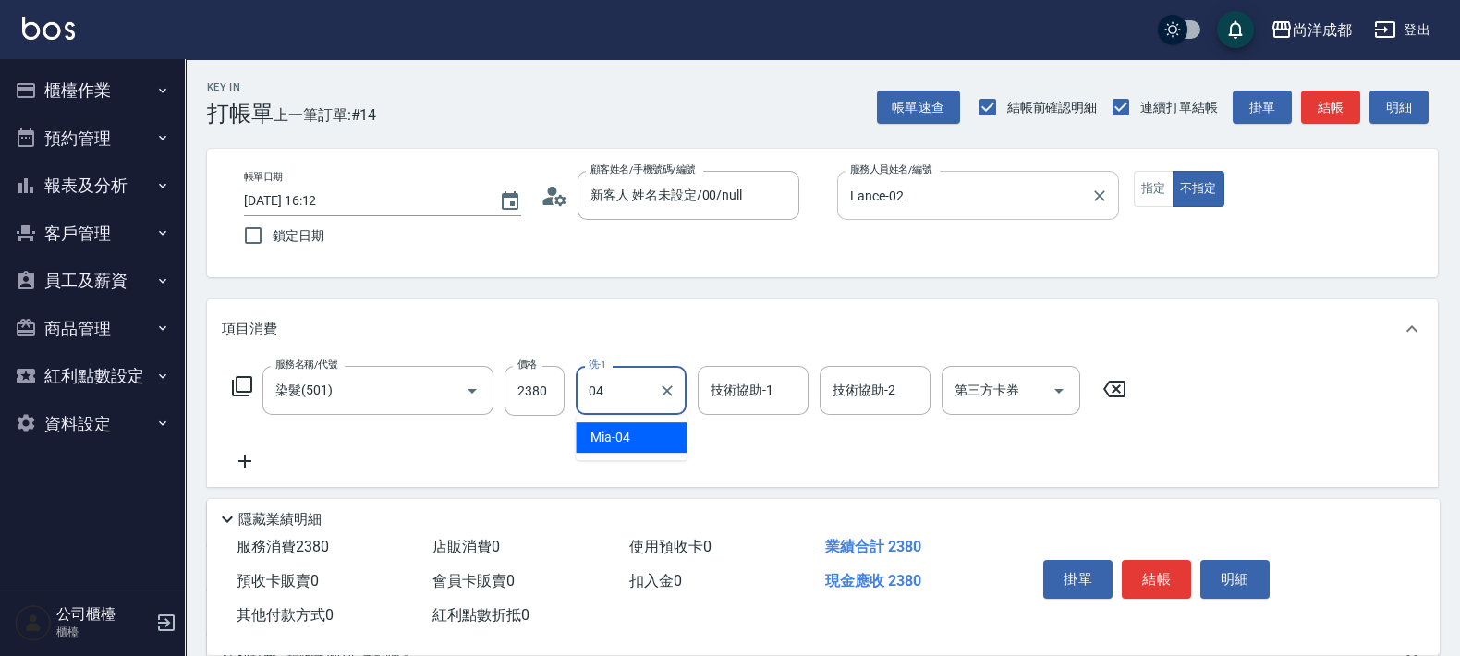
type input "Mia-04"
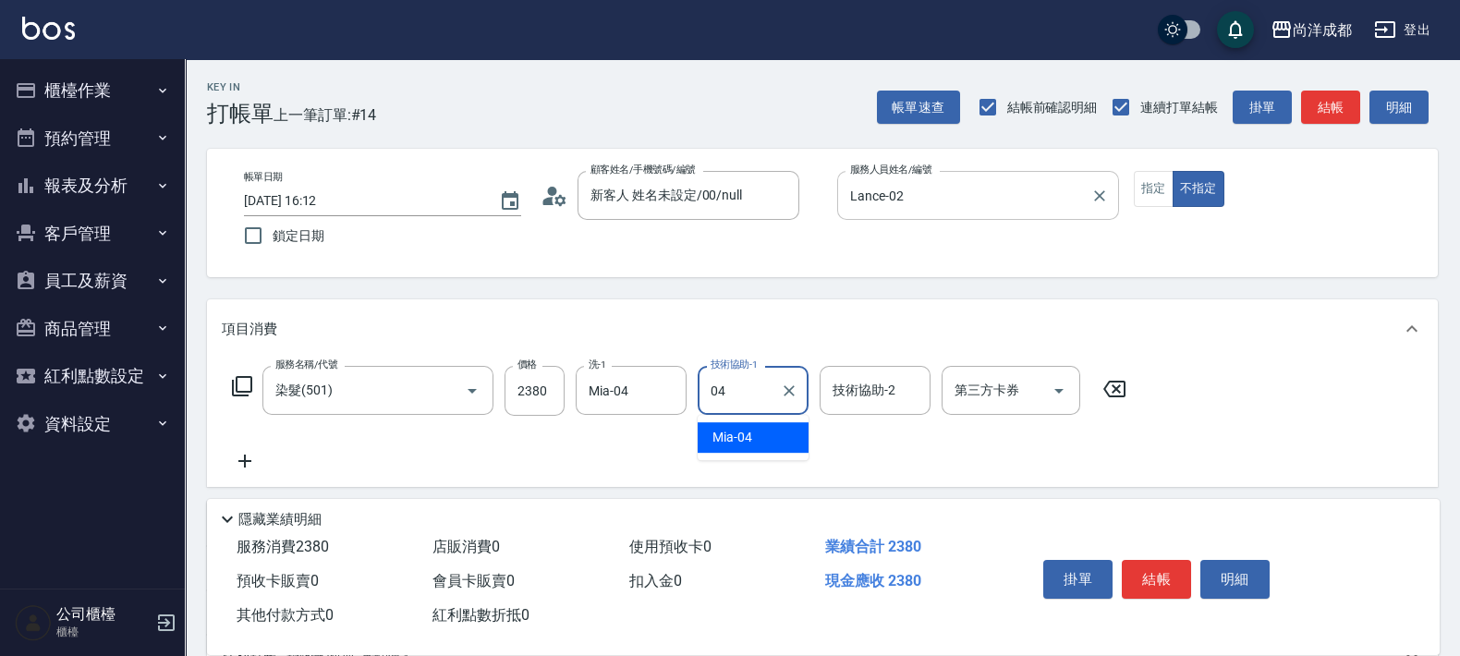
type input "Mia-04"
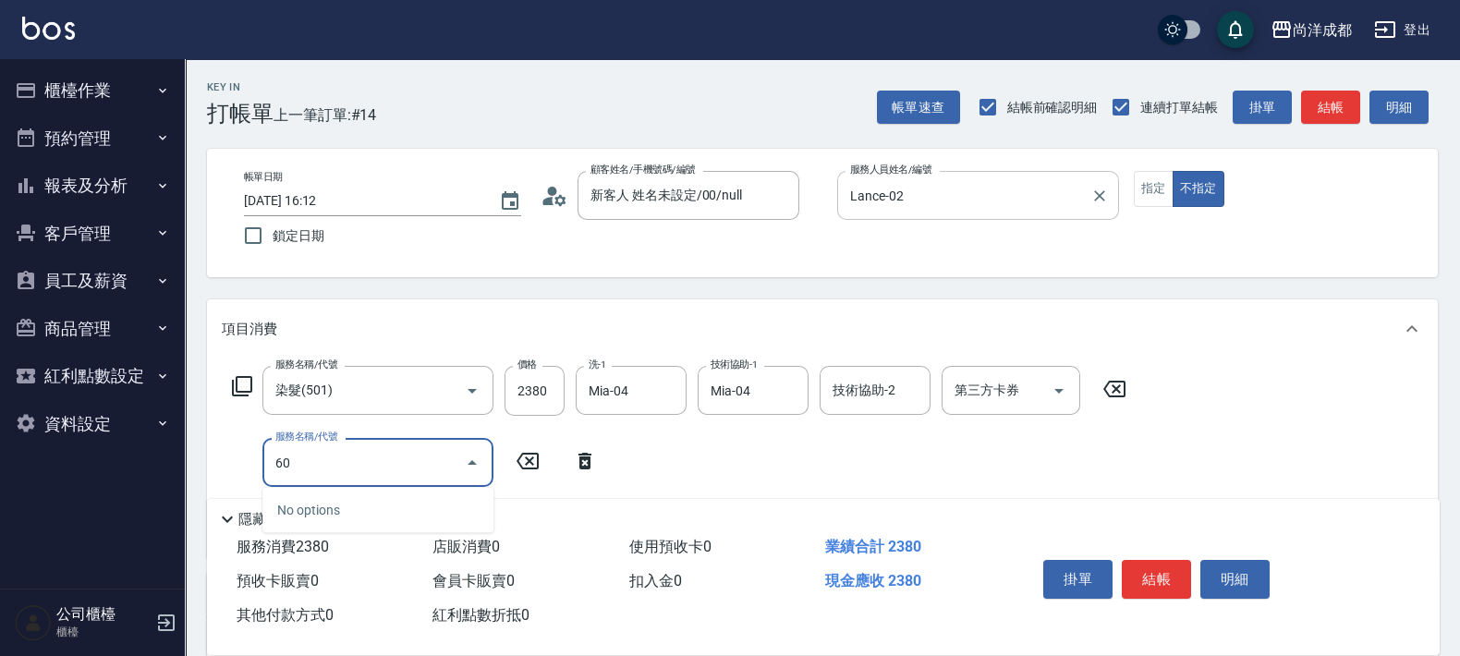
type input "601"
type input "330"
type input "自備護髮(1000以上)(601)"
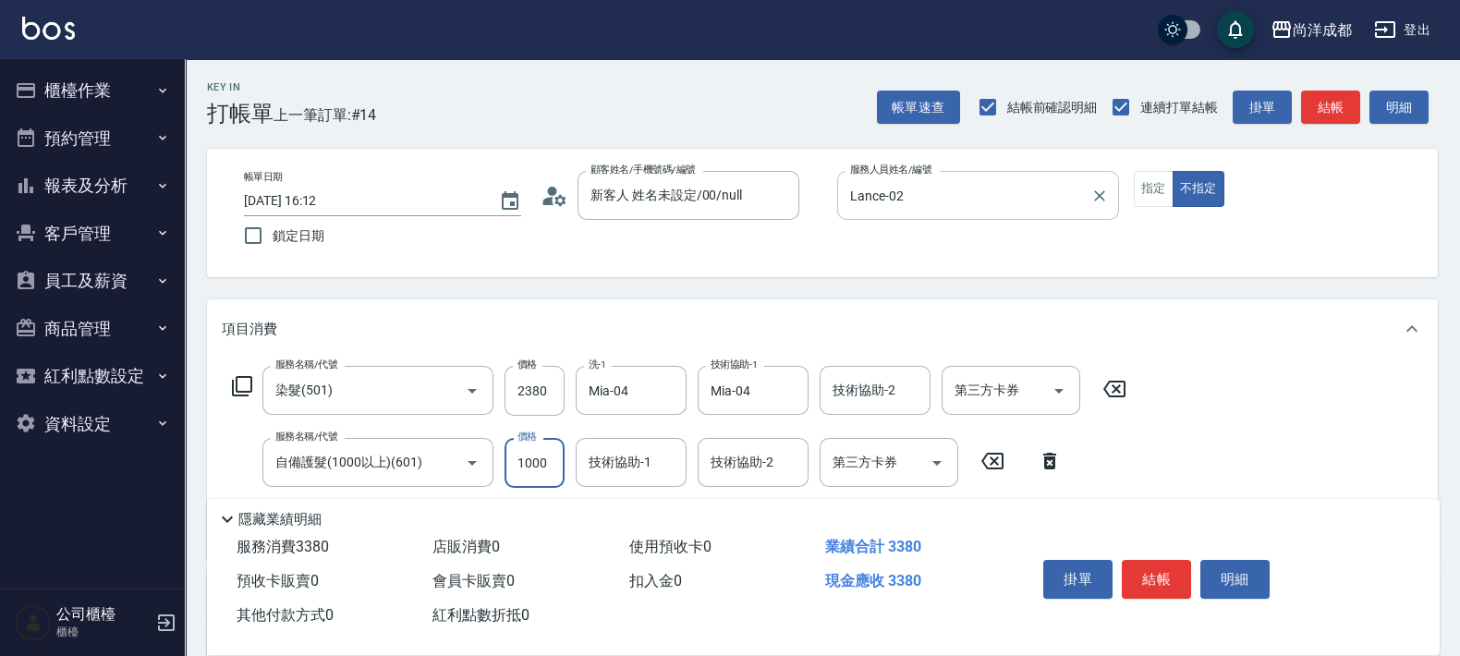
type input "2"
type input "230"
type input "20"
type input "240"
type input "200"
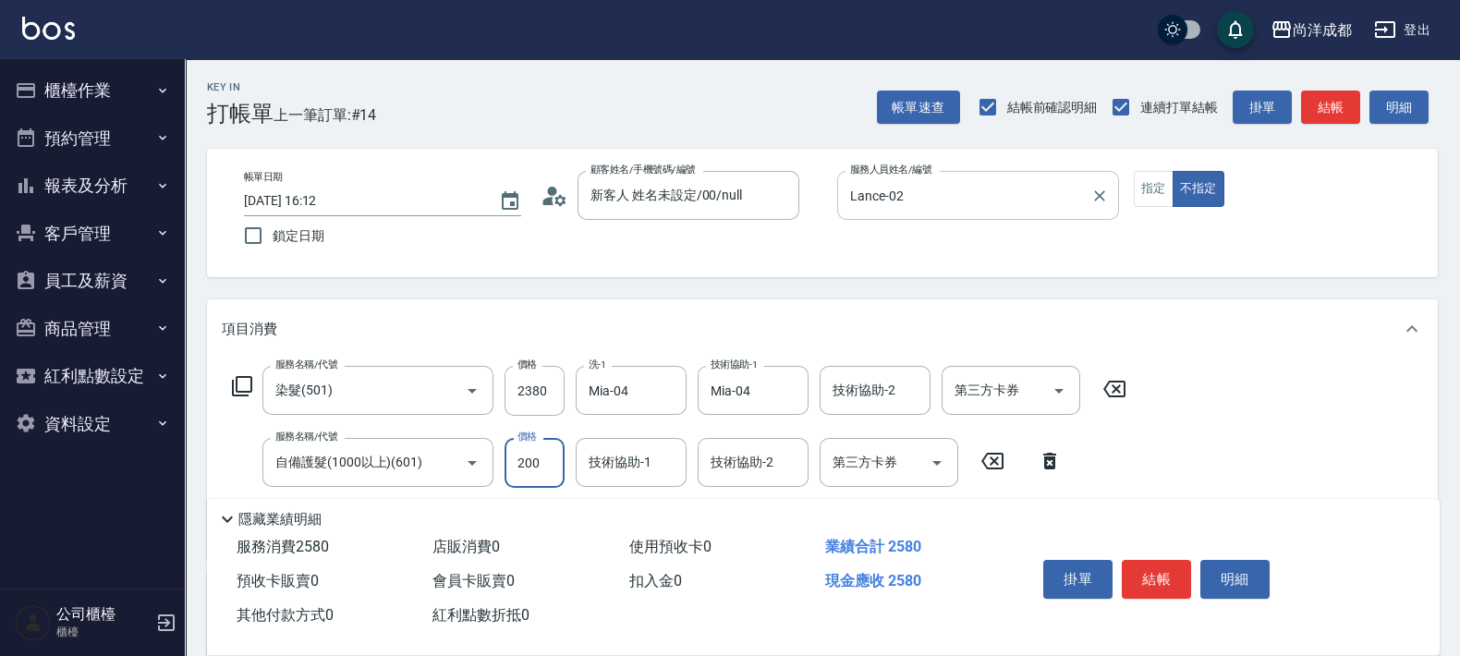
type input "430"
type input "2000"
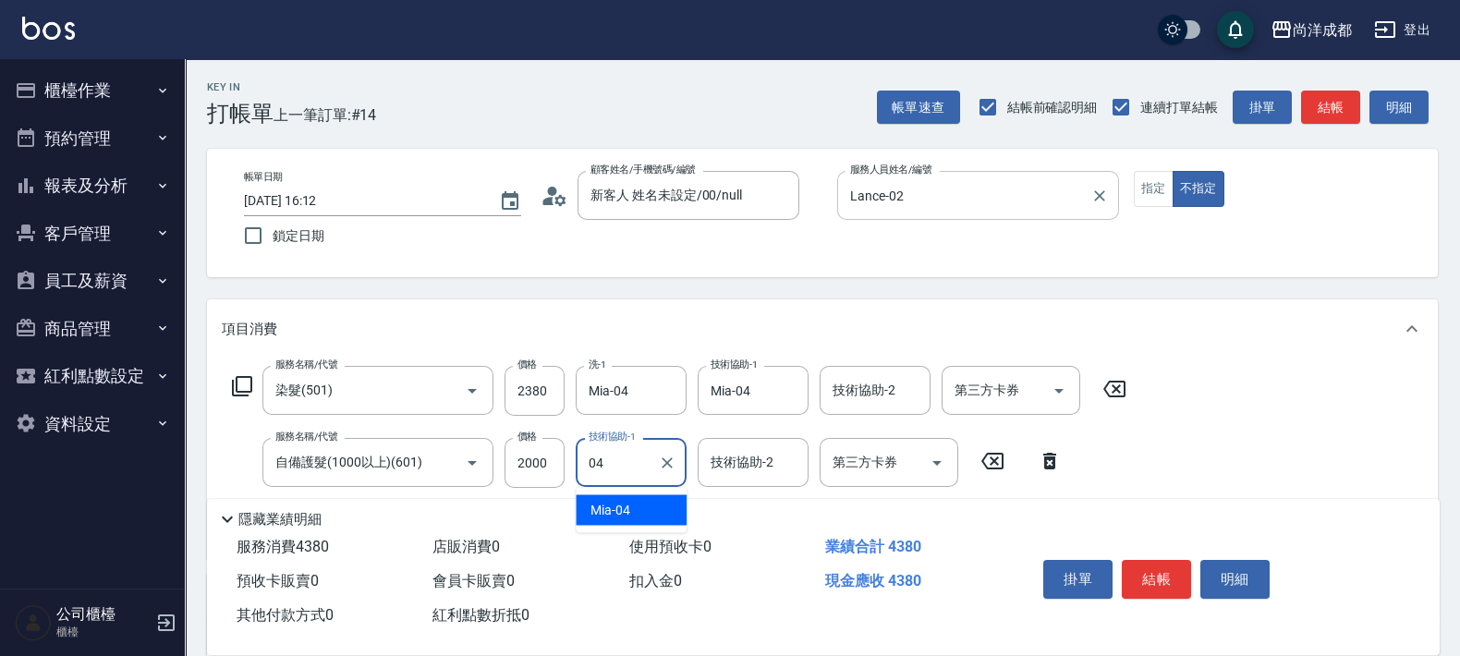
type input "Mia-04"
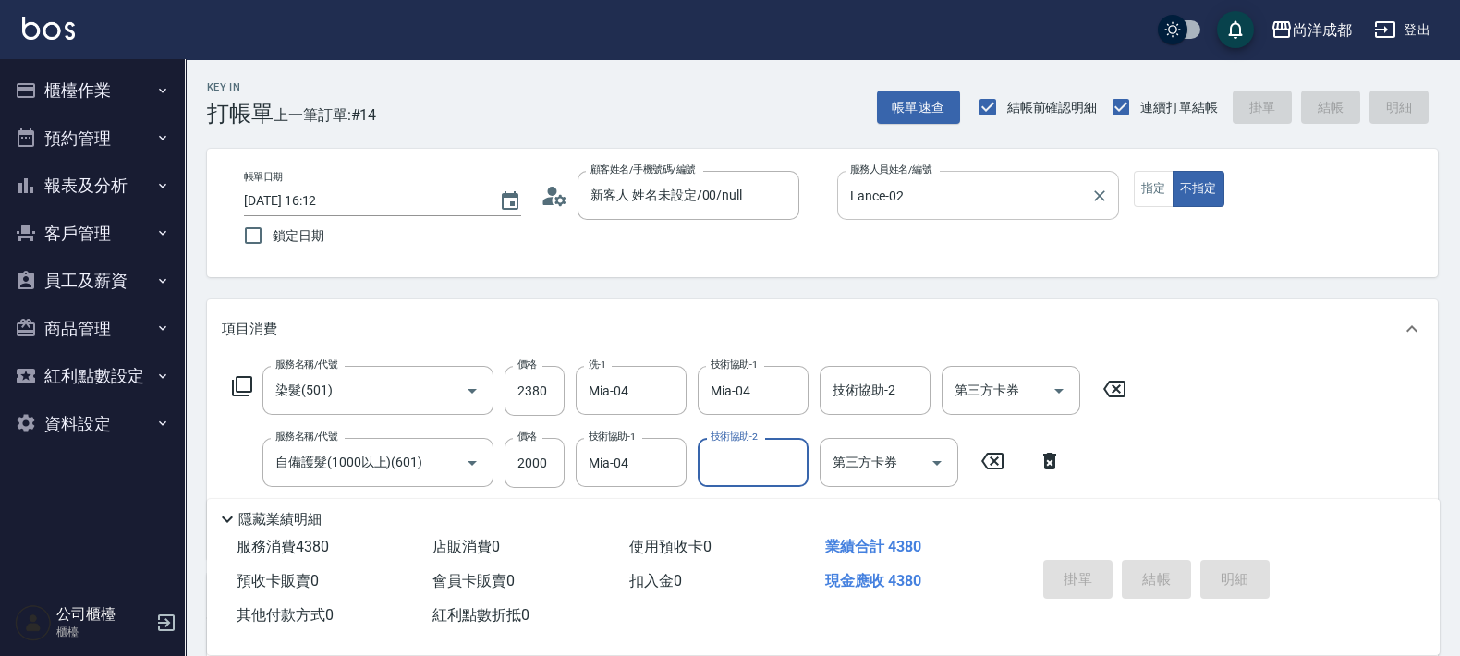
type input "2025/08/24 16:13"
type input "0"
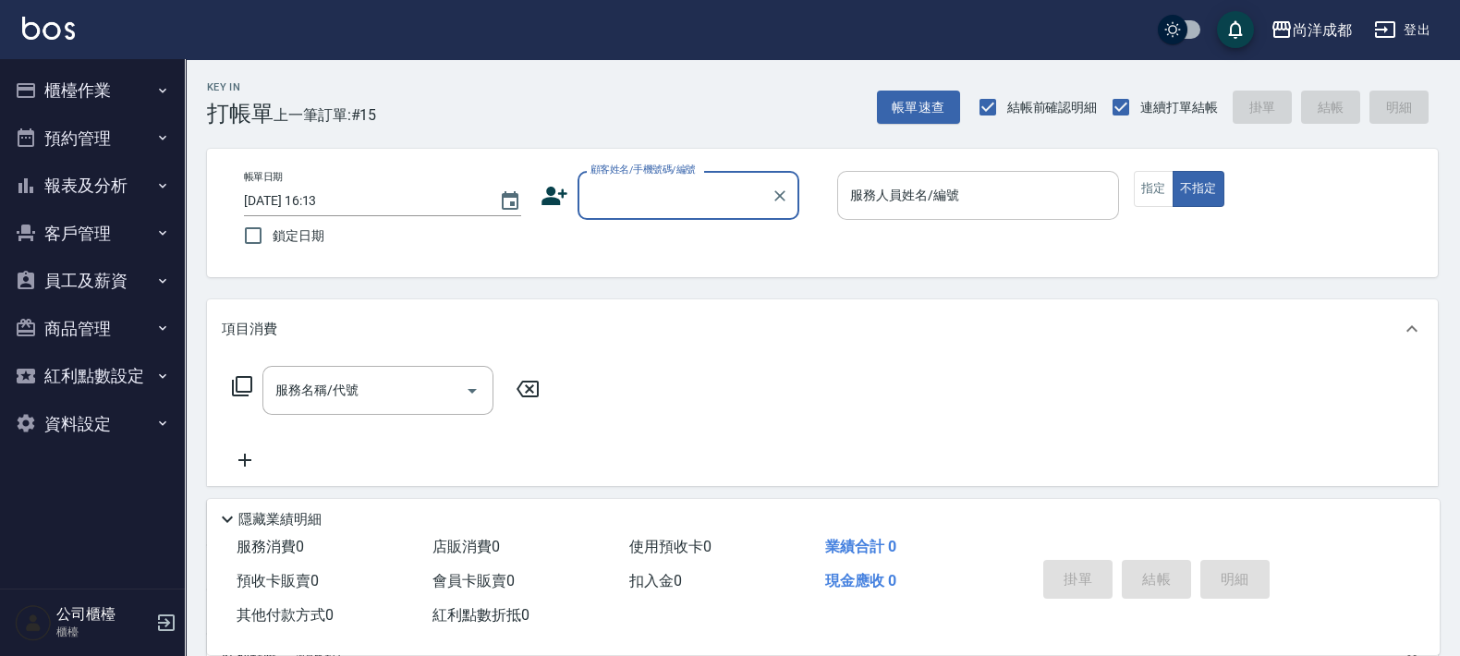
click at [94, 176] on button "報表及分析" at bounding box center [92, 186] width 170 height 48
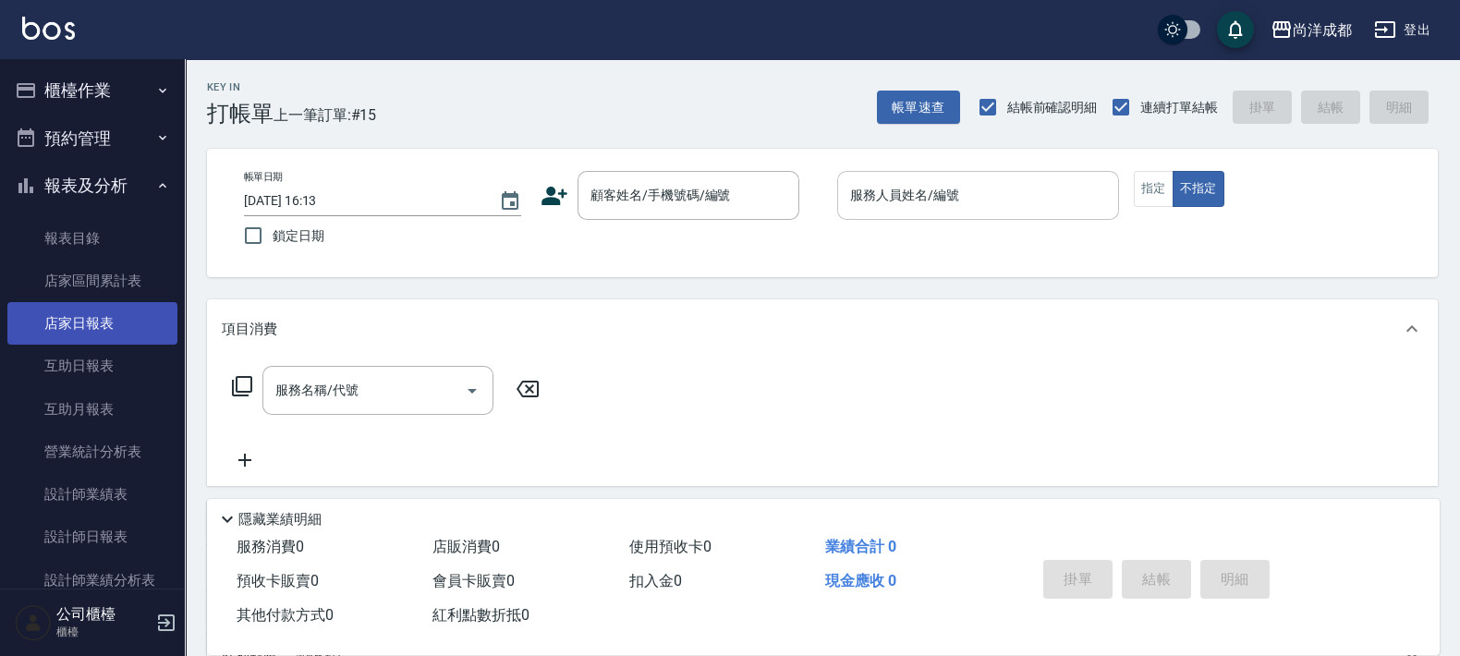
click at [111, 342] on link "店家日報表" at bounding box center [92, 323] width 170 height 42
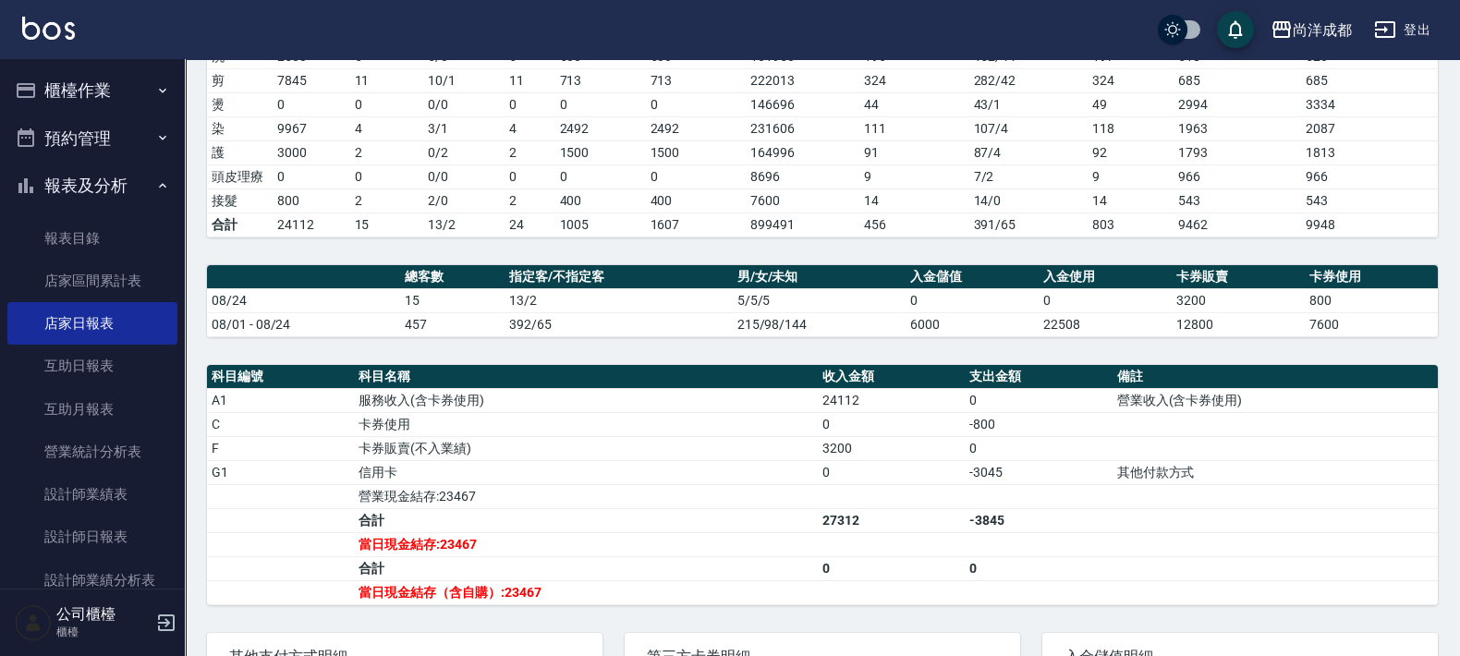
scroll to position [487, 0]
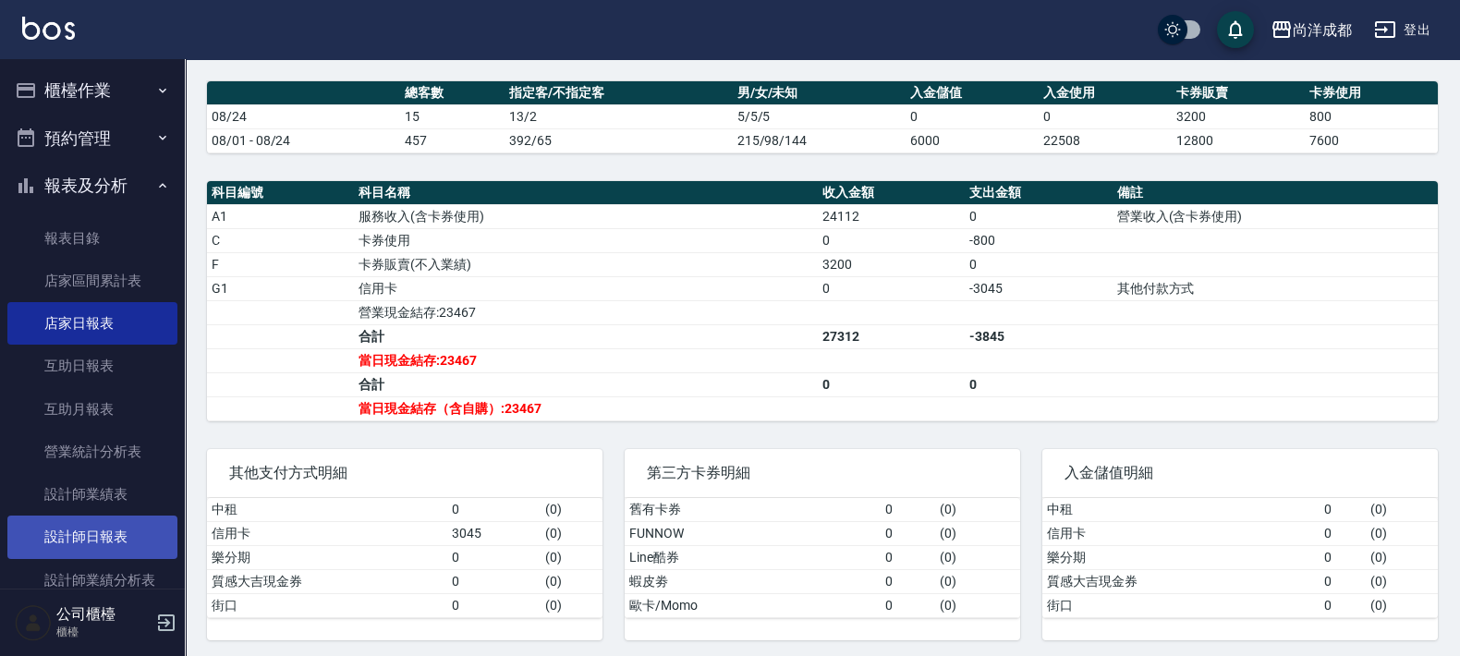
click at [94, 532] on link "設計師日報表" at bounding box center [92, 537] width 170 height 42
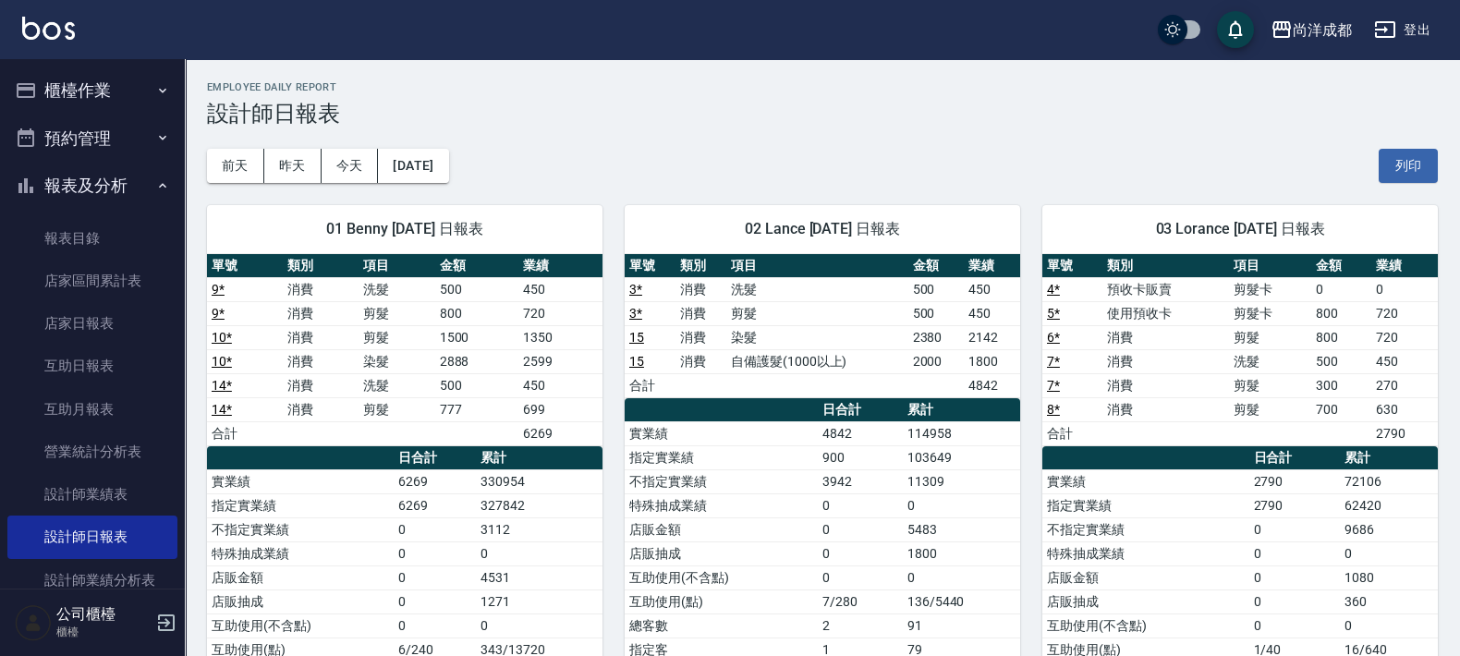
click at [114, 185] on button "報表及分析" at bounding box center [92, 186] width 170 height 48
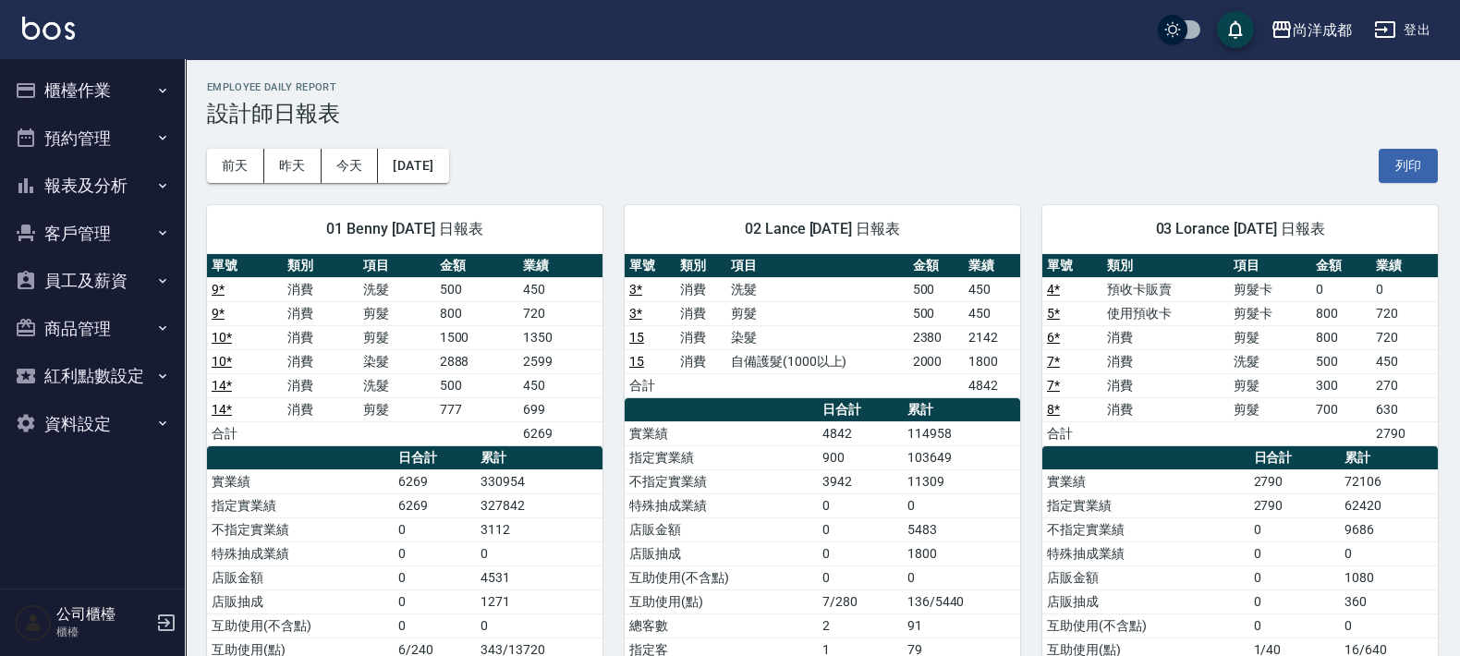
click at [123, 96] on button "櫃檯作業" at bounding box center [92, 91] width 170 height 48
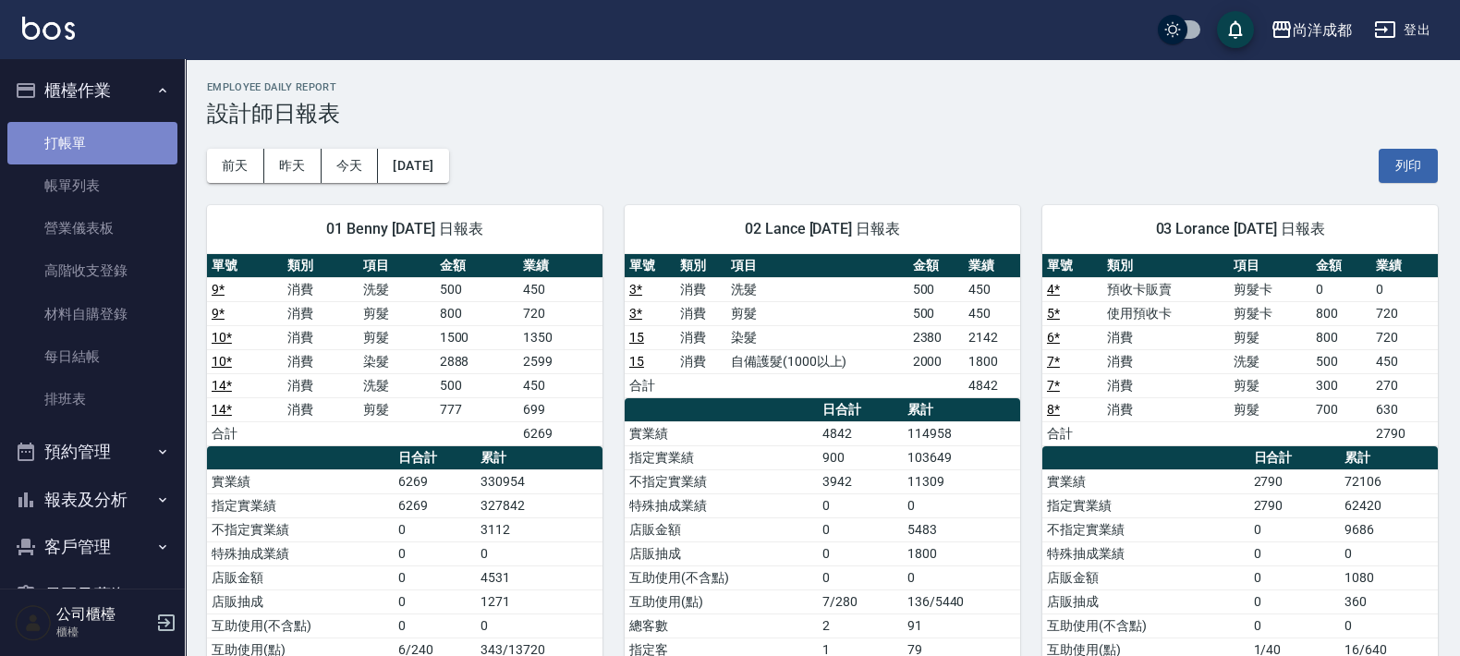
click at [119, 135] on link "打帳單" at bounding box center [92, 143] width 170 height 42
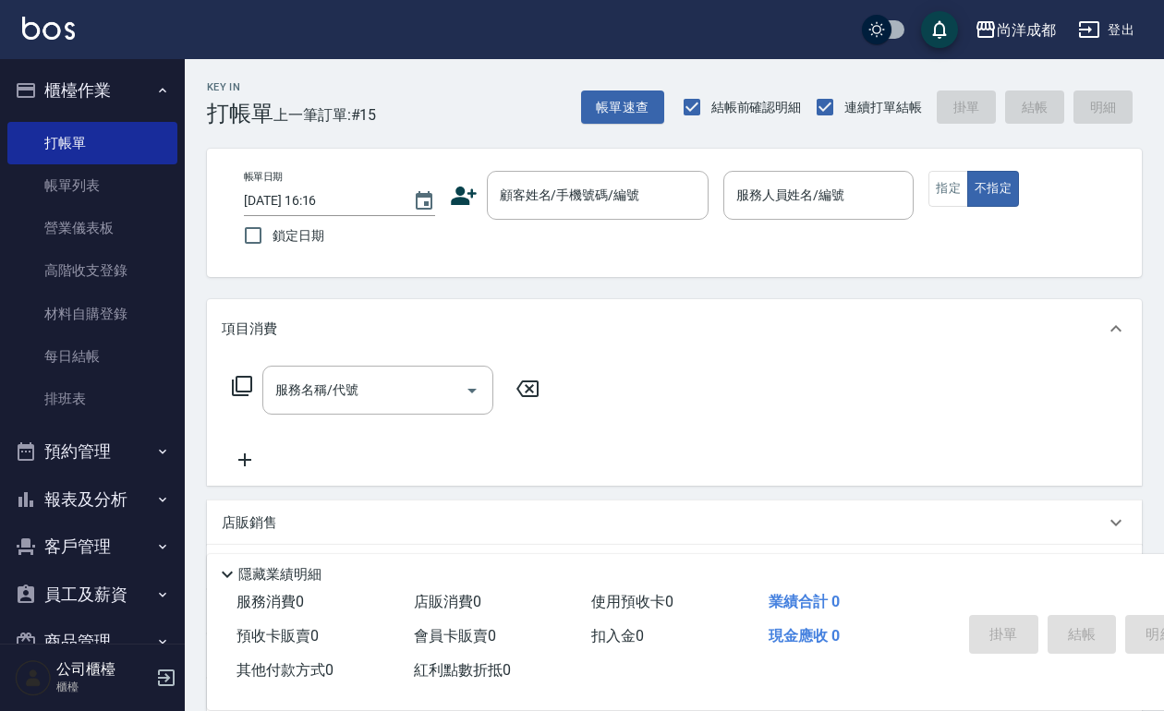
click at [573, 333] on div "項目消費" at bounding box center [663, 329] width 883 height 19
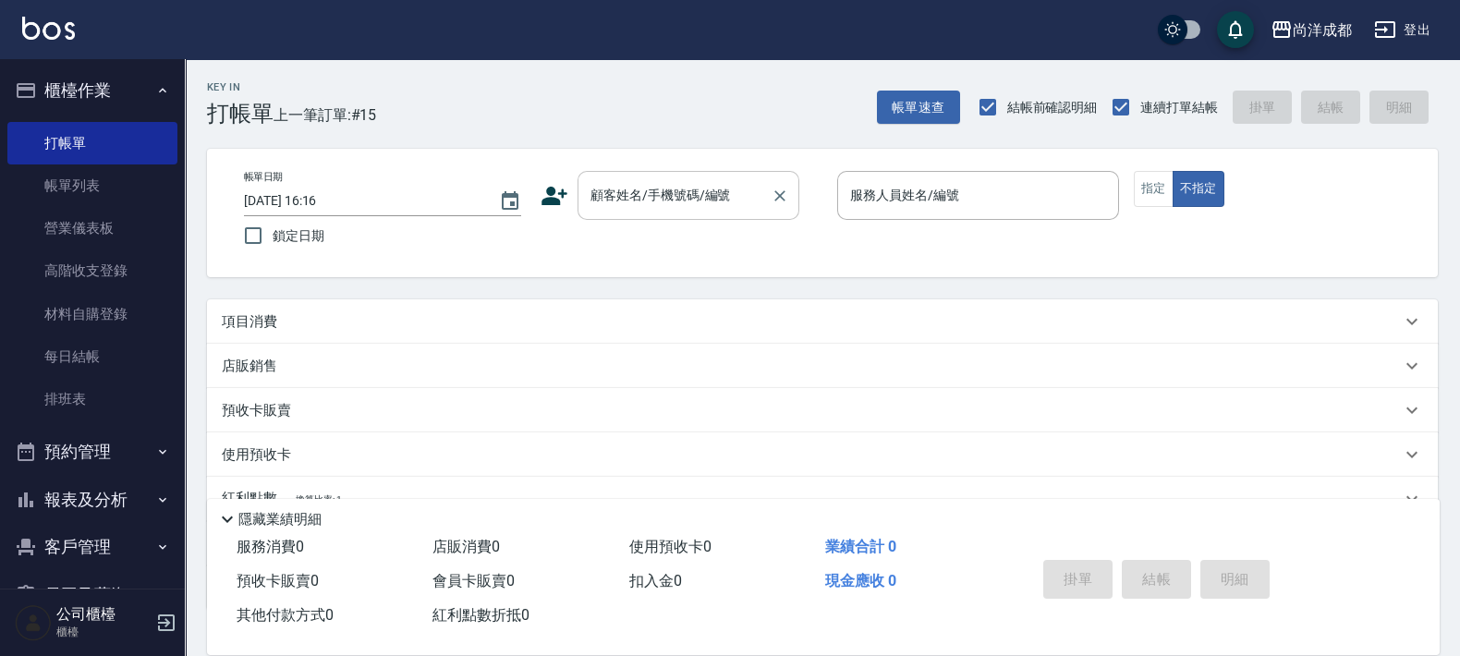
click at [702, 214] on div "顧客姓名/手機號碼/編號" at bounding box center [688, 195] width 222 height 49
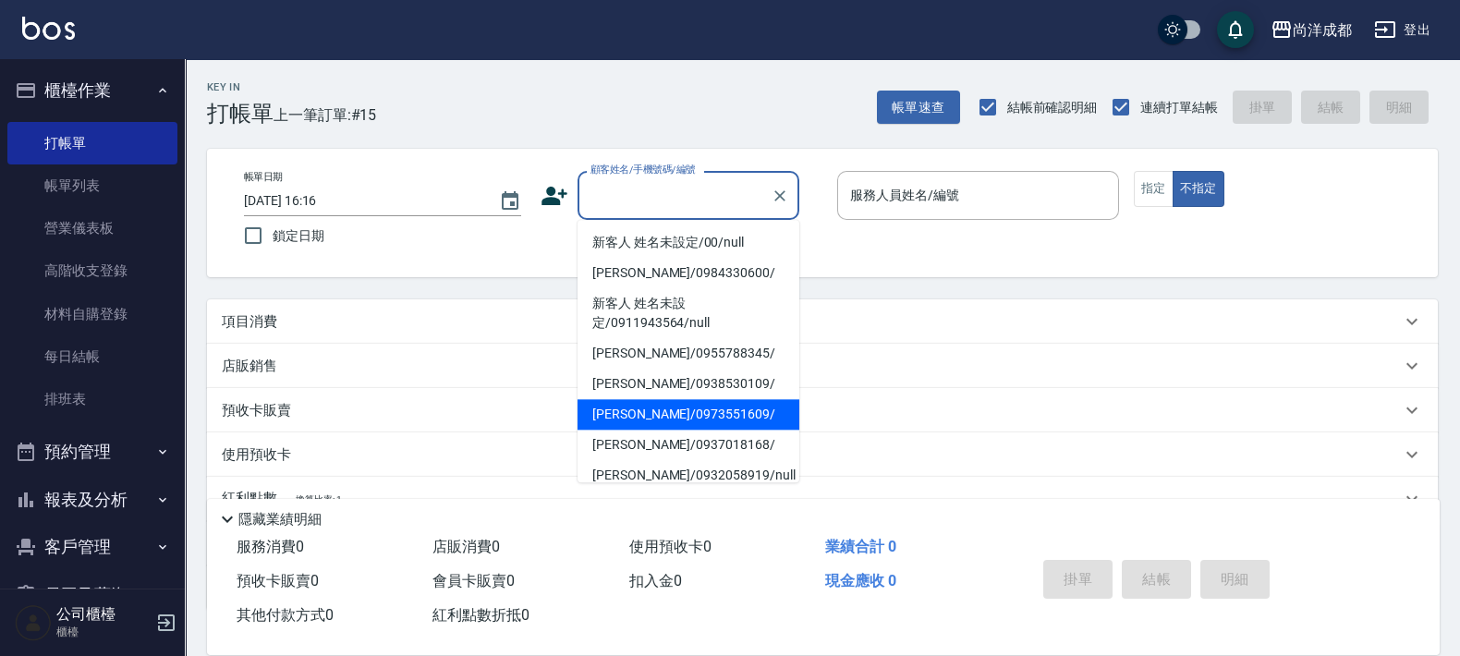
click at [699, 194] on input "顧客姓名/手機號碼/編號" at bounding box center [674, 195] width 177 height 32
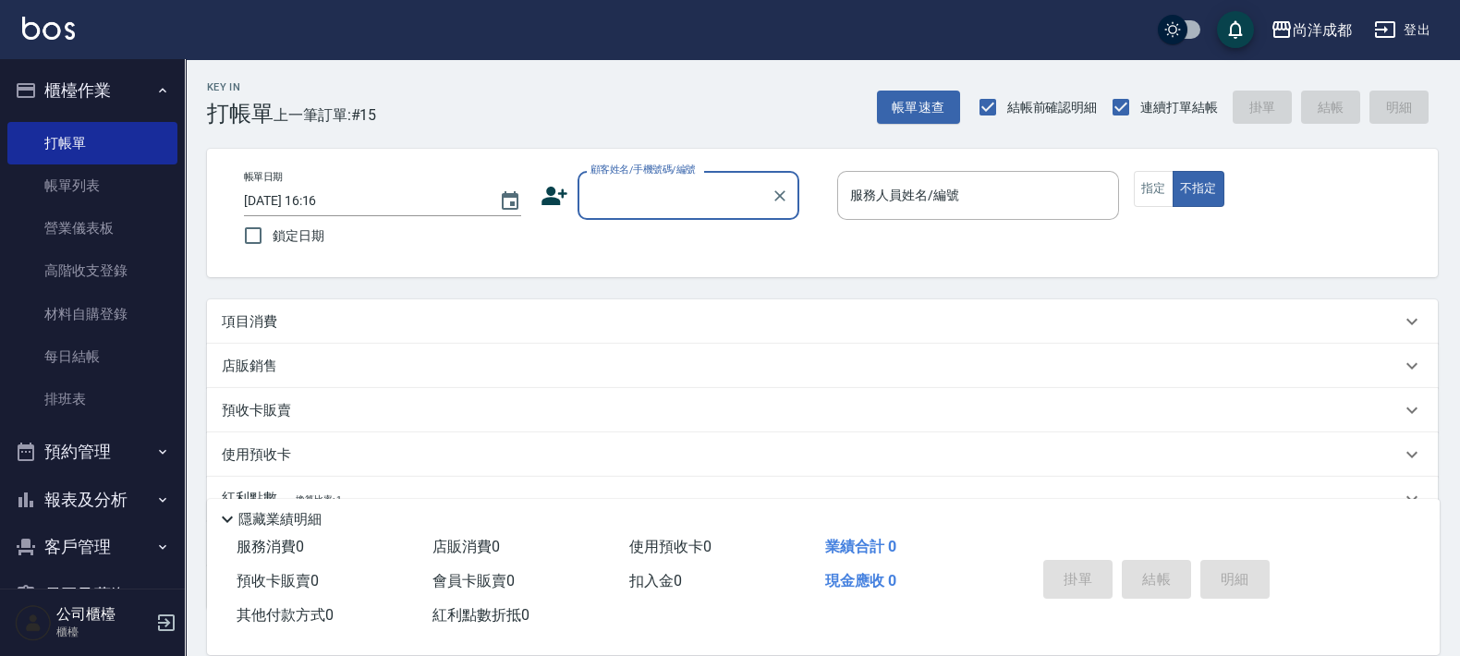
click at [637, 216] on div "顧客姓名/手機號碼/編號" at bounding box center [688, 195] width 222 height 49
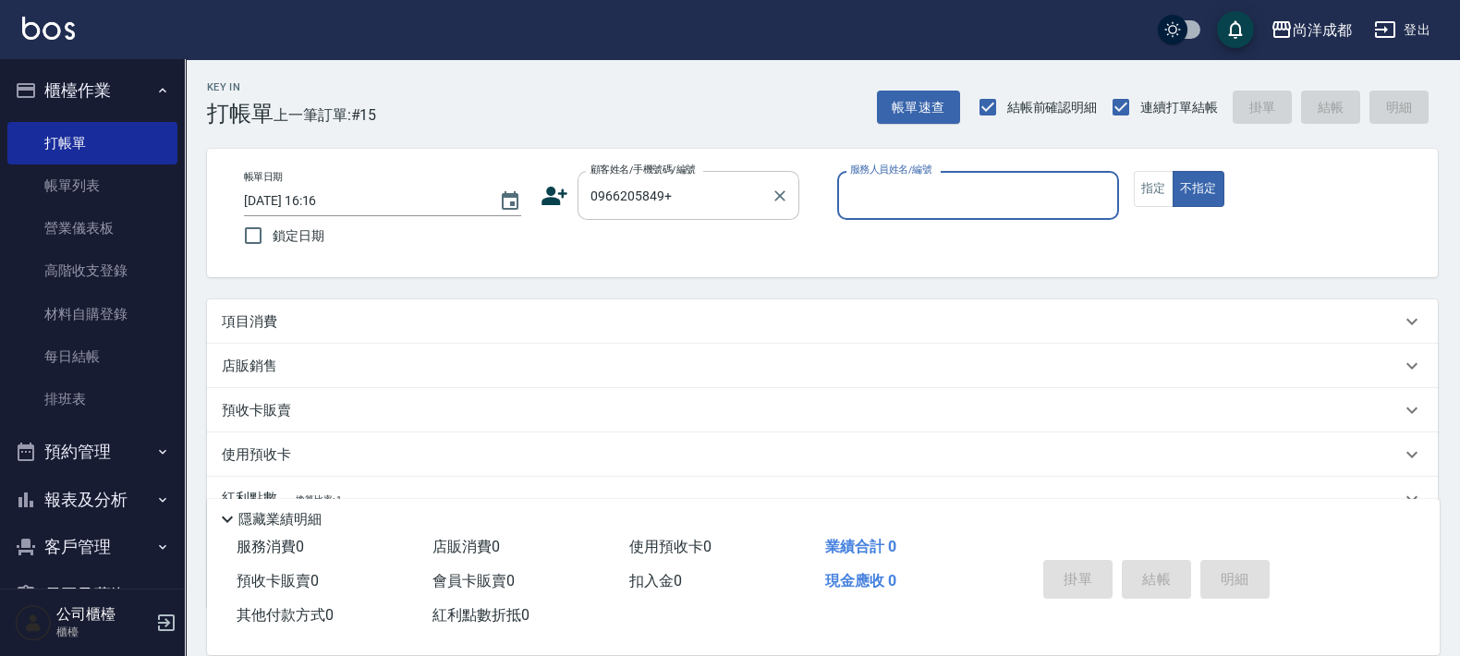
click at [689, 196] on input "0966205849+" at bounding box center [674, 195] width 177 height 32
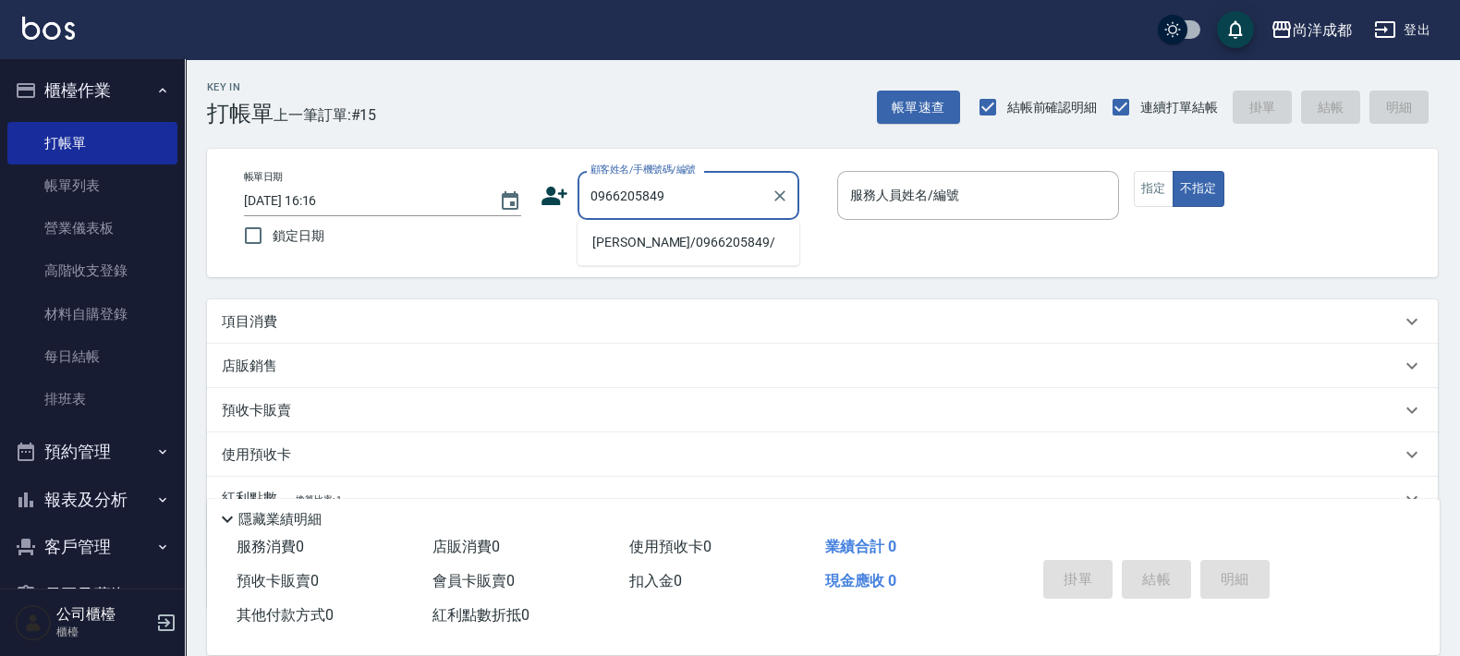
type input "0966205849"
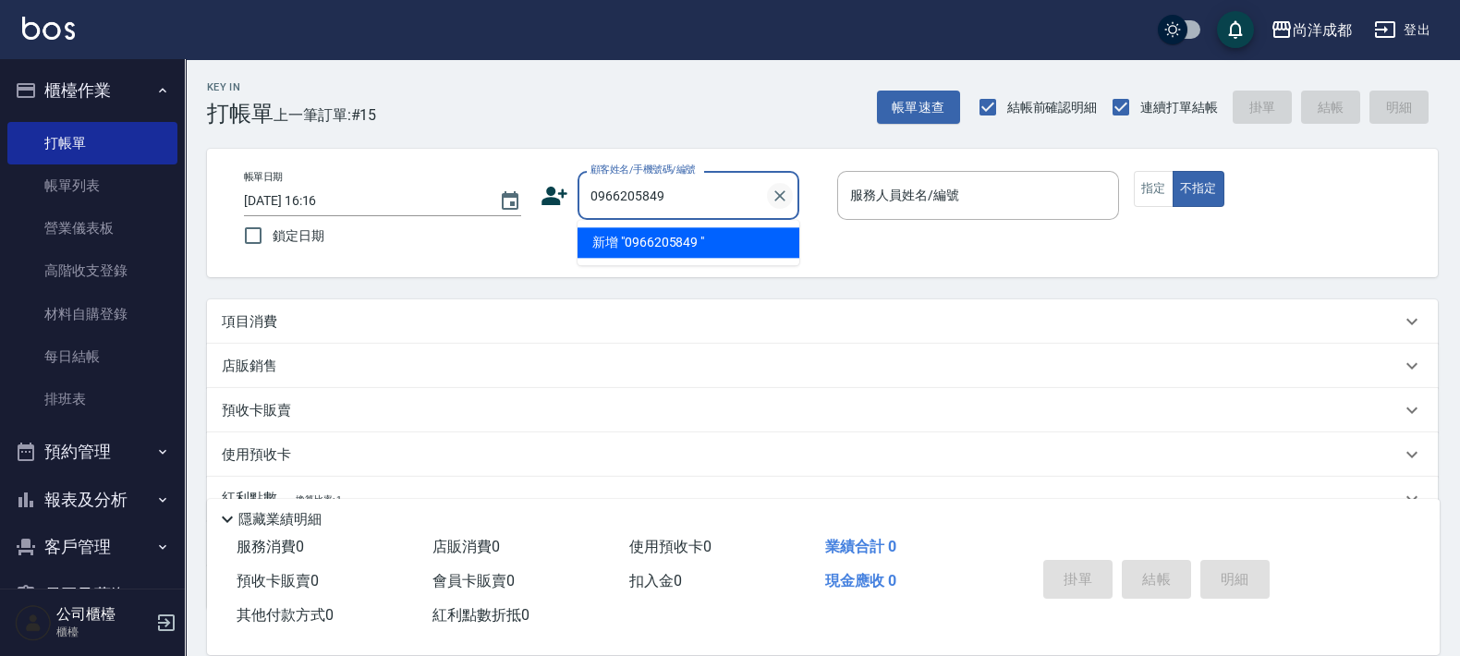
click at [773, 197] on icon "Clear" at bounding box center [780, 196] width 18 height 18
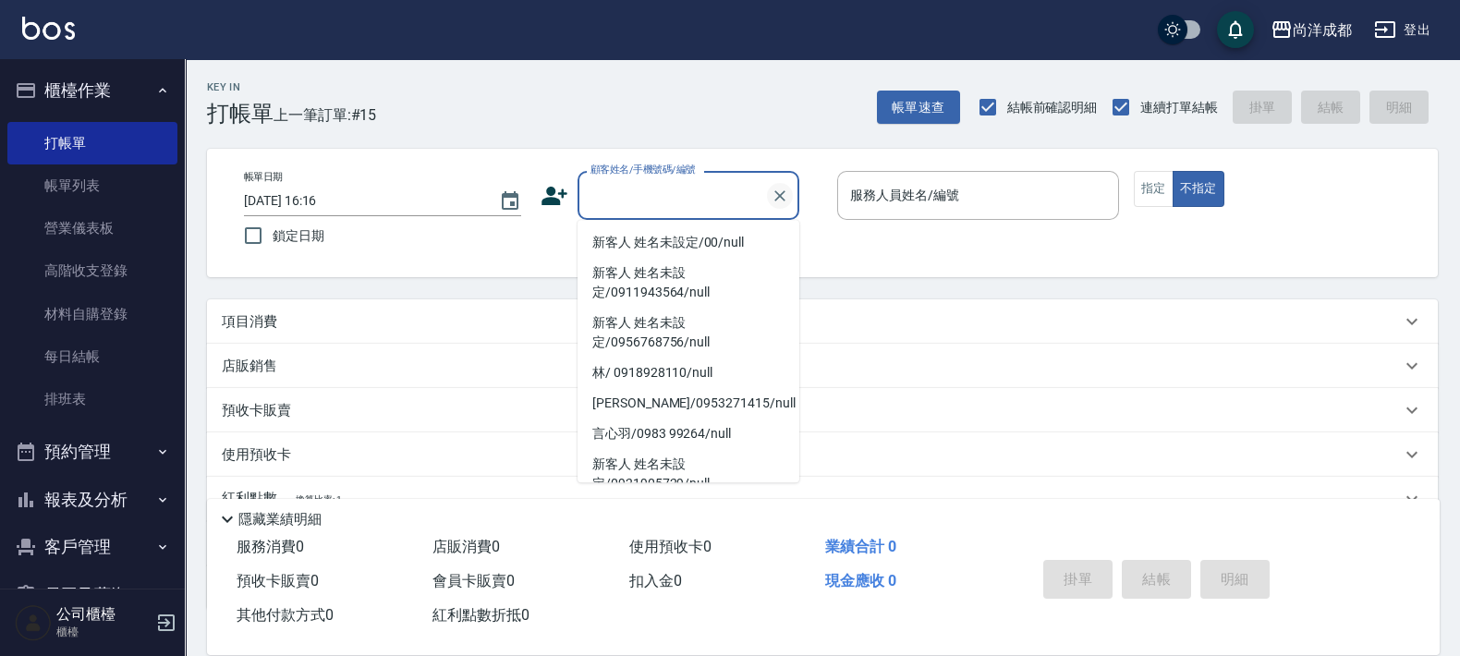
click at [781, 183] on button "Clear" at bounding box center [780, 196] width 26 height 26
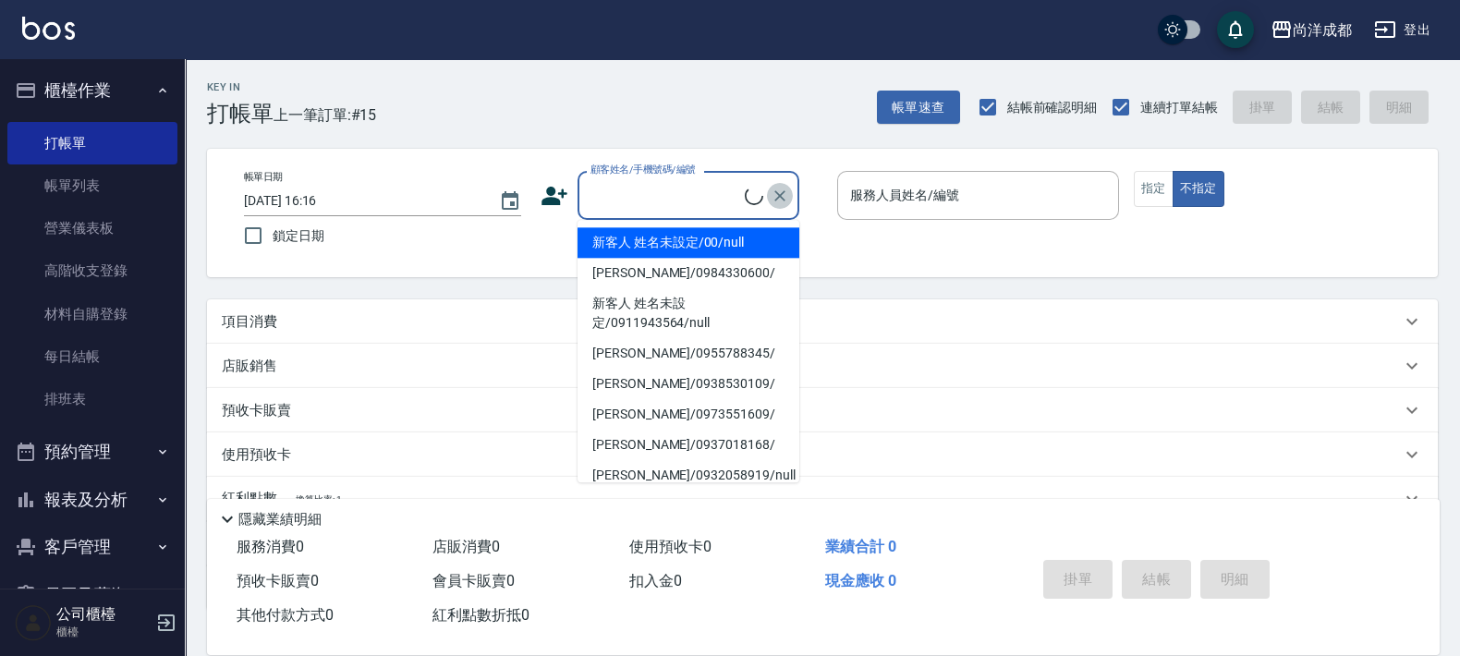
click at [785, 194] on icon "Clear" at bounding box center [780, 196] width 18 height 18
click at [792, 44] on div "尚洋成都 登出" at bounding box center [730, 29] width 1460 height 59
